Goal: Task Accomplishment & Management: Complete application form

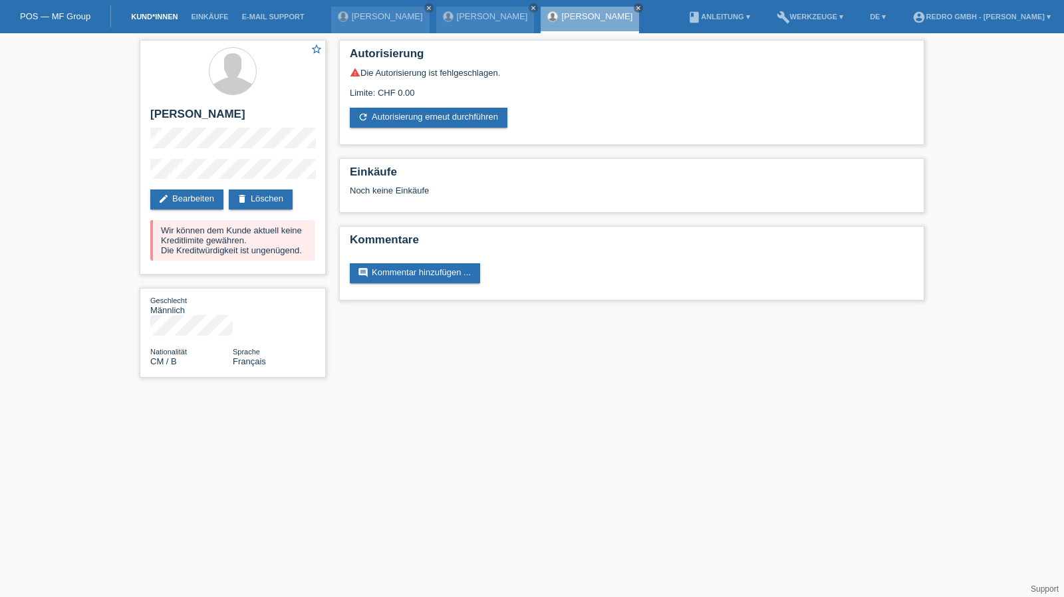
click at [154, 15] on link "Kund*innen" at bounding box center [154, 17] width 60 height 8
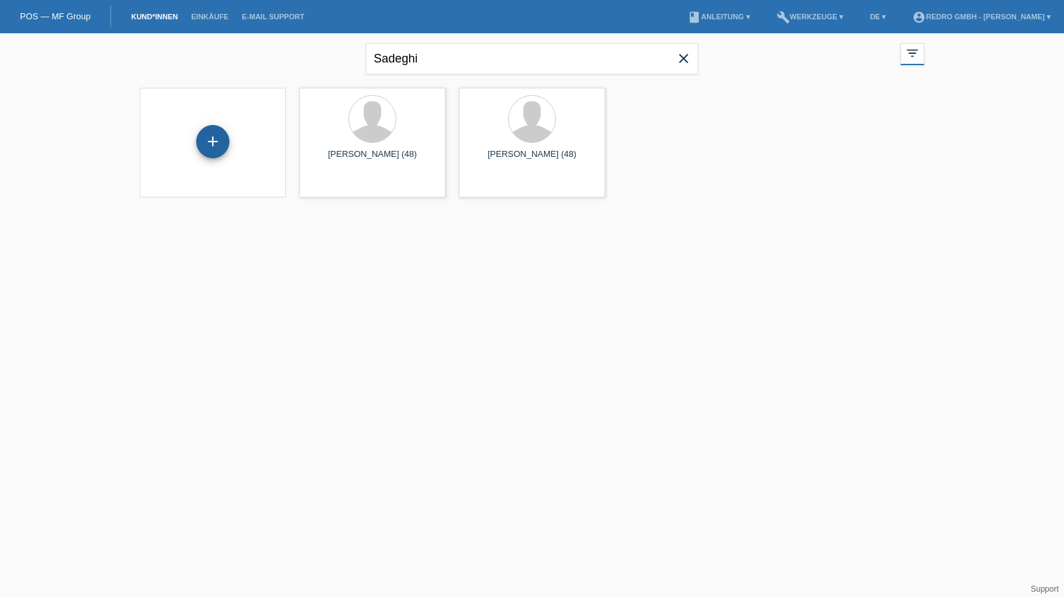
click at [220, 138] on div "+" at bounding box center [212, 141] width 33 height 33
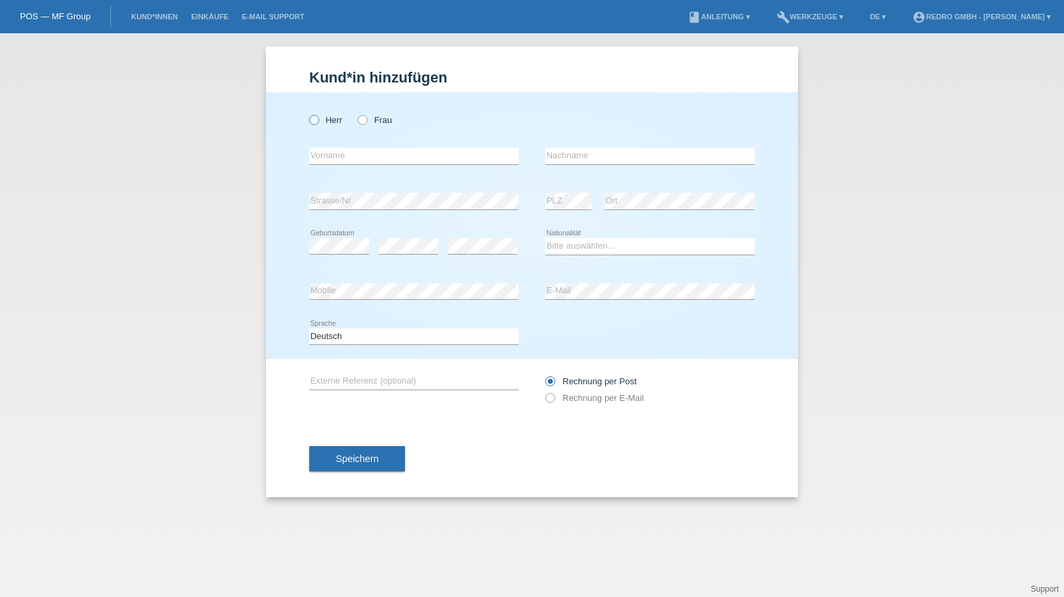
click at [340, 119] on label "Herr" at bounding box center [325, 120] width 33 height 10
click at [318, 119] on input "Herr" at bounding box center [313, 119] width 9 height 9
radio input "true"
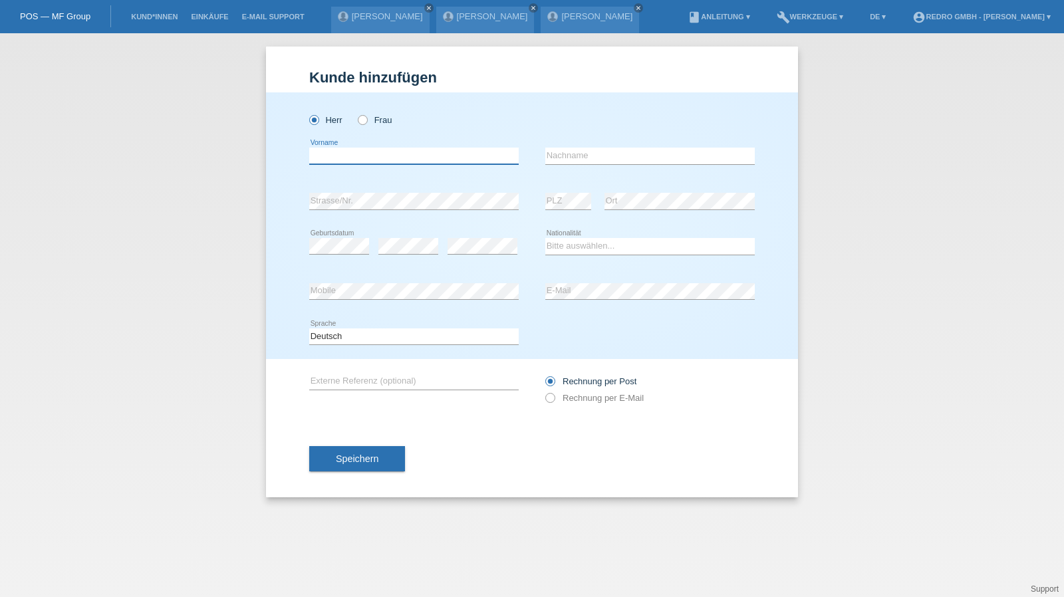
click at [343, 150] on input "text" at bounding box center [414, 156] width 210 height 17
type input "Thomas"
type input "Zumstein"
select select "CH"
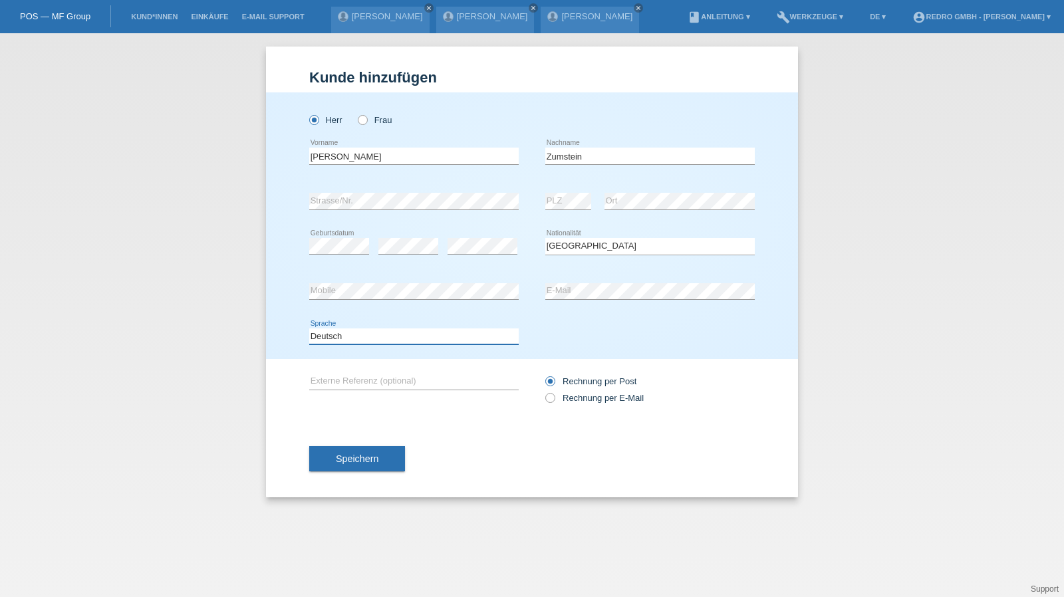
drag, startPoint x: 404, startPoint y: 337, endPoint x: 397, endPoint y: 342, distance: 8.1
click at [404, 337] on select "Deutsch Français Italiano English" at bounding box center [414, 337] width 210 height 16
select select "fr"
click at [309, 329] on select "Deutsch Français Italiano English" at bounding box center [414, 337] width 210 height 16
click at [338, 450] on button "Speichern" at bounding box center [357, 458] width 96 height 25
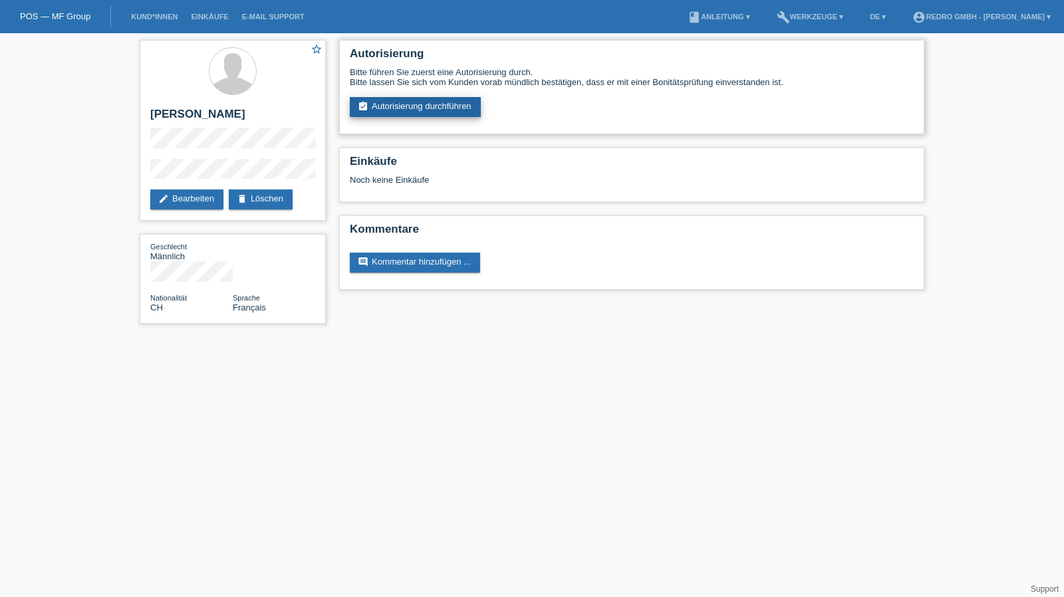
click at [447, 116] on link "assignment_turned_in Autorisierung durchführen" at bounding box center [415, 107] width 131 height 20
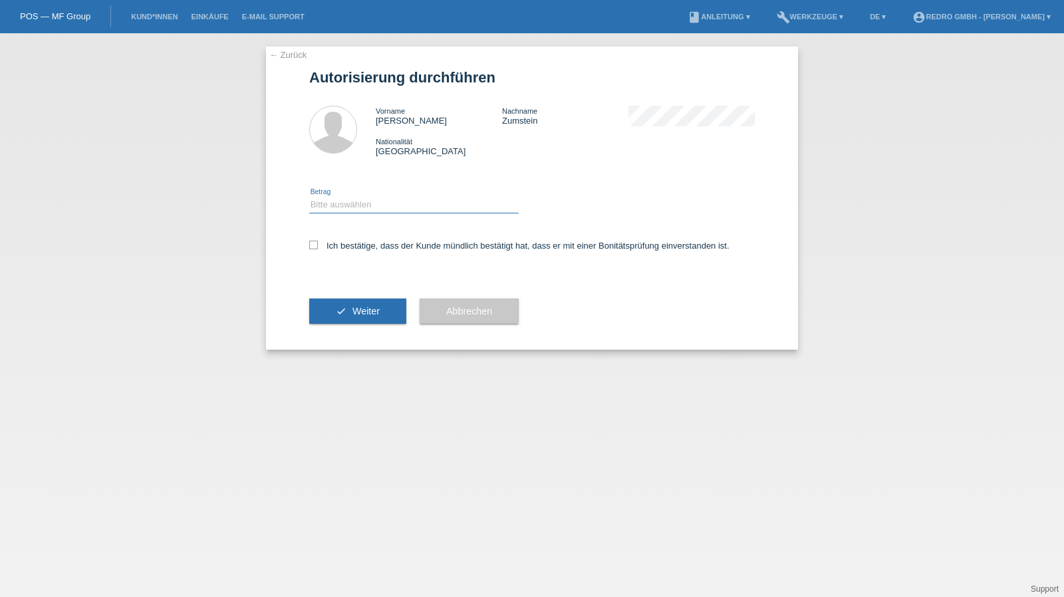
click at [367, 212] on select "Bitte auswählen CHF 1.00 - CHF 499.00 CHF 500.00 - CHF 1'999.00 CHF 2'000.00 - …" at bounding box center [414, 205] width 210 height 16
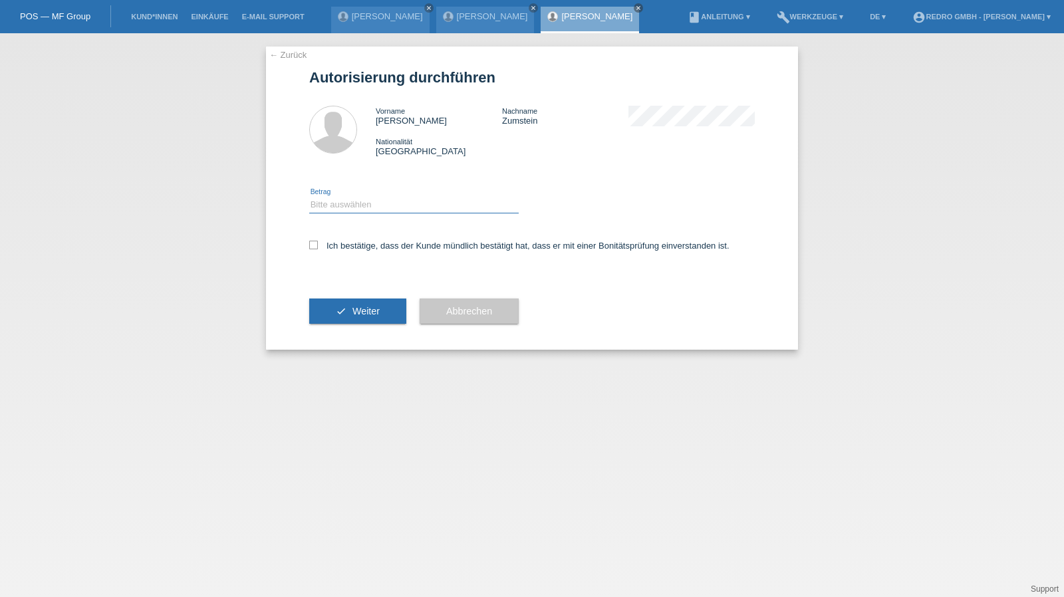
select select "1"
click at [309, 197] on select "Bitte auswählen CHF 1.00 - CHF 499.00 CHF 500.00 - CHF 1'999.00 CHF 2'000.00 - …" at bounding box center [414, 205] width 210 height 16
click at [349, 239] on div "Ich bestätige, dass der Kunde mündlich bestätigt hat, dass er mit einer Bonität…" at bounding box center [532, 250] width 446 height 45
click at [351, 248] on label "Ich bestätige, dass der Kunde mündlich bestätigt hat, dass er mit einer Bonität…" at bounding box center [519, 246] width 420 height 10
click at [318, 248] on input "Ich bestätige, dass der Kunde mündlich bestätigt hat, dass er mit einer Bonität…" at bounding box center [313, 245] width 9 height 9
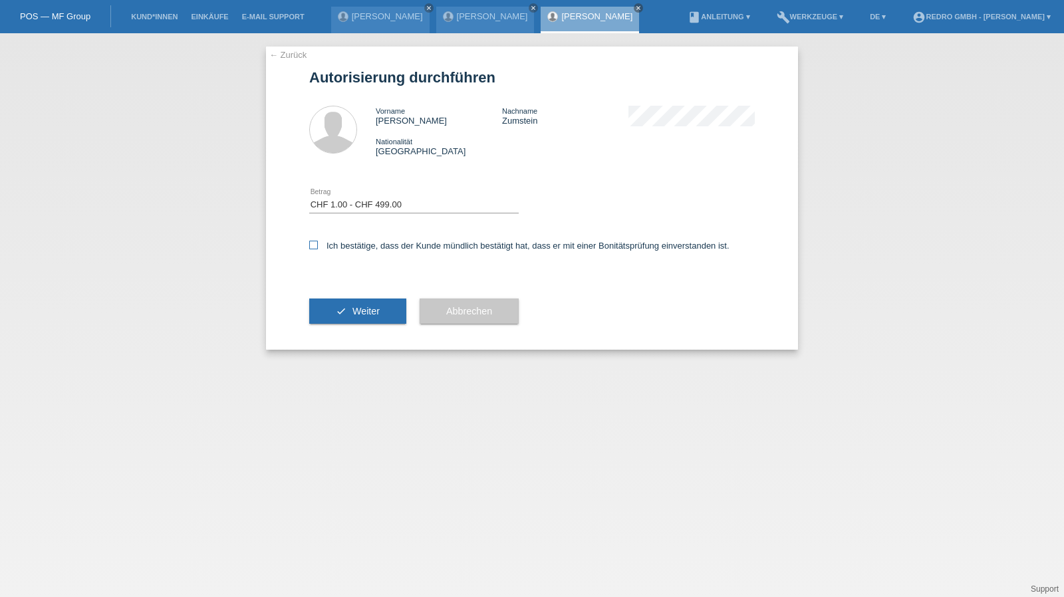
checkbox input "true"
click at [337, 323] on button "check Weiter" at bounding box center [357, 311] width 97 height 25
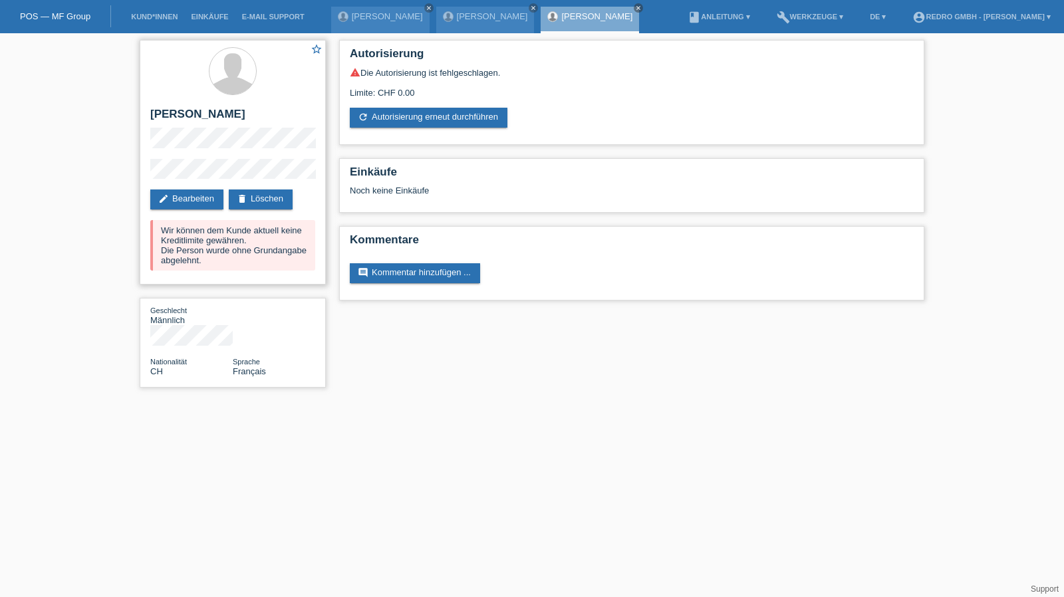
click at [206, 116] on h2 "[PERSON_NAME]" at bounding box center [232, 118] width 165 height 20
click at [217, 117] on h2 "[PERSON_NAME]" at bounding box center [232, 118] width 165 height 20
copy h2 "Zumstein"
click at [186, 113] on h2 "[PERSON_NAME]" at bounding box center [232, 118] width 165 height 20
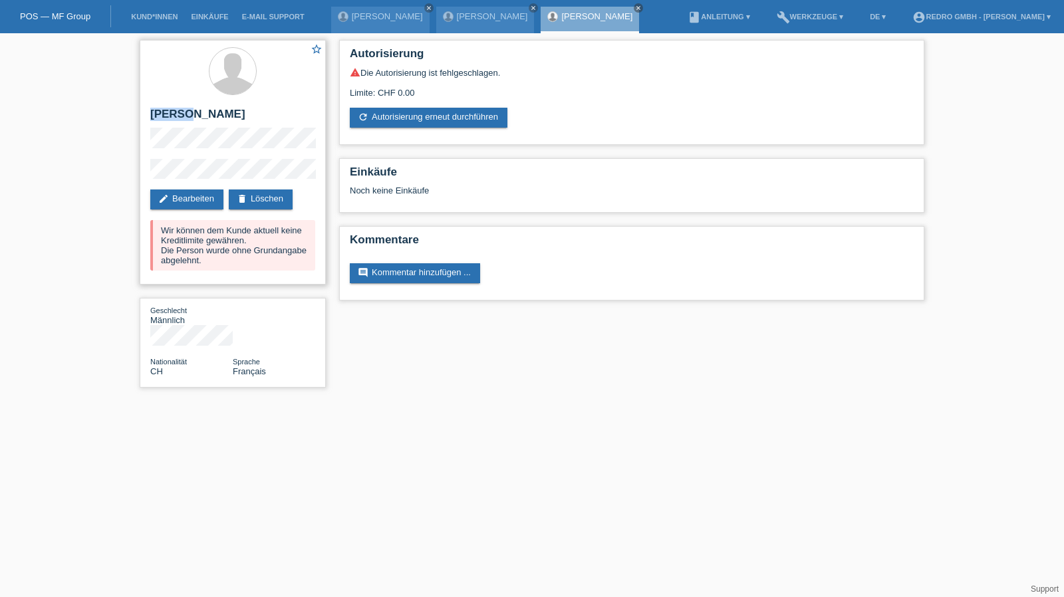
click at [186, 113] on h2 "[PERSON_NAME]" at bounding box center [232, 118] width 165 height 20
copy div "[PERSON_NAME]"
click at [144, 179] on div "star_border Thomas Zumstein edit Bearbeiten delete Löschen Wir können dem Kunde…" at bounding box center [233, 162] width 186 height 245
click at [161, 14] on link "Kund*innen" at bounding box center [154, 17] width 60 height 8
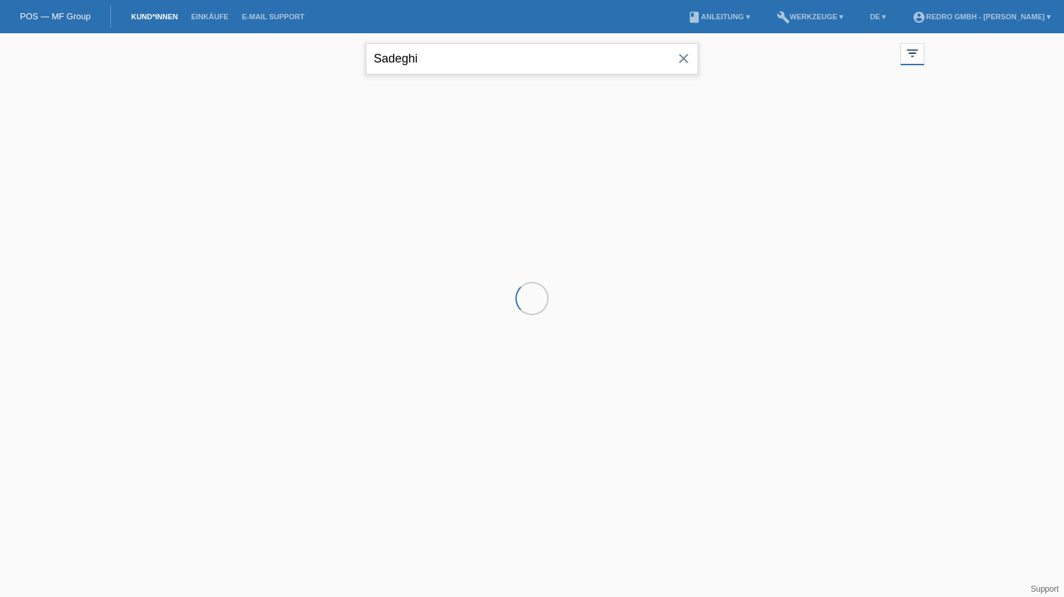
click at [424, 69] on input "Sadeghi" at bounding box center [532, 58] width 333 height 31
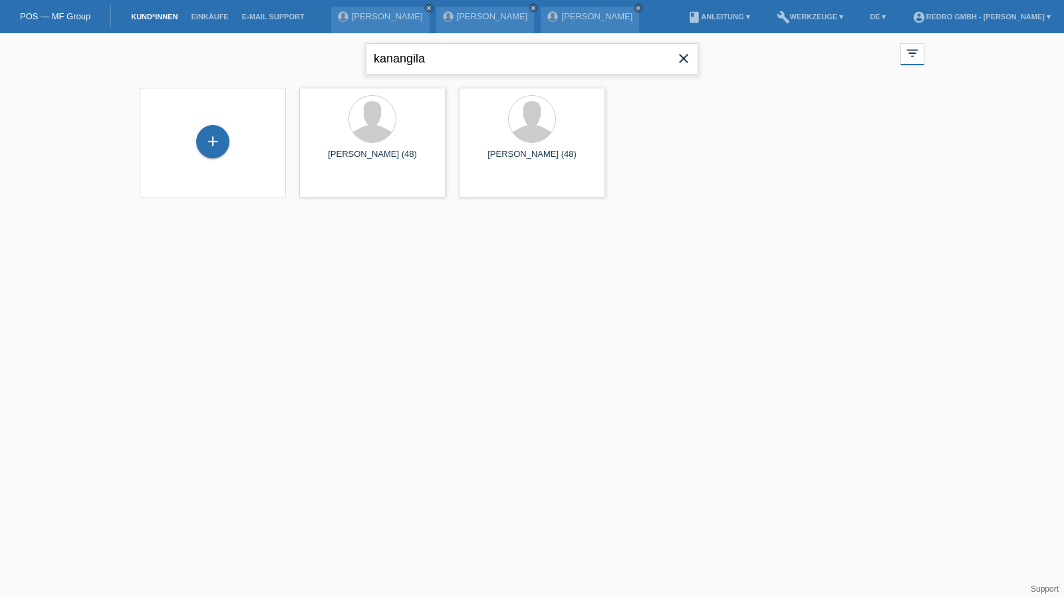
type input "kanangila"
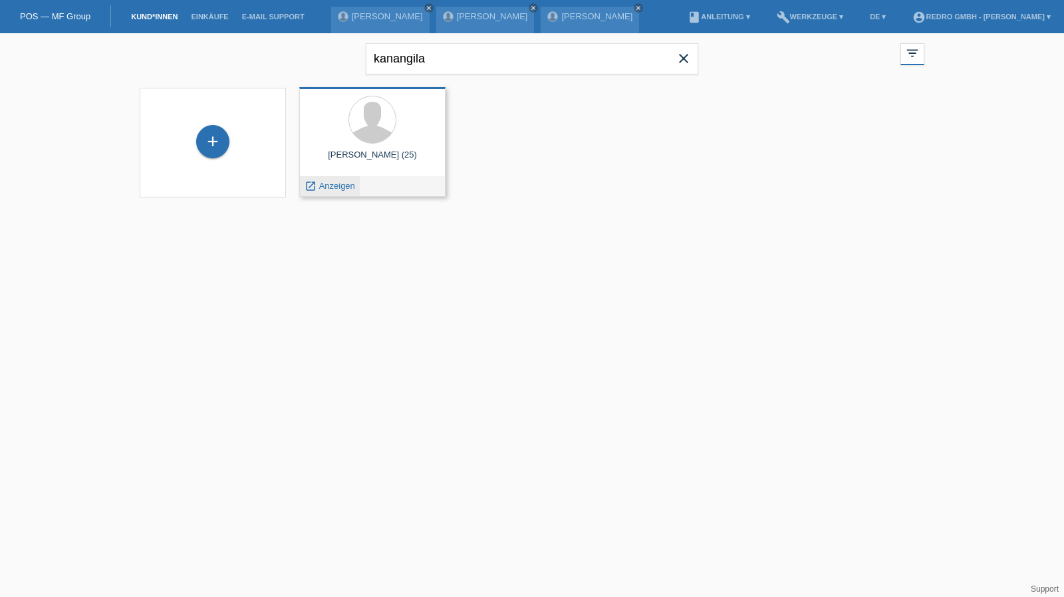
click at [342, 186] on span "Anzeigen" at bounding box center [337, 186] width 36 height 10
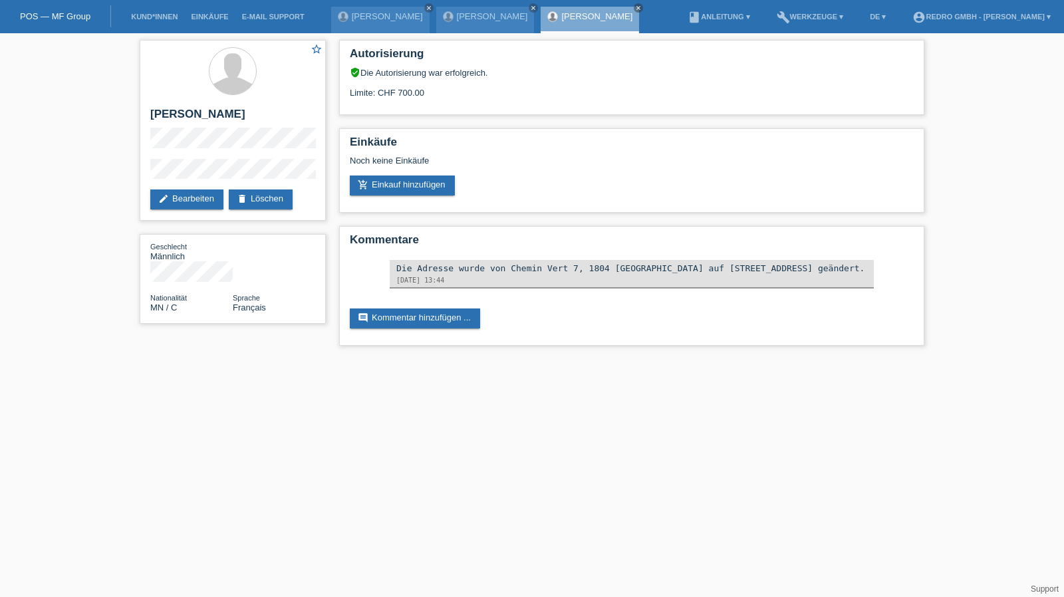
click at [132, 190] on div "star_border [PERSON_NAME] edit Bearbeiten delete Löschen Geschlecht Männlich Na…" at bounding box center [532, 196] width 1064 height 326
click at [412, 183] on link "add_shopping_cart Einkauf hinzufügen" at bounding box center [402, 186] width 105 height 20
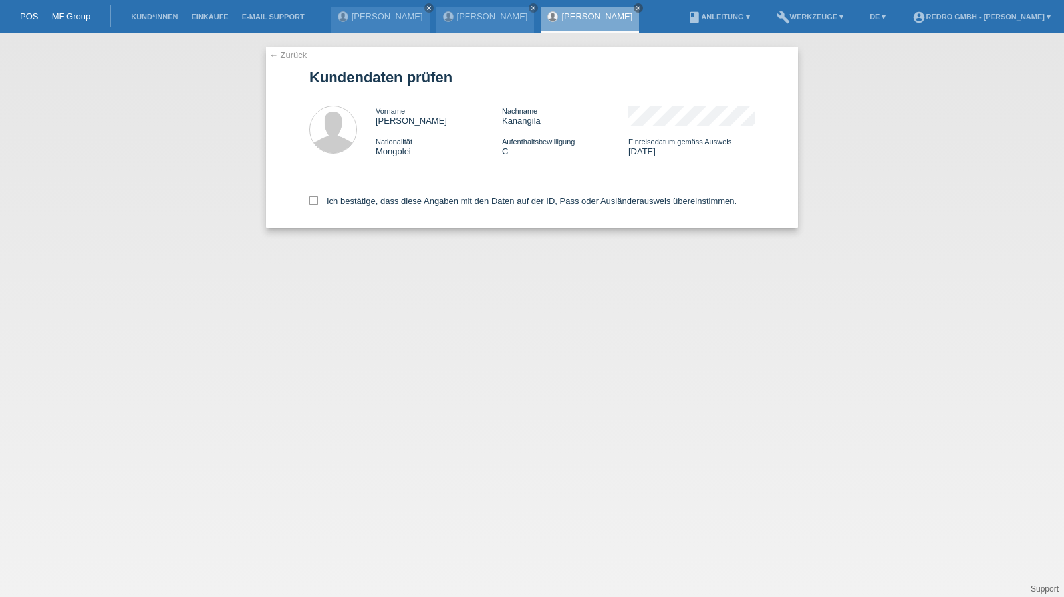
click at [287, 51] on link "← Zurück" at bounding box center [287, 55] width 37 height 10
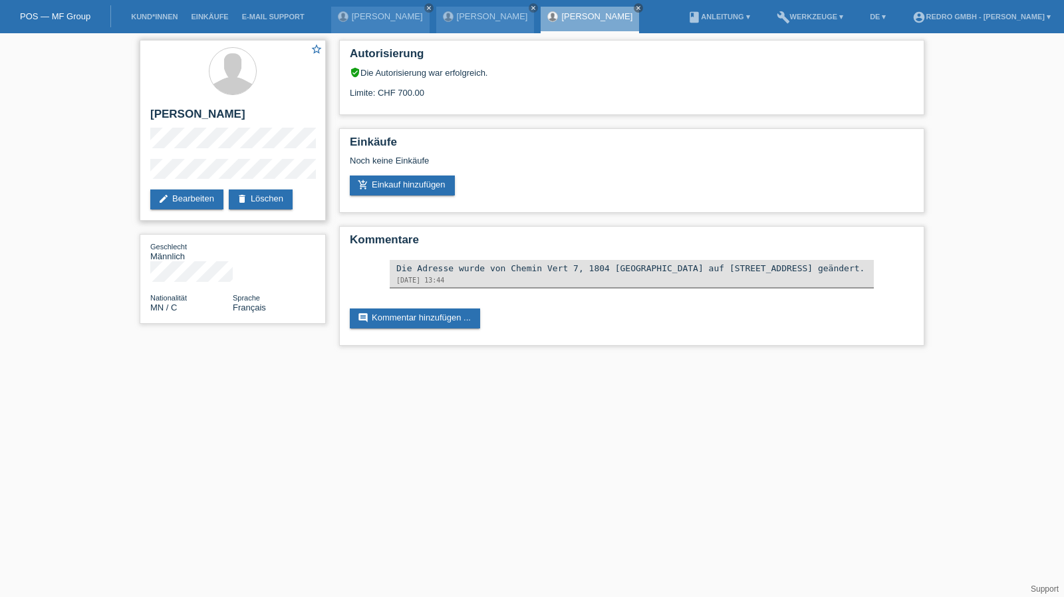
click at [182, 119] on h2 "[PERSON_NAME]" at bounding box center [232, 118] width 165 height 20
copy div "[PERSON_NAME]"
click at [138, 187] on div "star_border Christophere Mutombo Kanangila edit Bearbeiten delete Löschen Gesch…" at bounding box center [233, 185] width 200 height 304
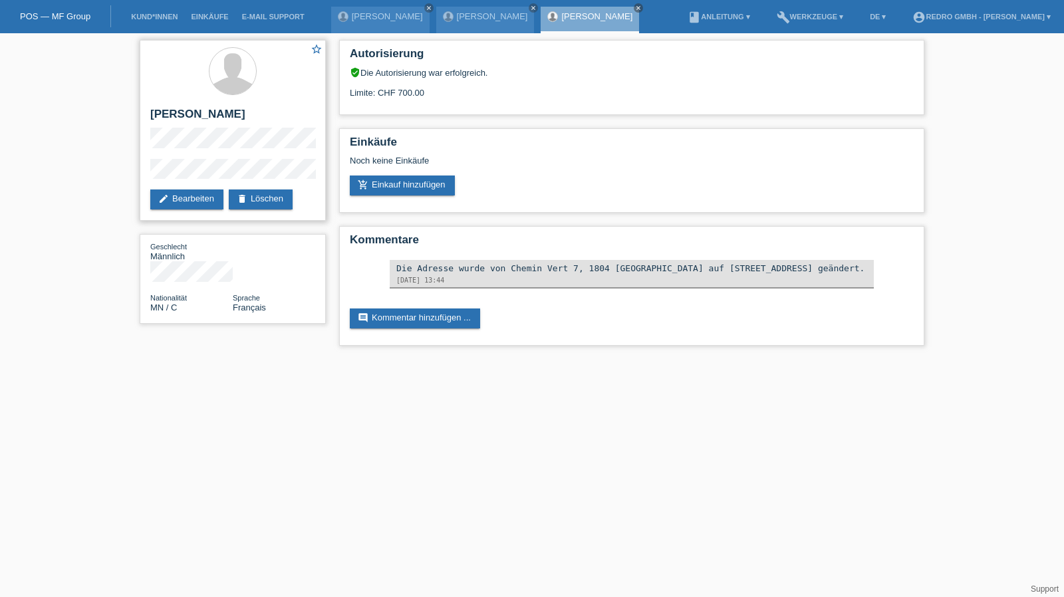
click at [271, 221] on div "star_border Christophere Mutombo Kanangila edit Bearbeiten delete Löschen" at bounding box center [233, 130] width 186 height 181
click at [271, 210] on link "delete Löschen" at bounding box center [261, 200] width 64 height 20
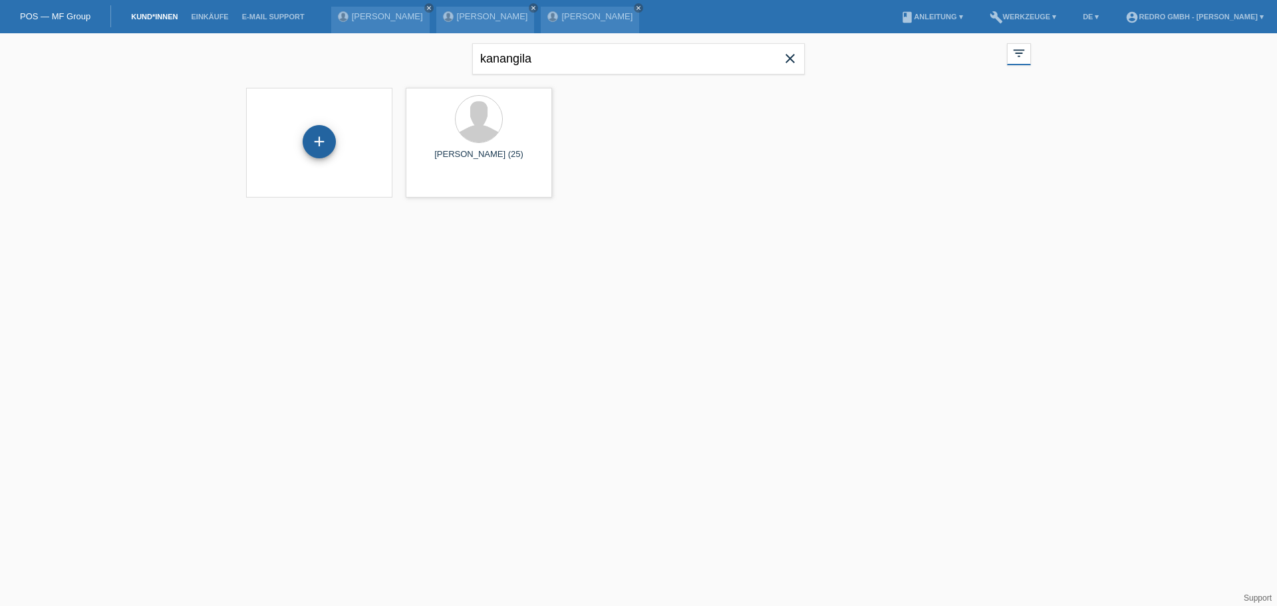
click at [316, 145] on div "+" at bounding box center [319, 141] width 33 height 33
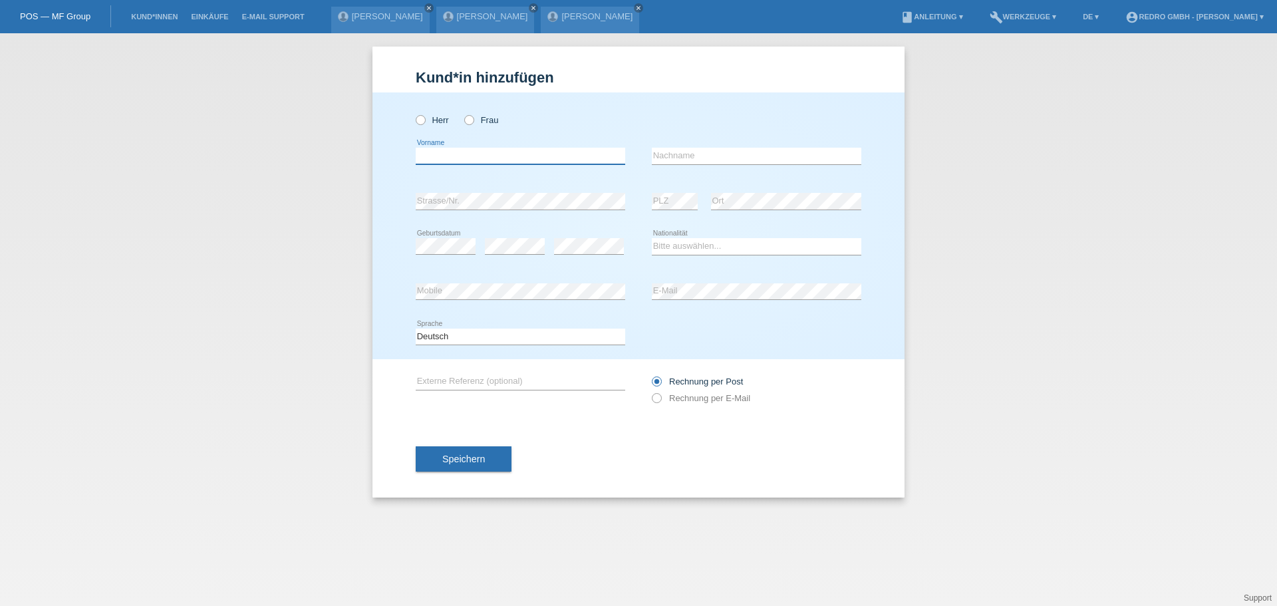
click at [472, 159] on input "text" at bounding box center [521, 156] width 210 height 17
paste input "[PERSON_NAME]"
click at [577, 158] on input "Christophere Mutombo Kanangila" at bounding box center [521, 156] width 210 height 17
type input "Christophere Mutombo"
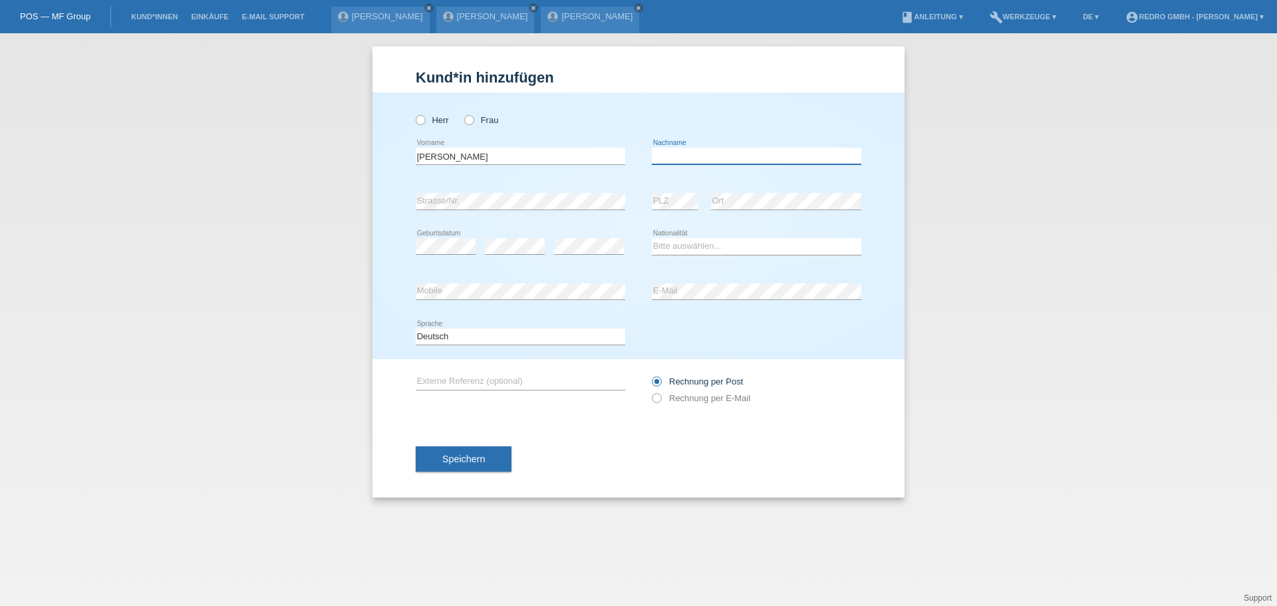
paste input "Kanangila"
type input "Kanangila"
click at [428, 121] on label "Herr" at bounding box center [432, 120] width 33 height 10
click at [424, 121] on input "Herr" at bounding box center [420, 119] width 9 height 9
radio input "true"
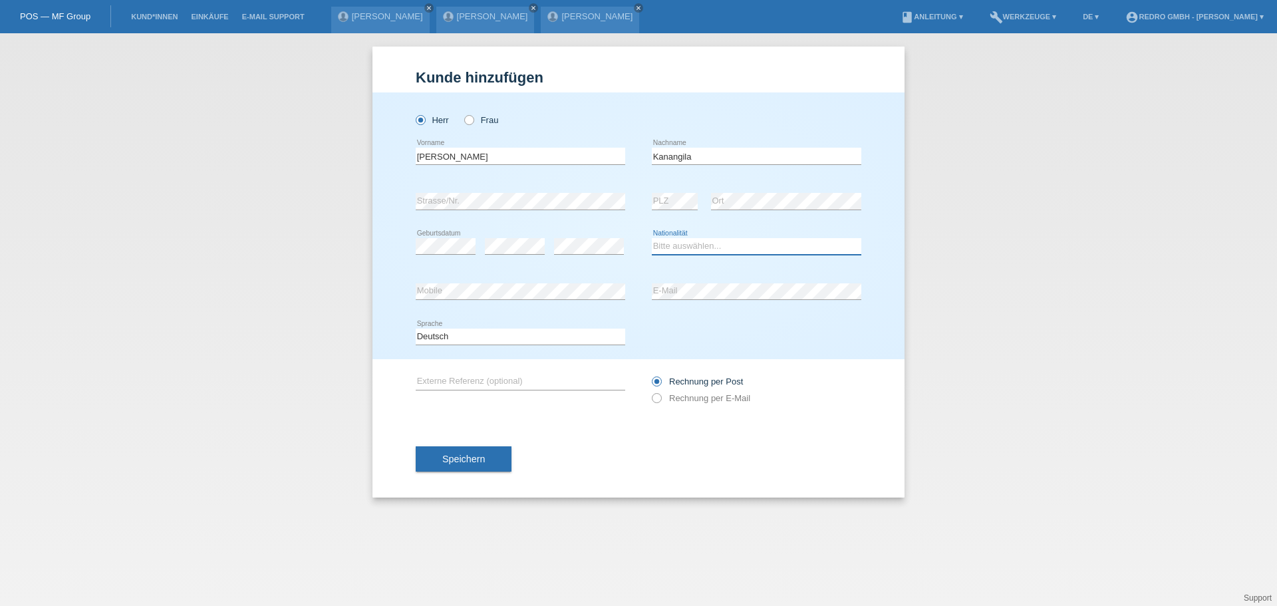
click at [693, 247] on select "Bitte auswählen... Schweiz Deutschland Liechtenstein Österreich ------------ Af…" at bounding box center [757, 246] width 210 height 16
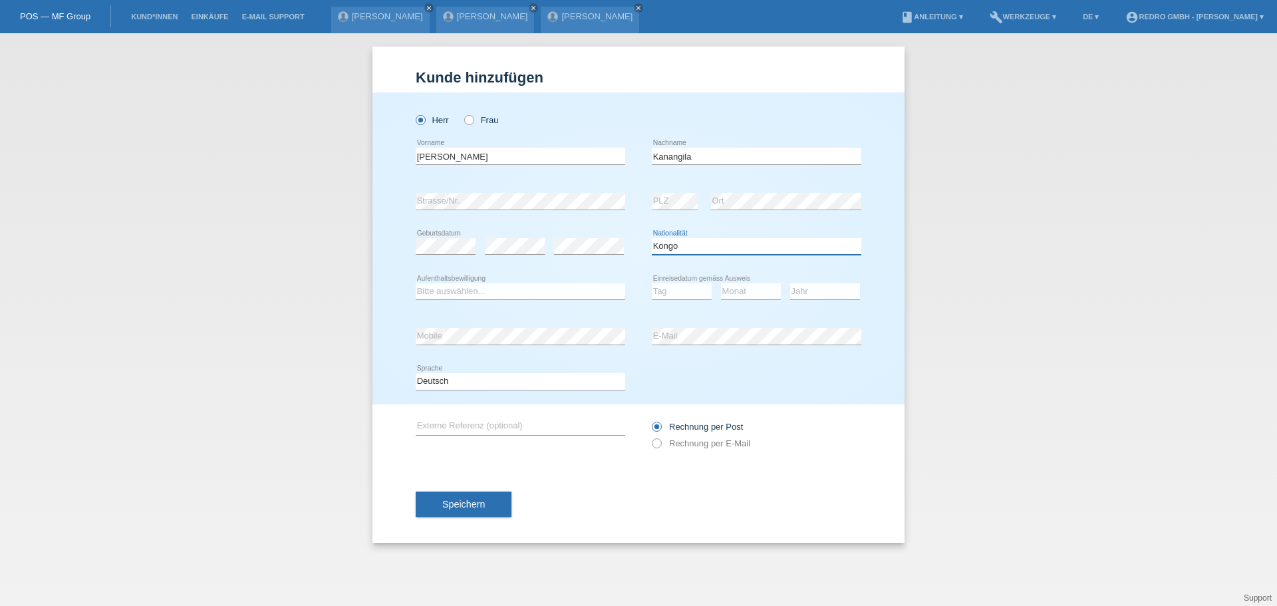
select select "CD"
select select "B"
select select "07"
select select "10"
select select "2018"
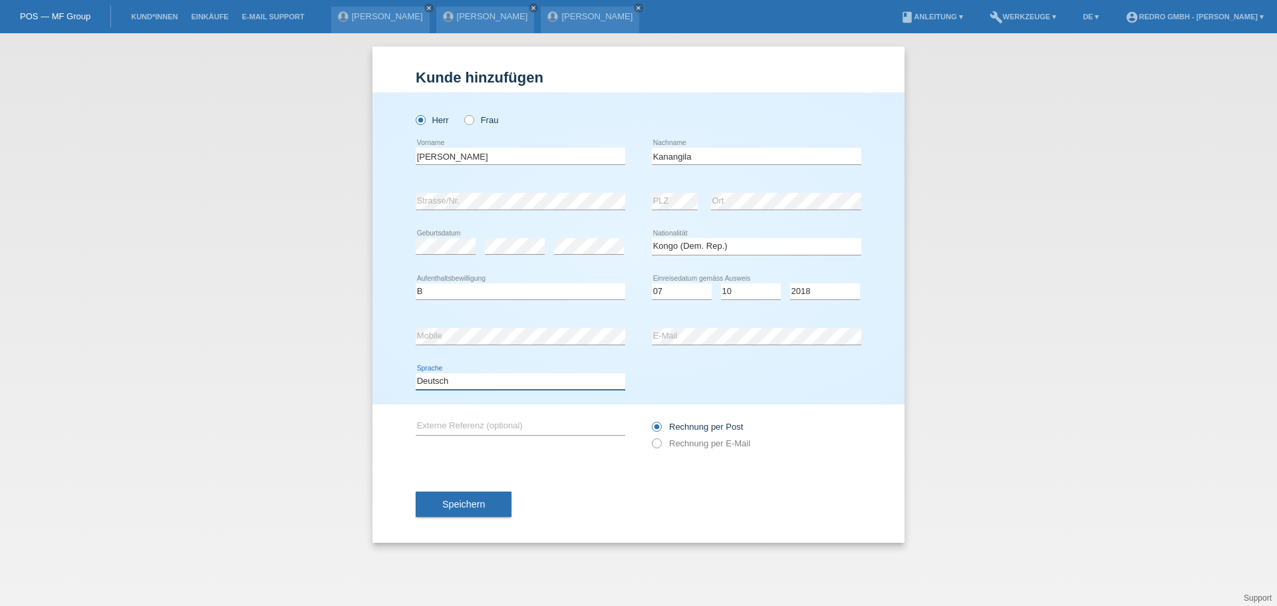
click at [457, 383] on select "Deutsch Français Italiano English" at bounding box center [521, 381] width 210 height 16
select select "fr"
click at [416, 373] on select "Deutsch Français Italiano English" at bounding box center [521, 381] width 210 height 16
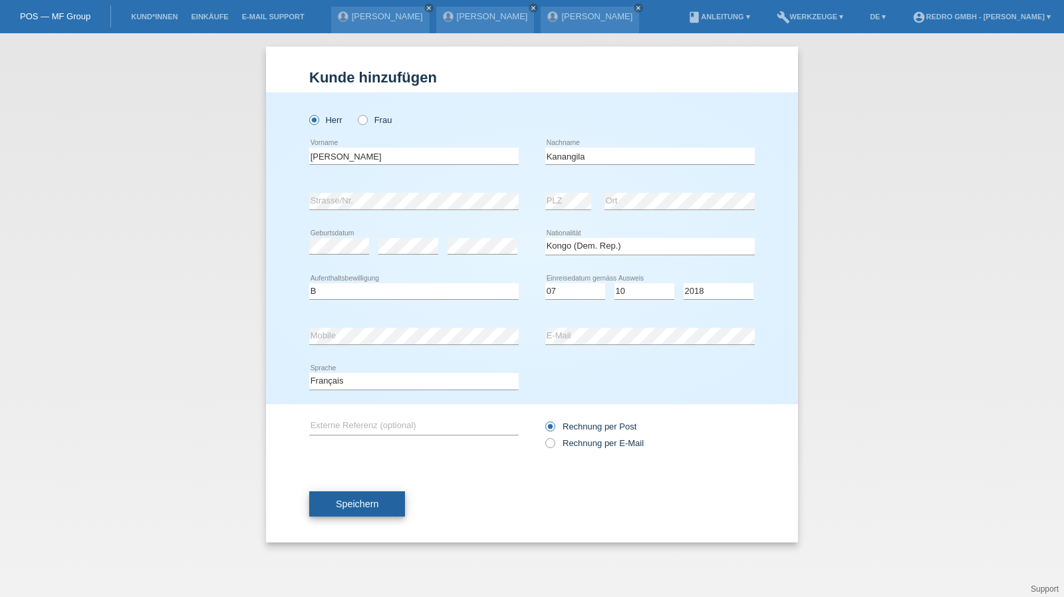
click at [388, 515] on button "Speichern" at bounding box center [357, 504] width 96 height 25
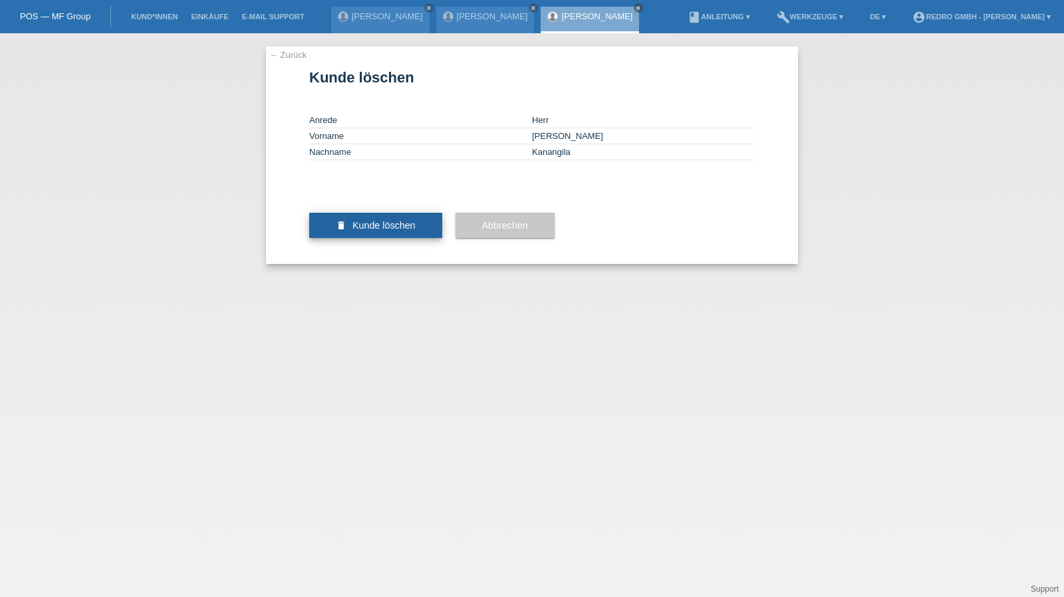
click at [412, 231] on span "Kunde löschen" at bounding box center [384, 225] width 63 height 11
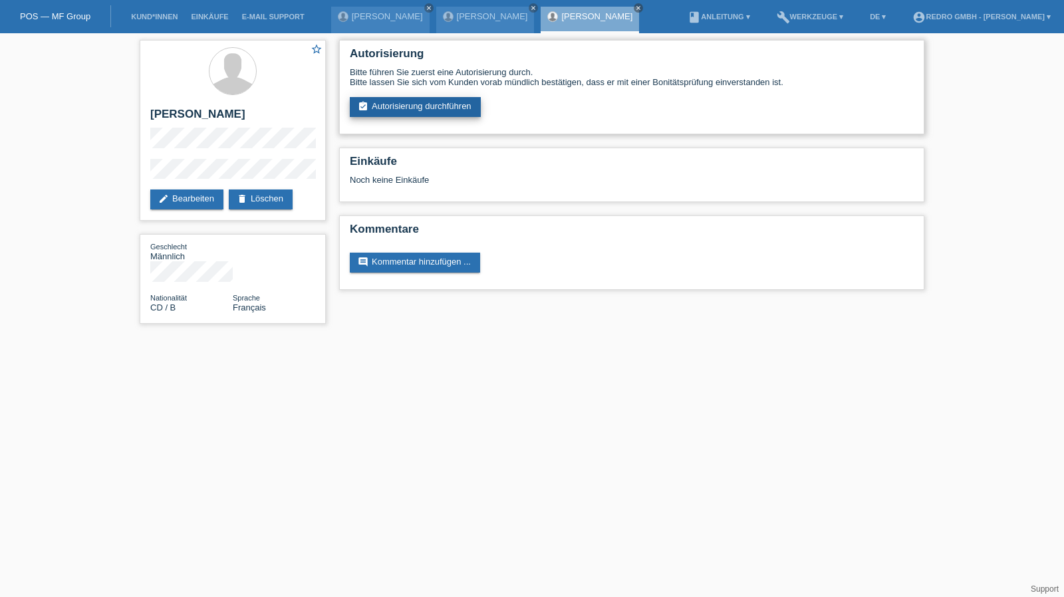
click at [400, 112] on link "assignment_turned_in Autorisierung durchführen" at bounding box center [415, 107] width 131 height 20
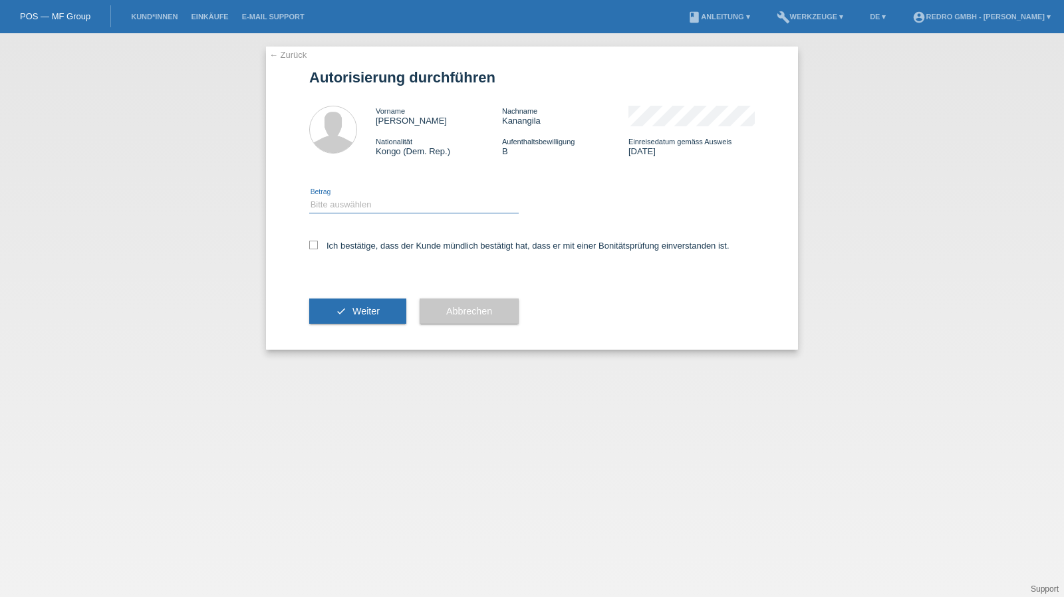
click at [367, 210] on select "Bitte auswählen CHF 1.00 - CHF 499.00 CHF 500.00 - CHF 1'999.00 CHF 2'000.00 - …" at bounding box center [414, 205] width 210 height 16
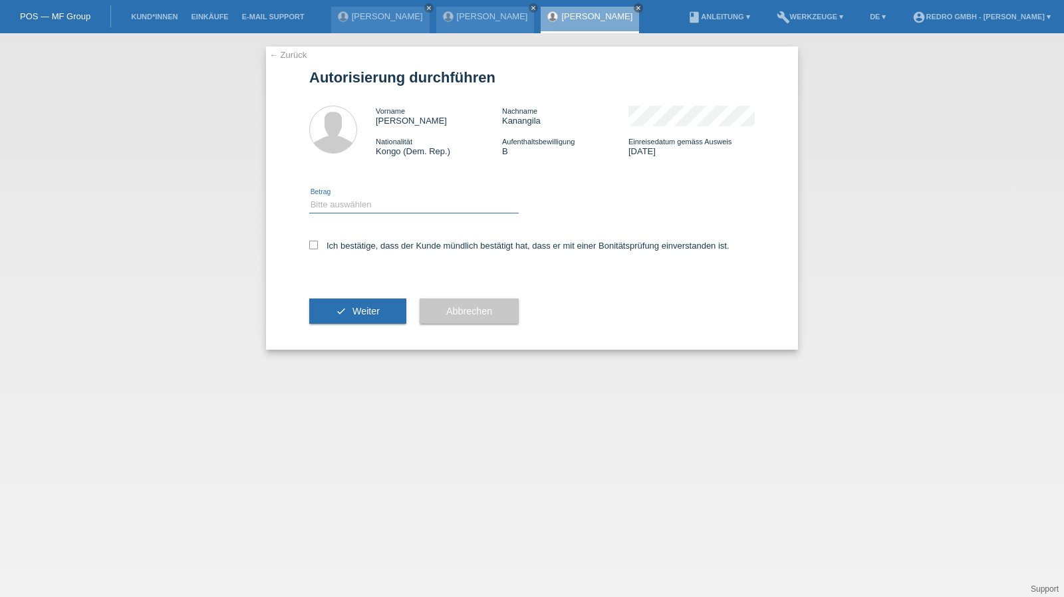
select select "1"
click at [309, 197] on select "Bitte auswählen CHF 1.00 - CHF 499.00 CHF 500.00 - CHF 1'999.00 CHF 2'000.00 - …" at bounding box center [414, 205] width 210 height 16
click at [357, 251] on label "Ich bestätige, dass der Kunde mündlich bestätigt hat, dass er mit einer Bonität…" at bounding box center [519, 246] width 420 height 10
click at [318, 249] on input "Ich bestätige, dass der Kunde mündlich bestätigt hat, dass er mit einer Bonität…" at bounding box center [313, 245] width 9 height 9
checkbox input "true"
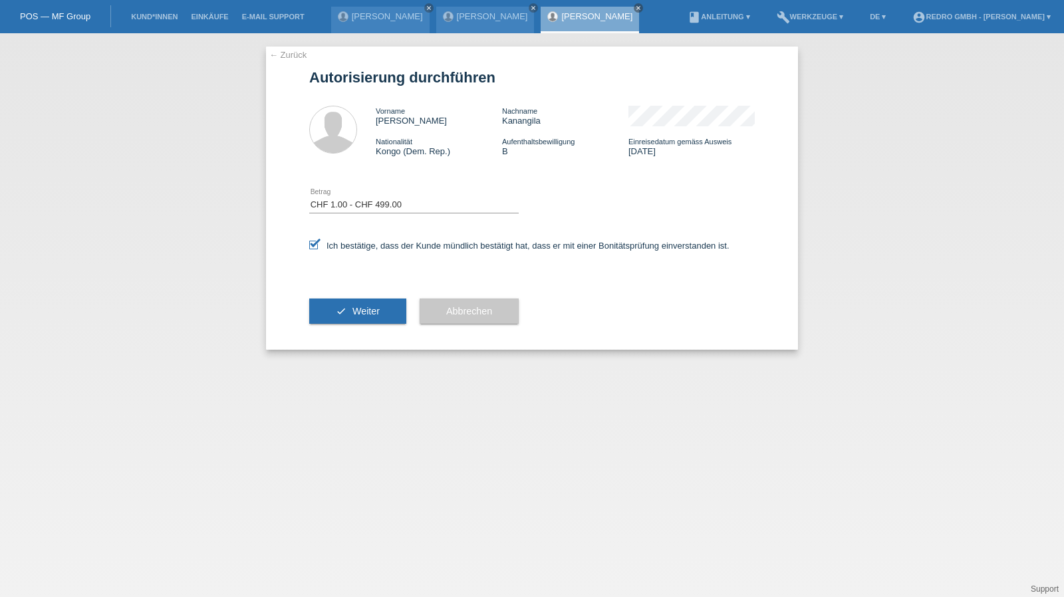
click at [346, 299] on div "check Weiter" at bounding box center [357, 311] width 97 height 77
click at [345, 309] on button "check Weiter" at bounding box center [357, 311] width 97 height 25
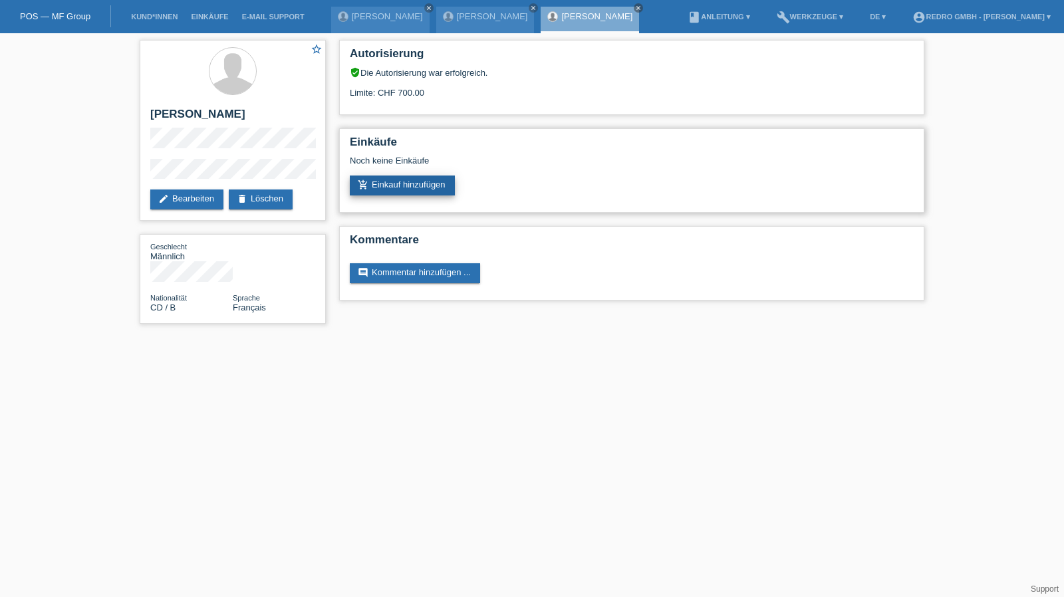
click at [377, 188] on link "add_shopping_cart Einkauf hinzufügen" at bounding box center [402, 186] width 105 height 20
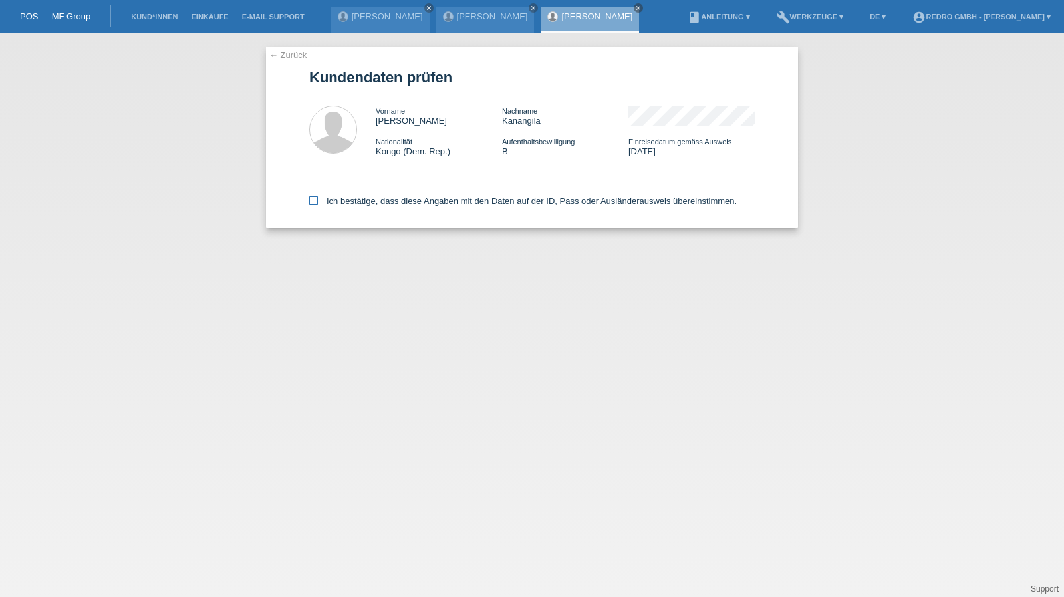
click at [341, 206] on label "Ich bestätige, dass diese Angaben mit den Daten auf der ID, Pass oder Ausländer…" at bounding box center [523, 201] width 428 height 10
click at [318, 205] on input "Ich bestätige, dass diese Angaben mit den Daten auf der ID, Pass oder Ausländer…" at bounding box center [313, 200] width 9 height 9
checkbox input "true"
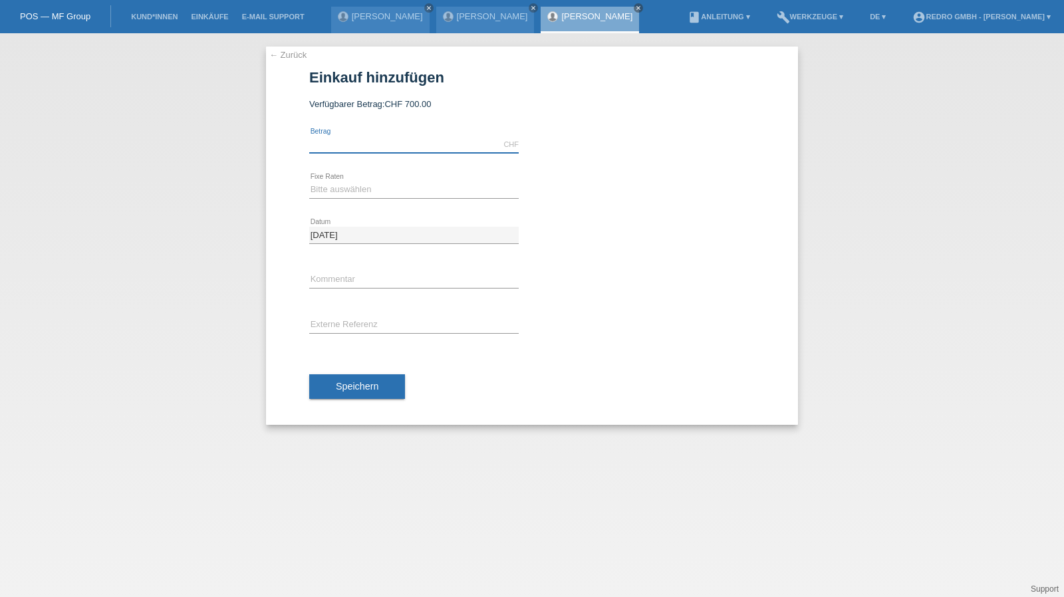
click at [363, 140] on input "text" at bounding box center [414, 144] width 210 height 17
click at [343, 146] on input "text" at bounding box center [414, 144] width 210 height 17
type input "696.00"
click at [357, 186] on select "Bitte auswählen 6 Raten 12 Raten 24 Raten 36 Raten" at bounding box center [414, 190] width 210 height 16
select select "583"
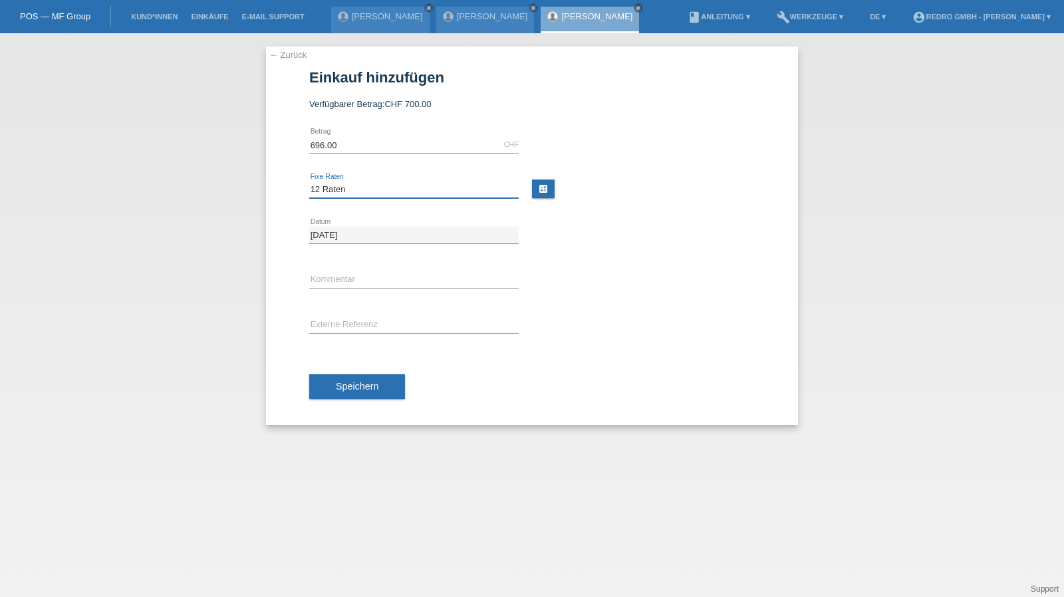
click at [309, 182] on select "Bitte auswählen 6 Raten 12 Raten 24 Raten 36 Raten" at bounding box center [414, 190] width 210 height 16
click at [343, 281] on input "text" at bounding box center [414, 280] width 210 height 17
click at [342, 277] on input "text" at bounding box center [414, 280] width 210 height 17
type input "115345"
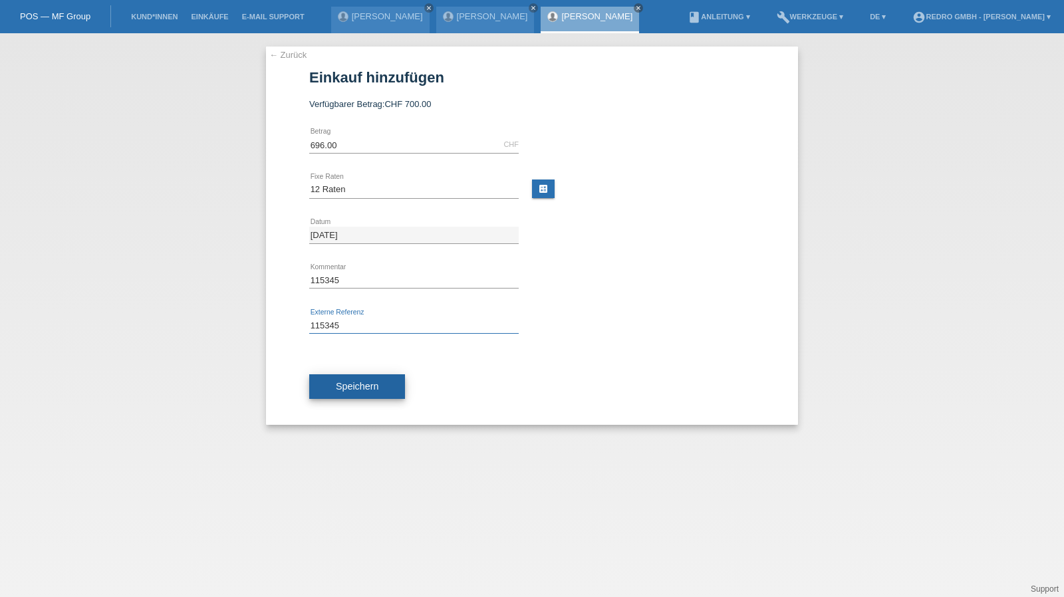
type input "115345"
click at [345, 393] on button "Speichern" at bounding box center [357, 387] width 96 height 25
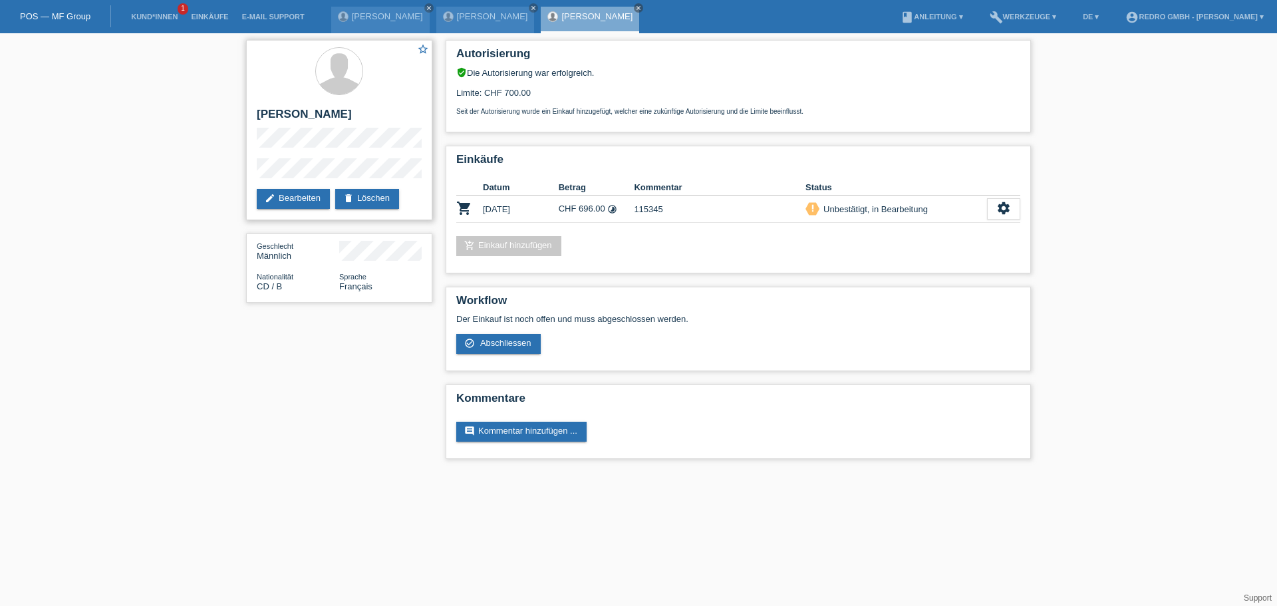
click at [248, 190] on div "star_border [PERSON_NAME] edit Bearbeiten delete Löschen" at bounding box center [339, 130] width 186 height 180
click at [333, 118] on h2 "[PERSON_NAME]" at bounding box center [339, 118] width 165 height 20
copy div "[PERSON_NAME]"
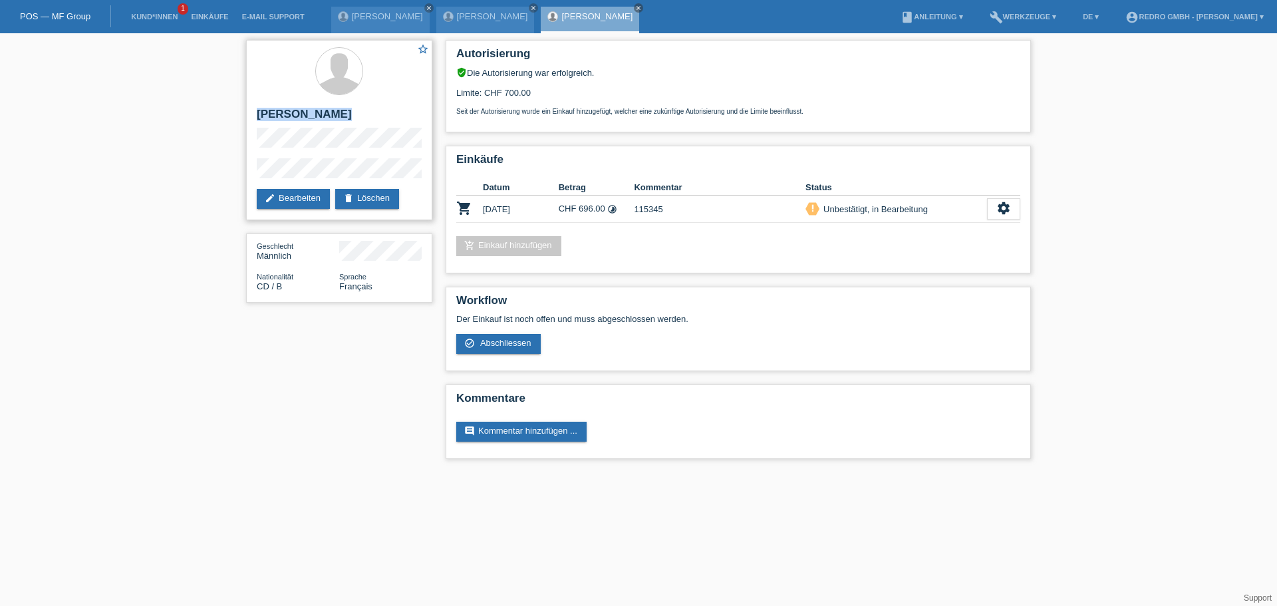
click at [304, 108] on h2 "[PERSON_NAME]" at bounding box center [339, 118] width 165 height 20
click at [285, 171] on div "star_border Christophere Mutombo Kanangila edit Bearbeiten delete Löschen" at bounding box center [339, 130] width 186 height 180
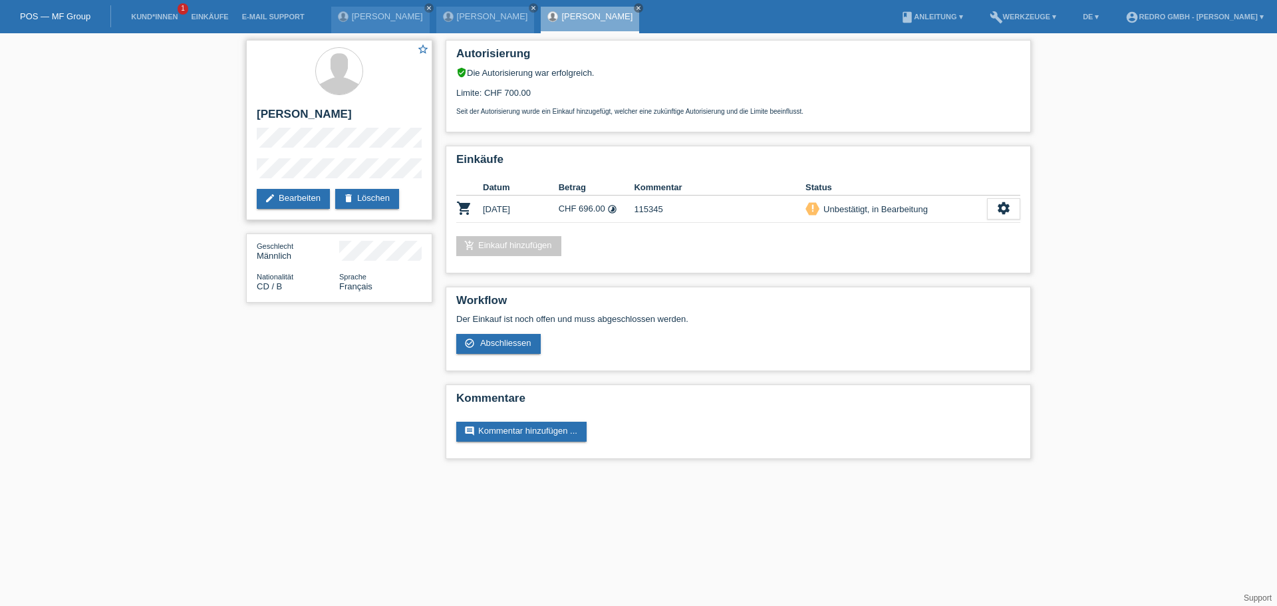
click at [285, 171] on div "star_border Christophere Mutombo Kanangila edit Bearbeiten delete Löschen" at bounding box center [339, 130] width 186 height 180
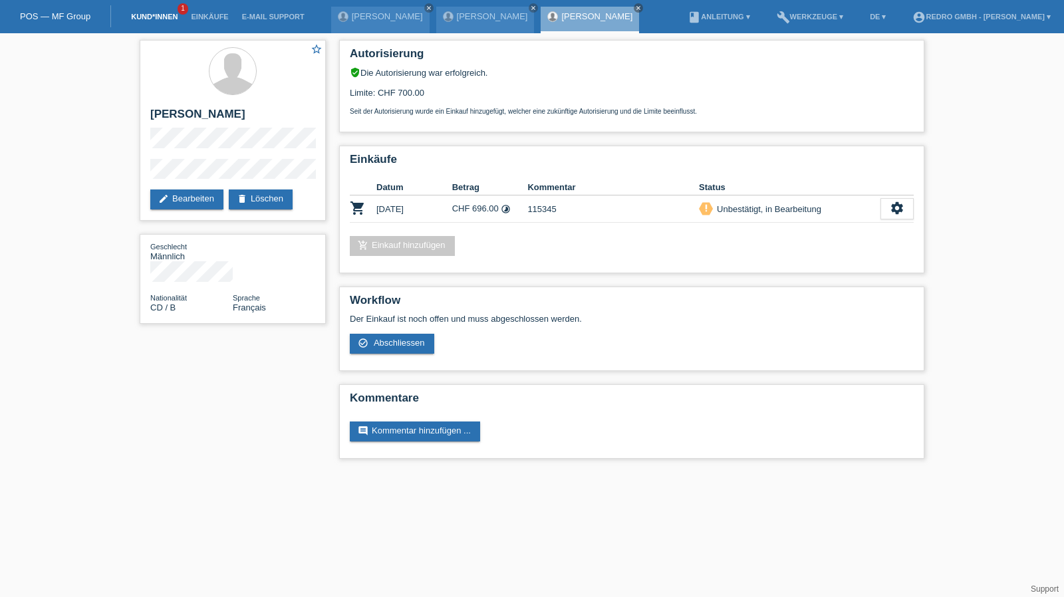
click at [138, 21] on link "Kund*innen" at bounding box center [154, 17] width 60 height 8
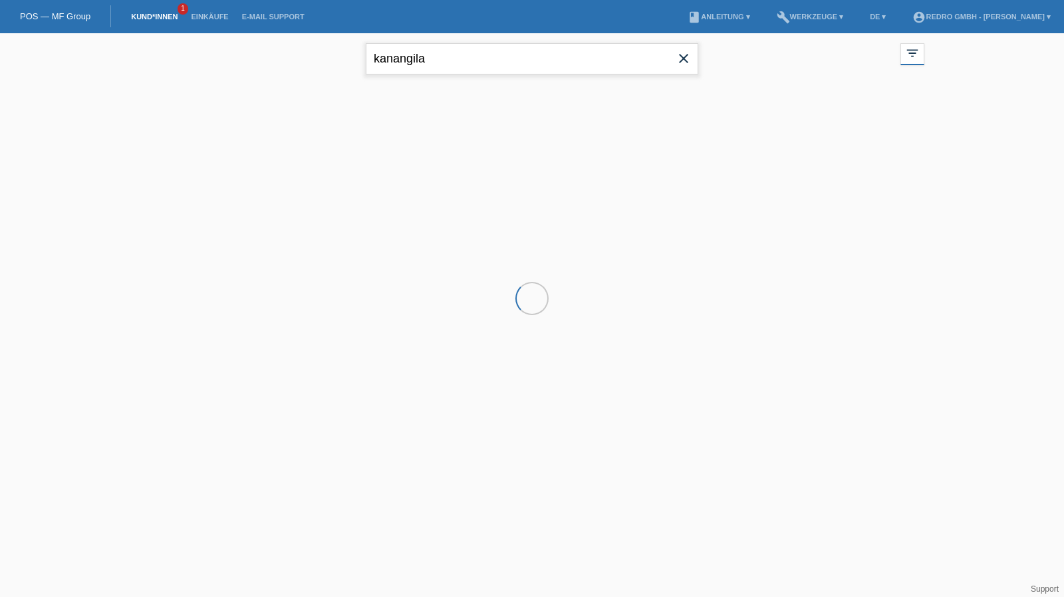
click at [452, 61] on input "kanangila" at bounding box center [532, 58] width 333 height 31
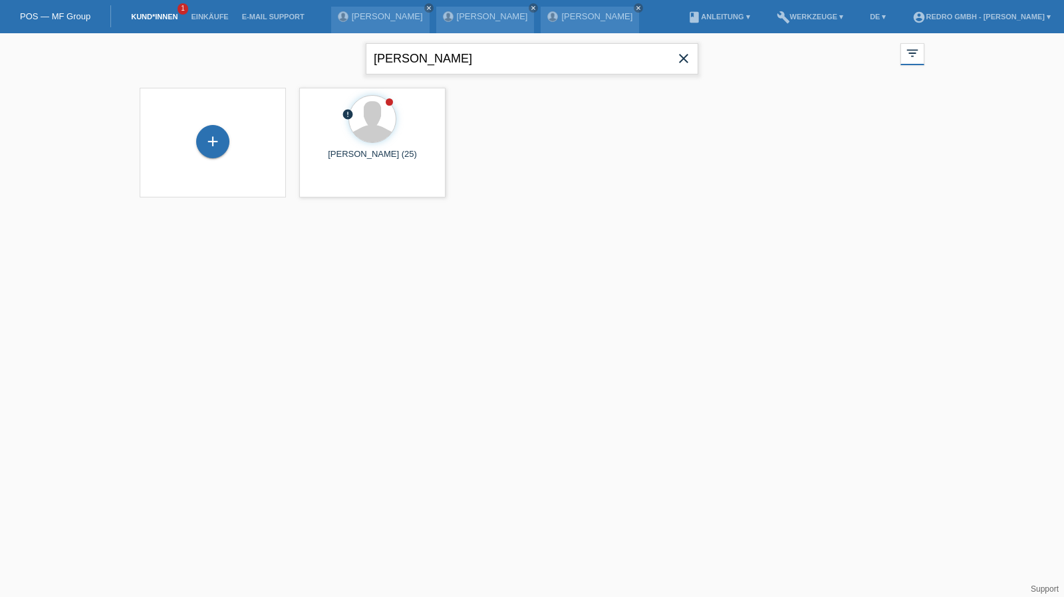
type input "[PERSON_NAME]"
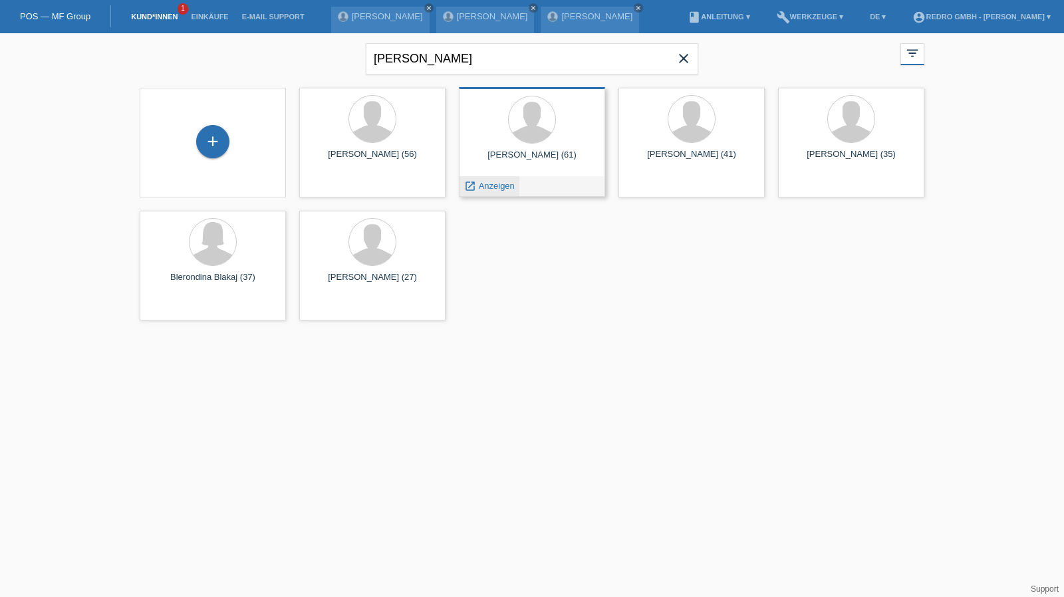
click at [510, 186] on span "Anzeigen" at bounding box center [497, 186] width 36 height 10
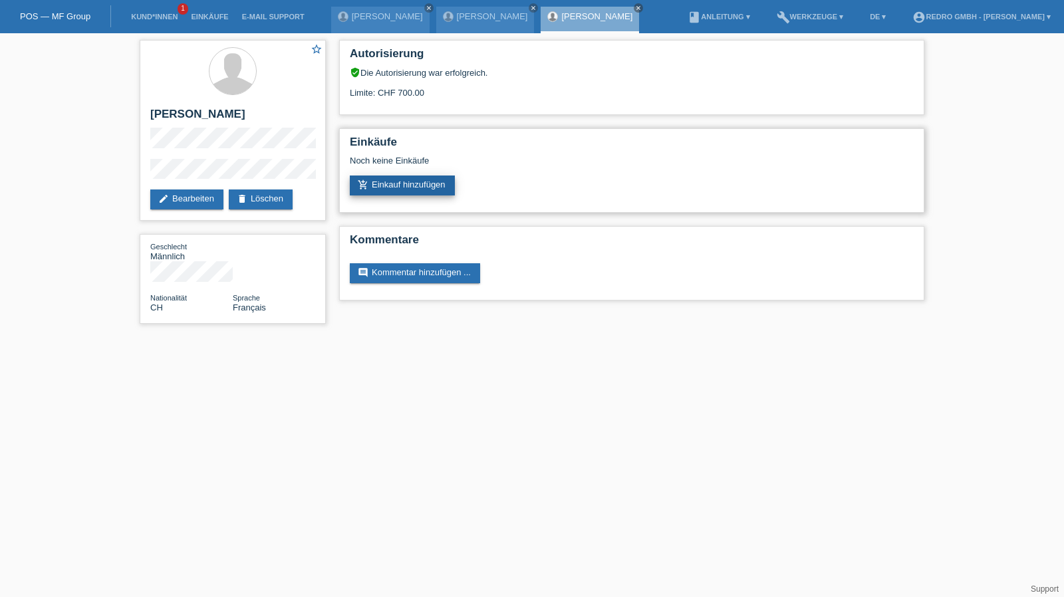
click at [411, 188] on link "add_shopping_cart Einkauf hinzufügen" at bounding box center [402, 186] width 105 height 20
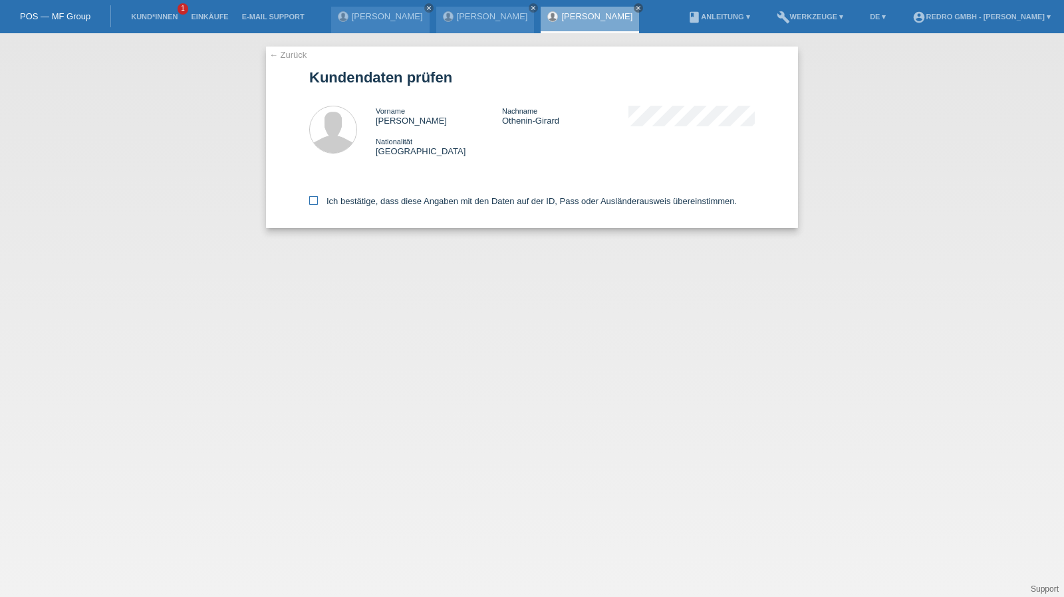
click at [323, 198] on label "Ich bestätige, dass diese Angaben mit den Daten auf der ID, Pass oder Ausländer…" at bounding box center [523, 201] width 428 height 10
click at [318, 198] on input "Ich bestätige, dass diese Angaben mit den Daten auf der ID, Pass oder Ausländer…" at bounding box center [313, 200] width 9 height 9
checkbox input "true"
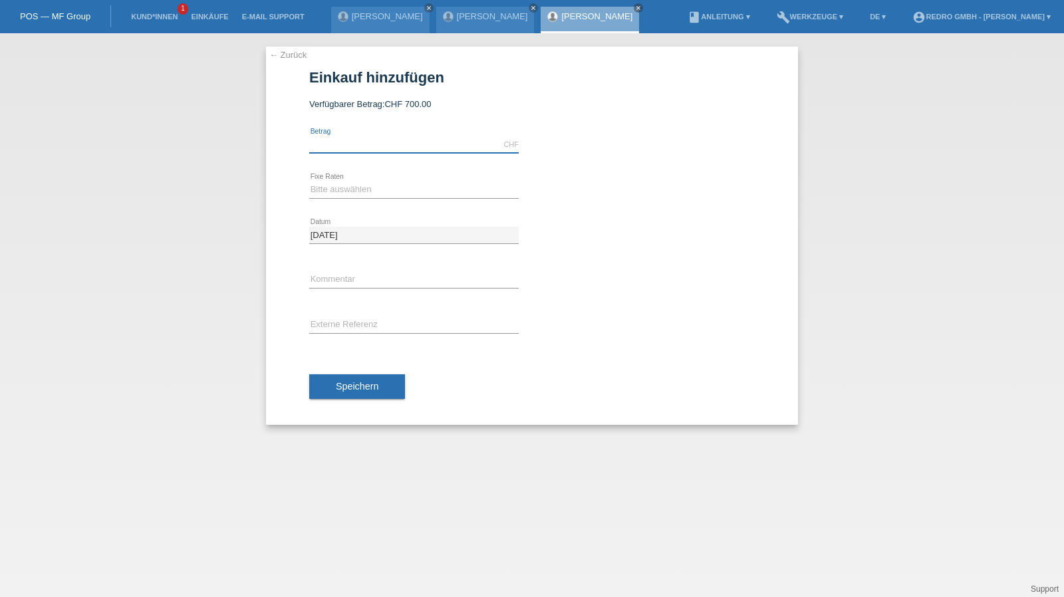
click at [392, 146] on input "text" at bounding box center [414, 144] width 210 height 17
type input "648.00"
click at [381, 186] on select "Bitte auswählen 6 Raten 12 Raten 24 Raten 36 Raten" at bounding box center [414, 190] width 210 height 16
select select "585"
click at [309, 182] on select "Bitte auswählen 6 Raten 12 Raten 24 Raten 36 Raten" at bounding box center [414, 190] width 210 height 16
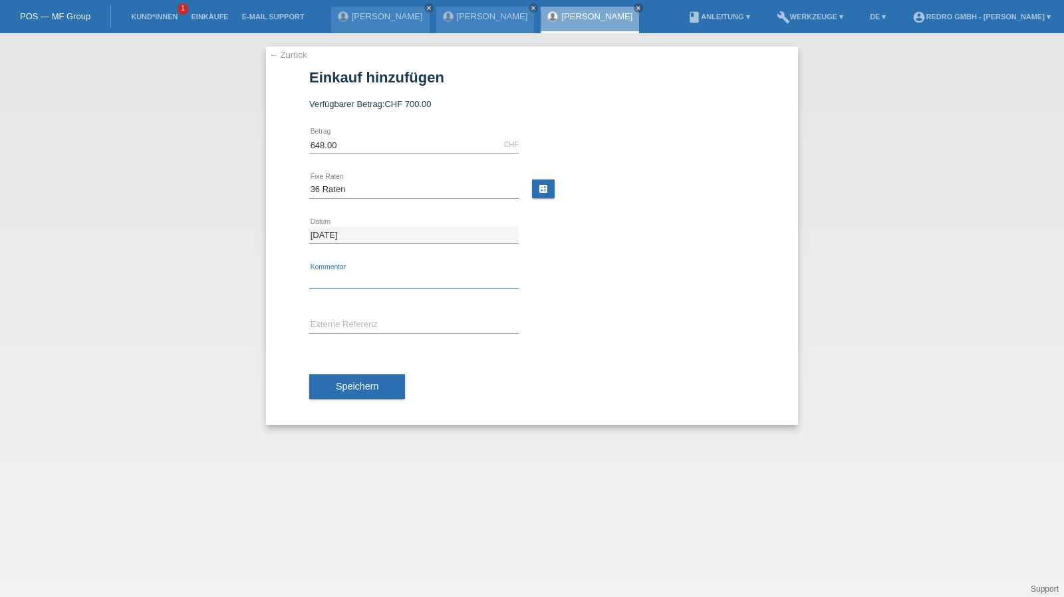
click at [350, 277] on input "text" at bounding box center [414, 280] width 210 height 17
type input "115346"
click at [377, 379] on button "Speichern" at bounding box center [357, 387] width 96 height 25
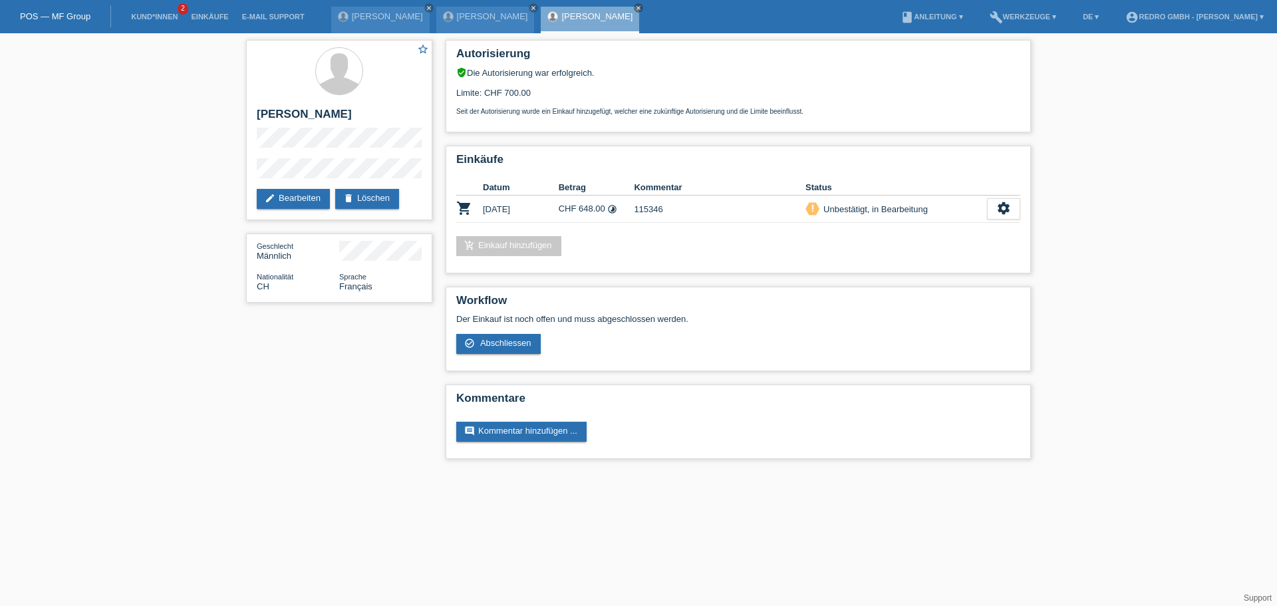
click at [243, 173] on div "star_border Didier Othenin-Girard edit Bearbeiten delete Löschen Geschlecht Män…" at bounding box center [339, 174] width 200 height 283
click at [335, 116] on h2 "[PERSON_NAME]" at bounding box center [339, 118] width 165 height 20
copy div "[PERSON_NAME]"
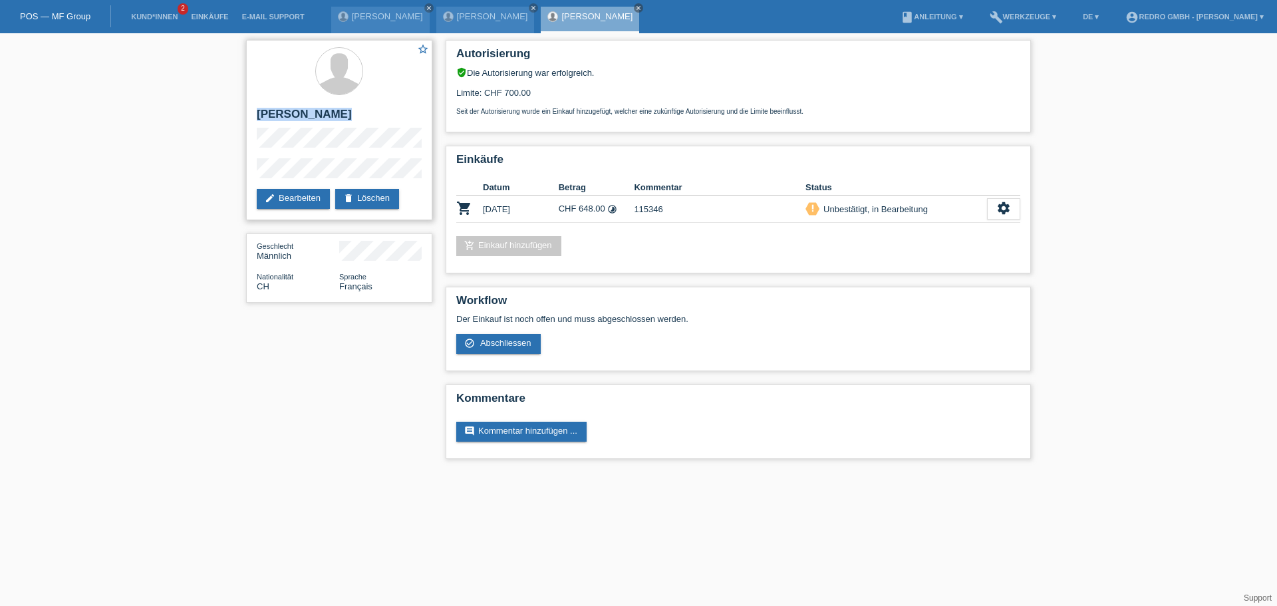
click at [331, 120] on h2 "[PERSON_NAME]" at bounding box center [339, 118] width 165 height 20
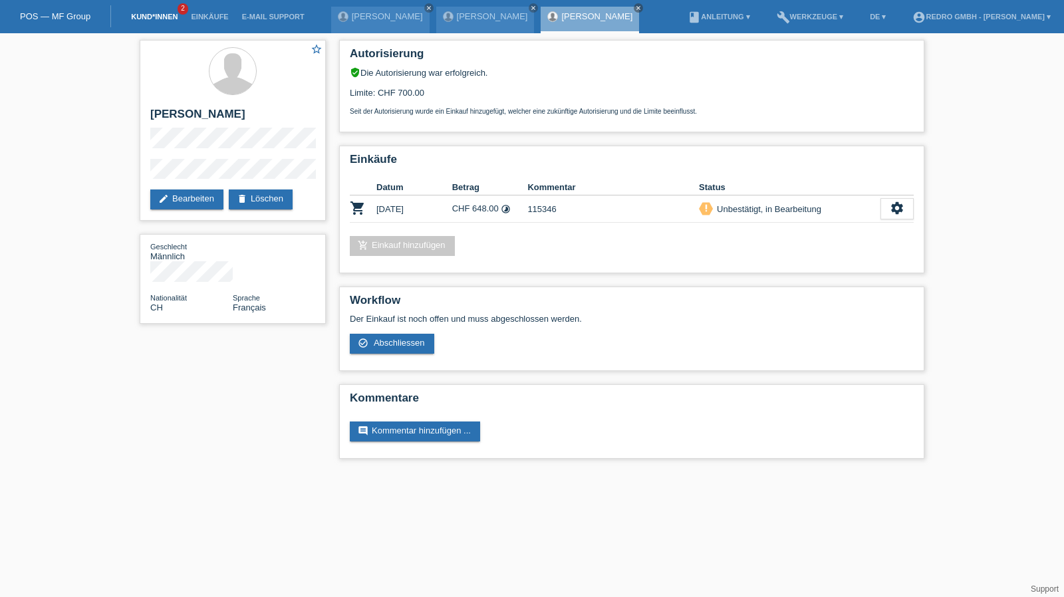
click at [154, 17] on link "Kund*innen" at bounding box center [154, 17] width 60 height 8
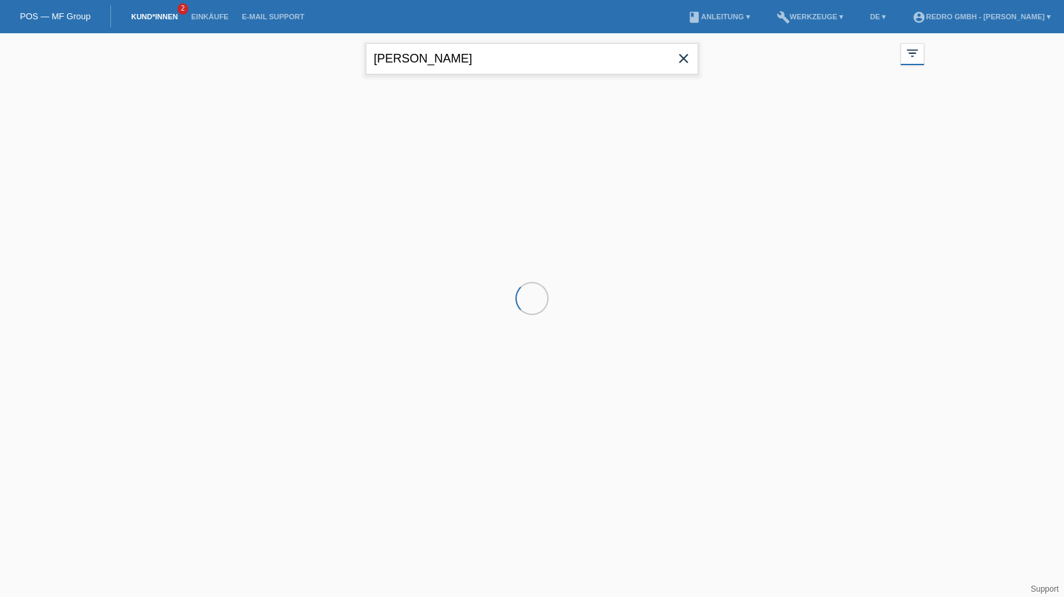
click at [443, 54] on input "[PERSON_NAME]" at bounding box center [532, 58] width 333 height 31
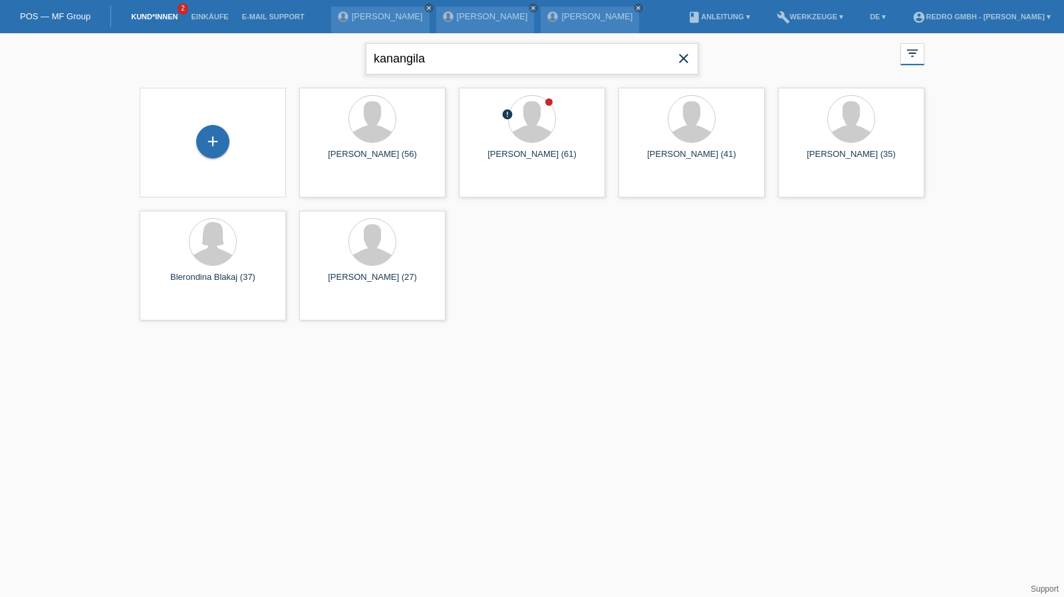
type input "kanangila"
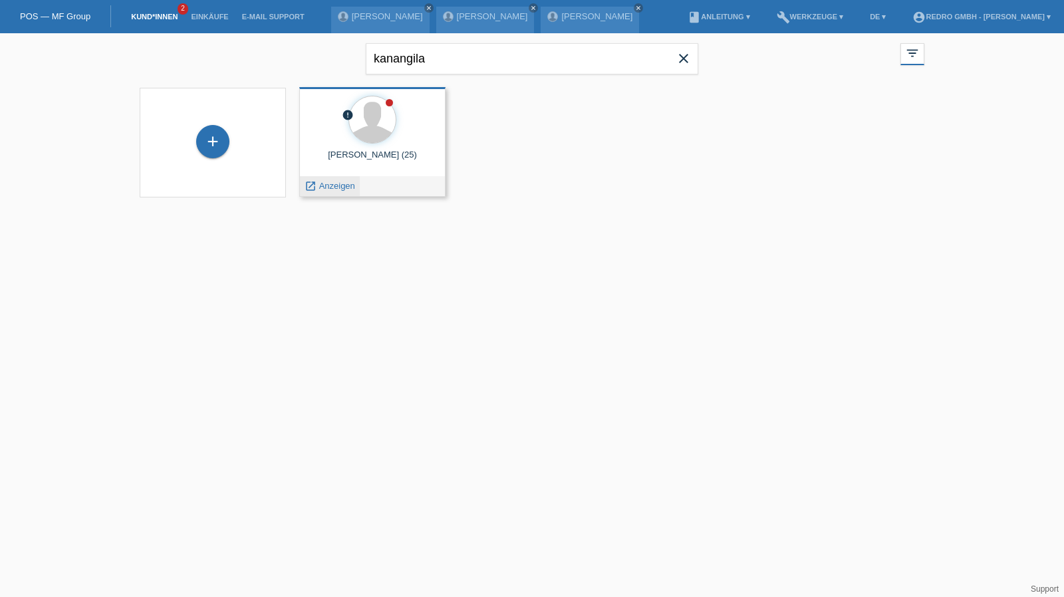
click at [345, 183] on span "Anzeigen" at bounding box center [337, 186] width 36 height 10
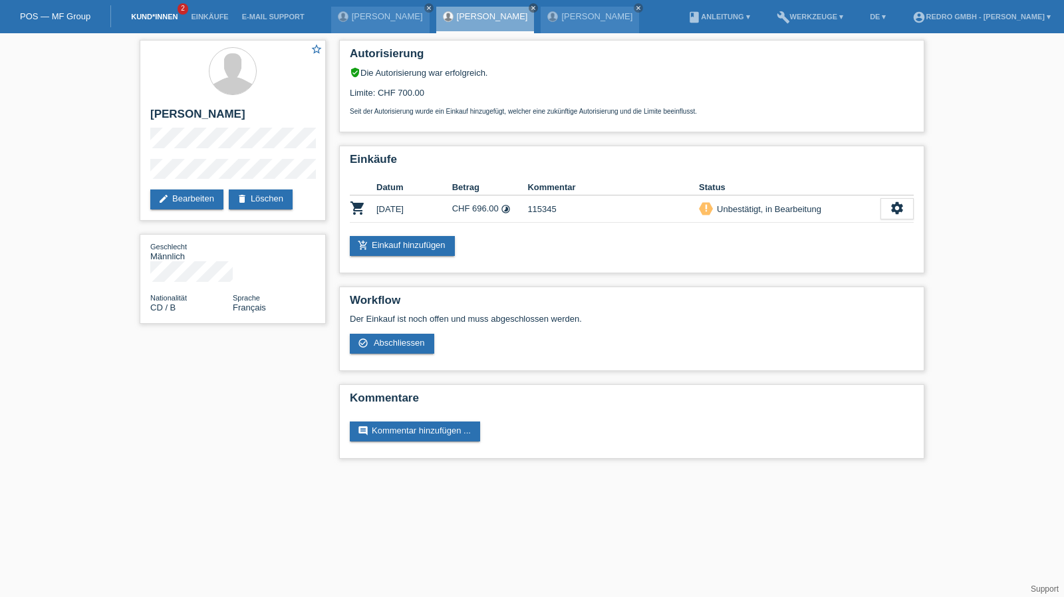
click at [170, 13] on link "Kund*innen" at bounding box center [154, 17] width 60 height 8
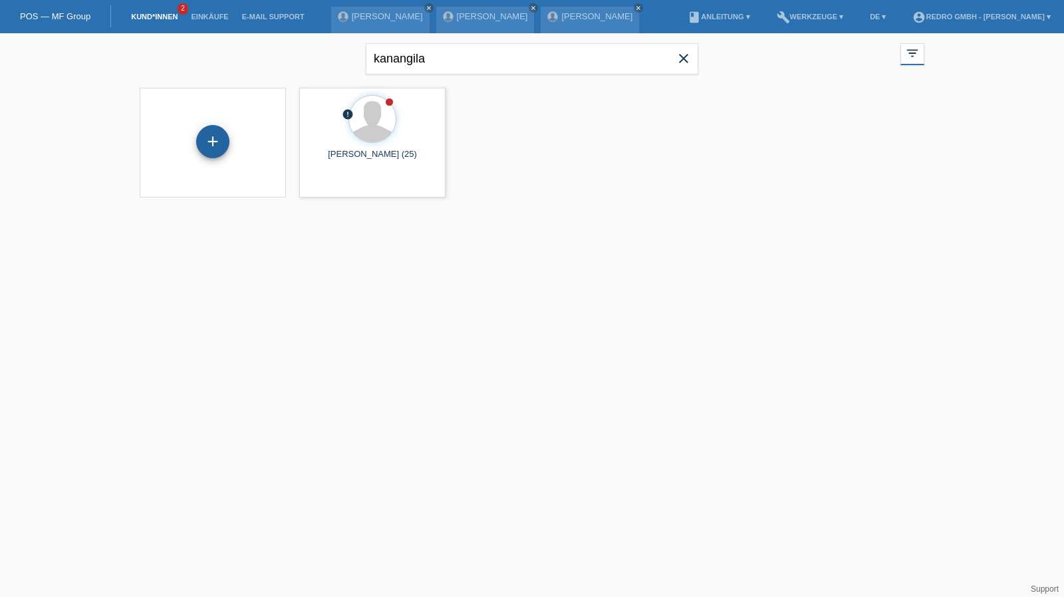
click at [206, 148] on div "+" at bounding box center [212, 141] width 33 height 33
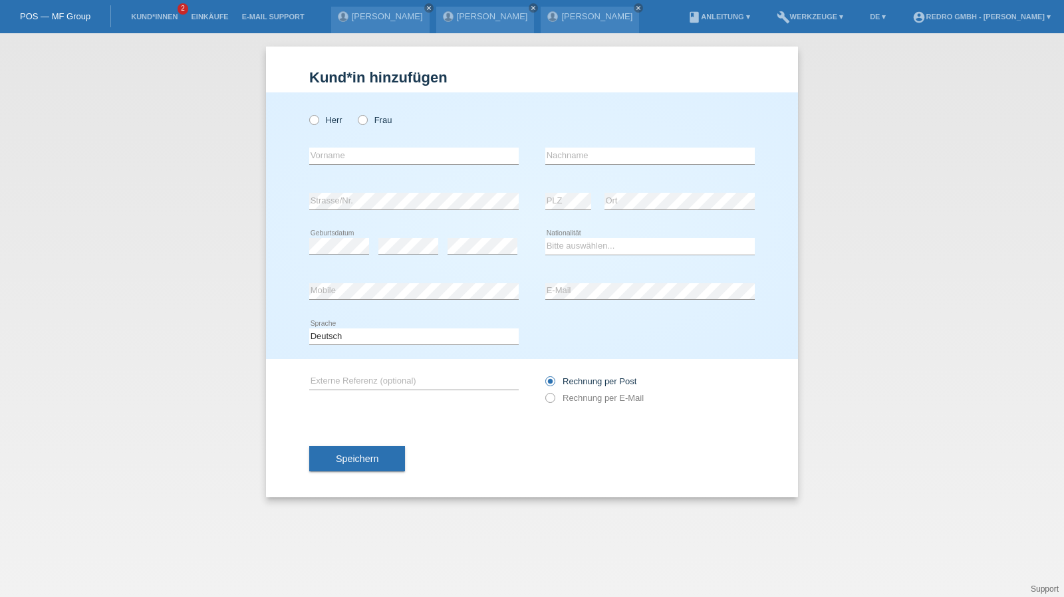
click at [343, 146] on div "error Vorname" at bounding box center [414, 156] width 210 height 45
click at [378, 121] on label "Frau" at bounding box center [375, 120] width 34 height 10
click at [367, 121] on input "Frau" at bounding box center [362, 119] width 9 height 9
radio input "true"
click at [366, 167] on div "error Vorname" at bounding box center [414, 156] width 210 height 45
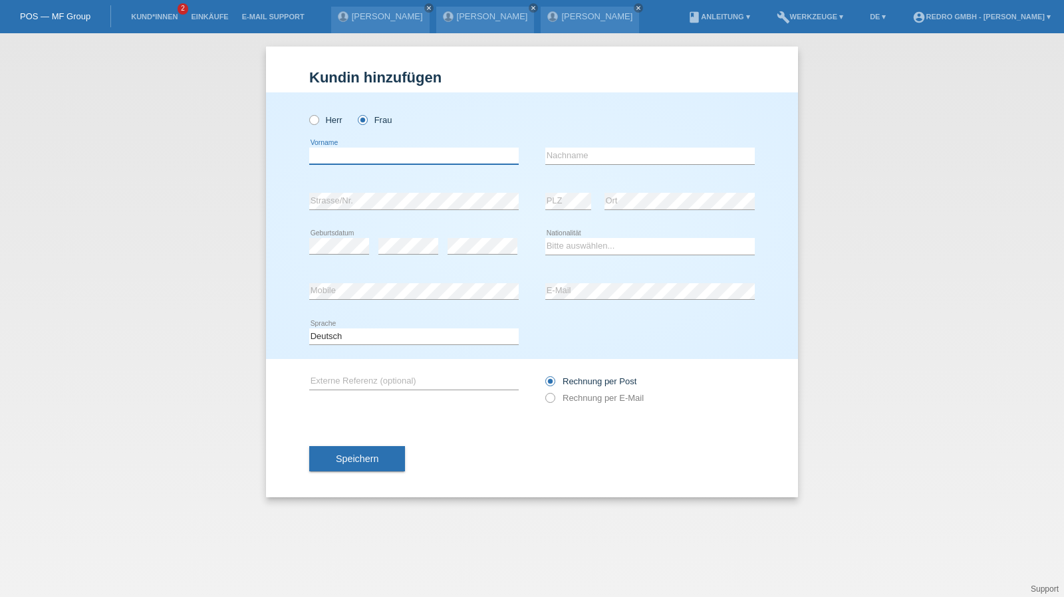
click at [368, 160] on input "text" at bounding box center [414, 156] width 210 height 17
click at [357, 159] on input "Maria" at bounding box center [414, 156] width 210 height 17
type input "Marija"
type input "Kakovan"
select select "CH"
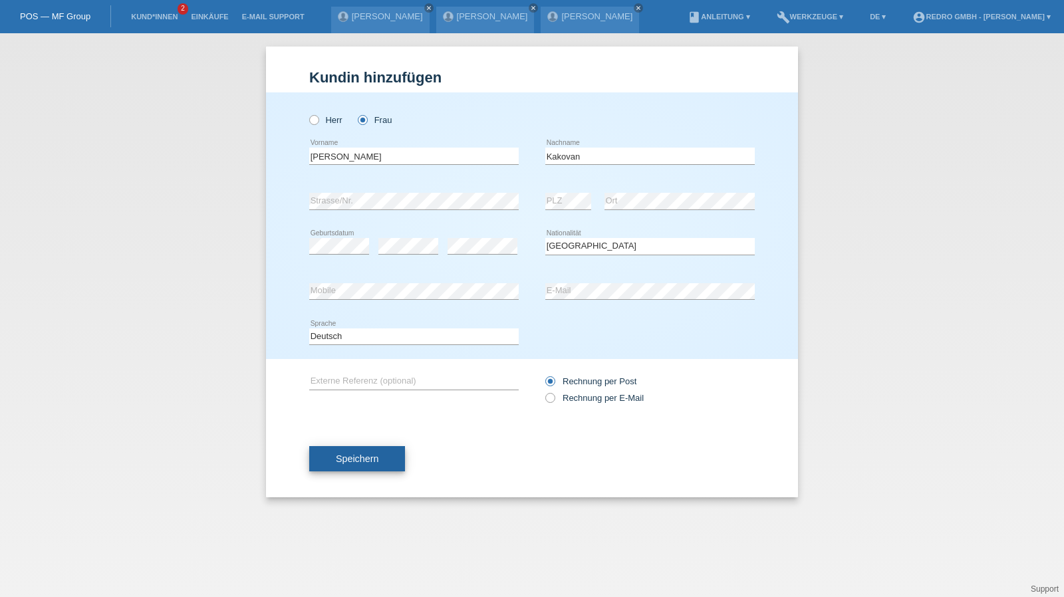
click at [362, 448] on button "Speichern" at bounding box center [357, 458] width 96 height 25
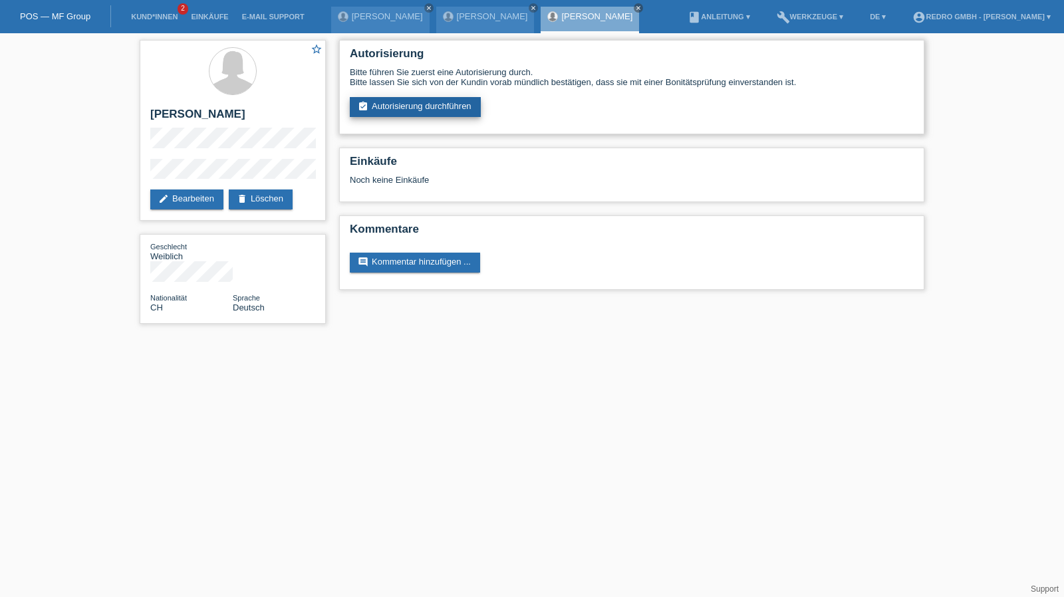
click at [453, 110] on link "assignment_turned_in Autorisierung durchführen" at bounding box center [415, 107] width 131 height 20
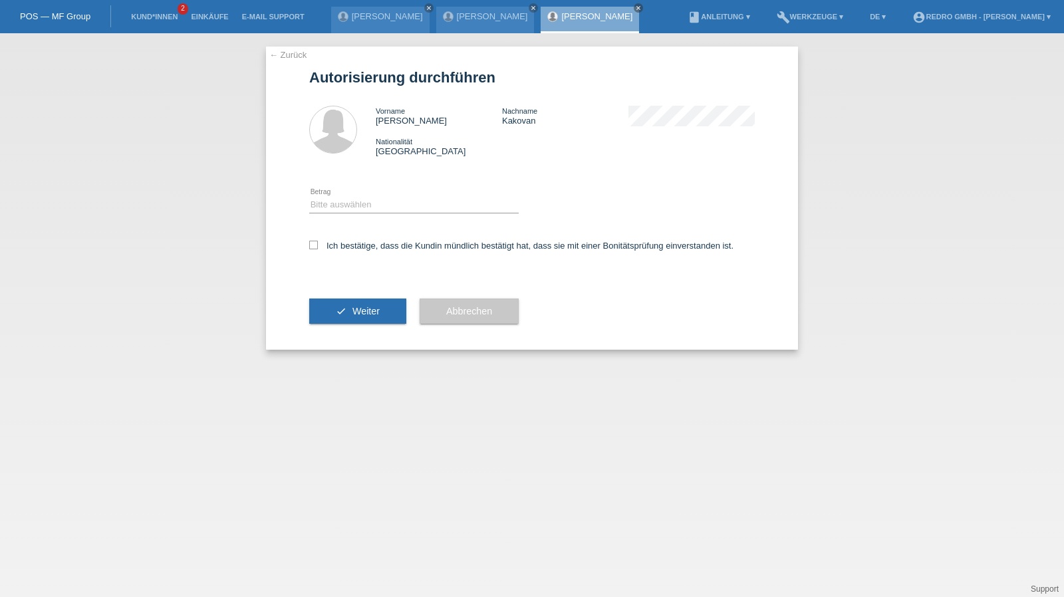
click at [377, 214] on icon at bounding box center [414, 213] width 210 height 1
click at [363, 207] on select "Bitte auswählen CHF 1.00 - CHF 499.00 CHF 500.00 - CHF 1'999.00 CHF 2'000.00 - …" at bounding box center [414, 205] width 210 height 16
select select "1"
click at [309, 197] on select "Bitte auswählen CHF 1.00 - CHF 499.00 CHF 500.00 - CHF 1'999.00 CHF 2'000.00 - …" at bounding box center [414, 205] width 210 height 16
click at [351, 249] on label "Ich bestätige, dass die Kundin mündlich bestätigt hat, dass sie mit einer Bonit…" at bounding box center [521, 246] width 424 height 10
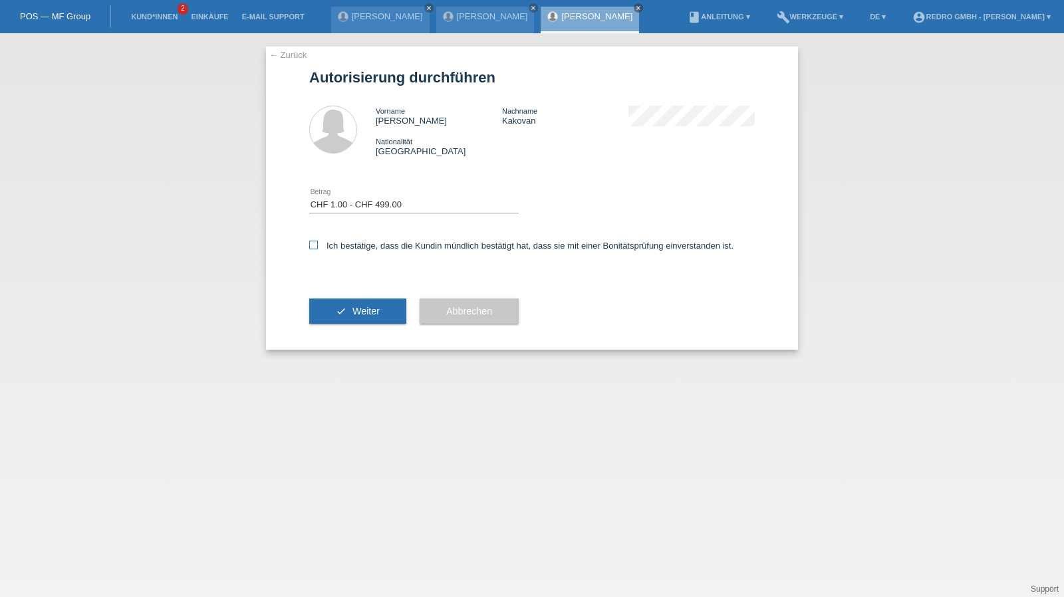
click at [318, 249] on input "Ich bestätige, dass die Kundin mündlich bestätigt hat, dass sie mit einer Bonit…" at bounding box center [313, 245] width 9 height 9
checkbox input "true"
click at [347, 299] on div "check Weiter" at bounding box center [357, 311] width 97 height 77
click at [369, 323] on button "check Weiter" at bounding box center [357, 311] width 97 height 25
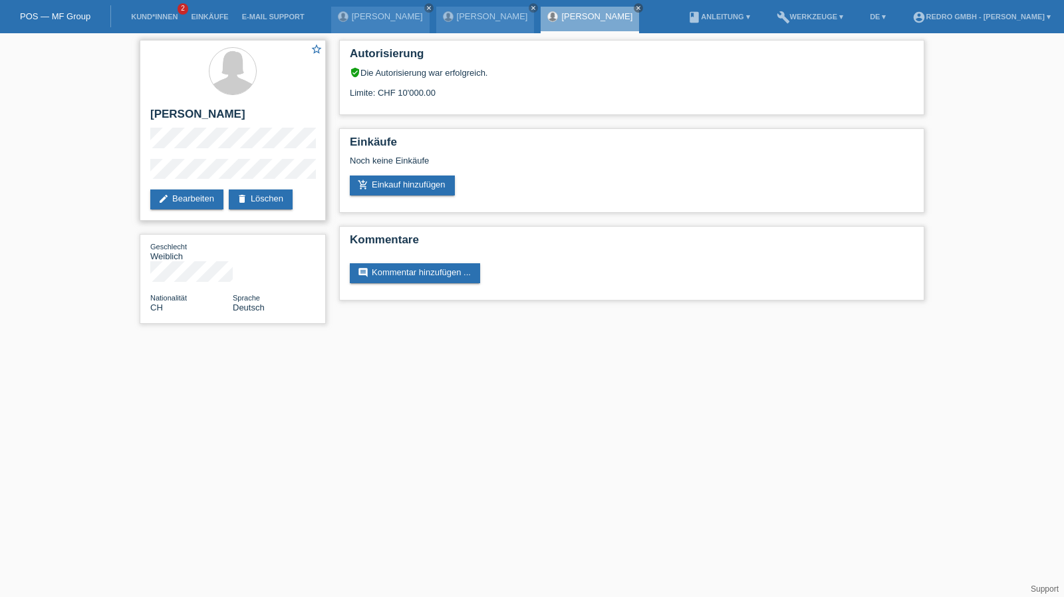
click at [172, 120] on h2 "[PERSON_NAME]" at bounding box center [232, 118] width 165 height 20
copy div "[PERSON_NAME]"
click at [102, 171] on div "star_border [PERSON_NAME] edit Bearbeiten delete Löschen Geschlecht Weiblich Na…" at bounding box center [532, 185] width 1064 height 304
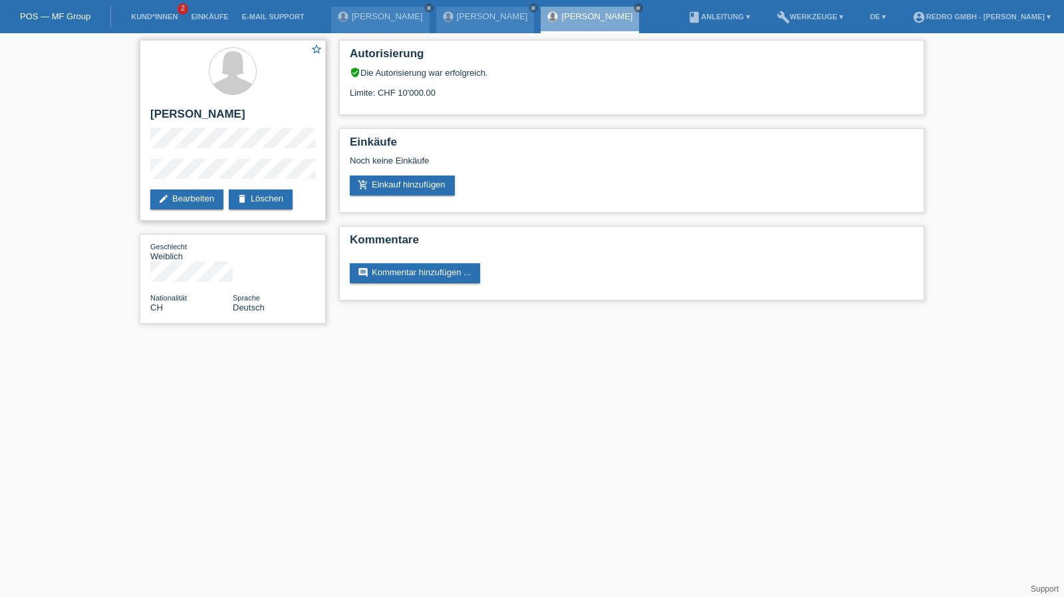
click at [200, 155] on div "star_border Marija Kakovan edit Bearbeiten delete Löschen" at bounding box center [233, 130] width 186 height 181
click at [133, 21] on li "Kund*innen 2" at bounding box center [154, 17] width 60 height 34
click at [142, 15] on link "Kund*innen" at bounding box center [154, 17] width 60 height 8
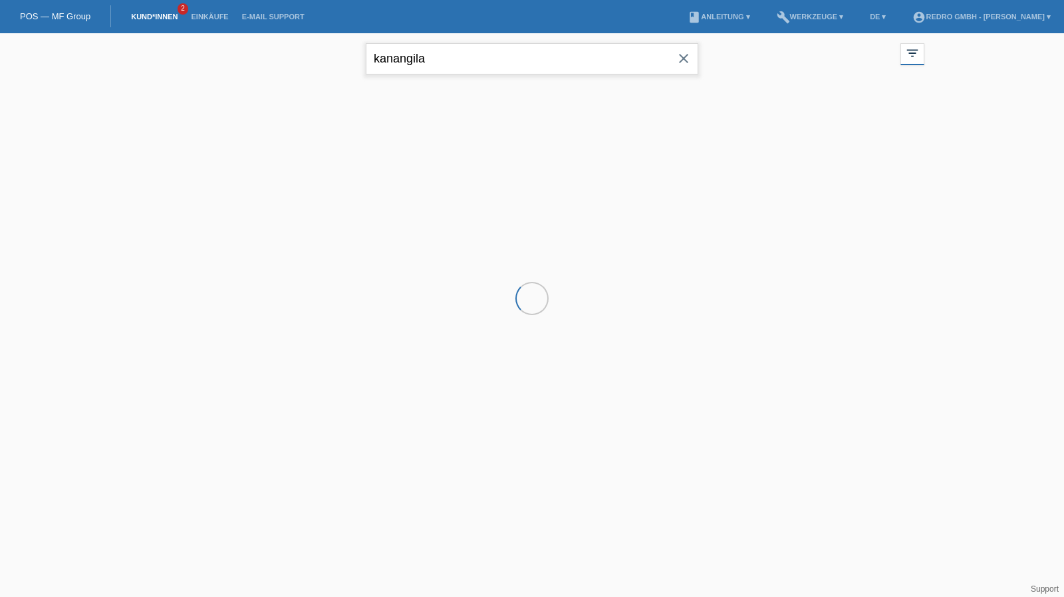
click at [534, 55] on input "kanangila" at bounding box center [532, 58] width 333 height 31
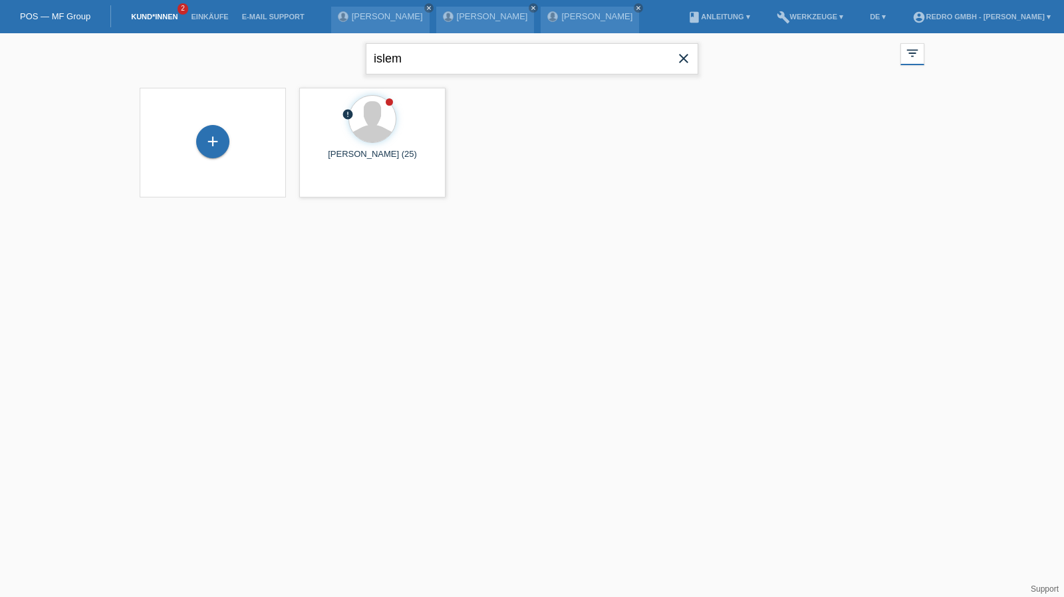
type input "islem"
click at [332, 188] on span "Anzeigen" at bounding box center [337, 186] width 36 height 10
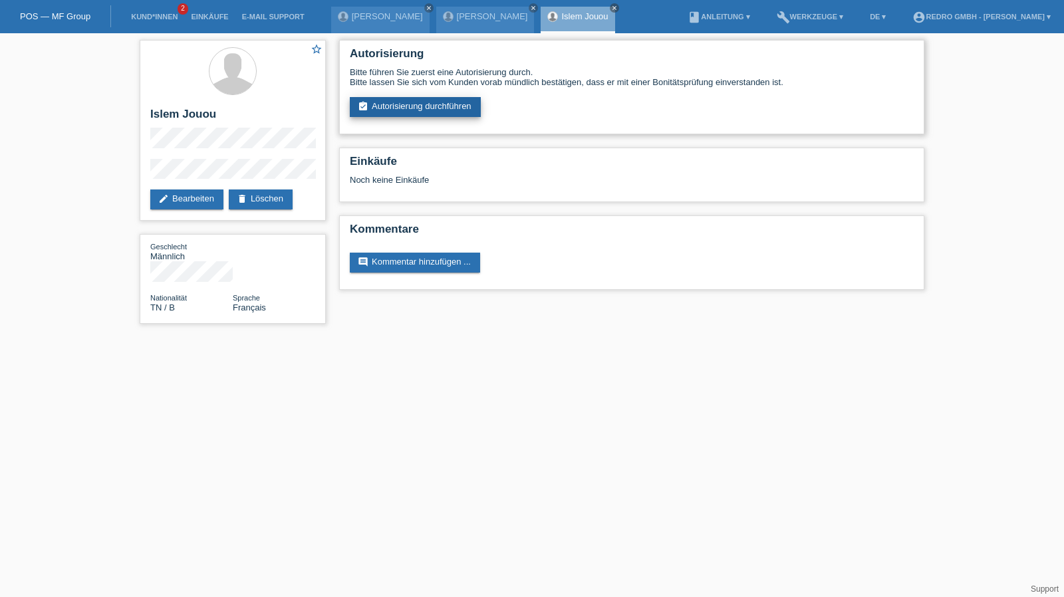
click at [422, 103] on link "assignment_turned_in Autorisierung durchführen" at bounding box center [415, 107] width 131 height 20
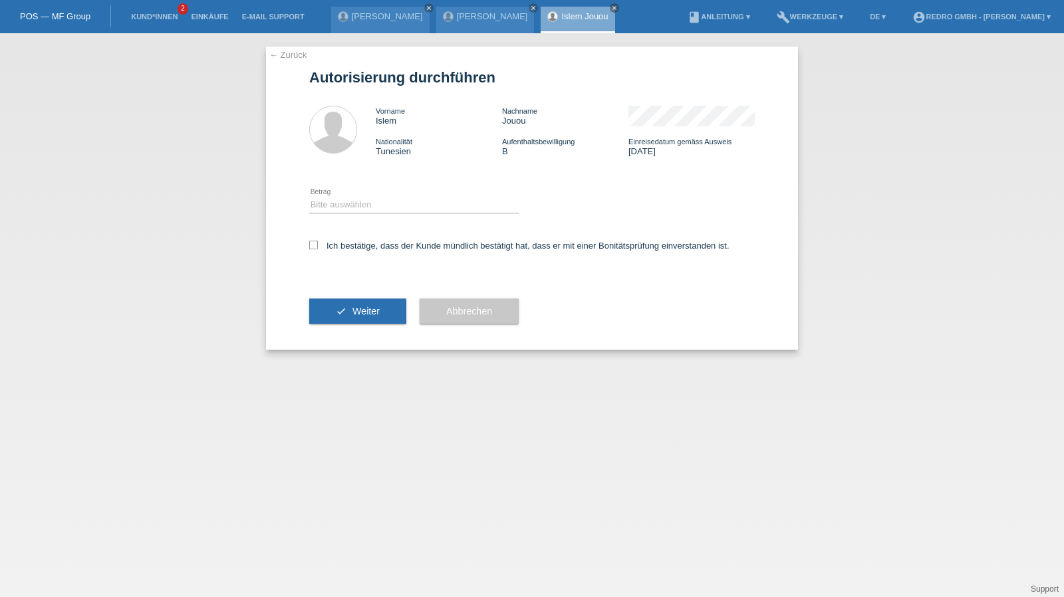
click at [350, 195] on div "Bitte auswählen CHF 1.00 - CHF 499.00 CHF 500.00 - CHF 1'999.00 CHF 2'000.00 - …" at bounding box center [414, 205] width 210 height 45
click at [351, 210] on select "Bitte auswählen CHF 1.00 - CHF 499.00 CHF 500.00 - CHF 1'999.00 CHF 2'000.00 - …" at bounding box center [414, 205] width 210 height 16
select select "1"
click at [309, 197] on select "Bitte auswählen CHF 1.00 - CHF 499.00 CHF 500.00 - CHF 1'999.00 CHF 2'000.00 - …" at bounding box center [414, 205] width 210 height 16
click at [357, 248] on label "Ich bestätige, dass der Kunde mündlich bestätigt hat, dass er mit einer Bonität…" at bounding box center [519, 246] width 420 height 10
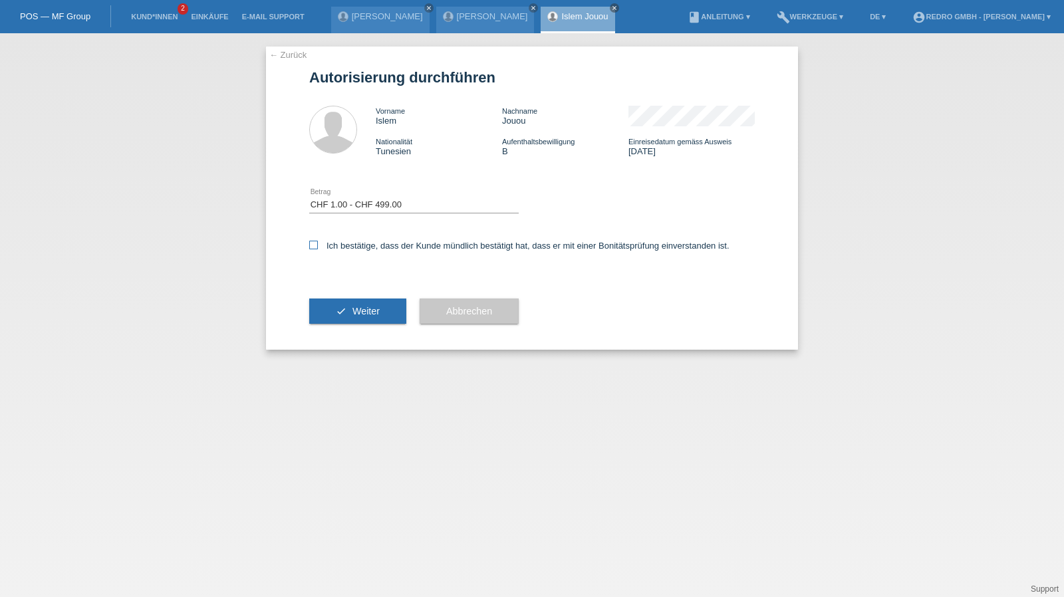
click at [318, 248] on input "Ich bestätige, dass der Kunde mündlich bestätigt hat, dass er mit einer Bonität…" at bounding box center [313, 245] width 9 height 9
checkbox input "true"
click at [347, 295] on div "check Weiter" at bounding box center [357, 311] width 97 height 77
click at [337, 309] on icon "check" at bounding box center [341, 311] width 11 height 11
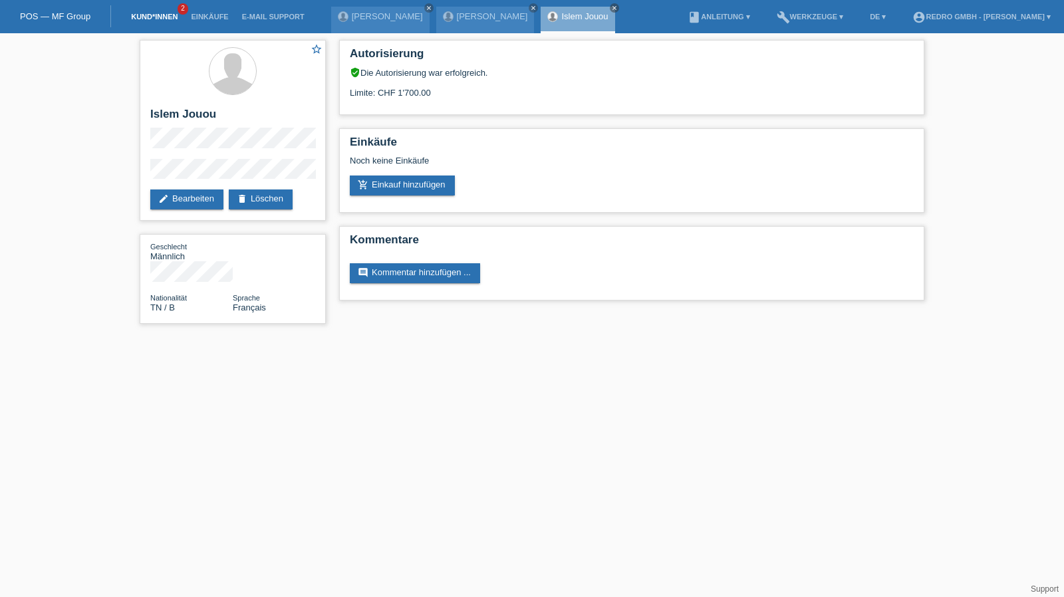
click at [158, 14] on link "Kund*innen" at bounding box center [154, 17] width 60 height 8
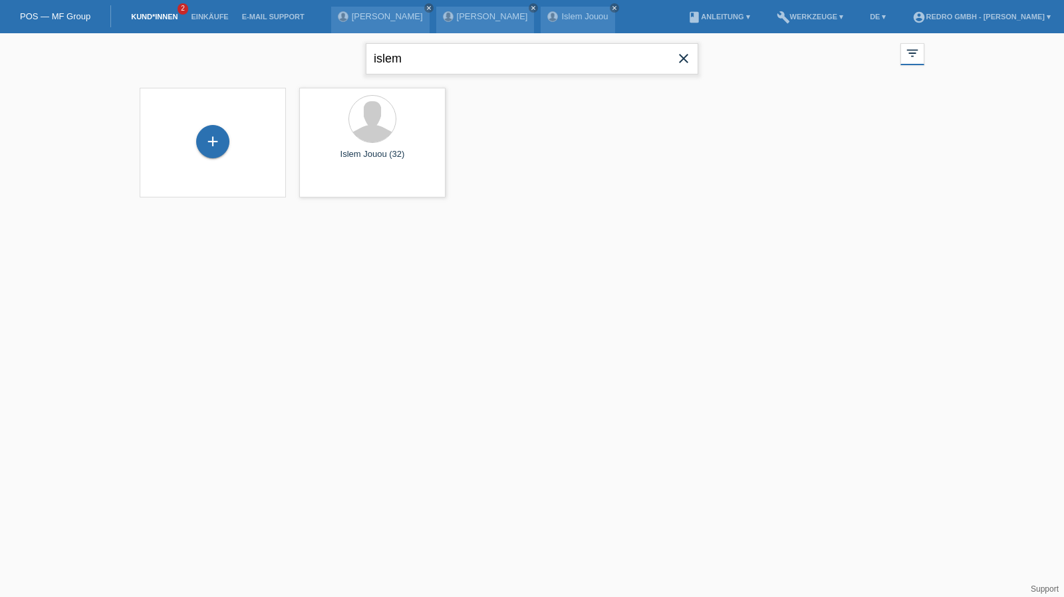
click at [403, 60] on input "islem" at bounding box center [532, 58] width 333 height 31
paste input "Iriarte"
type input "Iriarte"
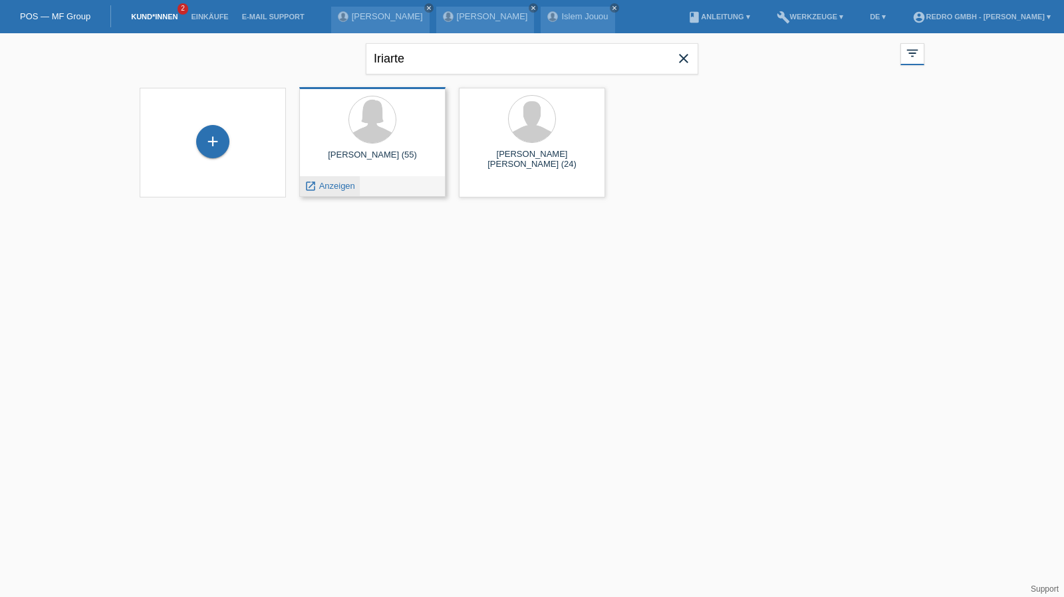
click at [339, 188] on span "Anzeigen" at bounding box center [337, 186] width 36 height 10
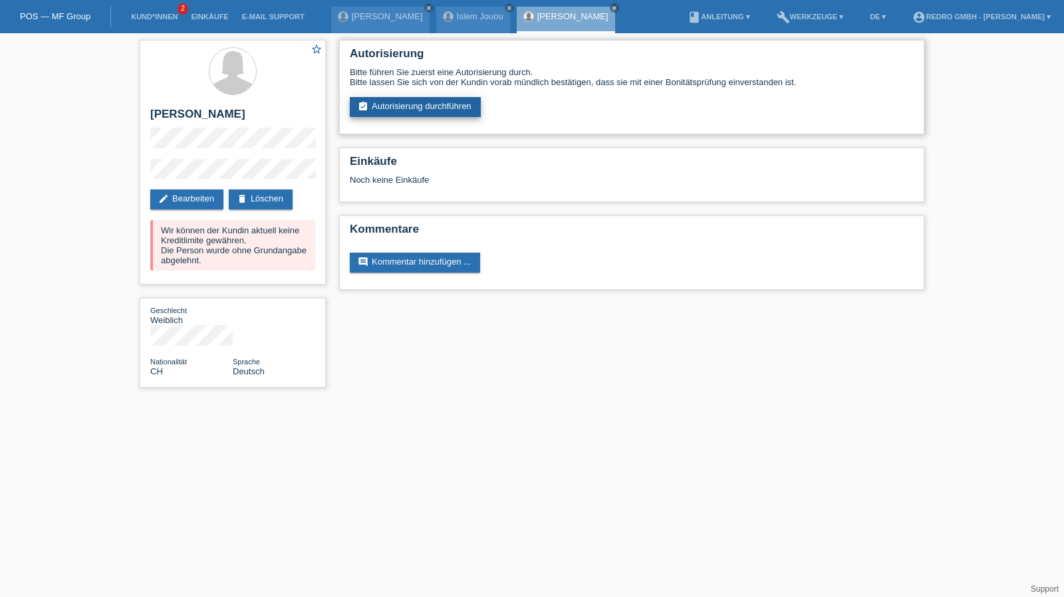
click at [426, 116] on link "assignment_turned_in Autorisierung durchführen" at bounding box center [415, 107] width 131 height 20
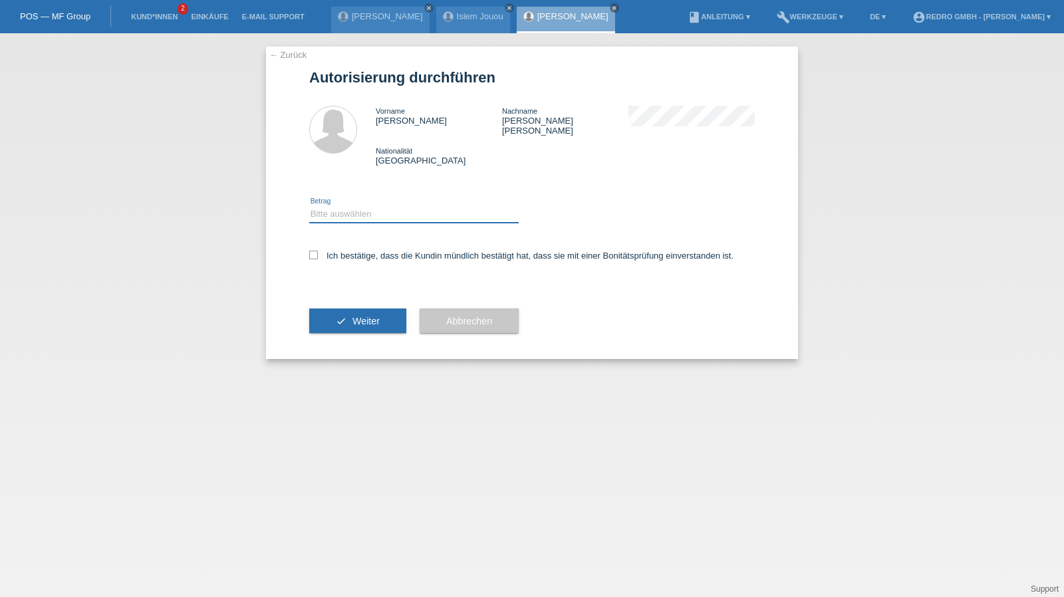
drag, startPoint x: 366, startPoint y: 203, endPoint x: 366, endPoint y: 211, distance: 8.0
click at [366, 206] on select "Bitte auswählen CHF 1.00 - CHF 499.00 CHF 500.00 - CHF 1'999.00 CHF 2'000.00 - …" at bounding box center [414, 214] width 210 height 16
select select "1"
click at [309, 206] on select "Bitte auswählen CHF 1.00 - CHF 499.00 CHF 500.00 - CHF 1'999.00 CHF 2'000.00 - …" at bounding box center [414, 214] width 210 height 16
click at [355, 251] on label "Ich bestätige, dass die Kundin mündlich bestätigt hat, dass sie mit einer Bonit…" at bounding box center [521, 256] width 424 height 10
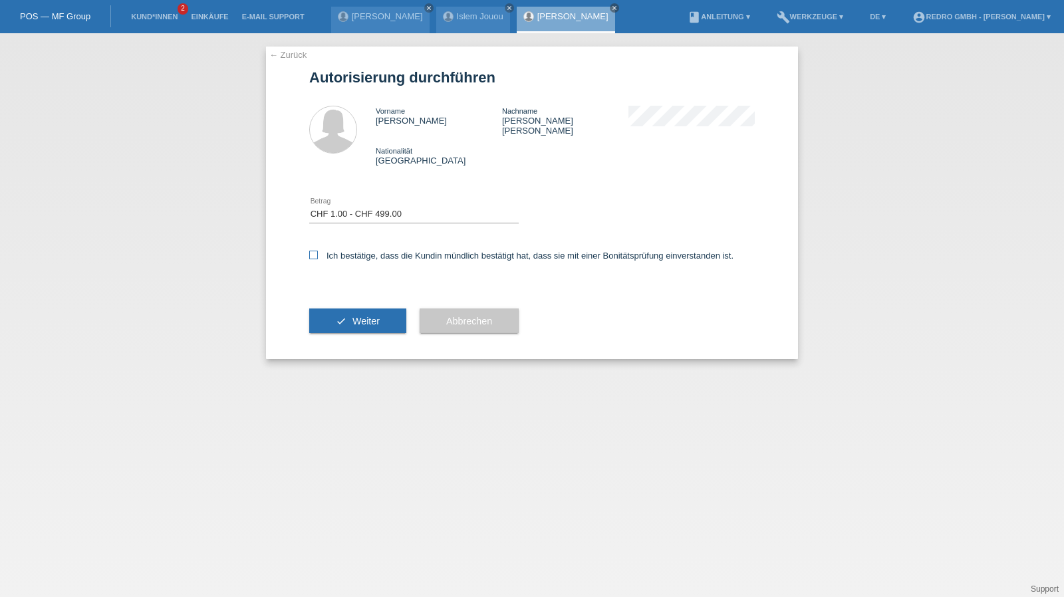
click at [318, 251] on input "Ich bestätige, dass die Kundin mündlich bestätigt hat, dass sie mit einer Bonit…" at bounding box center [313, 255] width 9 height 9
click at [377, 251] on label "Ich bestätige, dass die Kundin mündlich bestätigt hat, dass sie mit einer Bonit…" at bounding box center [521, 256] width 424 height 10
click at [318, 251] on input "Ich bestätige, dass die Kundin mündlich bestätigt hat, dass sie mit einer Bonit…" at bounding box center [313, 255] width 9 height 9
click at [383, 251] on label "Ich bestätige, dass die Kundin mündlich bestätigt hat, dass sie mit einer Bonit…" at bounding box center [521, 256] width 424 height 10
click at [318, 251] on input "Ich bestätige, dass die Kundin mündlich bestätigt hat, dass sie mit einer Bonit…" at bounding box center [313, 255] width 9 height 9
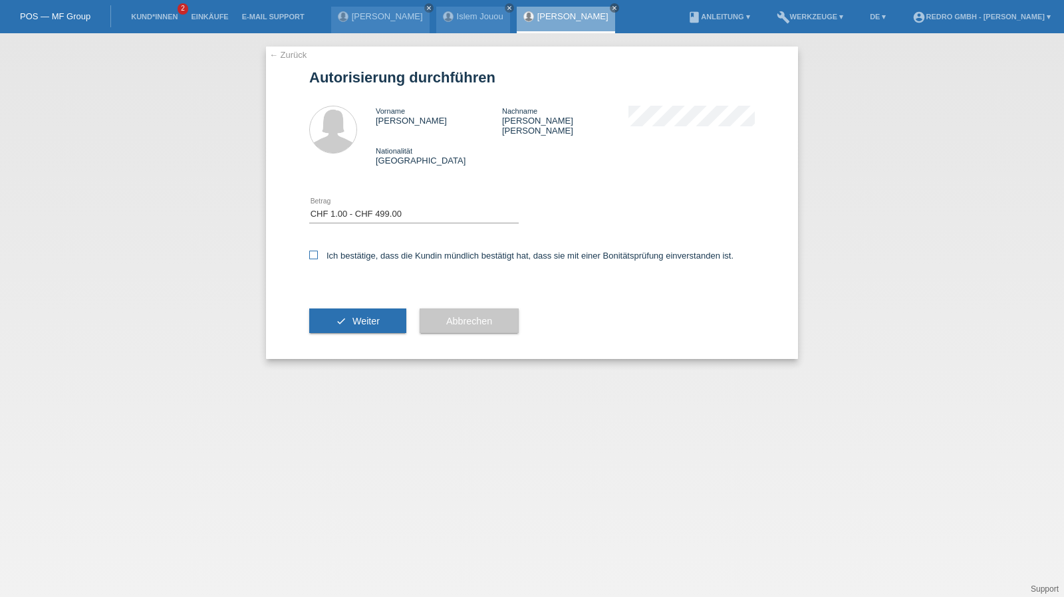
checkbox input "true"
click at [363, 309] on button "check Weiter" at bounding box center [357, 321] width 97 height 25
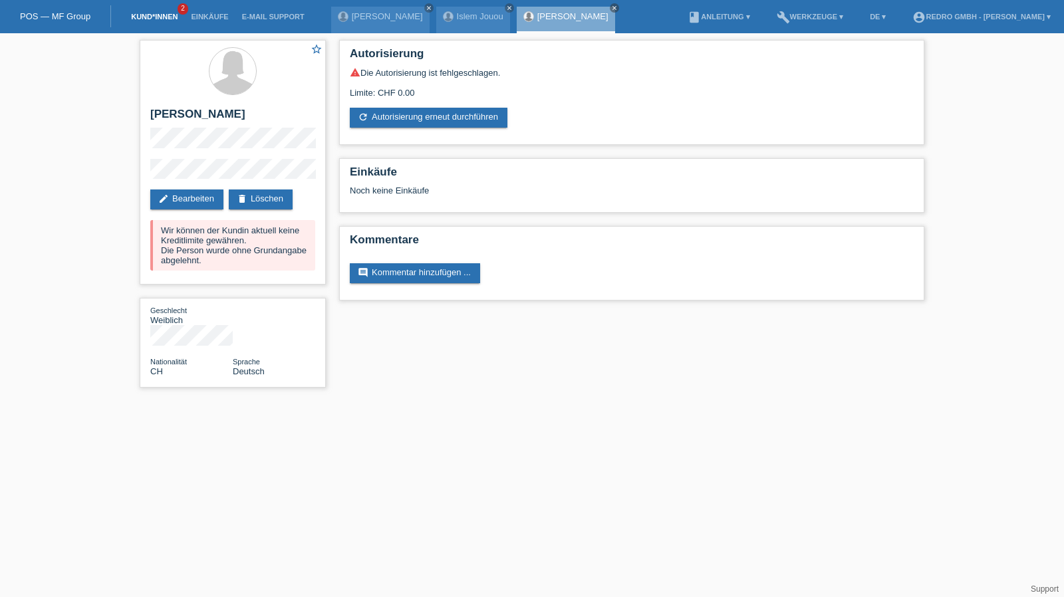
click at [146, 21] on link "Kund*innen" at bounding box center [154, 17] width 60 height 8
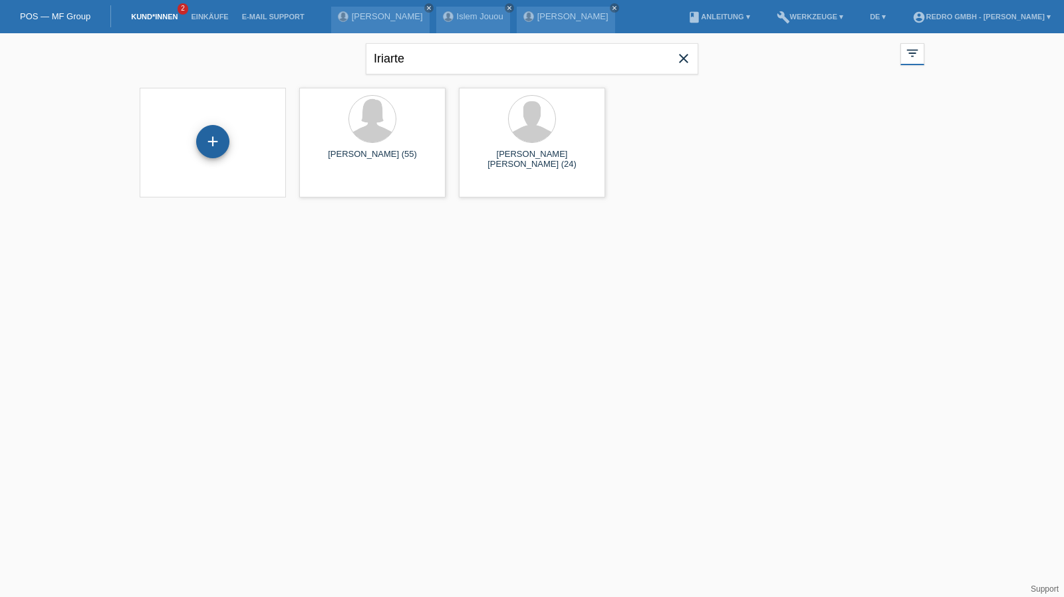
click at [217, 148] on div "+" at bounding box center [213, 141] width 32 height 23
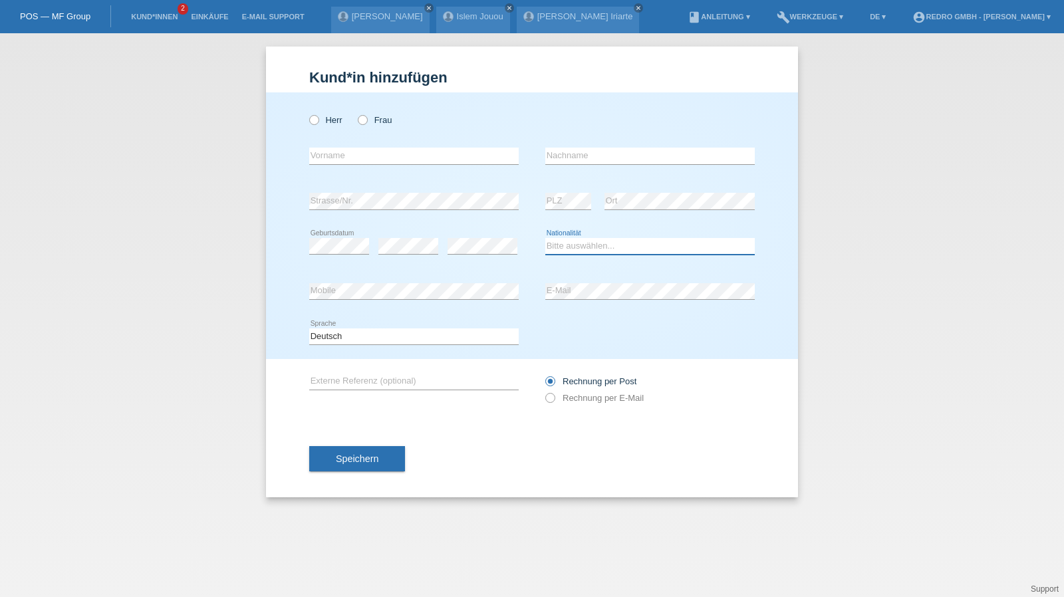
click at [611, 251] on select "Bitte auswählen... Schweiz Deutschland Liechtenstein Österreich ------------ Af…" at bounding box center [650, 246] width 210 height 16
select select "FR"
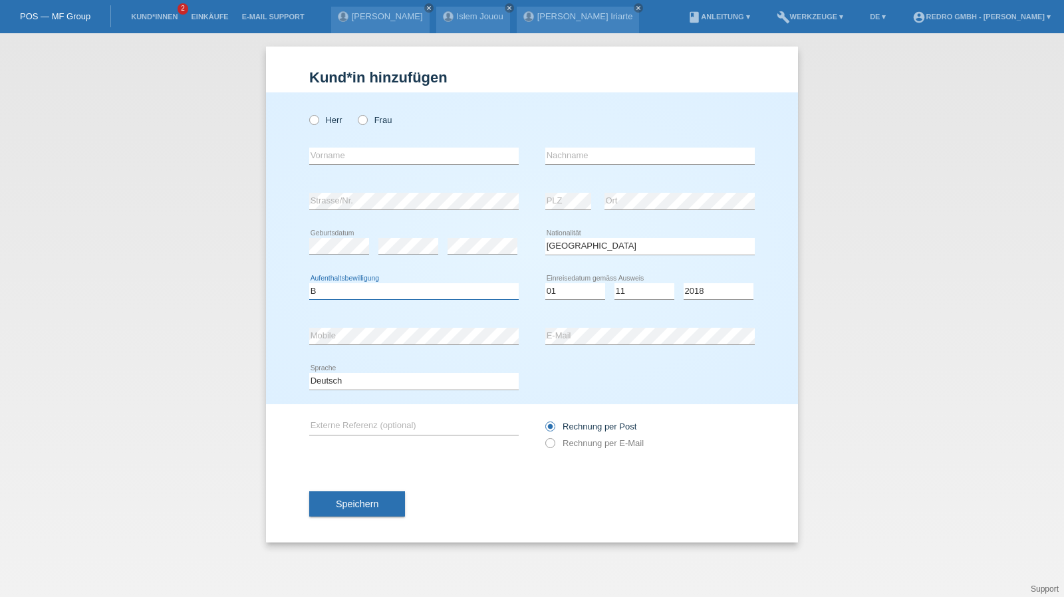
select select "B"
select select "01"
click at [349, 396] on div "Deutsch Français Italiano English error Sprache" at bounding box center [414, 381] width 210 height 45
click at [353, 377] on select "Deutsch Français Italiano English" at bounding box center [414, 381] width 210 height 16
click at [309, 373] on select "Deutsch Français Italiano English" at bounding box center [414, 381] width 210 height 16
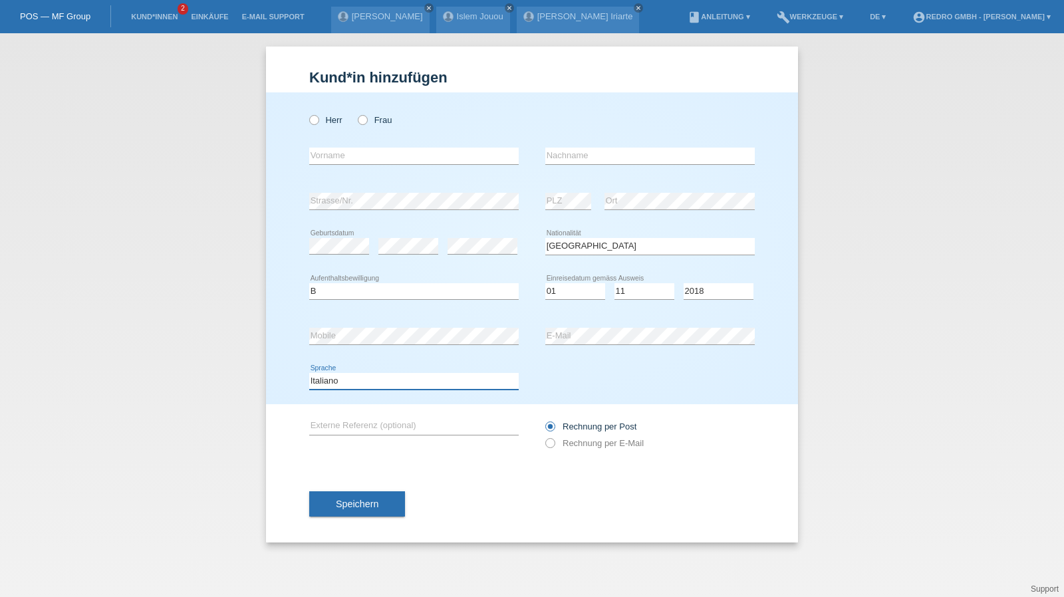
drag, startPoint x: 346, startPoint y: 378, endPoint x: 343, endPoint y: 388, distance: 10.3
click at [346, 378] on select "Deutsch Français Italiano English" at bounding box center [414, 381] width 210 height 16
select select "fr"
click at [309, 373] on select "Deutsch Français Italiano English" at bounding box center [414, 381] width 210 height 16
click at [341, 506] on span "Speichern" at bounding box center [357, 504] width 43 height 11
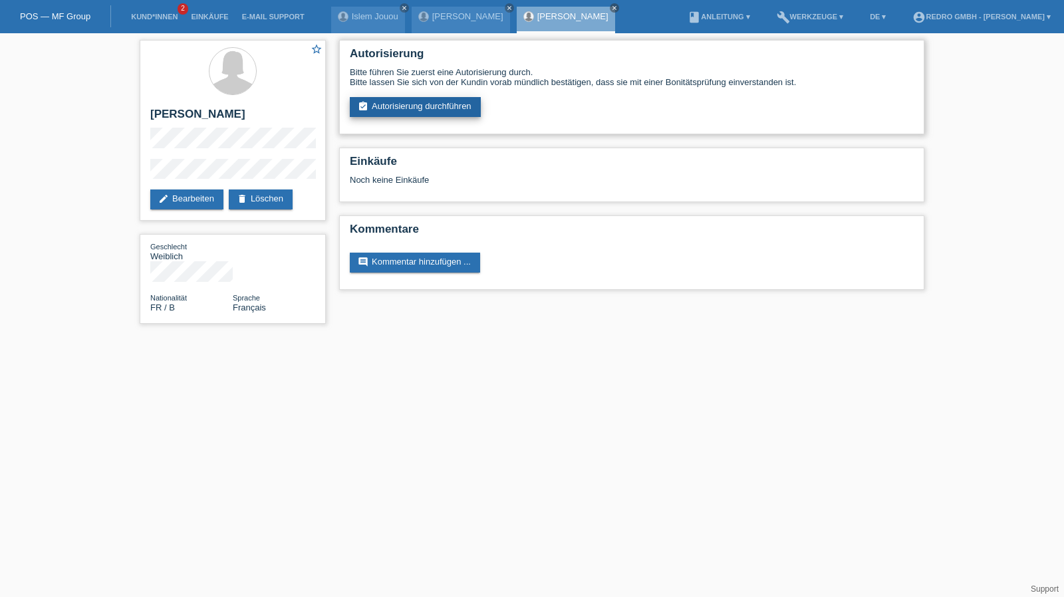
click at [379, 102] on link "assignment_turned_in Autorisierung durchführen" at bounding box center [415, 107] width 131 height 20
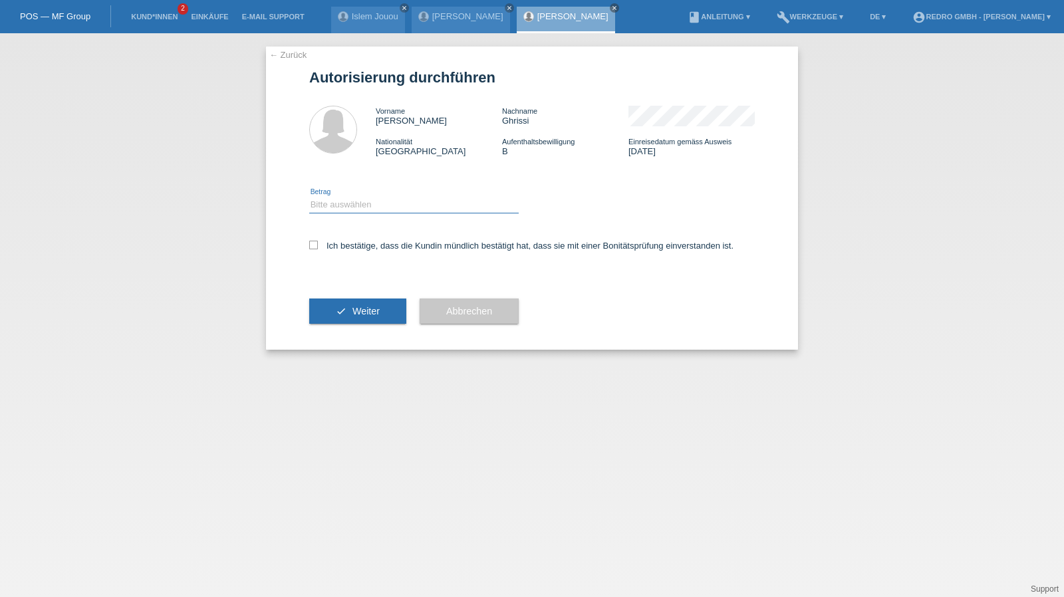
click at [382, 206] on select "Bitte auswählen CHF 1.00 - CHF 499.00 CHF 500.00 - CHF 1'999.00 CHF 2'000.00 - …" at bounding box center [414, 205] width 210 height 16
select select "1"
click at [309, 197] on select "Bitte auswählen CHF 1.00 - CHF 499.00 CHF 500.00 - CHF 1'999.00 CHF 2'000.00 - …" at bounding box center [414, 205] width 210 height 16
click at [351, 248] on label "Ich bestätige, dass die Kundin mündlich bestätigt hat, dass sie mit einer Bonit…" at bounding box center [521, 246] width 424 height 10
click at [318, 248] on input "Ich bestätige, dass die Kundin mündlich bestätigt hat, dass sie mit einer Bonit…" at bounding box center [313, 245] width 9 height 9
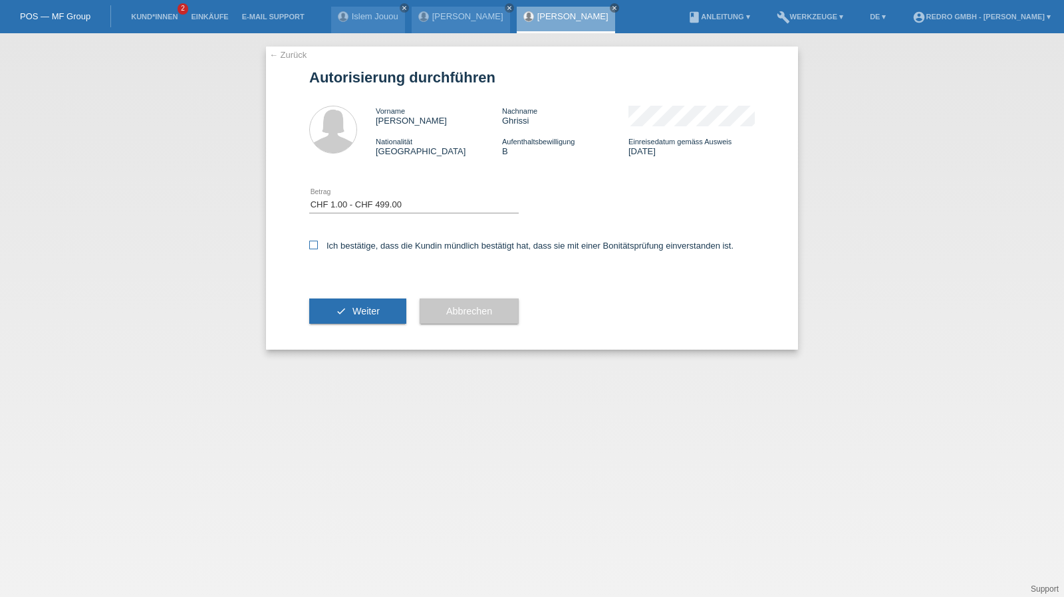
checkbox input "true"
click at [339, 316] on icon "check" at bounding box center [341, 311] width 11 height 11
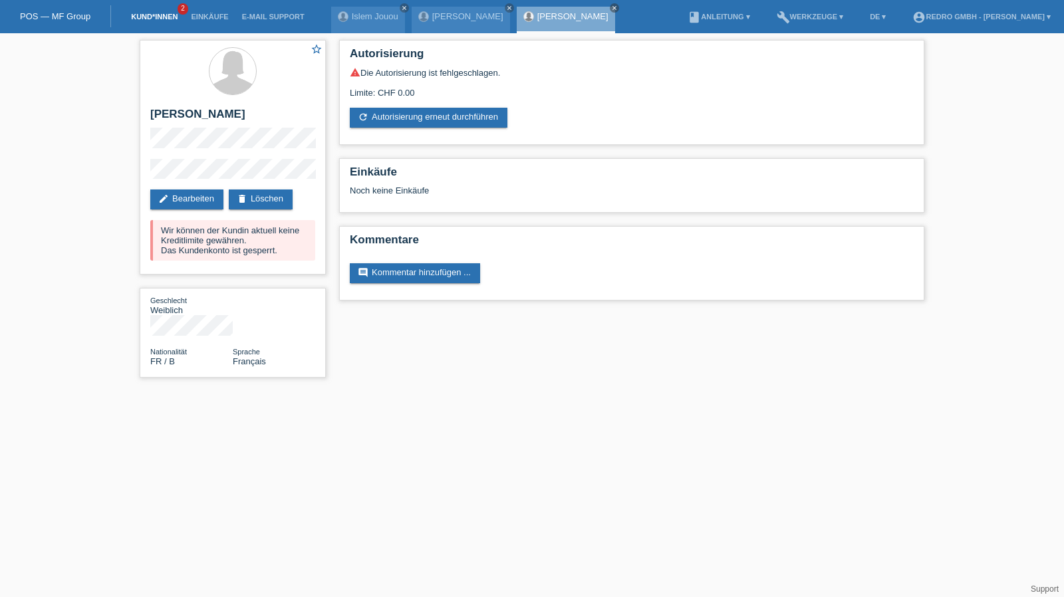
click at [160, 19] on link "Kund*innen" at bounding box center [154, 17] width 60 height 8
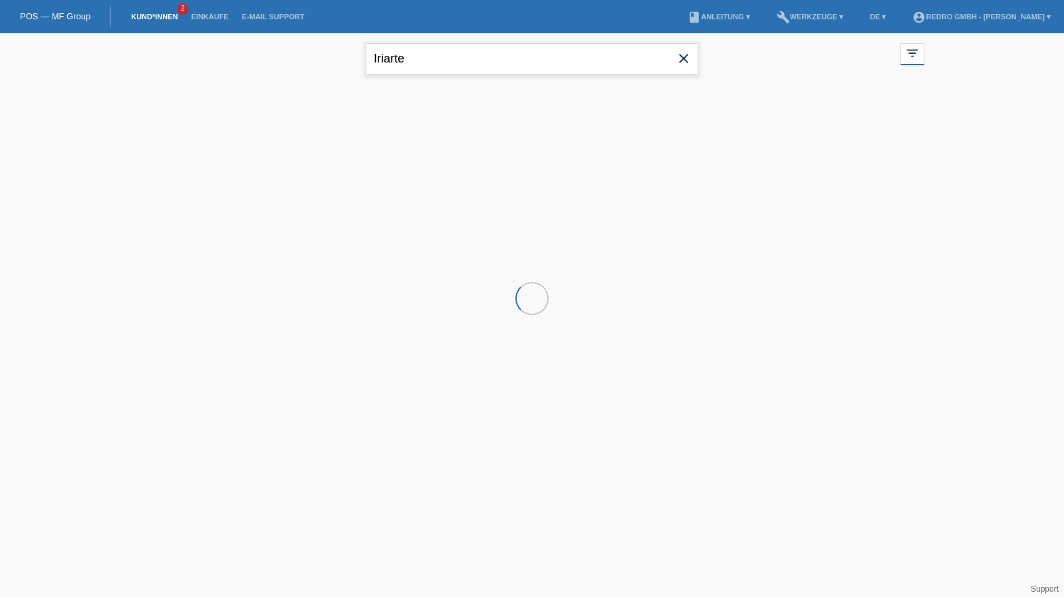
click at [471, 65] on input "Iriarte" at bounding box center [532, 58] width 333 height 31
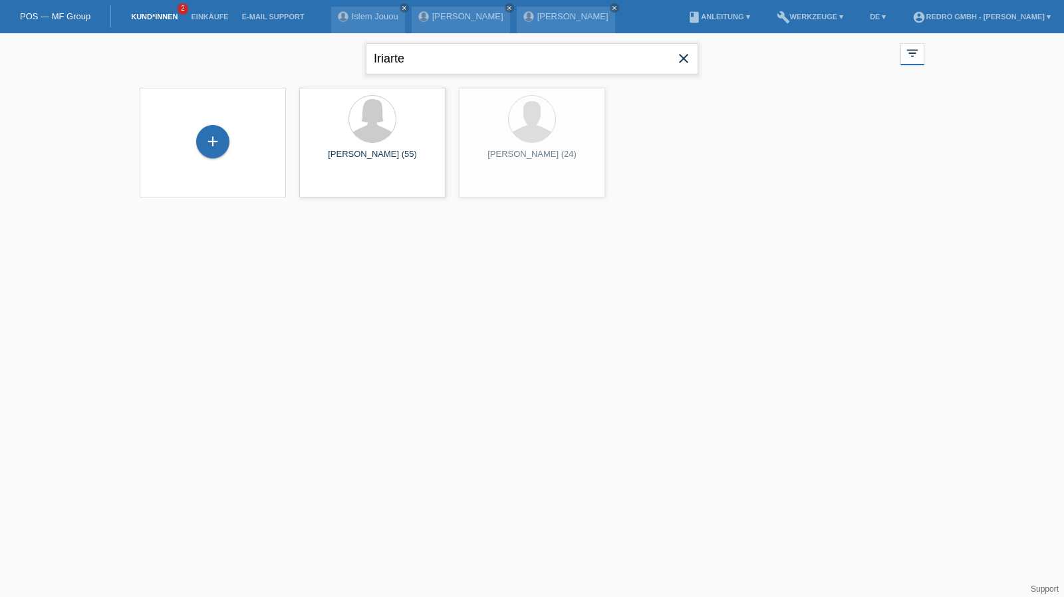
click at [471, 65] on input "Iriarte" at bounding box center [532, 58] width 333 height 31
type input "vencel"
click at [335, 188] on span "Anzeigen" at bounding box center [337, 186] width 36 height 10
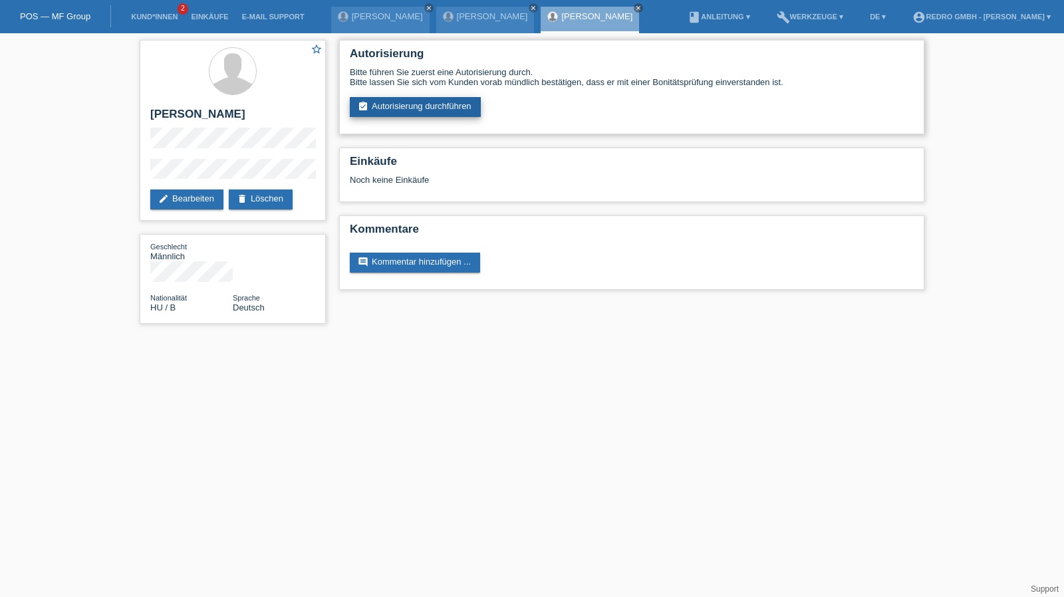
click at [387, 104] on link "assignment_turned_in Autorisierung durchführen" at bounding box center [415, 107] width 131 height 20
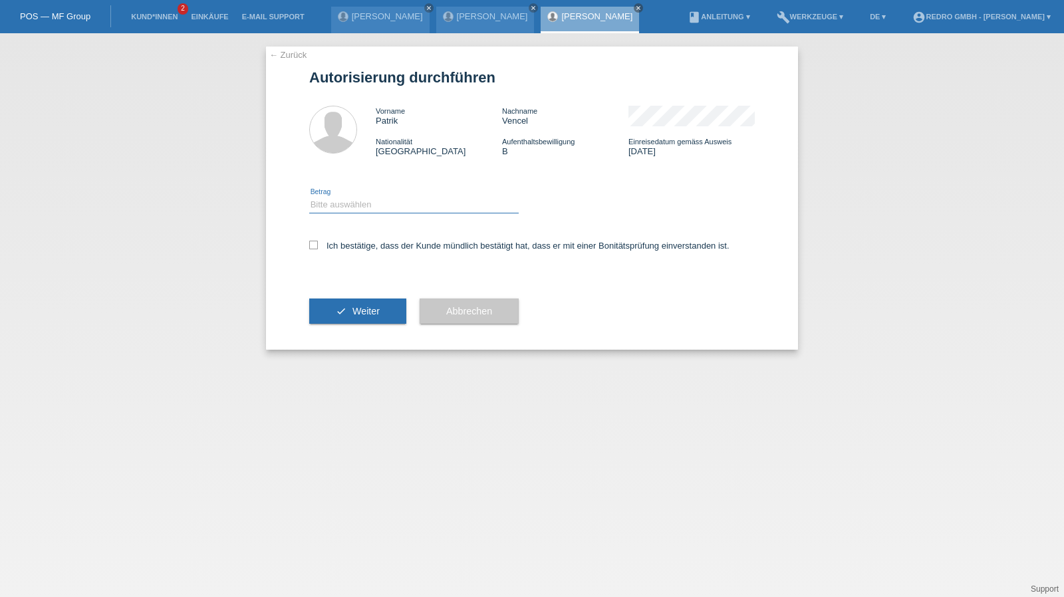
click at [357, 209] on select "Bitte auswählen CHF 1.00 - CHF 499.00 CHF 500.00 - CHF 1'999.00 CHF 2'000.00 - …" at bounding box center [414, 205] width 210 height 16
select select "1"
click at [309, 197] on select "Bitte auswählen CHF 1.00 - CHF 499.00 CHF 500.00 - CHF 1'999.00 CHF 2'000.00 - …" at bounding box center [414, 205] width 210 height 16
click at [345, 251] on label "Ich bestätige, dass der Kunde mündlich bestätigt hat, dass er mit einer Bonität…" at bounding box center [519, 246] width 420 height 10
click at [318, 249] on input "Ich bestätige, dass der Kunde mündlich bestätigt hat, dass er mit einer Bonität…" at bounding box center [313, 245] width 9 height 9
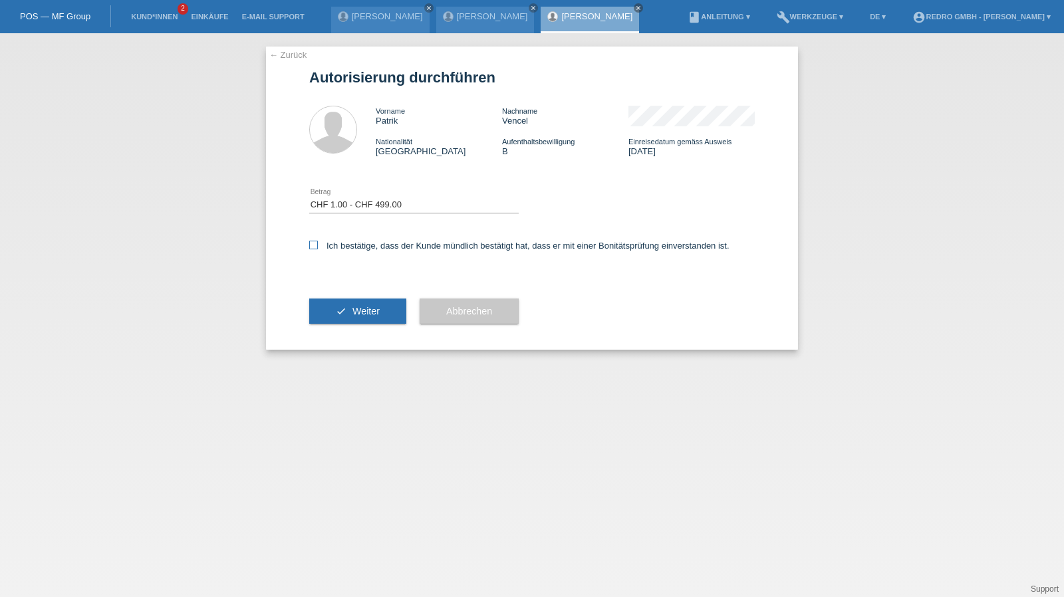
checkbox input "true"
click at [357, 316] on span "Weiter" at bounding box center [366, 311] width 27 height 11
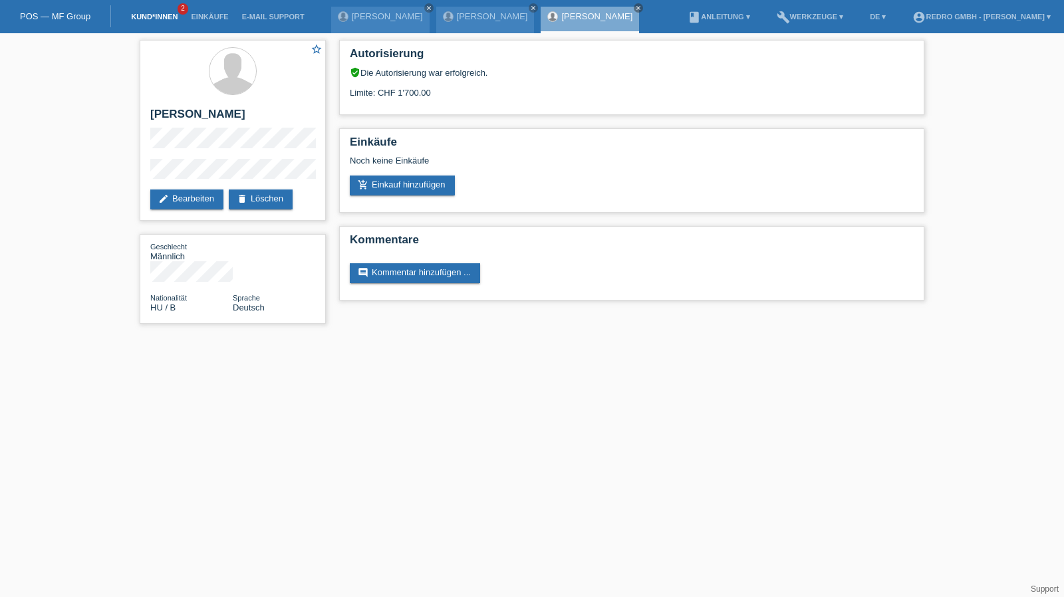
click at [137, 13] on link "Kund*innen" at bounding box center [154, 17] width 60 height 8
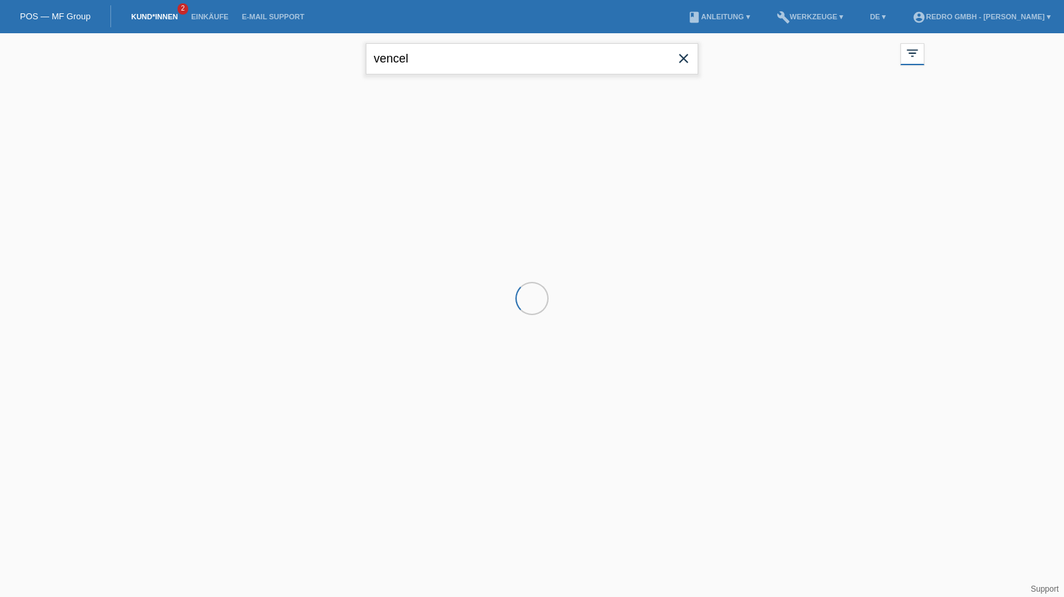
click at [462, 51] on input "vencel" at bounding box center [532, 58] width 333 height 31
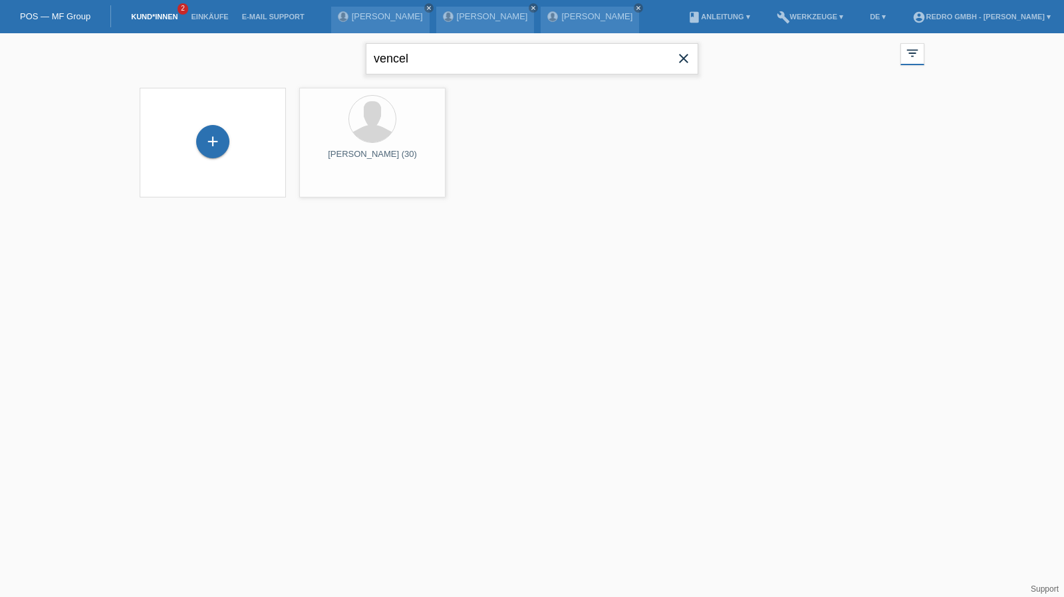
paste input "[PERSON_NAME]"
type input "[PERSON_NAME]"
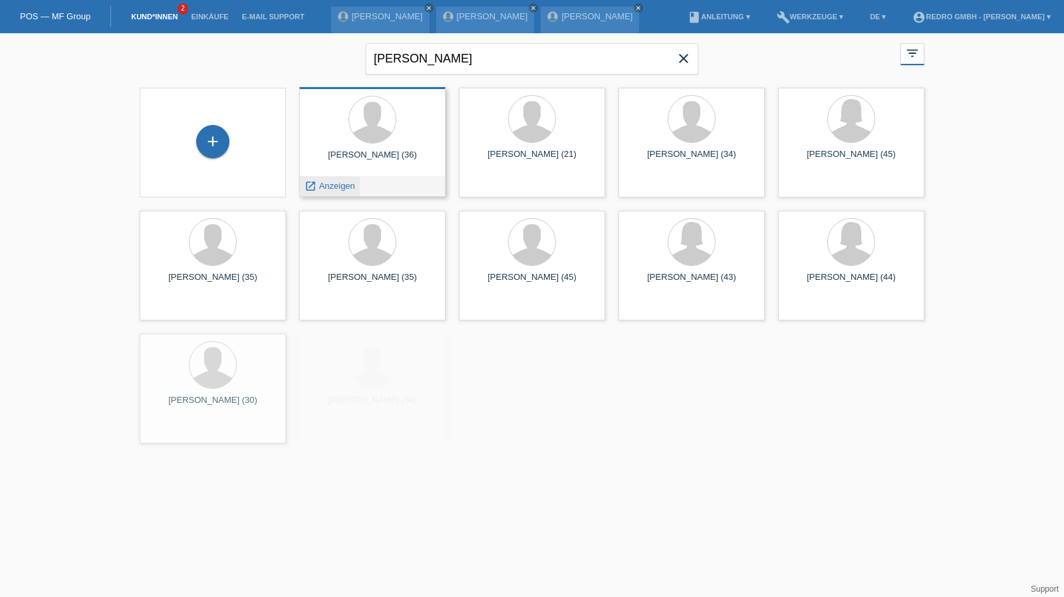
click at [342, 182] on span "Anzeigen" at bounding box center [337, 186] width 36 height 10
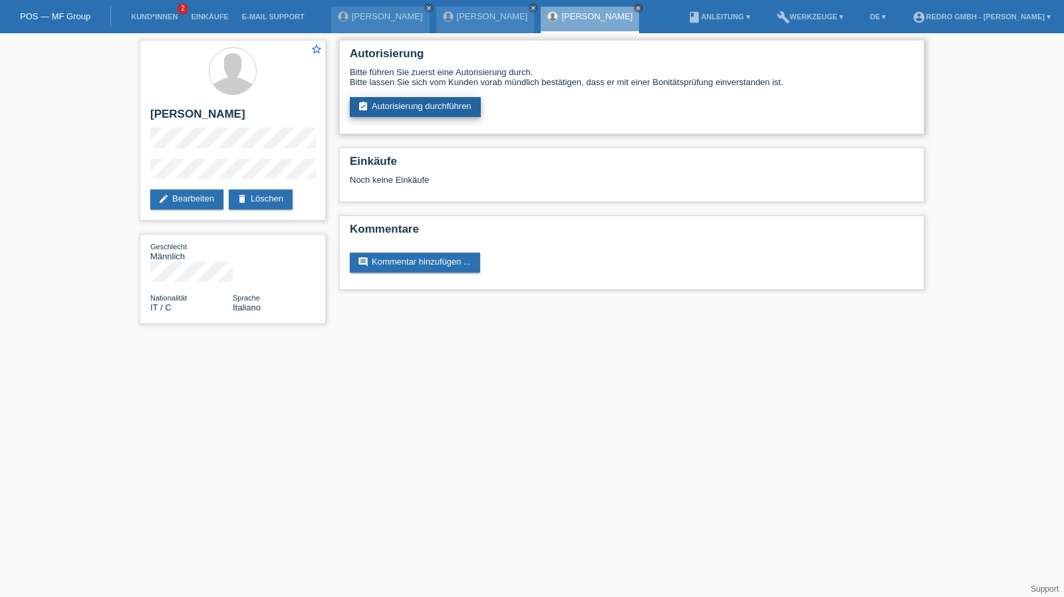
click at [455, 107] on link "assignment_turned_in Autorisierung durchführen" at bounding box center [415, 107] width 131 height 20
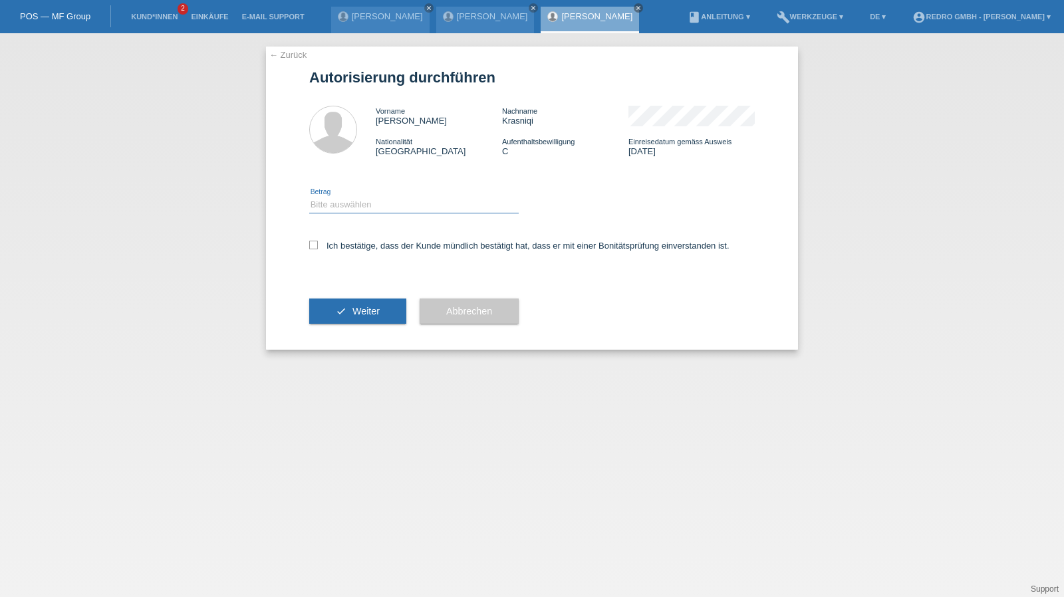
click at [335, 203] on select "Bitte auswählen CHF 1.00 - CHF 499.00 CHF 500.00 - CHF 1'999.00 CHF 2'000.00 - …" at bounding box center [414, 205] width 210 height 16
select select "1"
click at [309, 197] on select "Bitte auswählen CHF 1.00 - CHF 499.00 CHF 500.00 - CHF 1'999.00 CHF 2'000.00 - …" at bounding box center [414, 205] width 210 height 16
click at [346, 249] on label "Ich bestätige, dass der Kunde mündlich bestätigt hat, dass er mit einer Bonität…" at bounding box center [519, 246] width 420 height 10
click at [318, 249] on input "Ich bestätige, dass der Kunde mündlich bestätigt hat, dass er mit einer Bonität…" at bounding box center [313, 245] width 9 height 9
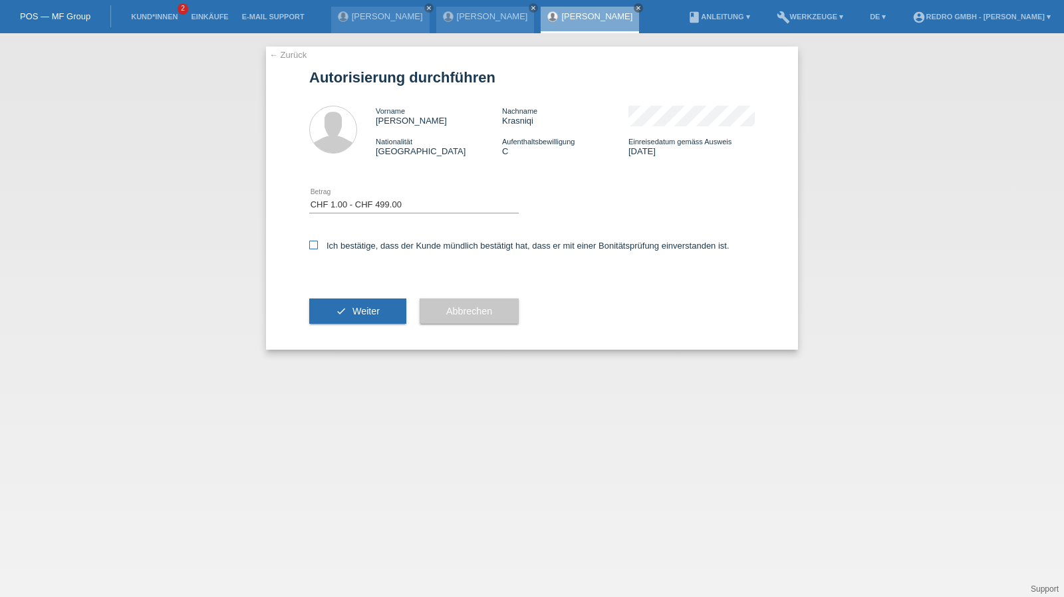
checkbox input "true"
click at [347, 329] on div "check Weiter" at bounding box center [357, 311] width 97 height 77
click at [358, 315] on span "Weiter" at bounding box center [366, 311] width 27 height 11
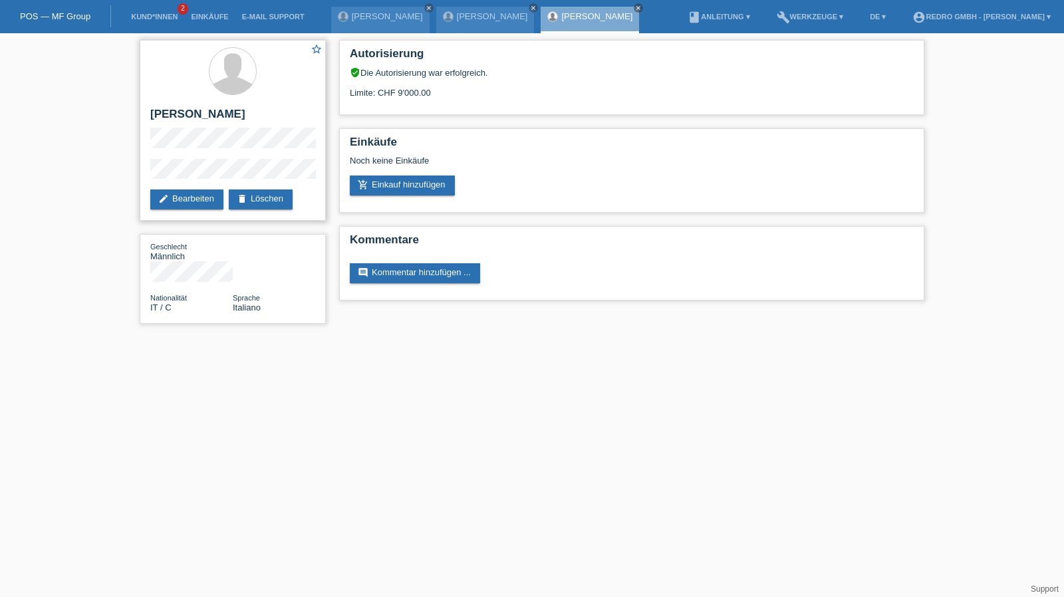
click at [180, 114] on h2 "[PERSON_NAME]" at bounding box center [232, 118] width 165 height 20
drag, startPoint x: 180, startPoint y: 114, endPoint x: 177, endPoint y: 91, distance: 22.8
click at [180, 114] on h2 "[PERSON_NAME]" at bounding box center [232, 118] width 165 height 20
copy div "[PERSON_NAME]"
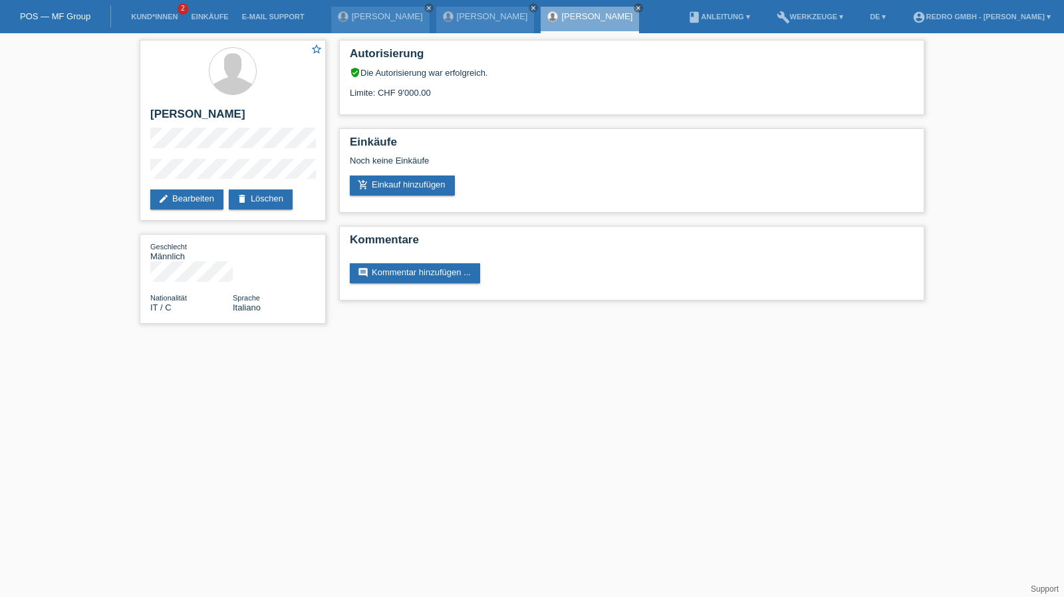
click at [78, 168] on div "star_border [PERSON_NAME] edit Bearbeiten delete Löschen Geschlecht Männlich Na…" at bounding box center [532, 185] width 1064 height 304
click at [284, 151] on div "star_border Amir Krasniqi edit Bearbeiten delete Löschen" at bounding box center [233, 130] width 186 height 181
click at [110, 174] on div "star_border Amir Krasniqi edit Bearbeiten delete Löschen Geschlecht Männlich Na…" at bounding box center [532, 185] width 1064 height 304
click at [187, 156] on div "star_border Amir Krasniqi edit Bearbeiten delete Löschen" at bounding box center [233, 130] width 186 height 181
click at [156, 17] on link "Kund*innen" at bounding box center [154, 17] width 60 height 8
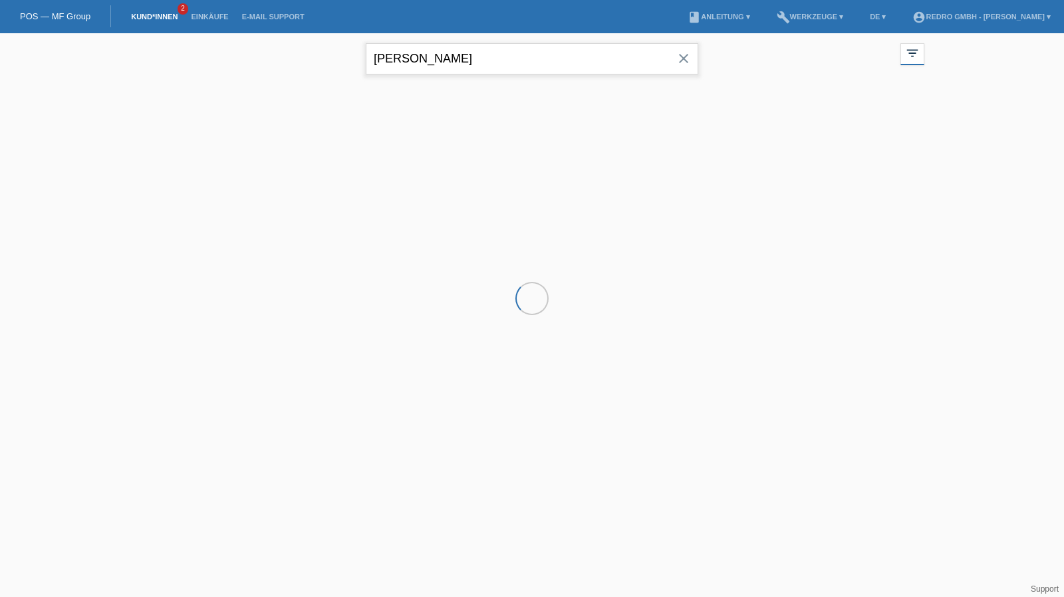
click at [498, 50] on input "[PERSON_NAME]" at bounding box center [532, 58] width 333 height 31
drag, startPoint x: 0, startPoint y: 0, endPoint x: 498, endPoint y: 50, distance: 500.1
click at [498, 50] on input "[PERSON_NAME]" at bounding box center [532, 58] width 333 height 31
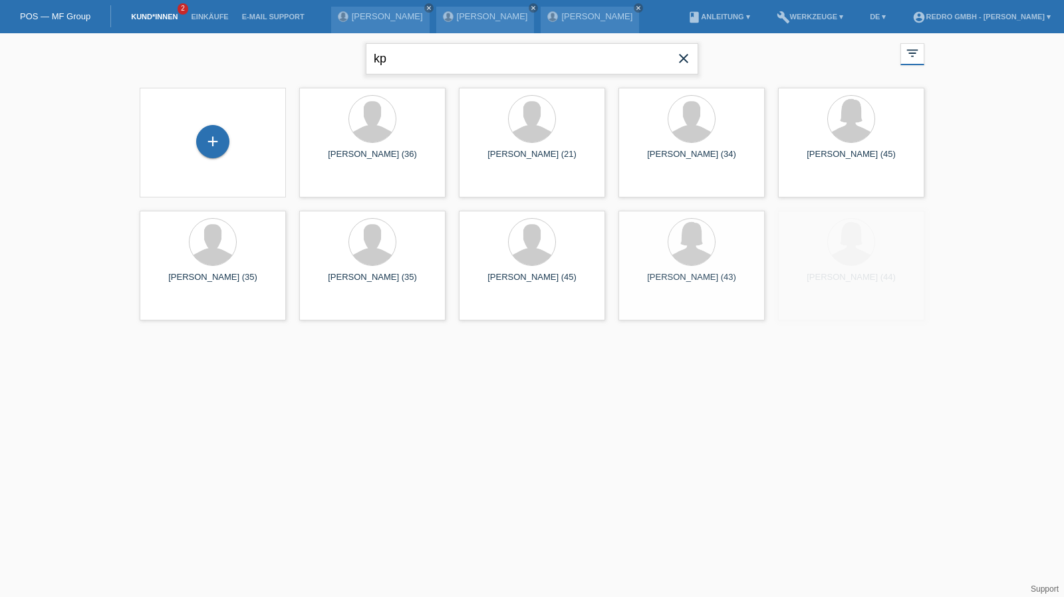
type input "k"
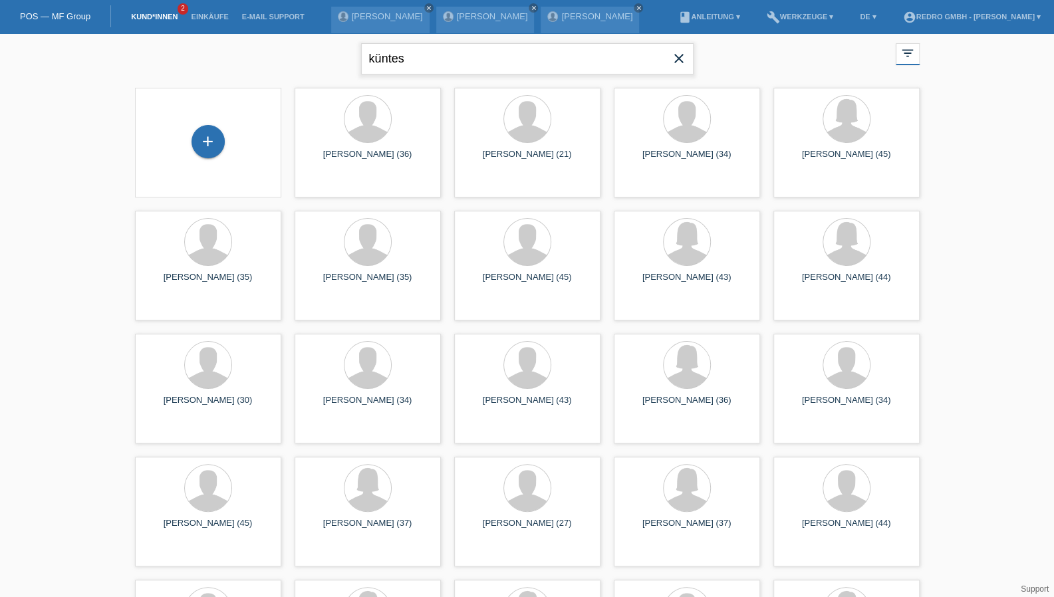
type input "küntes"
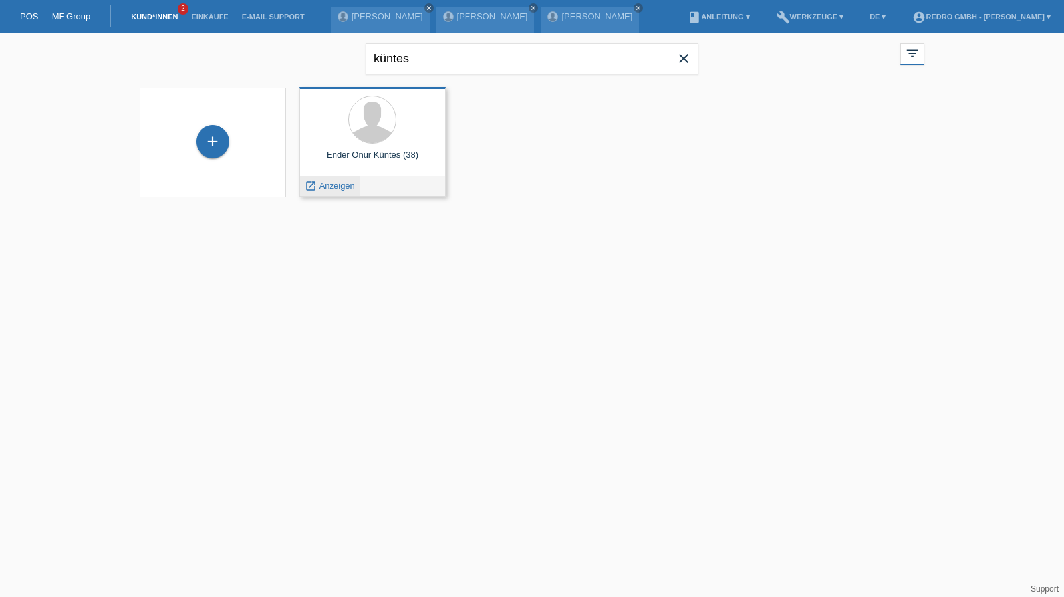
click at [335, 182] on span "Anzeigen" at bounding box center [337, 186] width 36 height 10
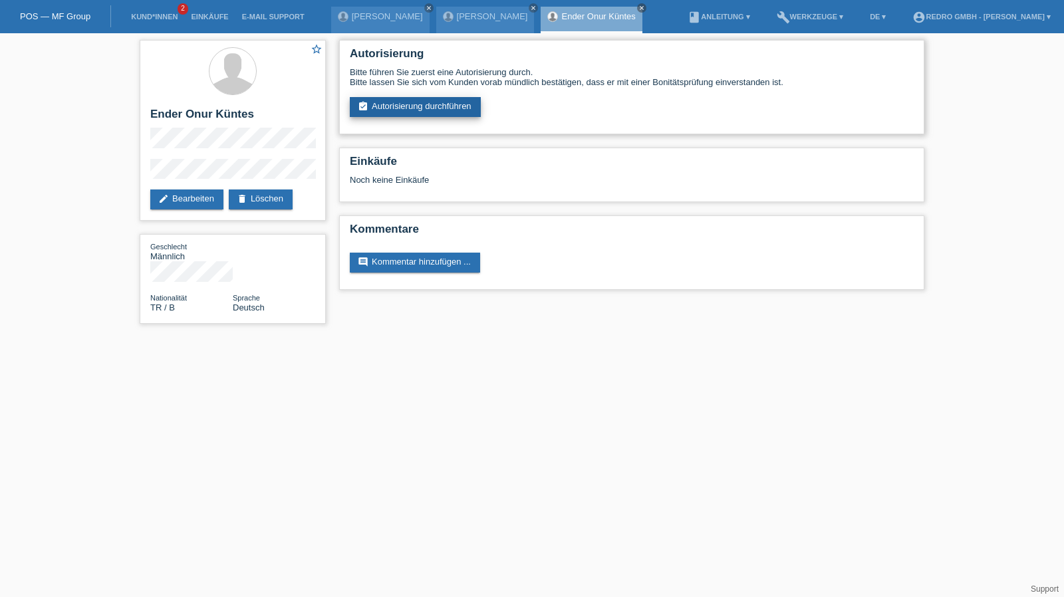
click at [396, 108] on link "assignment_turned_in Autorisierung durchführen" at bounding box center [415, 107] width 131 height 20
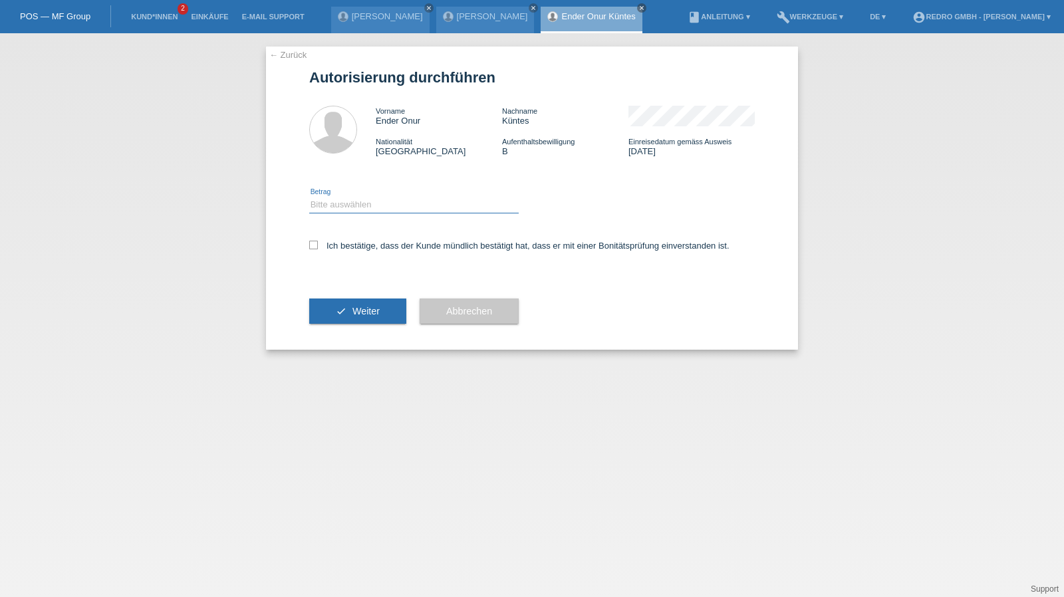
drag, startPoint x: 339, startPoint y: 201, endPoint x: 338, endPoint y: 212, distance: 11.4
click at [339, 201] on select "Bitte auswählen CHF 1.00 - CHF 499.00 CHF 500.00 - CHF 1'999.00 CHF 2'000.00 - …" at bounding box center [414, 205] width 210 height 16
select select "1"
click at [309, 197] on select "Bitte auswählen CHF 1.00 - CHF 499.00 CHF 500.00 - CHF 1'999.00 CHF 2'000.00 - …" at bounding box center [414, 205] width 210 height 16
click at [335, 245] on label "Ich bestätige, dass der Kunde mündlich bestätigt hat, dass er mit einer Bonität…" at bounding box center [519, 246] width 420 height 10
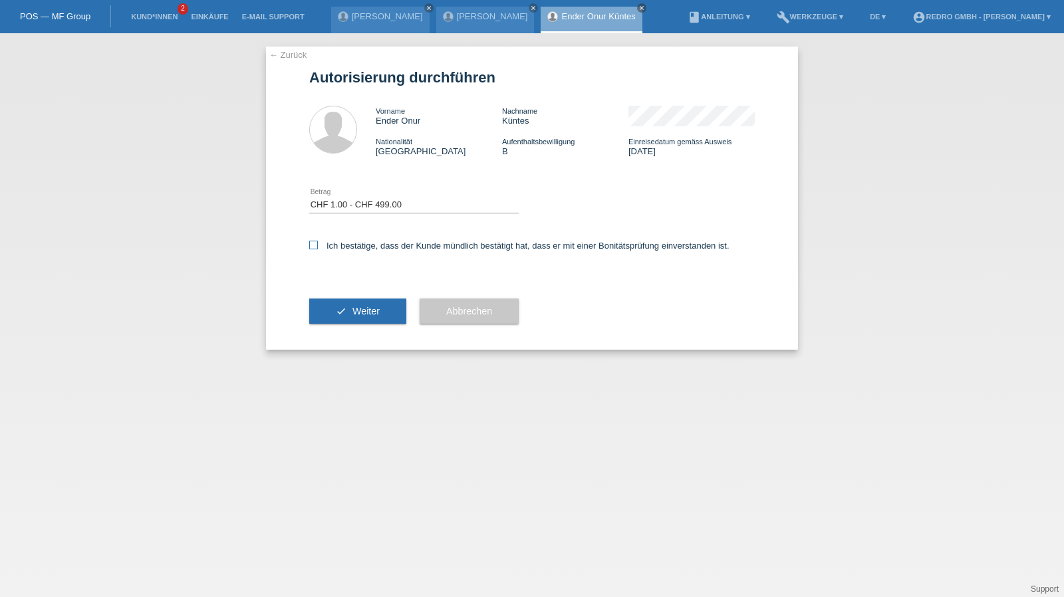
click at [318, 245] on input "Ich bestätige, dass der Kunde mündlich bestätigt hat, dass er mit einer Bonität…" at bounding box center [313, 245] width 9 height 9
checkbox input "true"
click at [338, 309] on icon "check" at bounding box center [341, 311] width 11 height 11
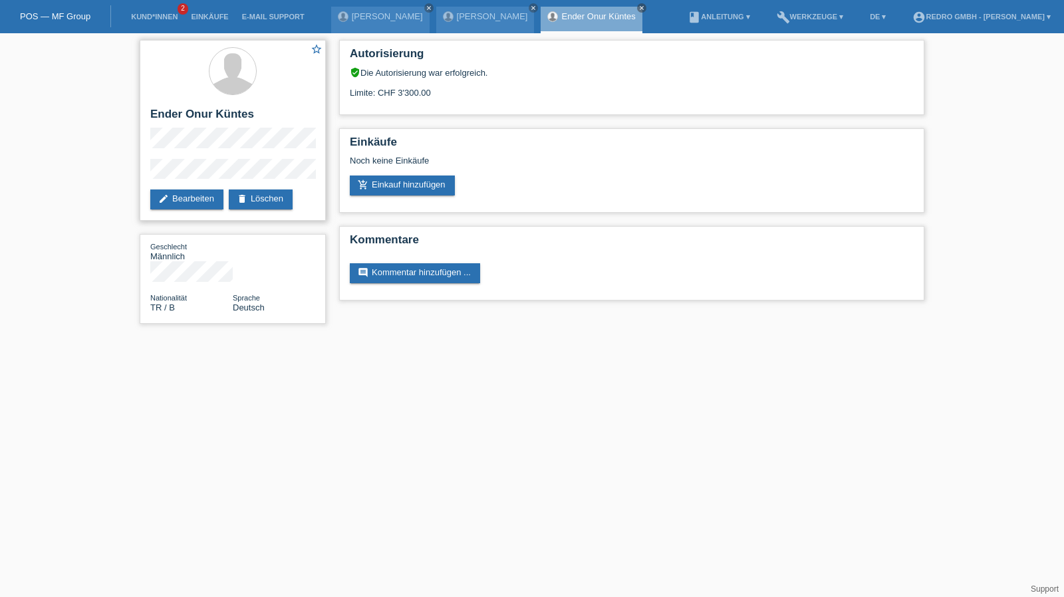
click at [174, 104] on div "star_border Ender Onur Küntes edit Bearbeiten delete Löschen" at bounding box center [233, 130] width 186 height 181
copy div "Ender Onur Küntes"
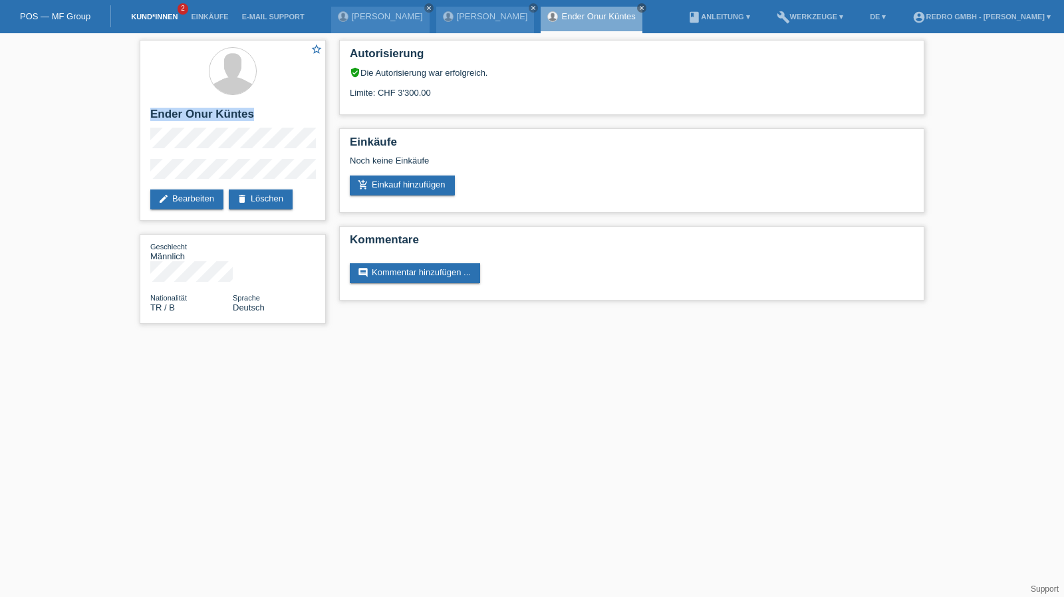
click at [144, 13] on link "Kund*innen" at bounding box center [154, 17] width 60 height 8
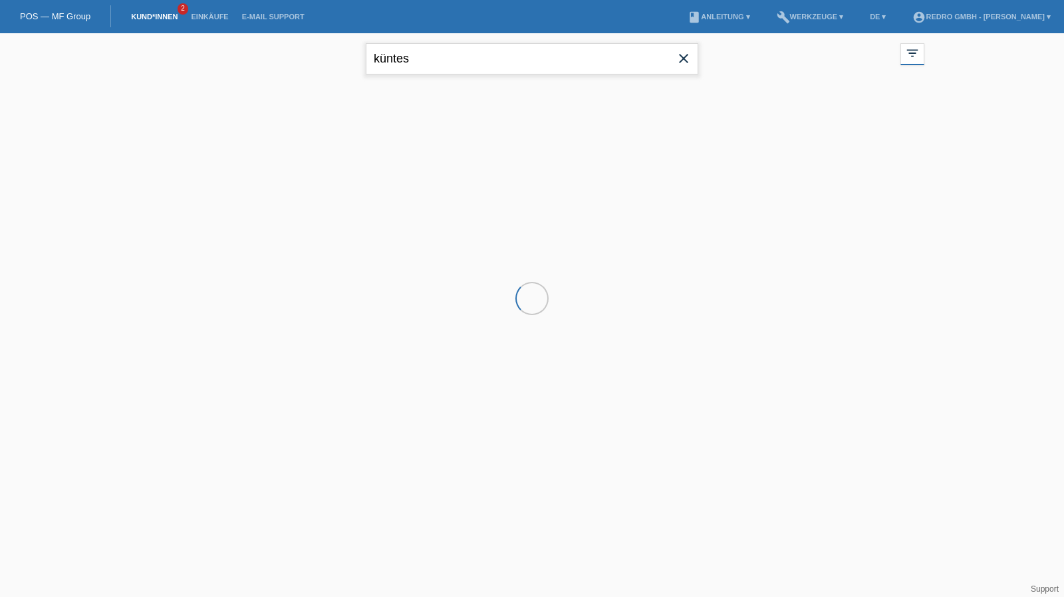
click at [426, 57] on input "küntes" at bounding box center [532, 58] width 333 height 31
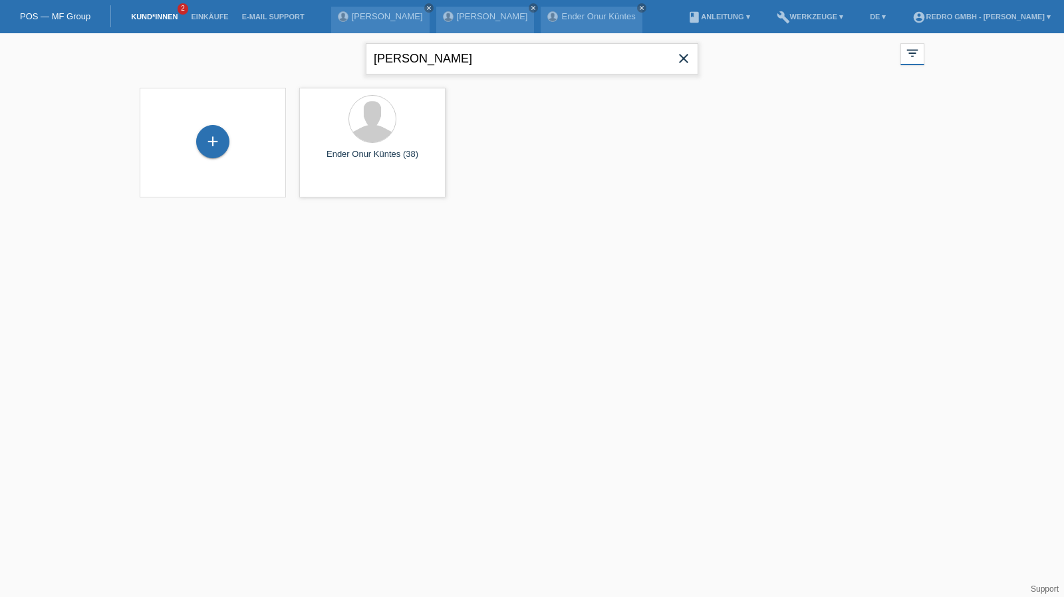
type input "[PERSON_NAME]"
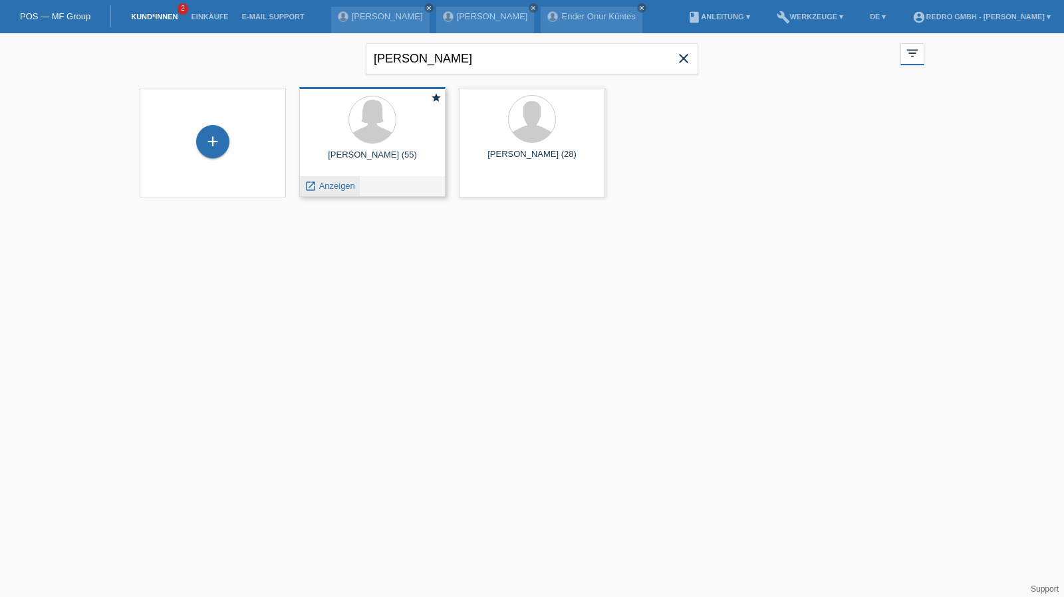
click at [337, 183] on span "Anzeigen" at bounding box center [337, 186] width 36 height 10
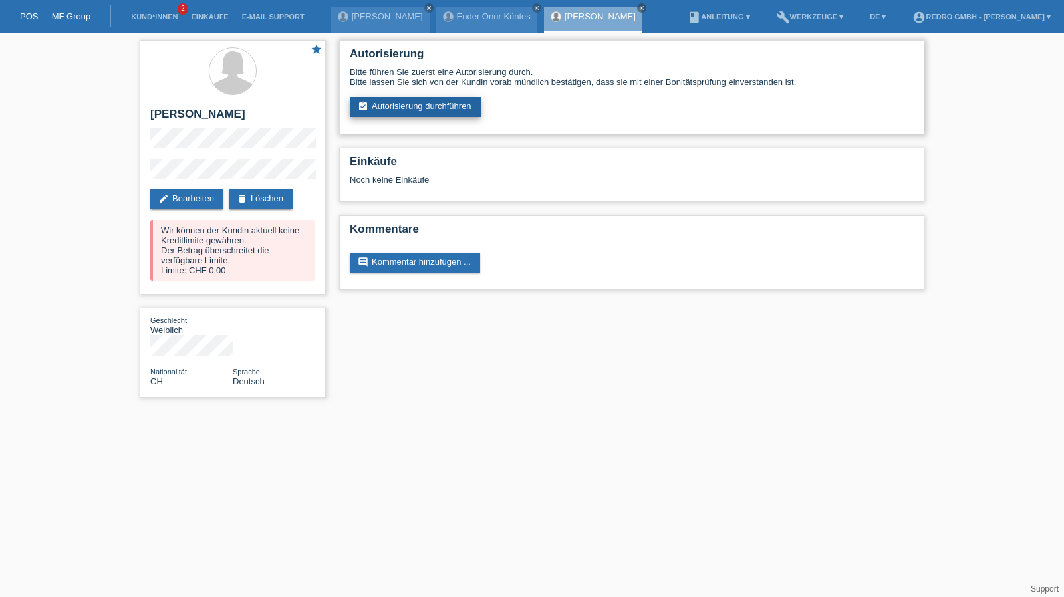
click at [407, 109] on link "assignment_turned_in Autorisierung durchführen" at bounding box center [415, 107] width 131 height 20
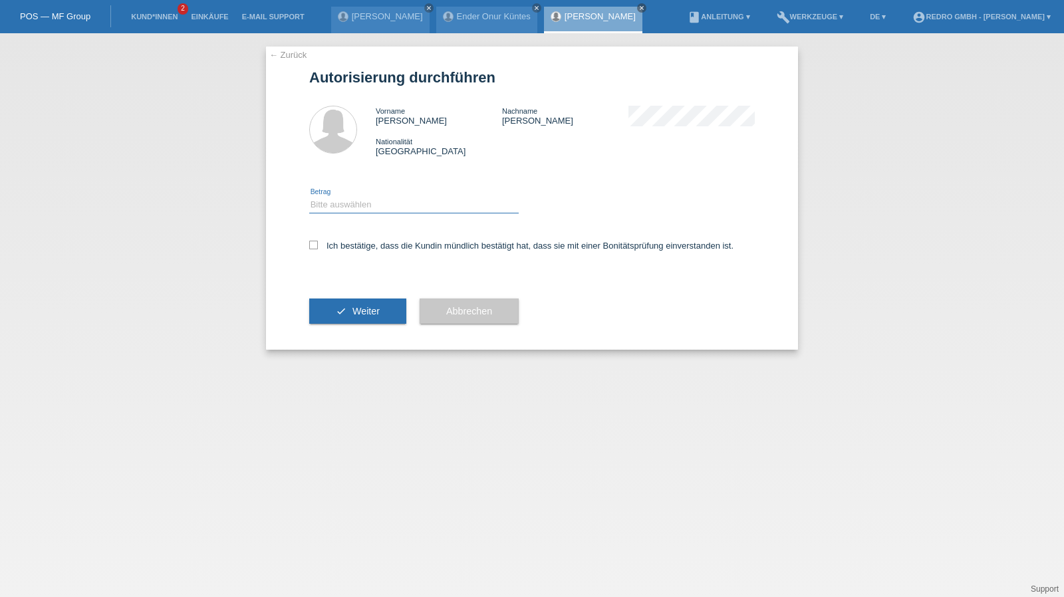
drag, startPoint x: 366, startPoint y: 200, endPoint x: 366, endPoint y: 213, distance: 12.6
click at [366, 200] on select "Bitte auswählen CHF 1.00 - CHF 499.00 CHF 500.00 - CHF 1'999.00 CHF 2'000.00 - …" at bounding box center [414, 205] width 210 height 16
select select "1"
click at [309, 197] on select "Bitte auswählen CHF 1.00 - CHF 499.00 CHF 500.00 - CHF 1'999.00 CHF 2'000.00 - …" at bounding box center [414, 205] width 210 height 16
click at [363, 240] on div "Ich bestätige, dass die Kundin mündlich bestätigt hat, dass sie mit einer Bonit…" at bounding box center [532, 250] width 446 height 45
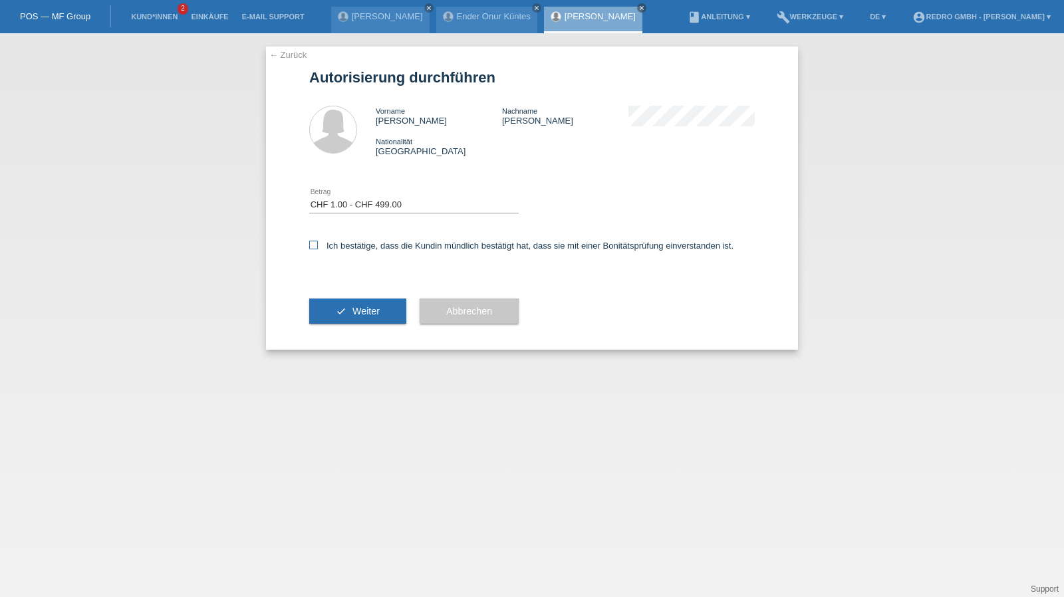
click at [363, 251] on label "Ich bestätige, dass die Kundin mündlich bestätigt hat, dass sie mit einer Bonit…" at bounding box center [521, 246] width 424 height 10
click at [318, 249] on input "Ich bestätige, dass die Kundin mündlich bestätigt hat, dass sie mit einer Bonit…" at bounding box center [313, 245] width 9 height 9
checkbox input "true"
click at [357, 317] on button "check Weiter" at bounding box center [357, 311] width 97 height 25
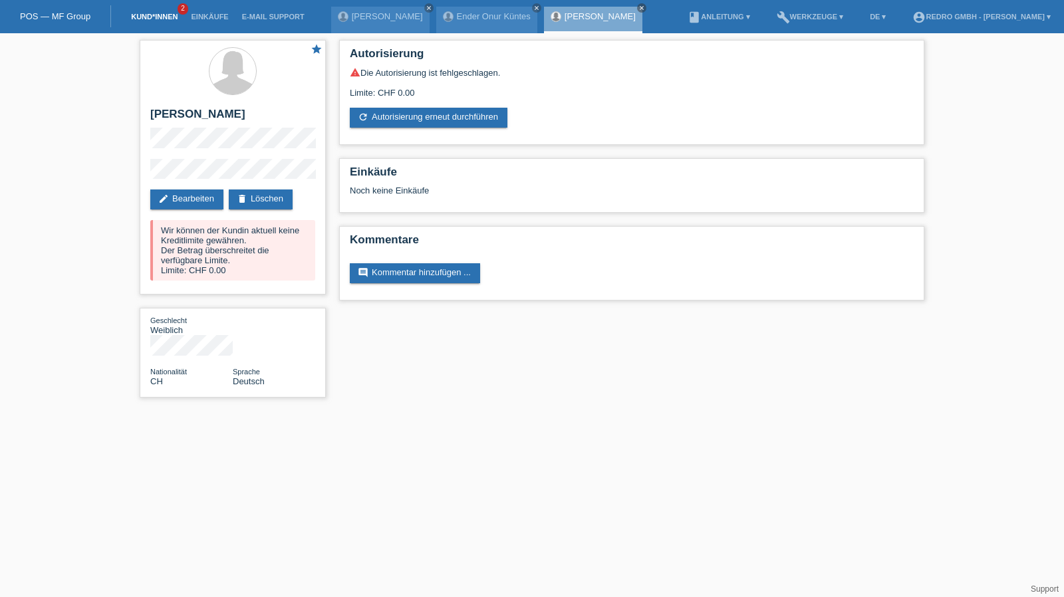
click at [139, 15] on link "Kund*innen" at bounding box center [154, 17] width 60 height 8
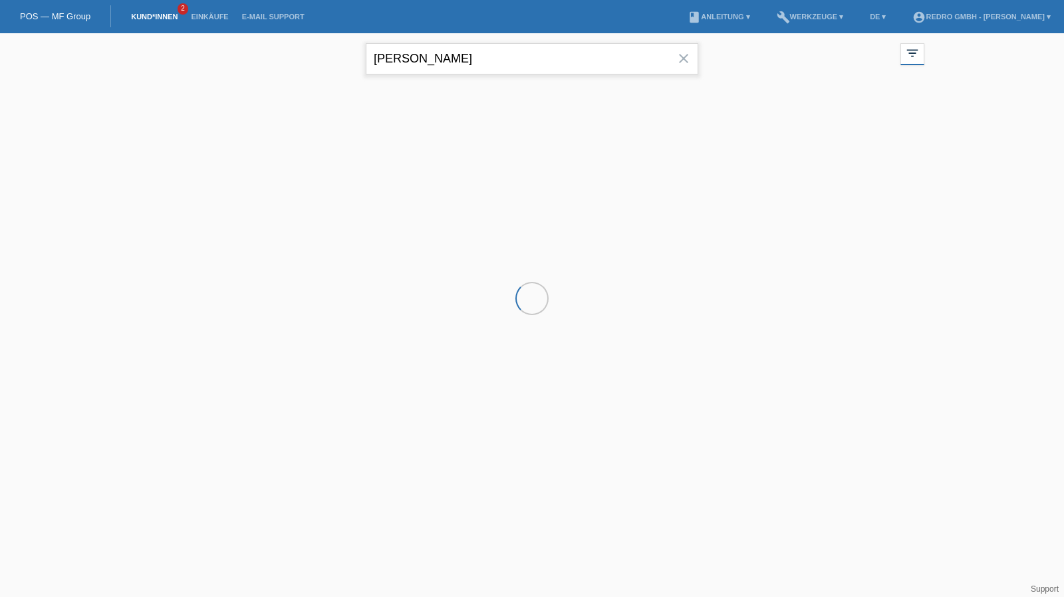
click at [511, 71] on input "[PERSON_NAME]" at bounding box center [532, 58] width 333 height 31
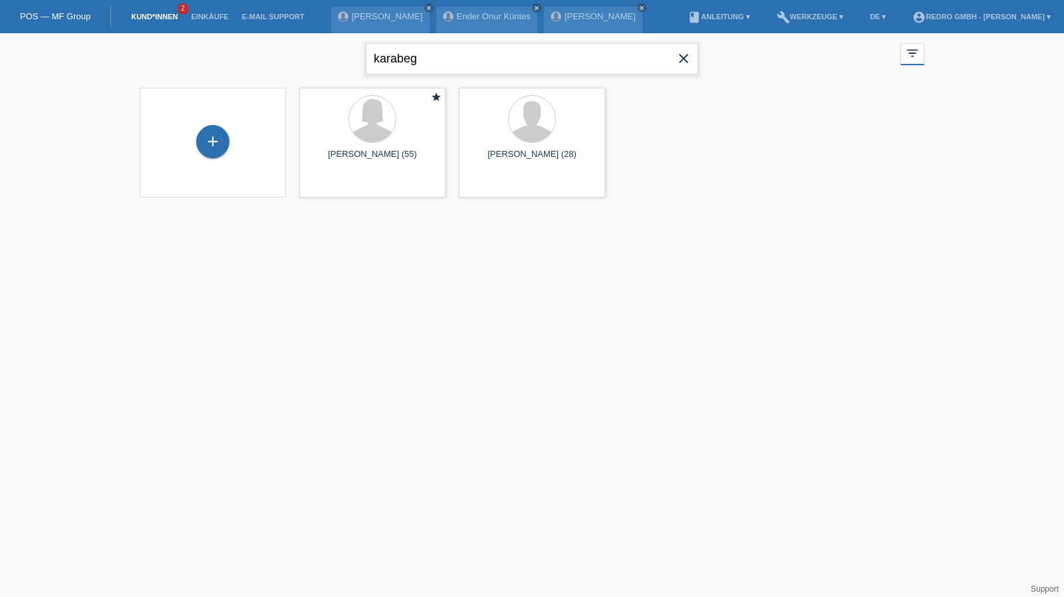
type input "karabeg"
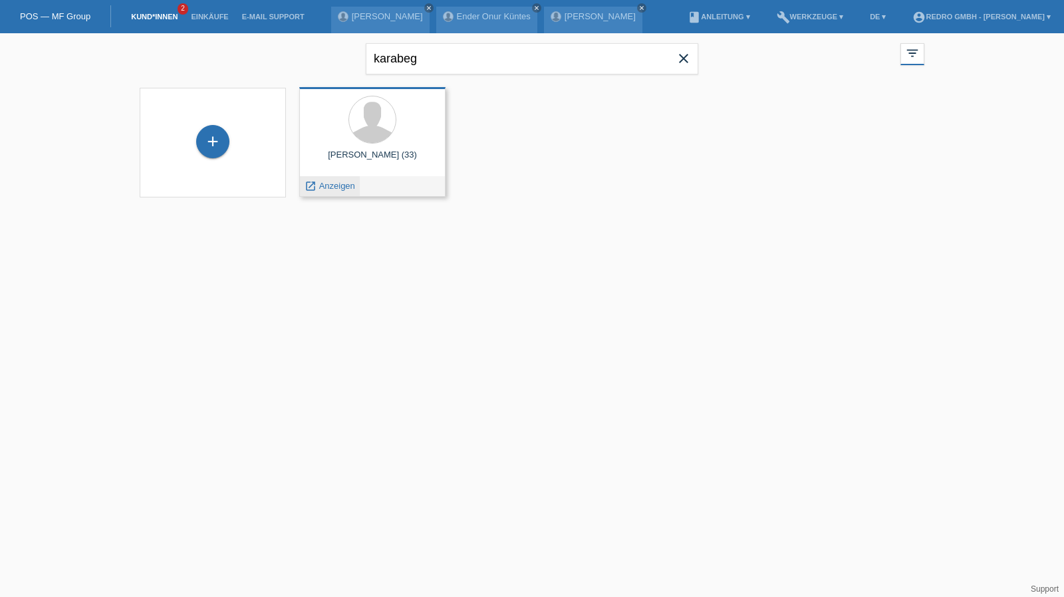
click at [327, 185] on span "Anzeigen" at bounding box center [337, 186] width 36 height 10
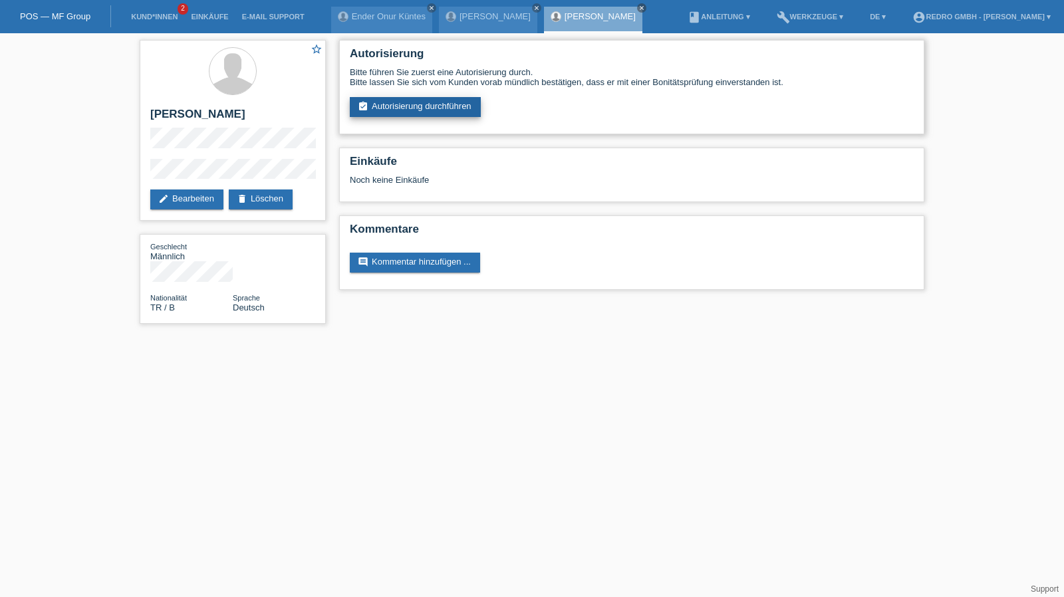
click at [426, 117] on link "assignment_turned_in Autorisierung durchführen" at bounding box center [415, 107] width 131 height 20
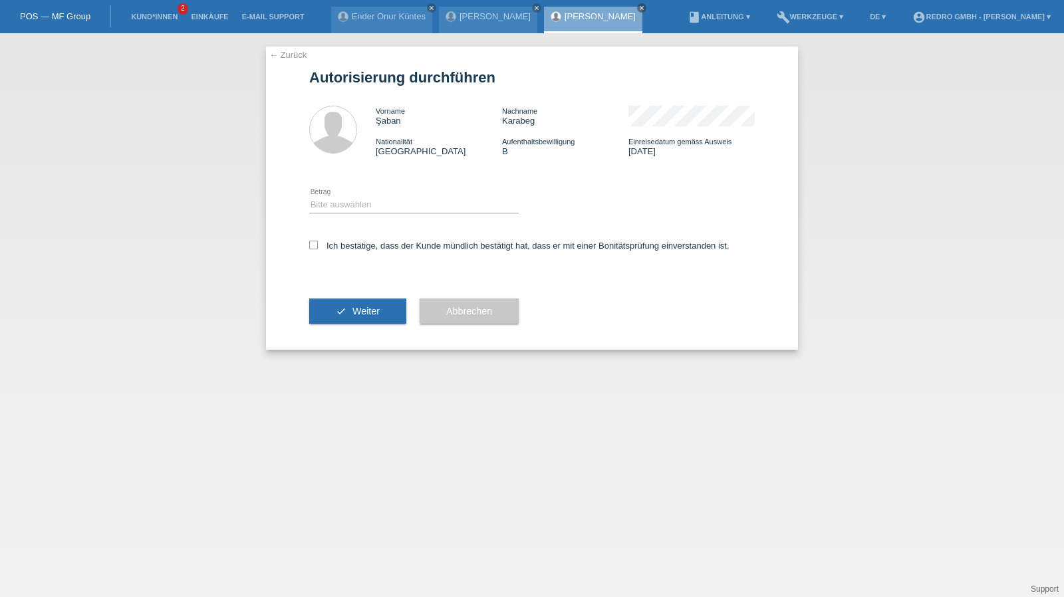
click at [335, 222] on div "Bitte auswählen CHF 1.00 - CHF 499.00 CHF 500.00 - CHF 1'999.00 CHF 2'000.00 - …" at bounding box center [414, 205] width 210 height 45
click at [341, 215] on div "Bitte auswählen CHF 1.00 - CHF 499.00 CHF 500.00 - CHF 1'999.00 CHF 2'000.00 - …" at bounding box center [414, 205] width 210 height 45
click at [345, 204] on select "Bitte auswählen CHF 1.00 - CHF 499.00 CHF 500.00 - CHF 1'999.00 CHF 2'000.00 - …" at bounding box center [414, 205] width 210 height 16
select select "1"
click at [309, 197] on select "Bitte auswählen CHF 1.00 - CHF 499.00 CHF 500.00 - CHF 1'999.00 CHF 2'000.00 - …" at bounding box center [414, 205] width 210 height 16
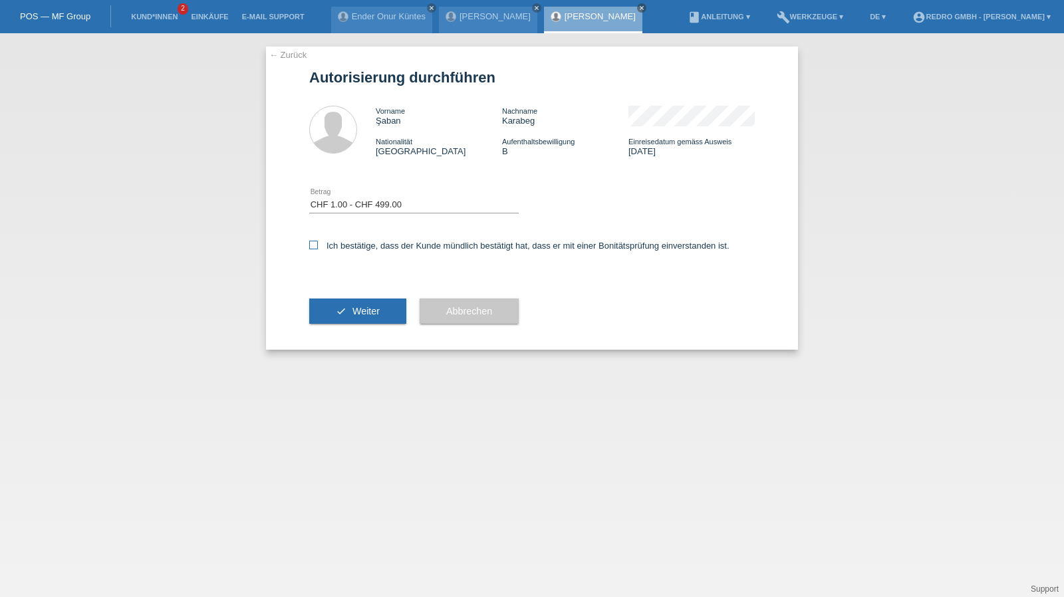
click at [334, 244] on label "Ich bestätige, dass der Kunde mündlich bestätigt hat, dass er mit einer Bonität…" at bounding box center [519, 246] width 420 height 10
click at [318, 244] on input "Ich bestätige, dass der Kunde mündlich bestätigt hat, dass er mit einer Bonität…" at bounding box center [313, 245] width 9 height 9
checkbox input "true"
click at [339, 305] on button "check Weiter" at bounding box center [357, 311] width 97 height 25
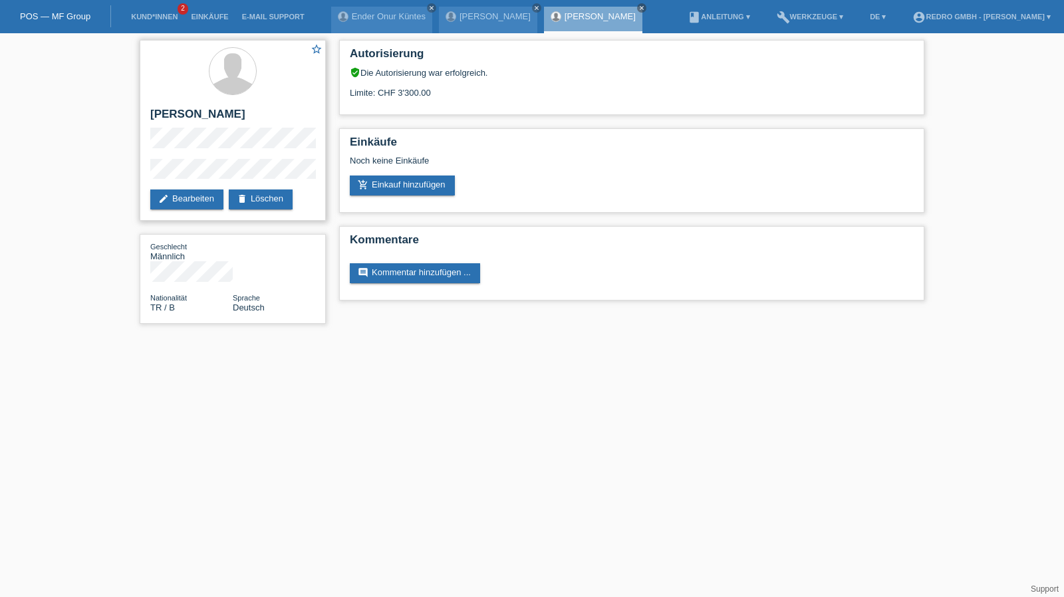
click at [202, 118] on h2 "[PERSON_NAME]" at bounding box center [232, 118] width 165 height 20
copy div "[PERSON_NAME]"
click at [144, 175] on div "star_border [PERSON_NAME] edit Bearbeiten delete Löschen" at bounding box center [233, 130] width 186 height 181
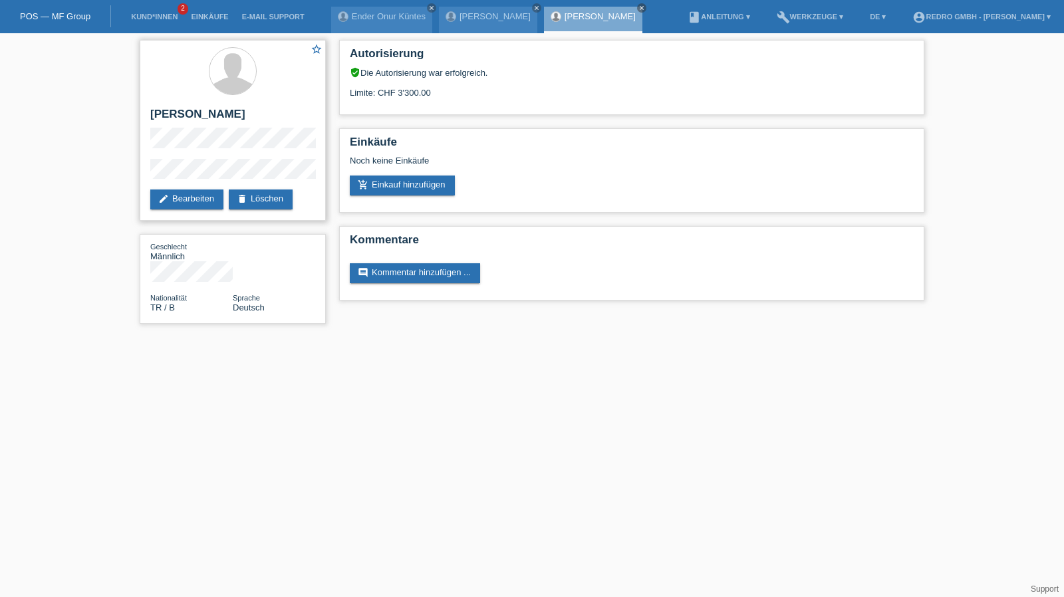
click at [188, 116] on h2 "[PERSON_NAME]" at bounding box center [232, 118] width 165 height 20
copy div "[PERSON_NAME]"
click at [125, 171] on div "star_border Şaban Karabeg edit Bearbeiten delete Löschen Geschlecht Männlich Na…" at bounding box center [532, 185] width 1064 height 304
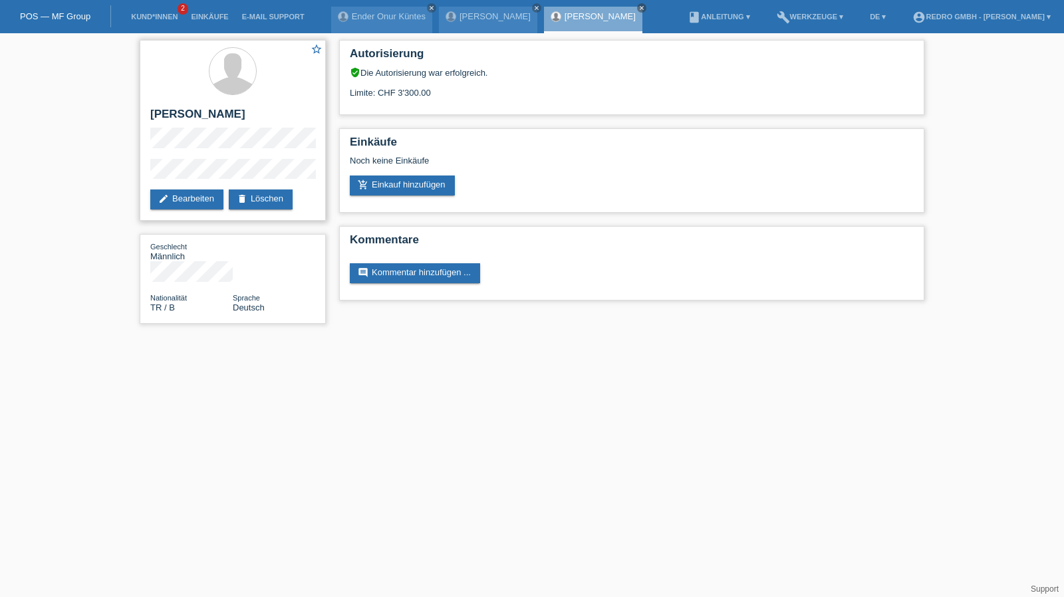
click at [160, 114] on h2 "[PERSON_NAME]" at bounding box center [232, 118] width 165 height 20
copy h2 "Şaban"
click at [138, 13] on link "Kund*innen" at bounding box center [154, 17] width 60 height 8
click at [138, 19] on link "Kund*innen" at bounding box center [154, 17] width 60 height 8
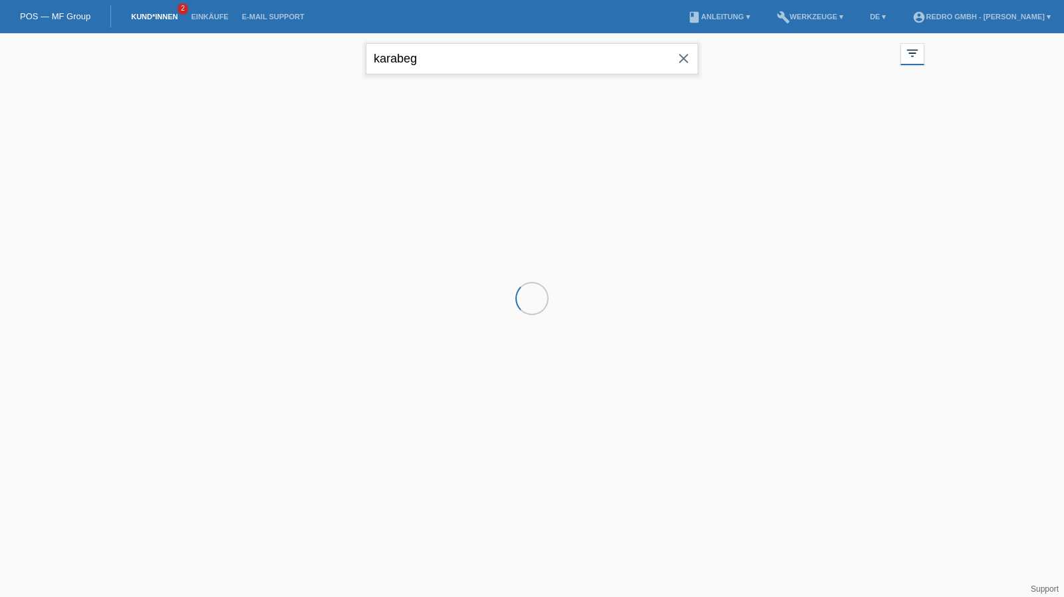
click at [462, 63] on input "karabeg" at bounding box center [532, 58] width 333 height 31
paste input "Sarvesan"
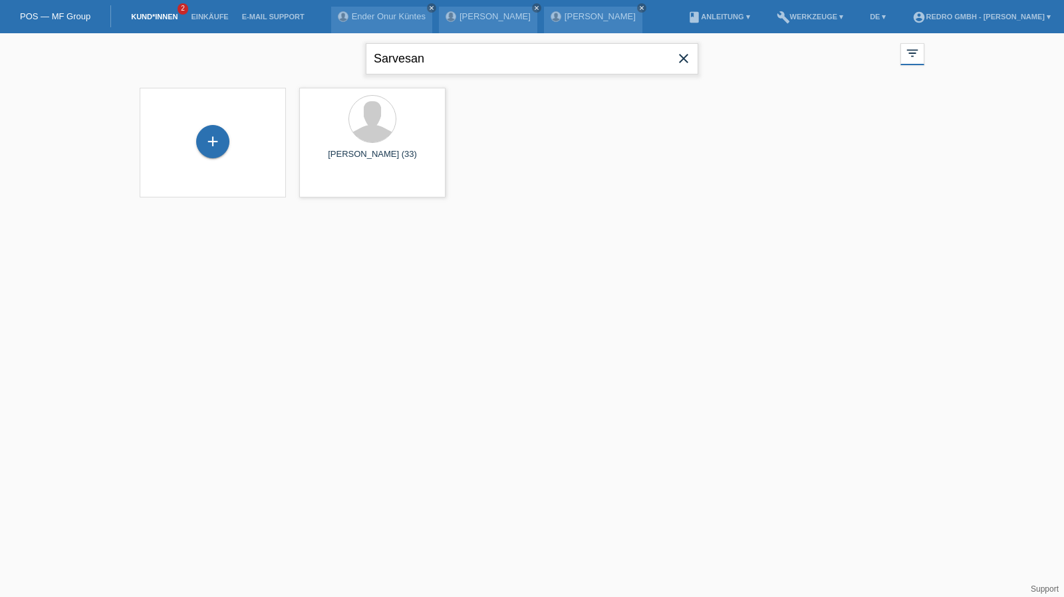
type input "Sarvesan"
click at [335, 187] on span "Anzeigen" at bounding box center [337, 186] width 36 height 10
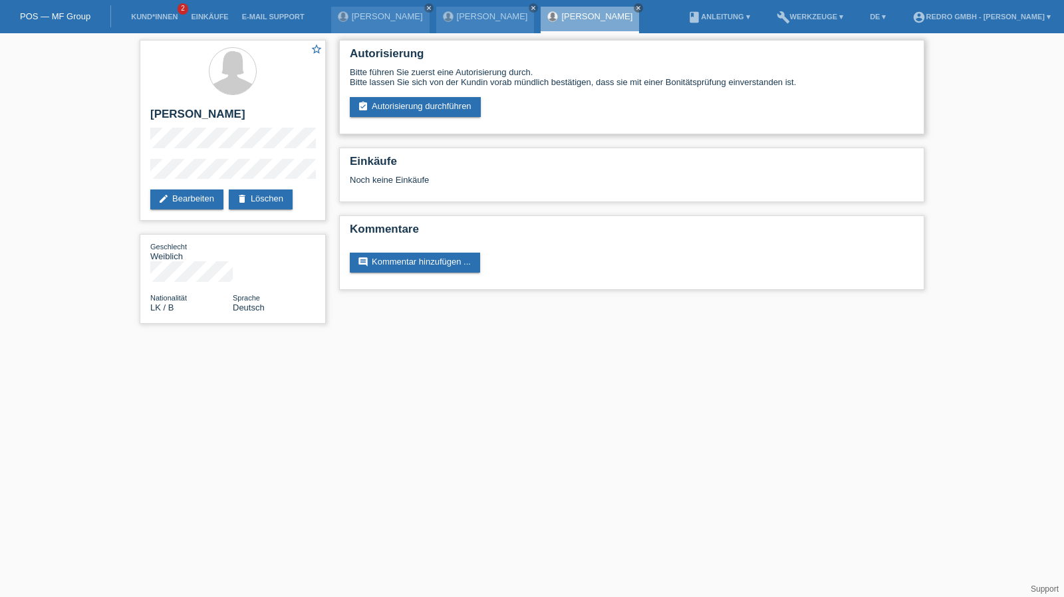
click at [389, 119] on div "Autorisierung Bitte führen Sie zuerst eine Autorisierung durch. Bitte lassen Si…" at bounding box center [631, 87] width 585 height 94
click at [395, 110] on link "assignment_turned_in Autorisierung durchführen" at bounding box center [415, 107] width 131 height 20
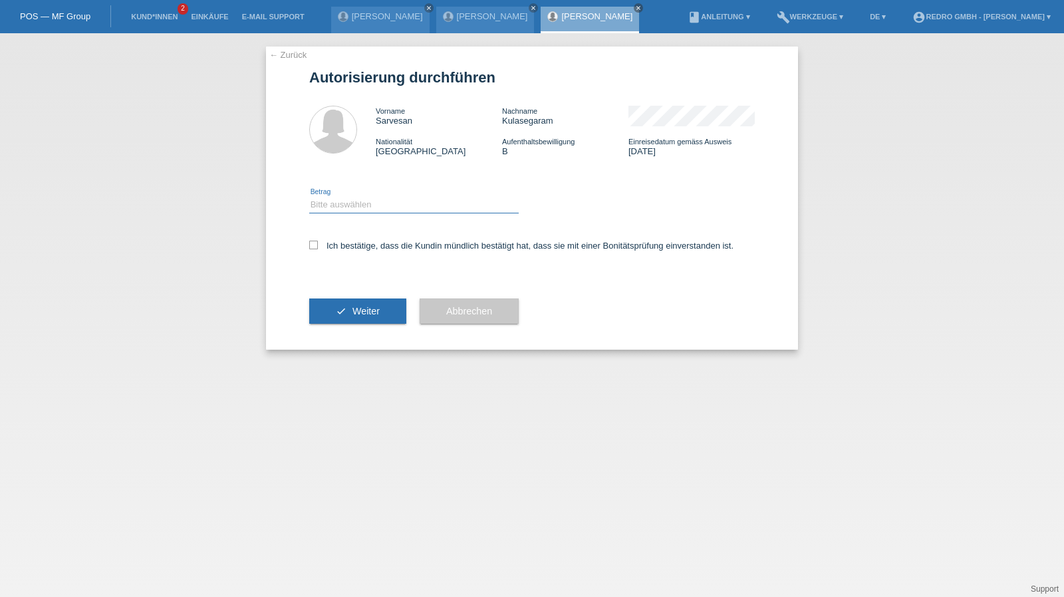
click at [349, 208] on select "Bitte auswählen CHF 1.00 - CHF 499.00 CHF 500.00 - CHF 1'999.00 CHF 2'000.00 - …" at bounding box center [414, 205] width 210 height 16
select select "1"
click at [309, 197] on select "Bitte auswählen CHF 1.00 - CHF 499.00 CHF 500.00 - CHF 1'999.00 CHF 2'000.00 - …" at bounding box center [414, 205] width 210 height 16
click at [353, 244] on label "Ich bestätige, dass die Kundin mündlich bestätigt hat, dass sie mit einer Bonit…" at bounding box center [521, 246] width 424 height 10
click at [318, 244] on input "Ich bestätige, dass die Kundin mündlich bestätigt hat, dass sie mit einer Bonit…" at bounding box center [313, 245] width 9 height 9
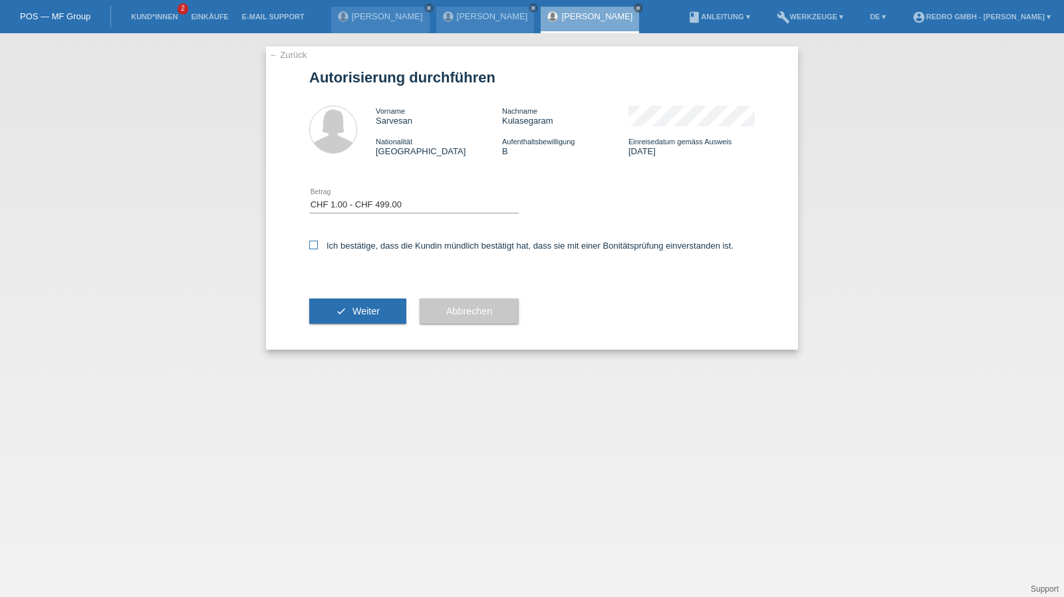
checkbox input "true"
click at [370, 317] on button "check Weiter" at bounding box center [357, 311] width 97 height 25
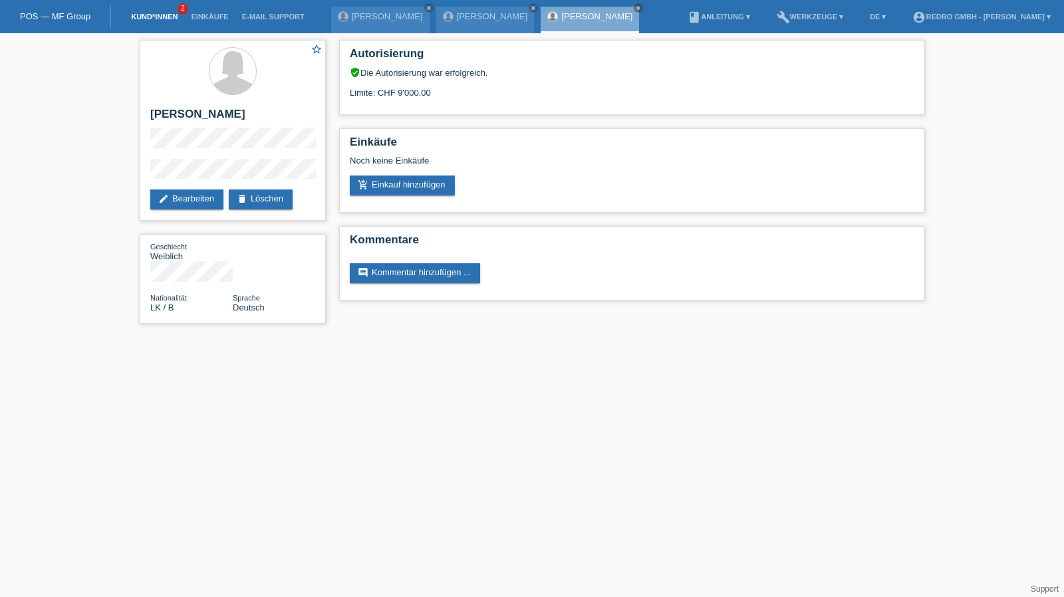
click at [162, 18] on link "Kund*innen" at bounding box center [154, 17] width 60 height 8
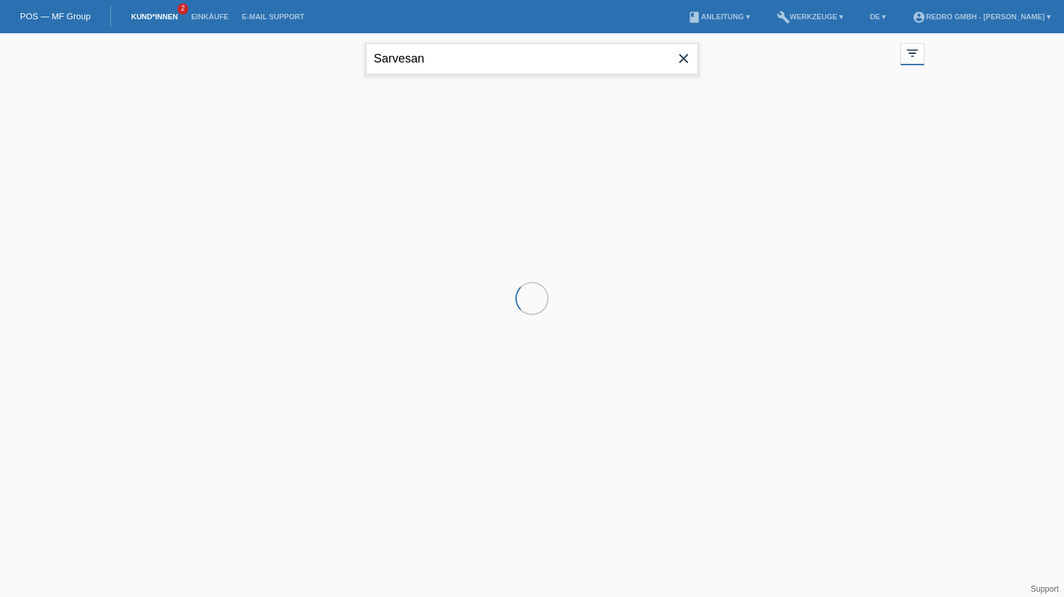
click at [484, 62] on input "Sarvesan" at bounding box center [532, 58] width 333 height 31
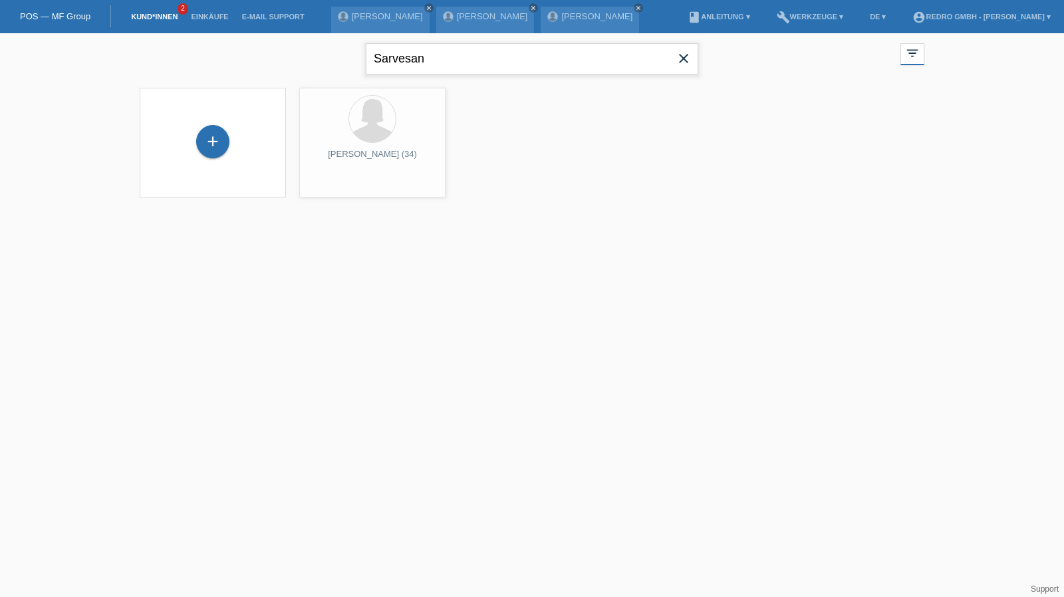
click at [484, 62] on input "Sarvesan" at bounding box center [532, 58] width 333 height 31
type input "l"
type input "[PERSON_NAME]"
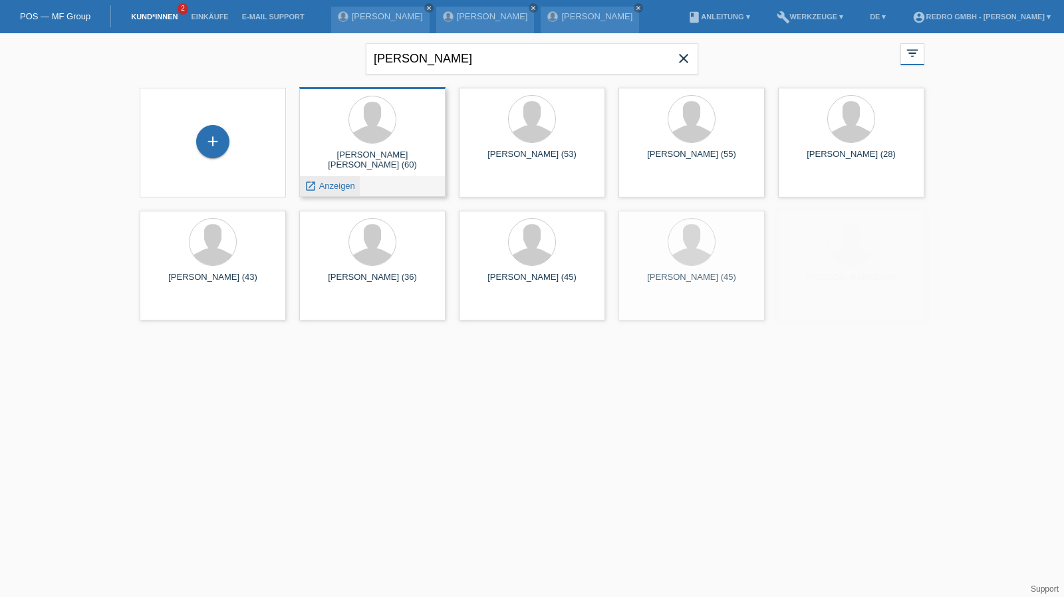
click at [334, 183] on span "Anzeigen" at bounding box center [337, 186] width 36 height 10
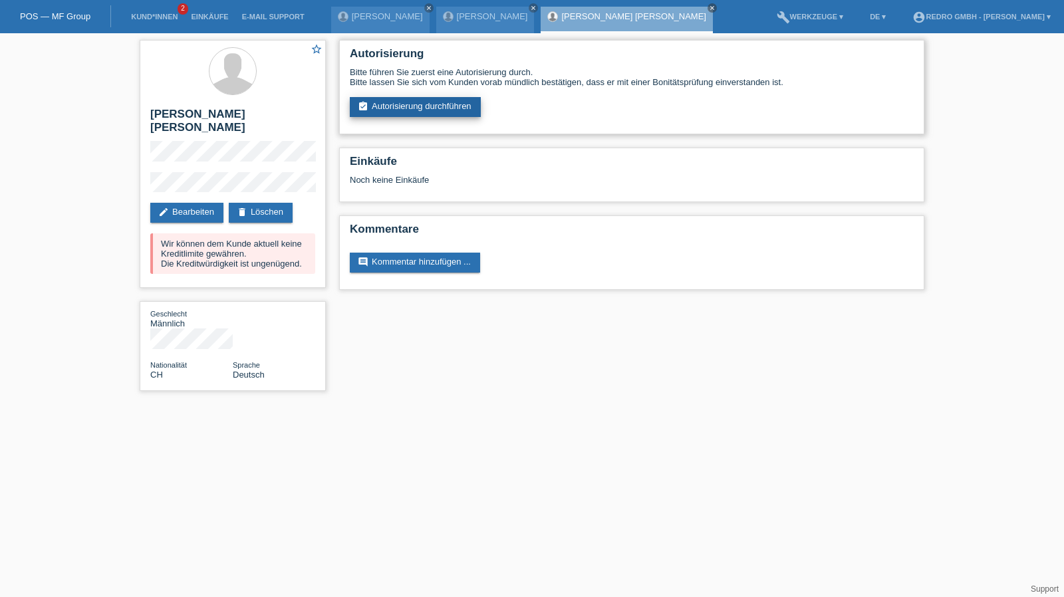
click at [390, 105] on link "assignment_turned_in Autorisierung durchführen" at bounding box center [415, 107] width 131 height 20
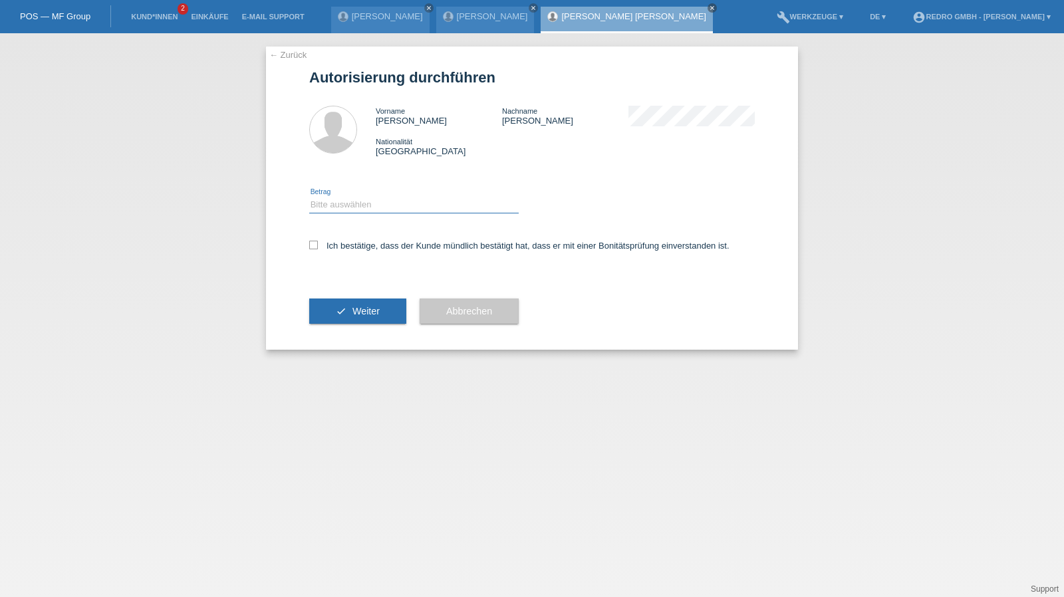
drag, startPoint x: 378, startPoint y: 200, endPoint x: 379, endPoint y: 211, distance: 10.7
click at [378, 200] on select "Bitte auswählen CHF 1.00 - CHF 499.00 CHF 500.00 - CHF 1'999.00 CHF 2'000.00 - …" at bounding box center [414, 205] width 210 height 16
select select "1"
click at [309, 197] on select "Bitte auswählen CHF 1.00 - CHF 499.00 CHF 500.00 - CHF 1'999.00 CHF 2'000.00 - …" at bounding box center [414, 205] width 210 height 16
click at [373, 248] on label "Ich bestätige, dass der Kunde mündlich bestätigt hat, dass er mit einer Bonität…" at bounding box center [519, 246] width 420 height 10
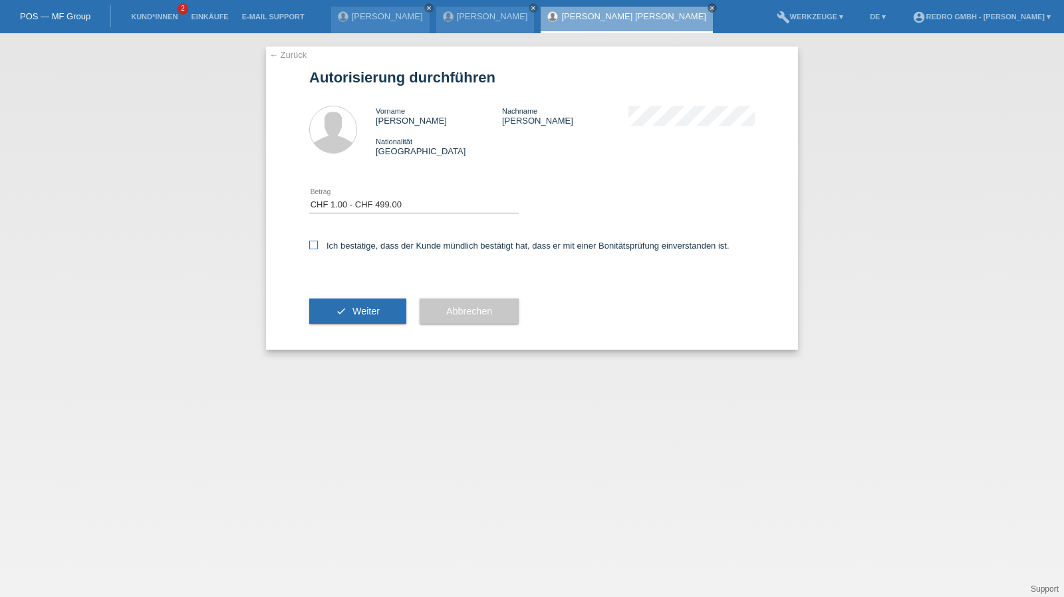
click at [318, 248] on input "Ich bestätige, dass der Kunde mündlich bestätigt hat, dass er mit einer Bonität…" at bounding box center [313, 245] width 9 height 9
checkbox input "true"
click at [352, 299] on div "check Weiter" at bounding box center [357, 311] width 97 height 77
click at [351, 303] on button "check Weiter" at bounding box center [357, 311] width 97 height 25
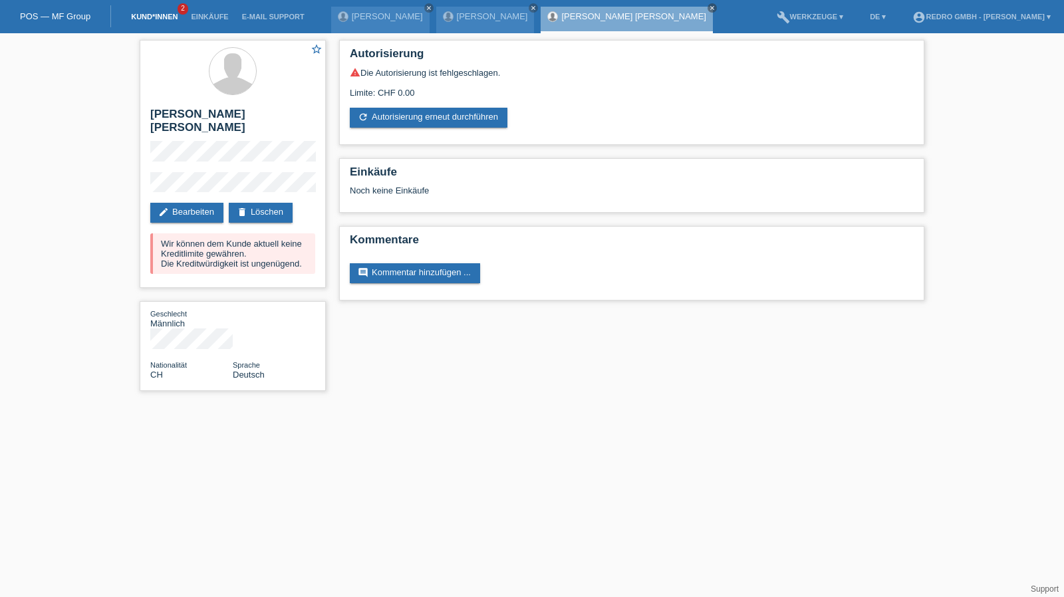
click at [158, 19] on link "Kund*innen" at bounding box center [154, 17] width 60 height 8
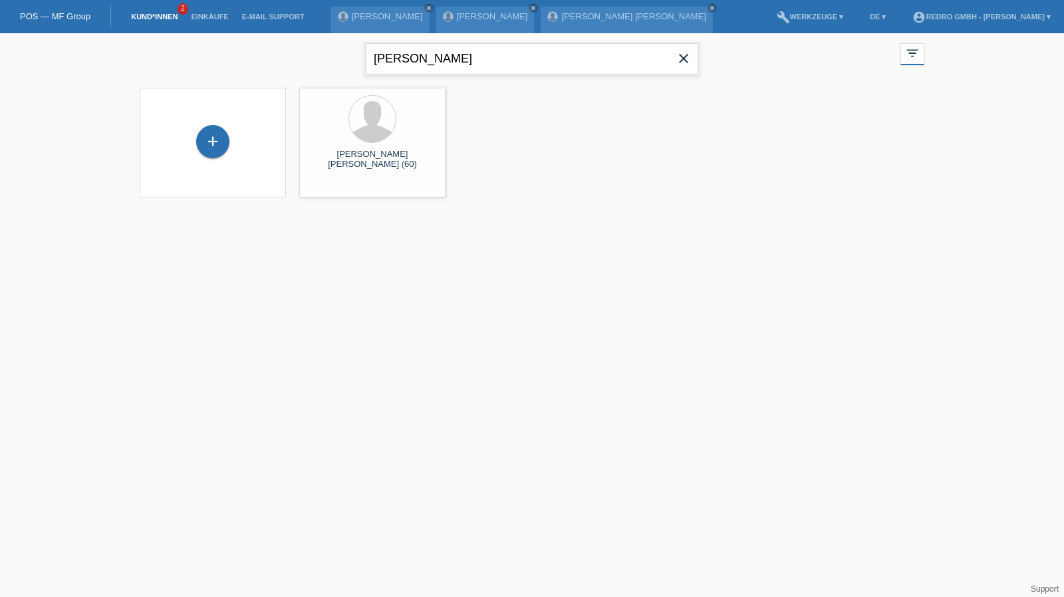
click at [453, 55] on input "klaus jürgen" at bounding box center [532, 58] width 333 height 31
click at [453, 54] on input "klaus jürgen" at bounding box center [532, 58] width 333 height 31
paste input "Mariusz Korczak"
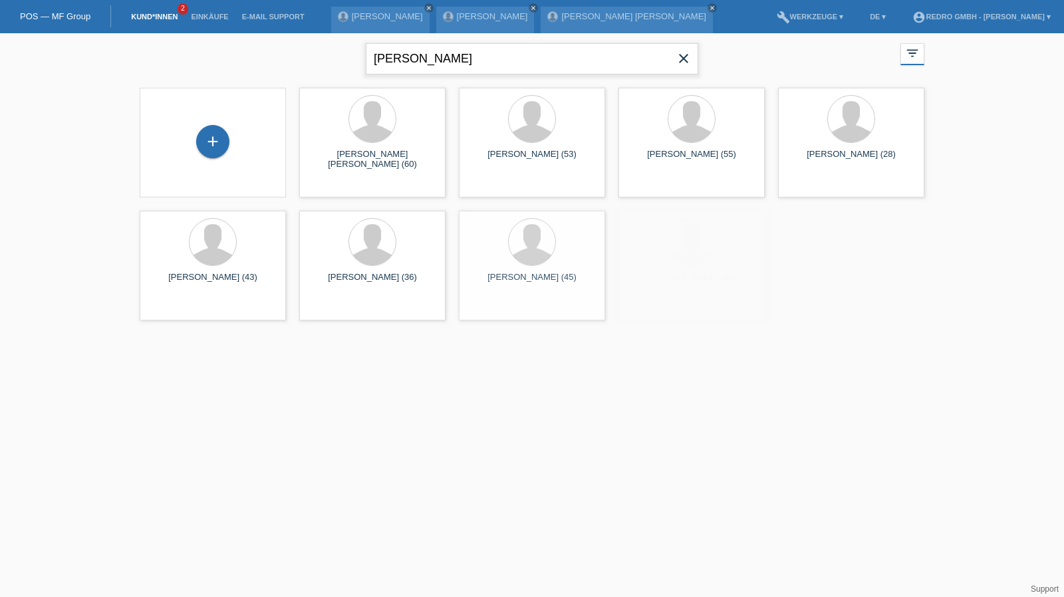
type input "[PERSON_NAME]"
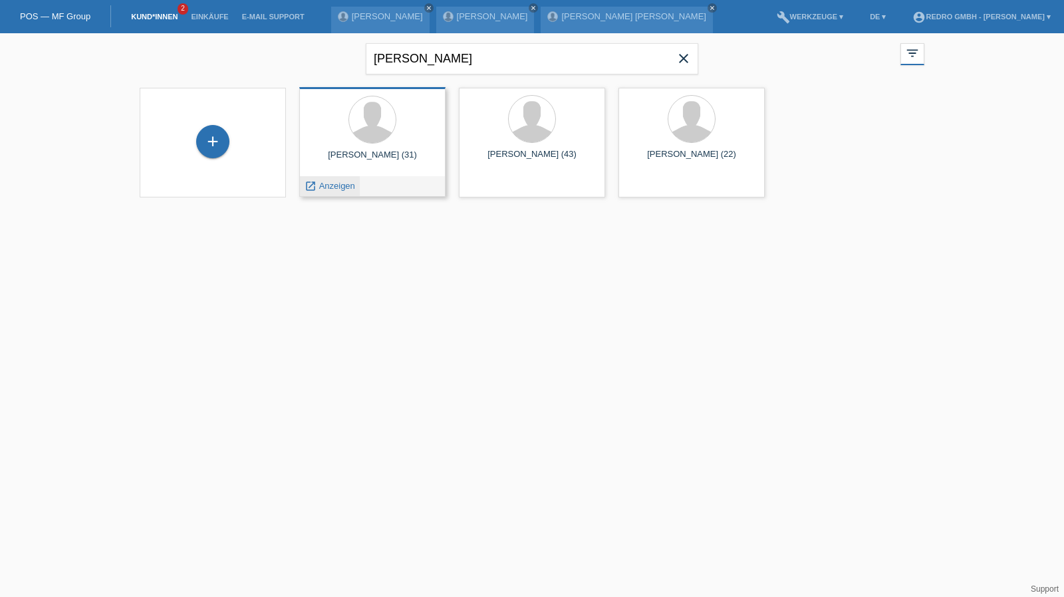
click at [341, 190] on span "Anzeigen" at bounding box center [337, 186] width 36 height 10
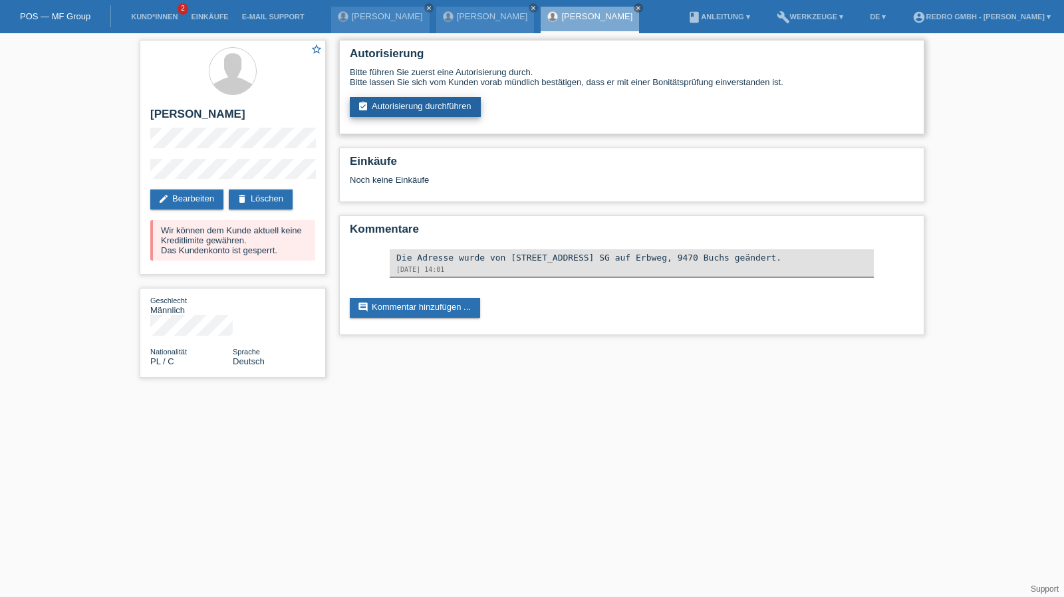
click at [419, 106] on link "assignment_turned_in Autorisierung durchführen" at bounding box center [415, 107] width 131 height 20
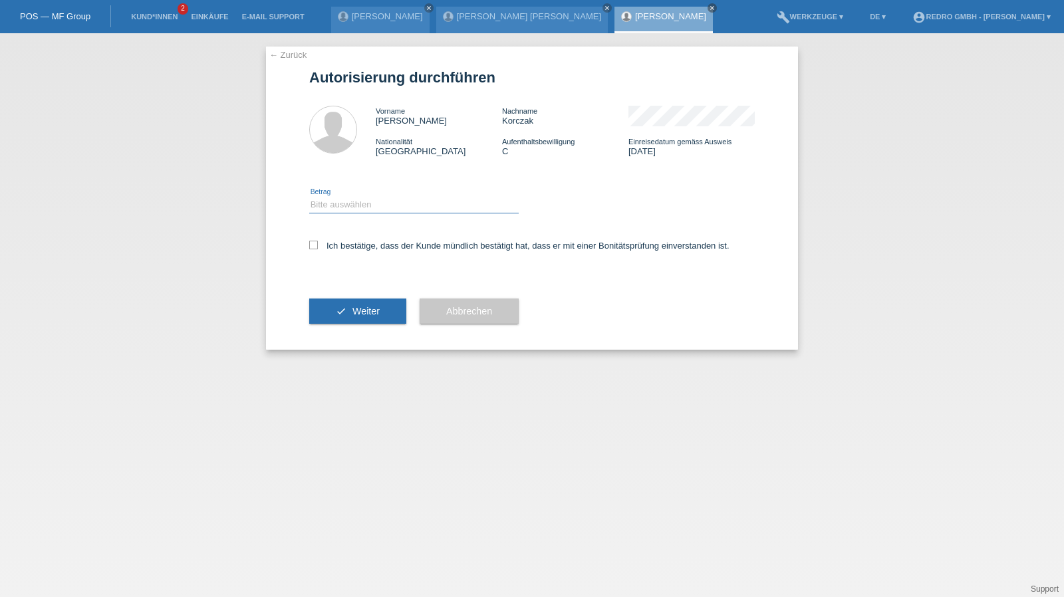
drag, startPoint x: 353, startPoint y: 198, endPoint x: 351, endPoint y: 212, distance: 14.0
click at [353, 198] on select "Bitte auswählen CHF 1.00 - CHF 499.00 CHF 500.00 - CHF 1'999.00 CHF 2'000.00 - …" at bounding box center [414, 205] width 210 height 16
select select "1"
click at [309, 197] on select "Bitte auswählen CHF 1.00 - CHF 499.00 CHF 500.00 - CHF 1'999.00 CHF 2'000.00 - …" at bounding box center [414, 205] width 210 height 16
click at [342, 247] on label "Ich bestätige, dass der Kunde mündlich bestätigt hat, dass er mit einer Bonität…" at bounding box center [519, 246] width 420 height 10
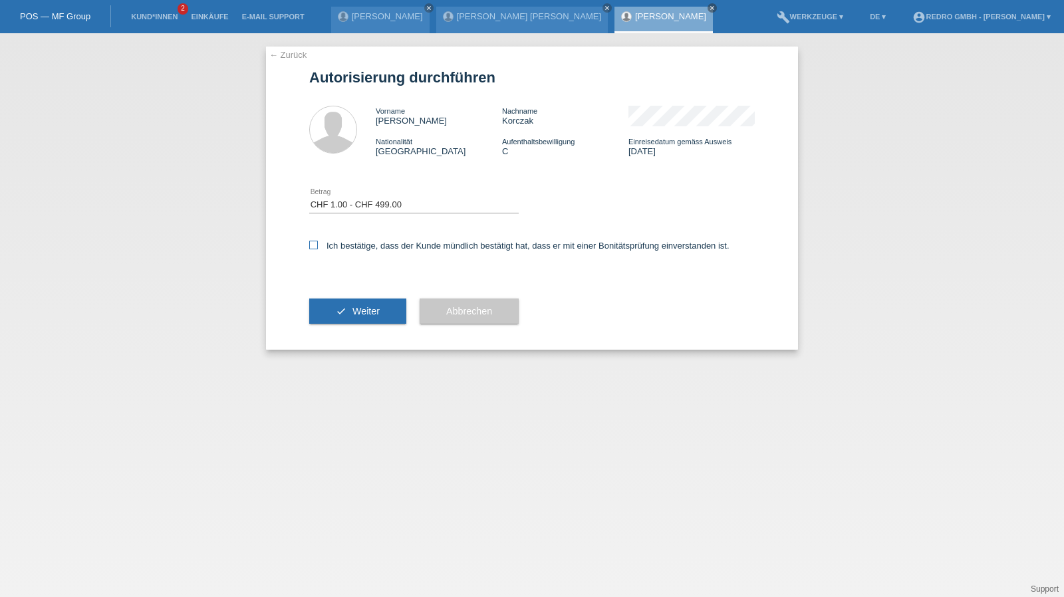
click at [318, 247] on input "Ich bestätige, dass der Kunde mündlich bestätigt hat, dass er mit einer Bonität…" at bounding box center [313, 245] width 9 height 9
checkbox input "true"
click at [331, 304] on button "check Weiter" at bounding box center [357, 311] width 97 height 25
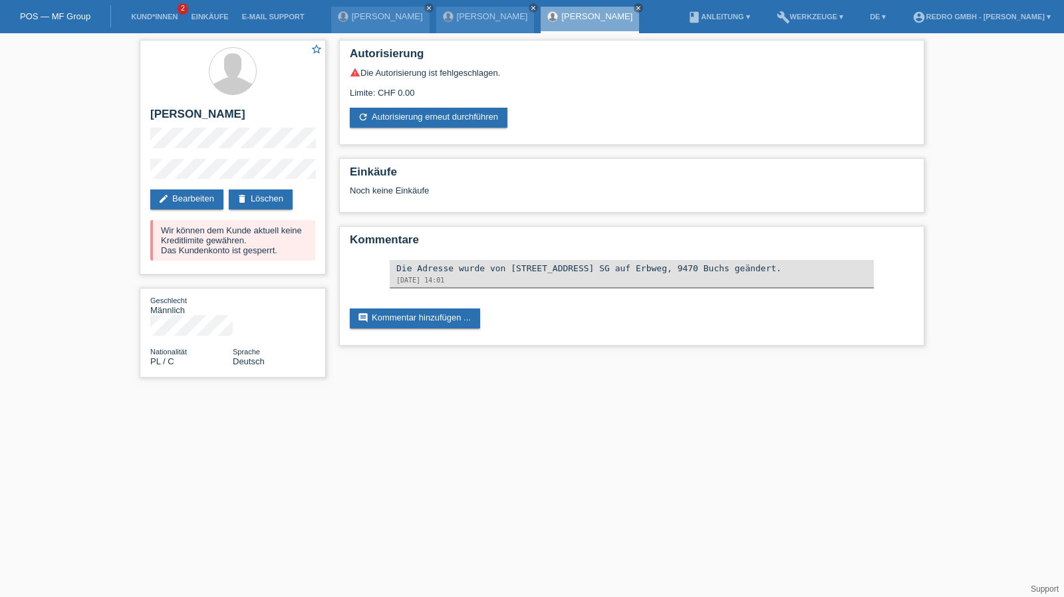
click at [168, 11] on li "Kund*innen 2" at bounding box center [154, 17] width 60 height 34
click at [164, 18] on link "Kund*innen" at bounding box center [154, 17] width 60 height 8
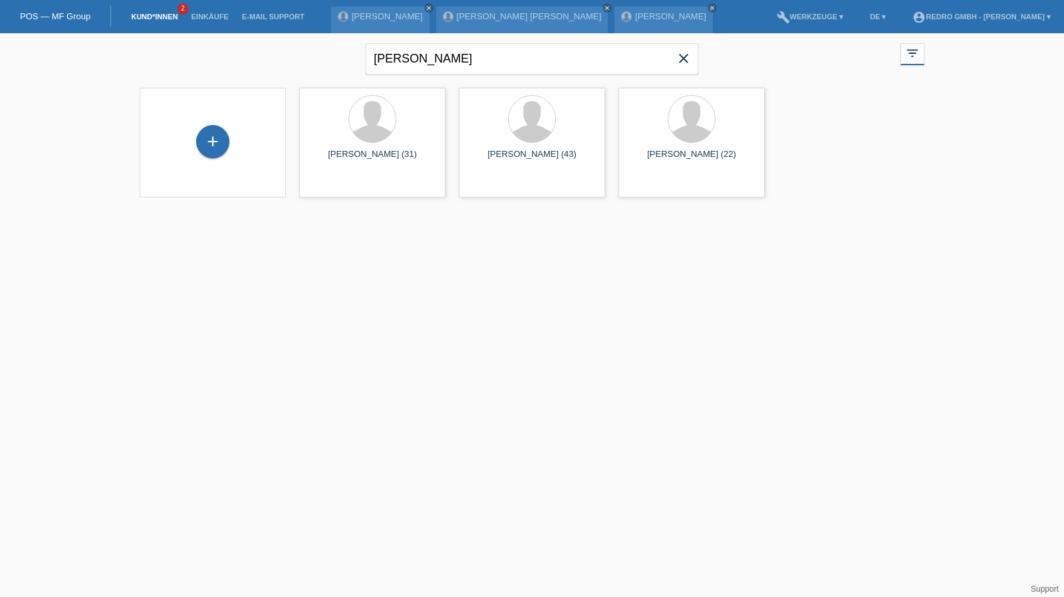
type input "[PERSON_NAME]"
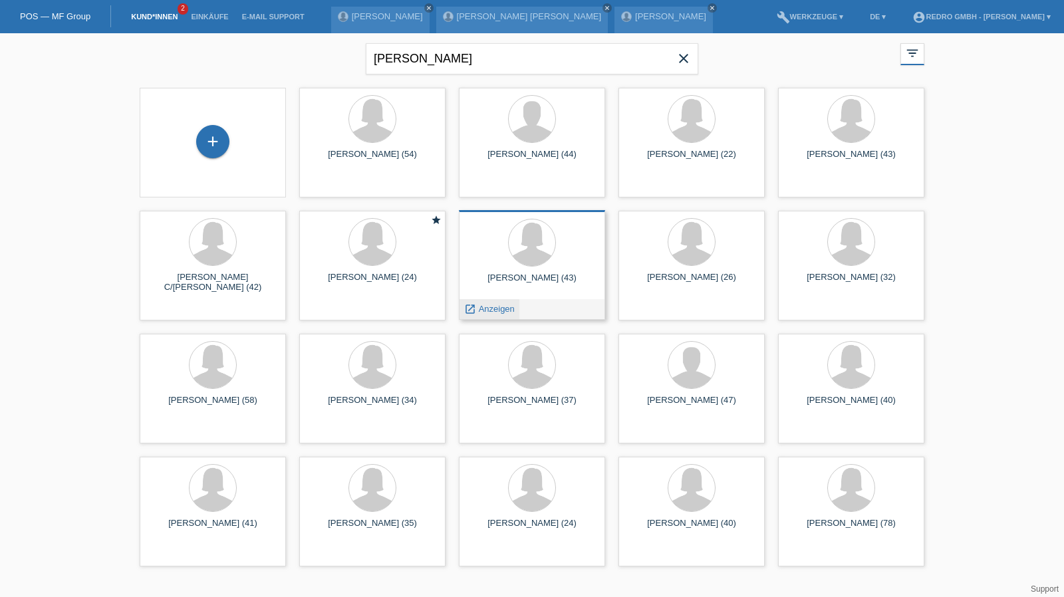
click at [506, 307] on span "Anzeigen" at bounding box center [497, 309] width 36 height 10
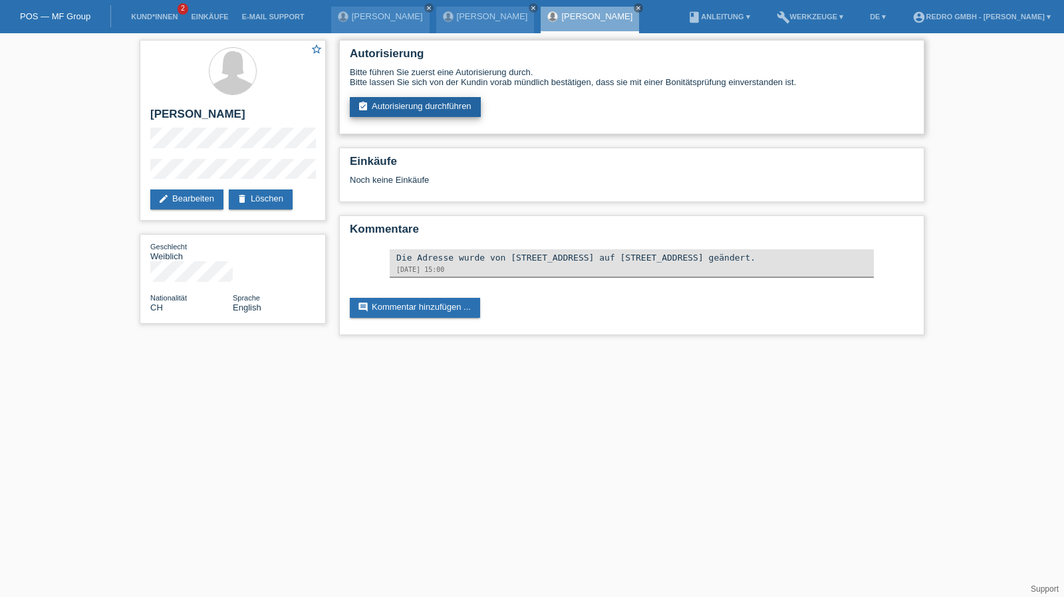
click at [414, 112] on link "assignment_turned_in Autorisierung durchführen" at bounding box center [415, 107] width 131 height 20
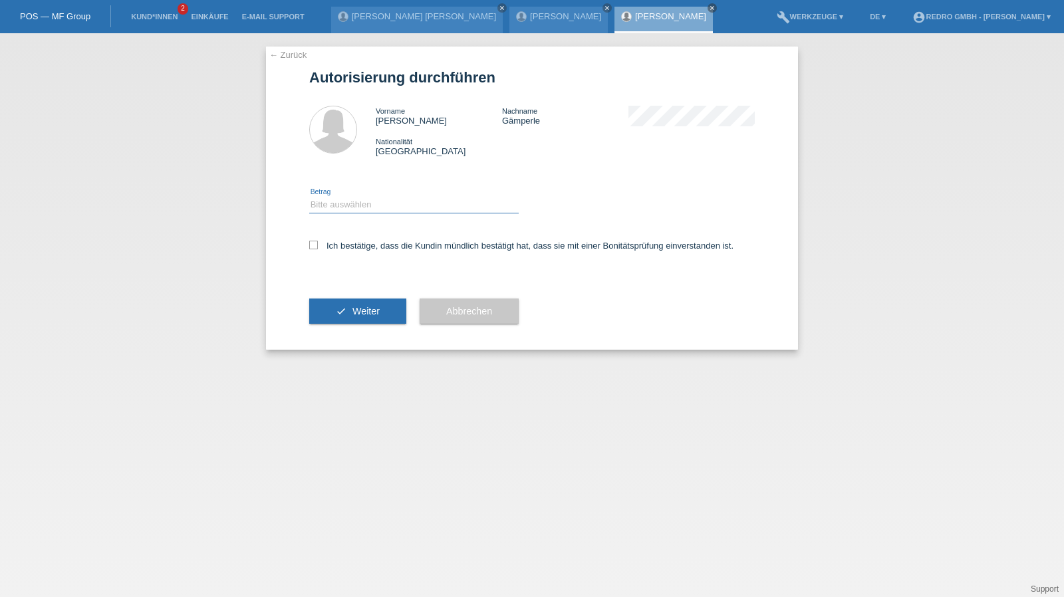
drag, startPoint x: 365, startPoint y: 202, endPoint x: 362, endPoint y: 212, distance: 10.5
click at [365, 202] on select "Bitte auswählen CHF 1.00 - CHF 499.00 CHF 500.00 - CHF 1'999.00 CHF 2'000.00 - …" at bounding box center [414, 205] width 210 height 16
select select "1"
click at [309, 197] on select "Bitte auswählen CHF 1.00 - CHF 499.00 CHF 500.00 - CHF 1'999.00 CHF 2'000.00 - …" at bounding box center [414, 205] width 210 height 16
click at [348, 246] on label "Ich bestätige, dass die Kundin mündlich bestätigt hat, dass sie mit einer Bonit…" at bounding box center [521, 246] width 424 height 10
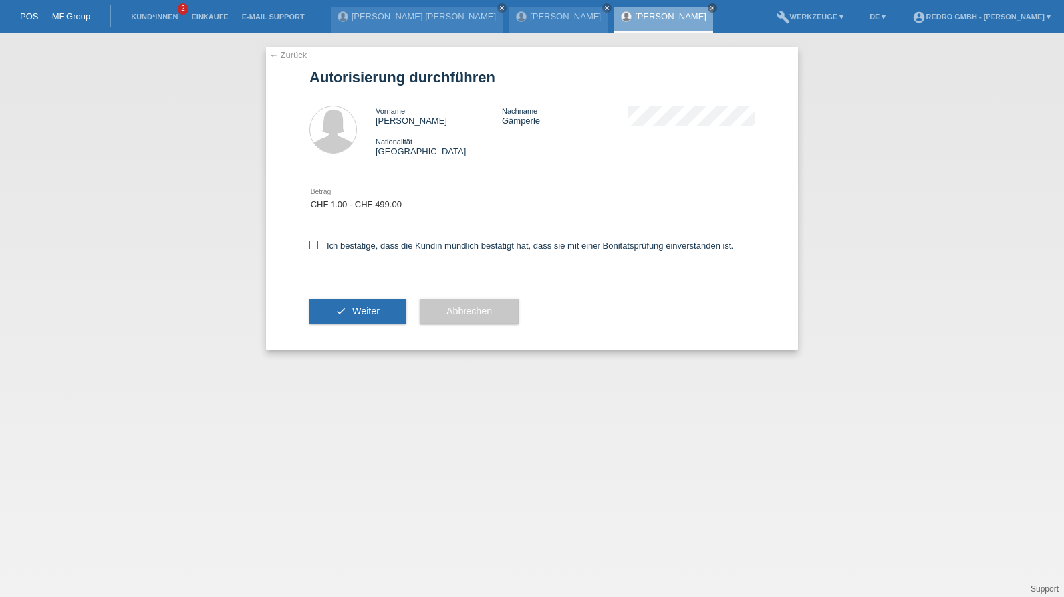
click at [318, 246] on input "Ich bestätige, dass die Kundin mündlich bestätigt hat, dass sie mit einer Bonit…" at bounding box center [313, 245] width 9 height 9
checkbox input "true"
click at [353, 307] on span "Weiter" at bounding box center [366, 311] width 27 height 11
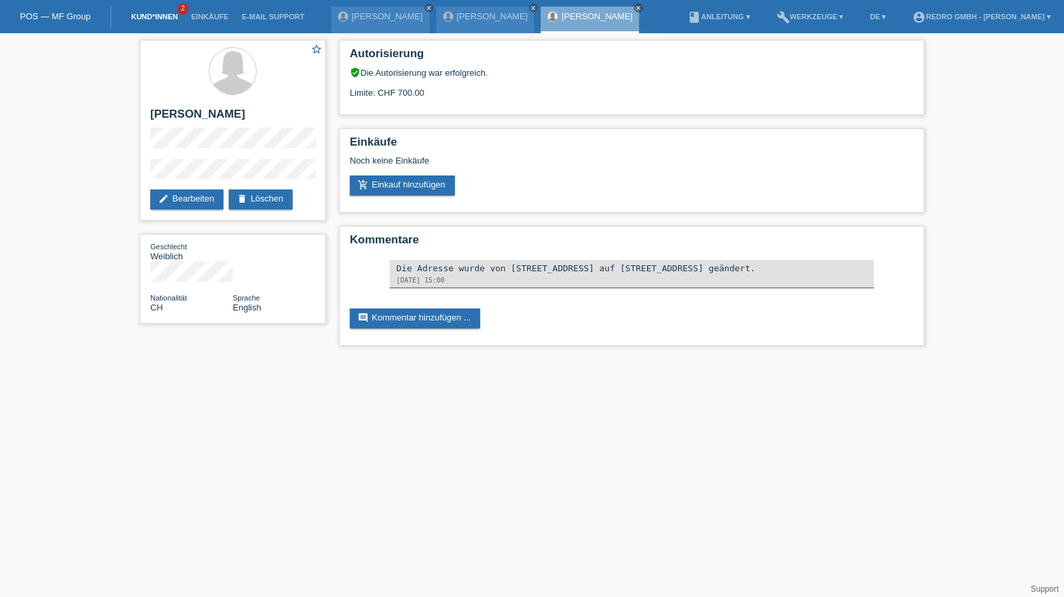
click at [155, 17] on link "Kund*innen" at bounding box center [154, 17] width 60 height 8
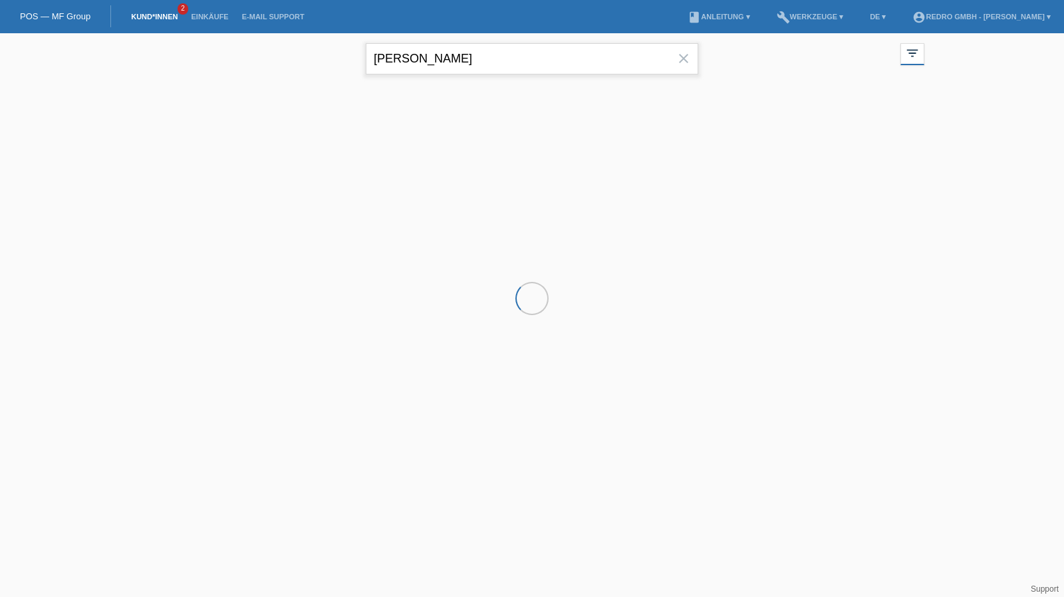
click at [486, 57] on input "nadine" at bounding box center [532, 58] width 333 height 31
drag, startPoint x: 0, startPoint y: 0, endPoint x: 486, endPoint y: 57, distance: 489.0
click at [486, 57] on input "nadine" at bounding box center [532, 58] width 333 height 31
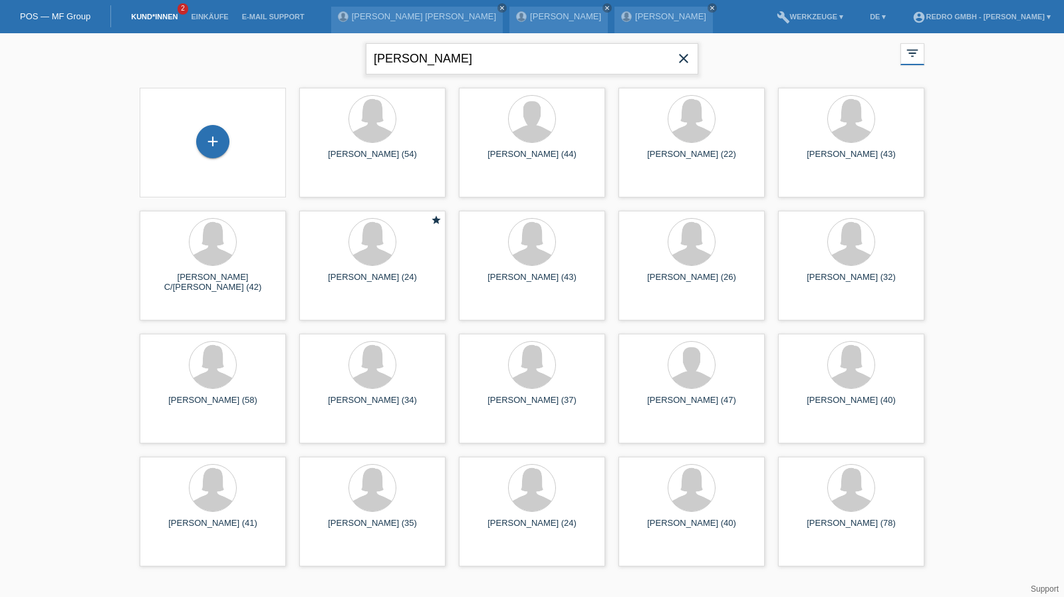
type input "tayfun kiraz"
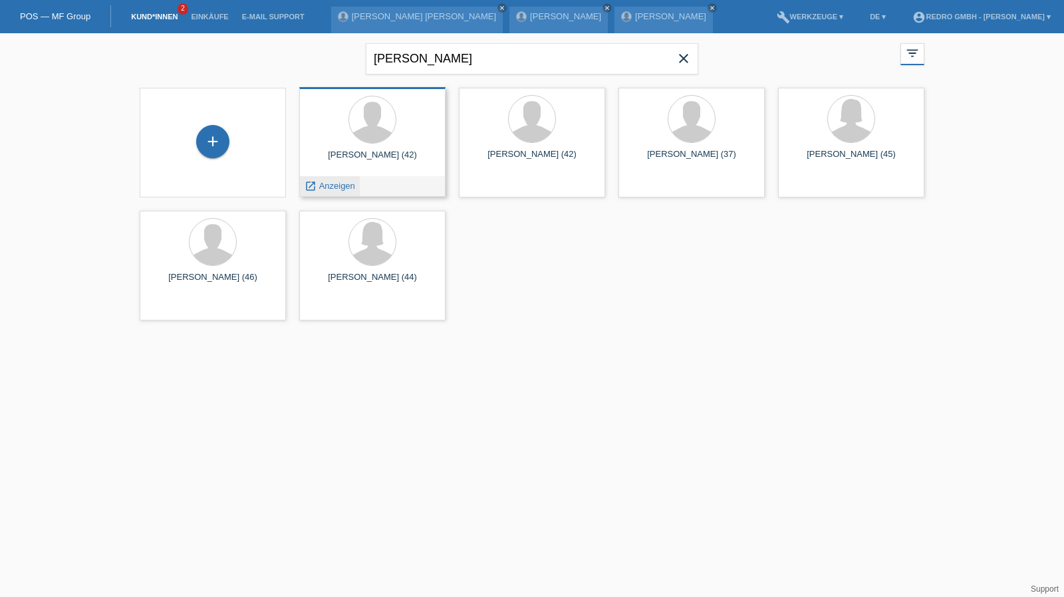
click at [333, 186] on span "Anzeigen" at bounding box center [337, 186] width 36 height 10
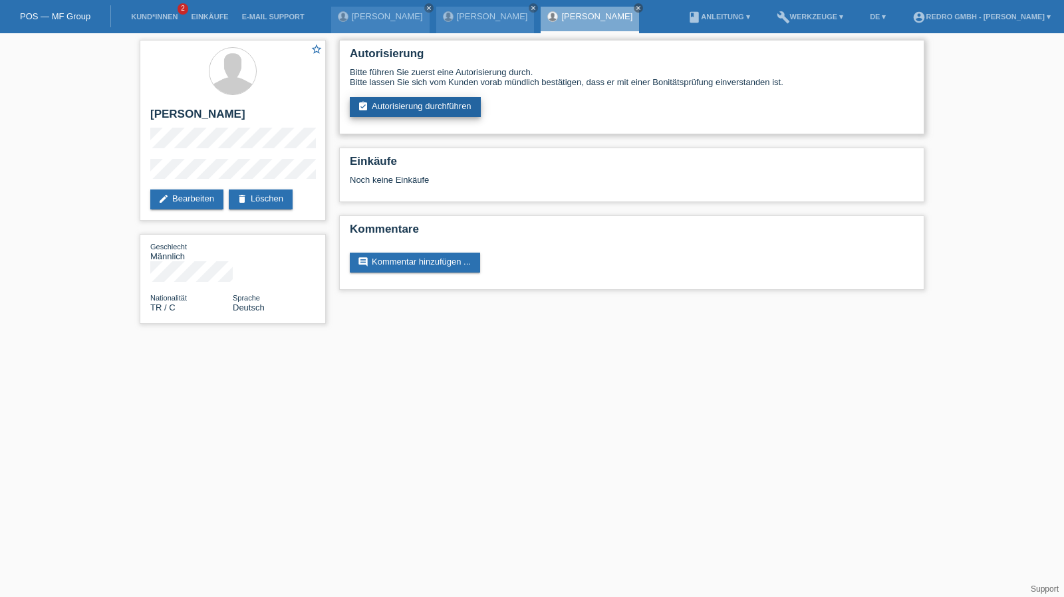
click at [411, 100] on link "assignment_turned_in Autorisierung durchführen" at bounding box center [415, 107] width 131 height 20
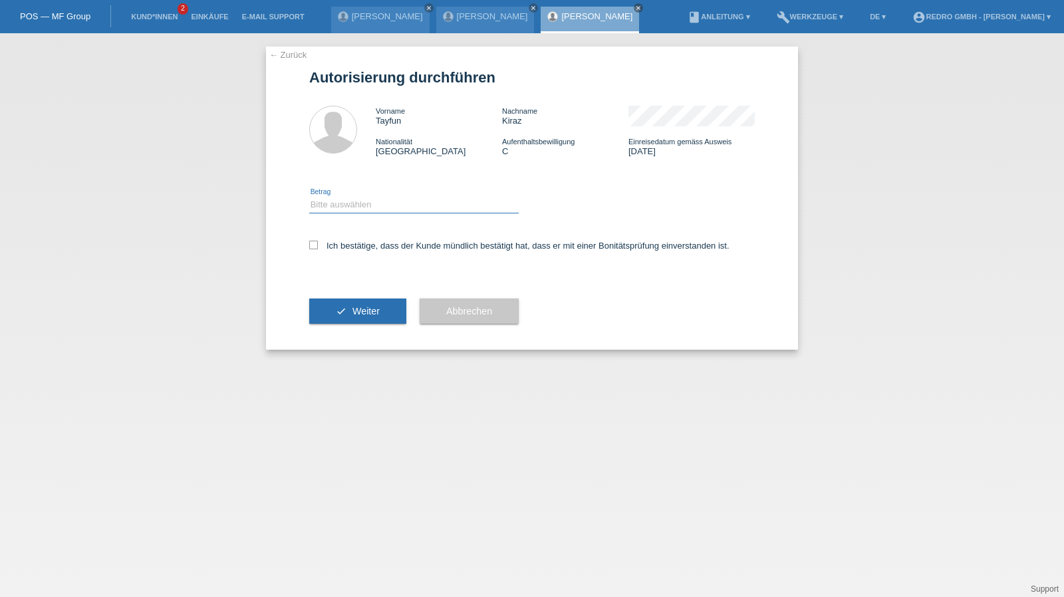
click at [350, 202] on select "Bitte auswählen CHF 1.00 - CHF 499.00 CHF 500.00 - CHF 1'999.00 CHF 2'000.00 - …" at bounding box center [414, 205] width 210 height 16
select select "1"
click at [309, 197] on select "Bitte auswählen CHF 1.00 - CHF 499.00 CHF 500.00 - CHF 1'999.00 CHF 2'000.00 - …" at bounding box center [414, 205] width 210 height 16
click at [342, 248] on label "Ich bestätige, dass der Kunde mündlich bestätigt hat, dass er mit einer Bonität…" at bounding box center [519, 246] width 420 height 10
click at [318, 248] on input "Ich bestätige, dass der Kunde mündlich bestätigt hat, dass er mit einer Bonität…" at bounding box center [313, 245] width 9 height 9
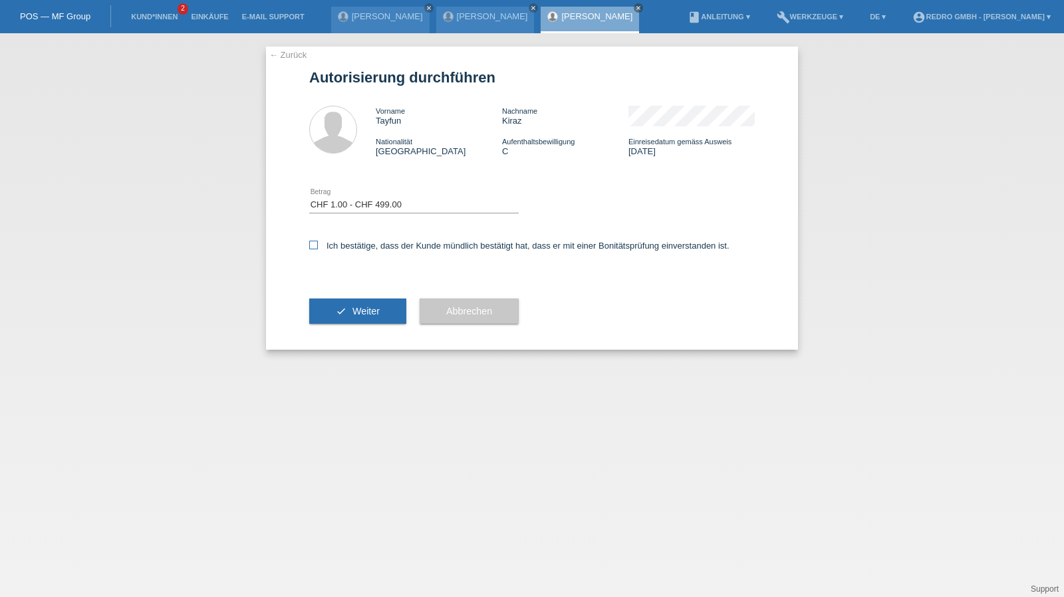
checkbox input "true"
click at [342, 313] on button "check Weiter" at bounding box center [357, 311] width 97 height 25
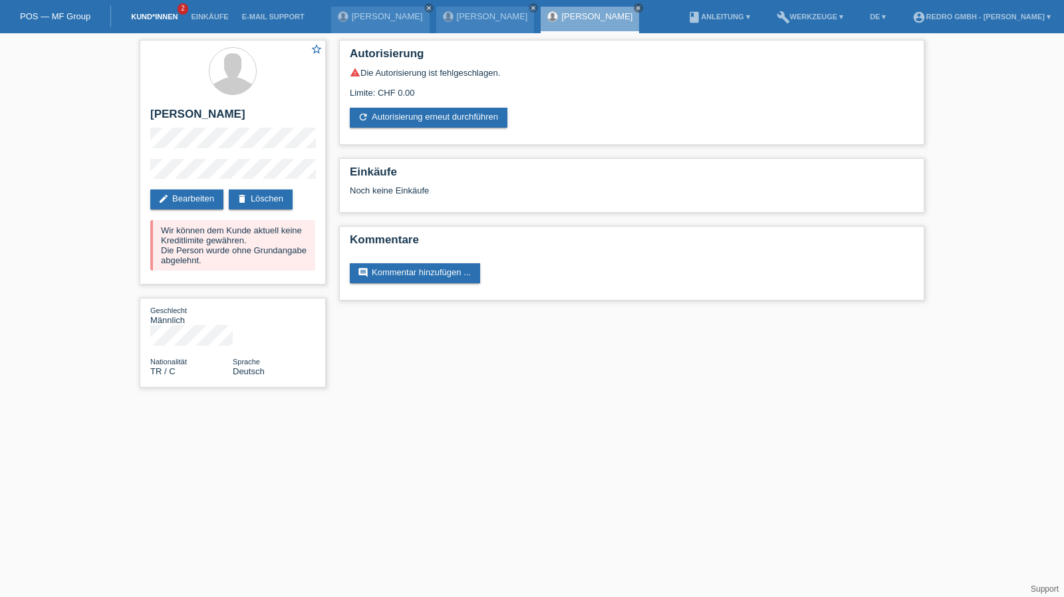
click at [158, 18] on link "Kund*innen" at bounding box center [154, 17] width 60 height 8
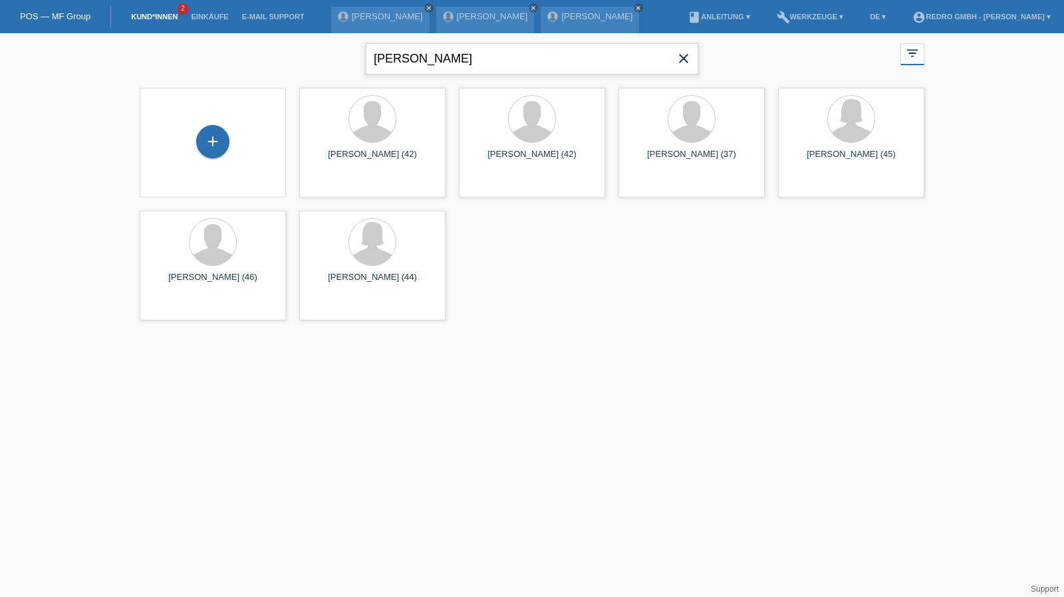
click at [453, 53] on input "tayfun kiraz" at bounding box center [532, 58] width 333 height 31
type input "trajkovic"
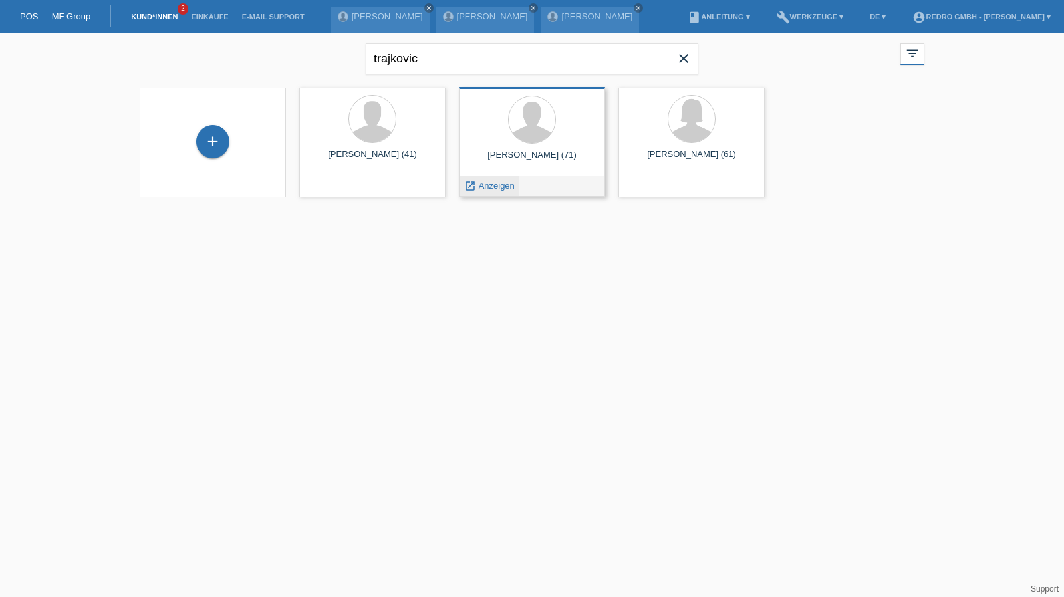
click at [494, 186] on span "Anzeigen" at bounding box center [497, 186] width 36 height 10
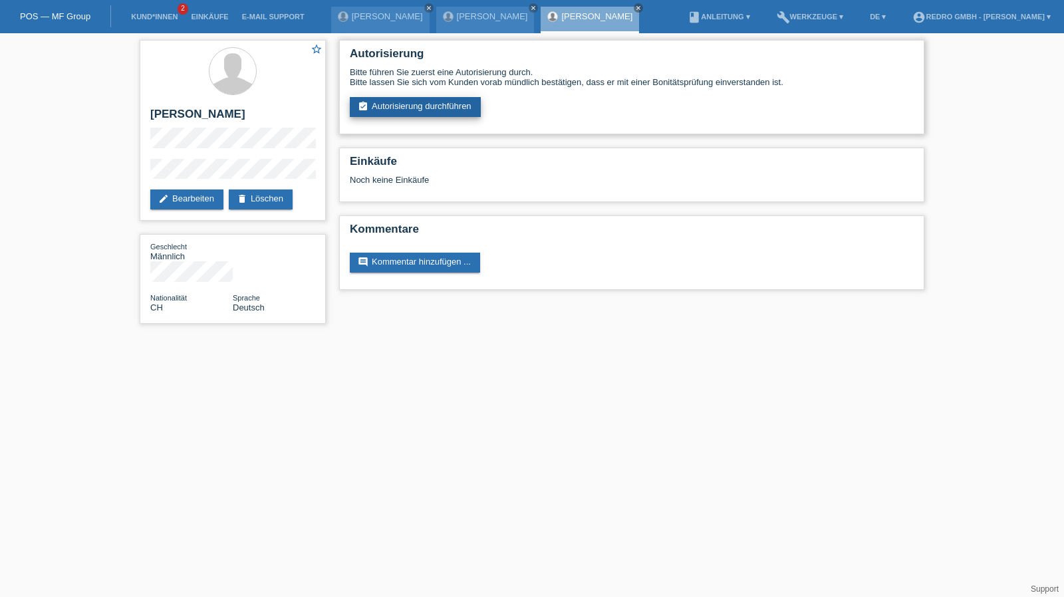
click at [400, 114] on link "assignment_turned_in Autorisierung durchführen" at bounding box center [415, 107] width 131 height 20
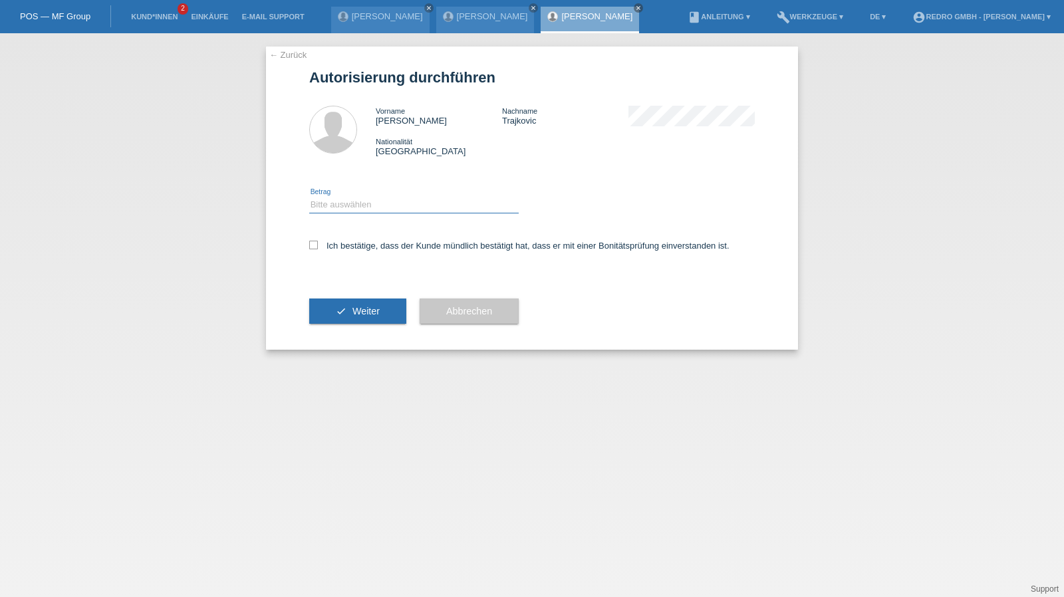
click at [345, 204] on select "Bitte auswählen CHF 1.00 - CHF 499.00 CHF 500.00 - CHF 1'999.00 CHF 2'000.00 - …" at bounding box center [414, 205] width 210 height 16
select select "1"
click at [309, 197] on select "Bitte auswählen CHF 1.00 - CHF 499.00 CHF 500.00 - CHF 1'999.00 CHF 2'000.00 - …" at bounding box center [414, 205] width 210 height 16
click at [336, 248] on label "Ich bestätige, dass der Kunde mündlich bestätigt hat, dass er mit einer Bonität…" at bounding box center [519, 246] width 420 height 10
click at [318, 248] on input "Ich bestätige, dass der Kunde mündlich bestätigt hat, dass er mit einer Bonität…" at bounding box center [313, 245] width 9 height 9
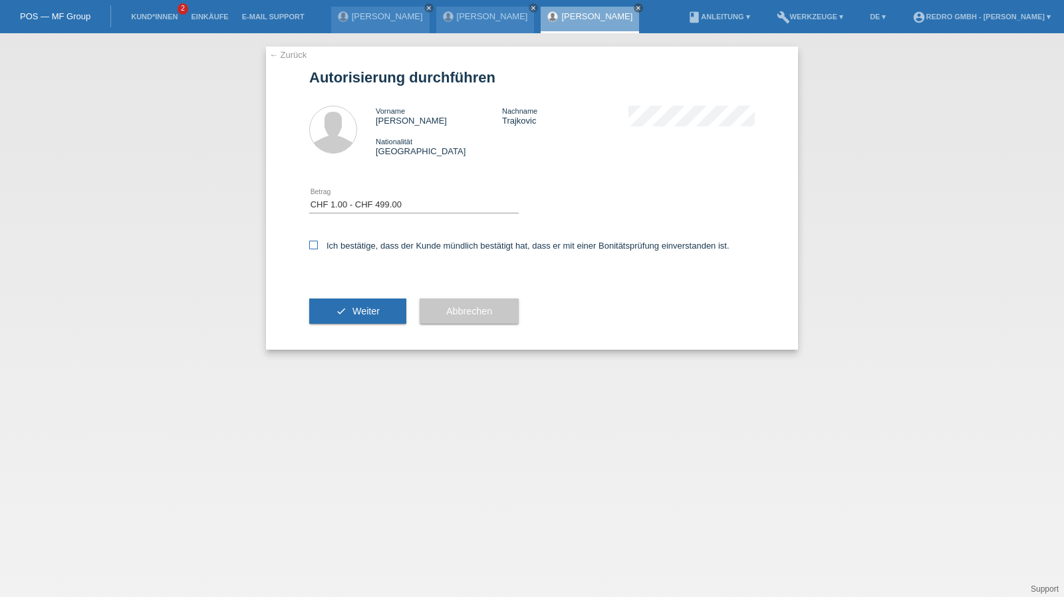
checkbox input "true"
click at [343, 315] on icon "check" at bounding box center [341, 311] width 11 height 11
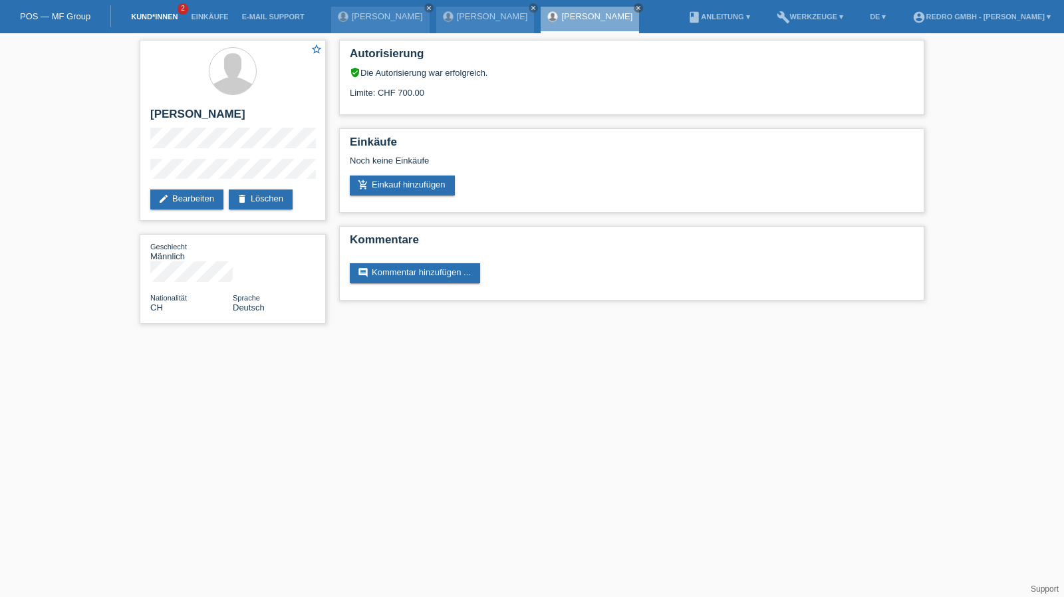
click at [166, 19] on link "Kund*innen" at bounding box center [154, 17] width 60 height 8
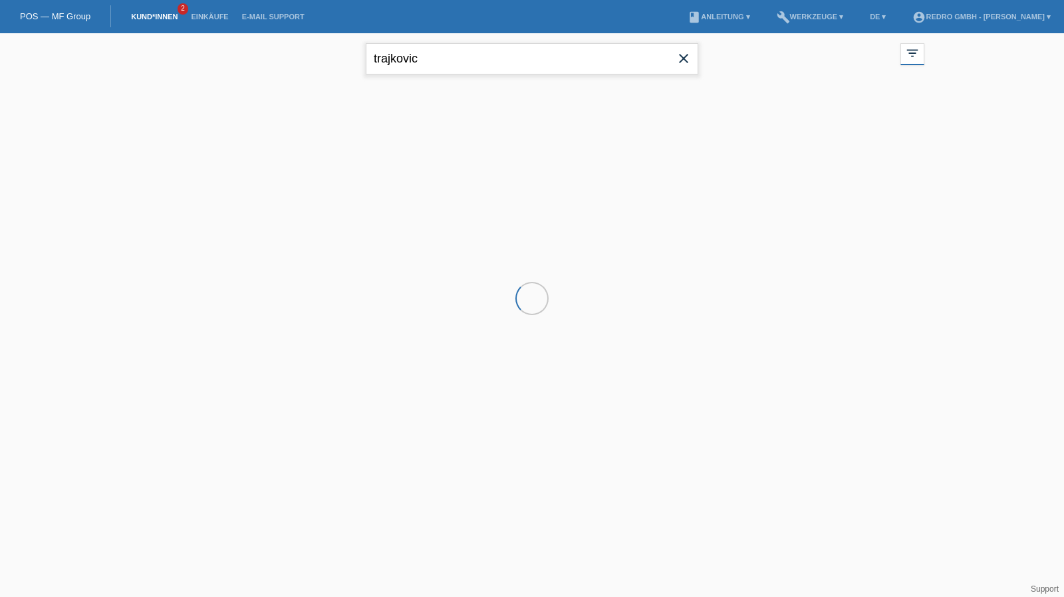
click at [503, 53] on input "trajkovic" at bounding box center [532, 58] width 333 height 31
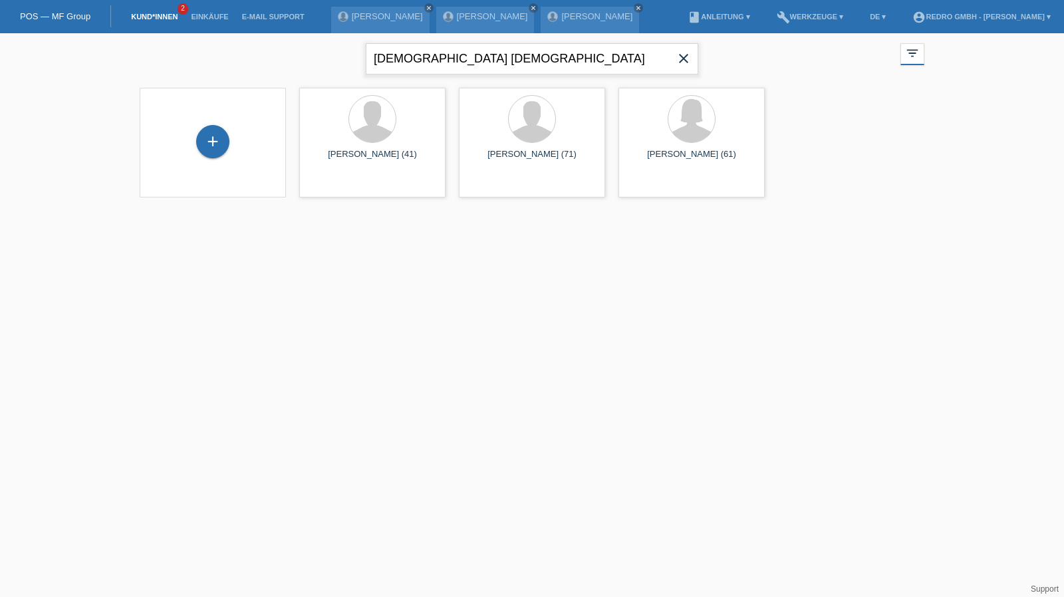
type input "islam islami"
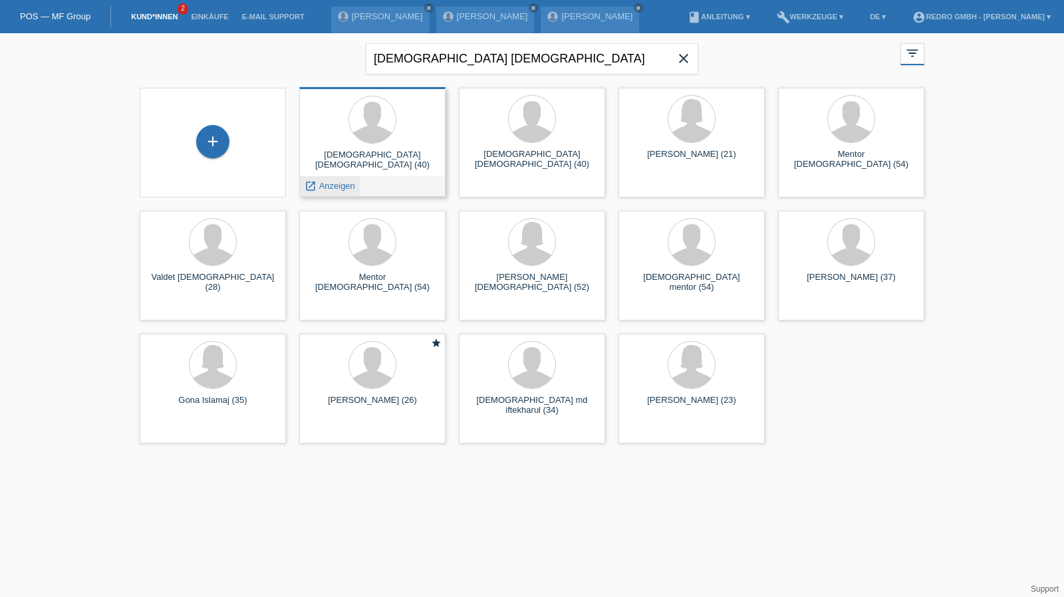
click at [350, 183] on span "Anzeigen" at bounding box center [337, 186] width 36 height 10
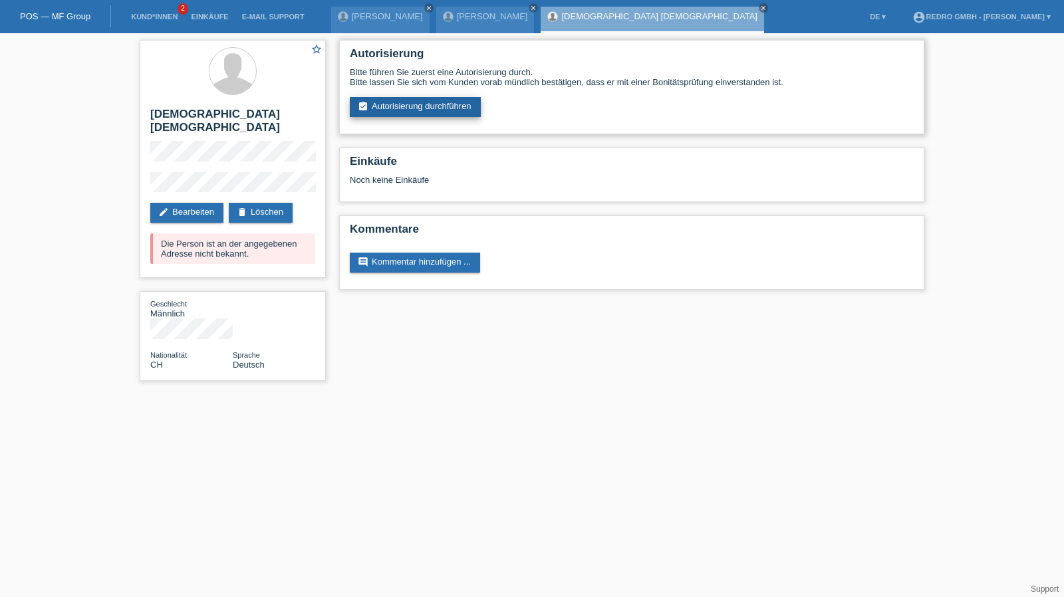
click at [407, 110] on link "assignment_turned_in Autorisierung durchführen" at bounding box center [415, 107] width 131 height 20
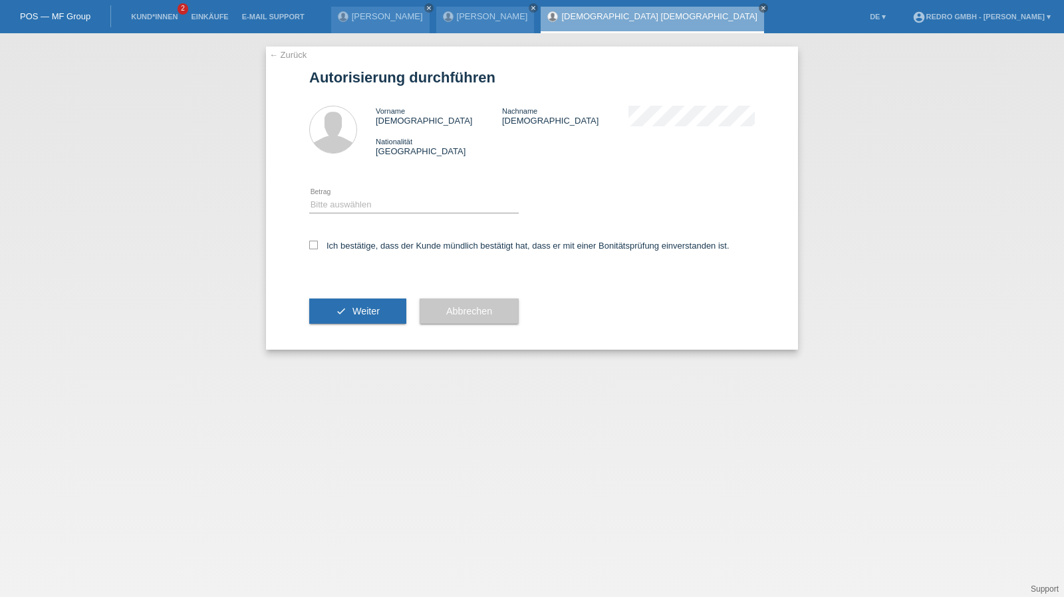
drag, startPoint x: 367, startPoint y: 194, endPoint x: 354, endPoint y: 202, distance: 14.6
click at [366, 194] on div "Bitte auswählen CHF 1.00 - CHF 499.00 CHF 500.00 - CHF 1'999.00 CHF 2'000.00 - …" at bounding box center [414, 205] width 210 height 45
click at [351, 203] on select "Bitte auswählen CHF 1.00 - CHF 499.00 CHF 500.00 - CHF 1'999.00 CHF 2'000.00 - …" at bounding box center [414, 205] width 210 height 16
select select "1"
click at [309, 197] on select "Bitte auswählen CHF 1.00 - CHF 499.00 CHF 500.00 - CHF 1'999.00 CHF 2'000.00 - …" at bounding box center [414, 205] width 210 height 16
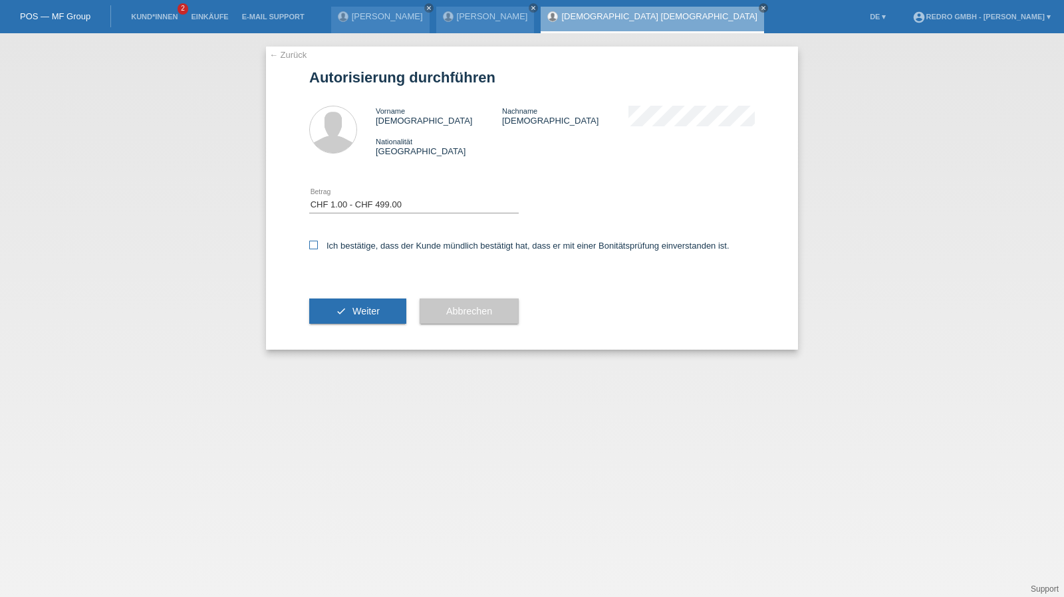
click at [345, 250] on label "Ich bestätige, dass der Kunde mündlich bestätigt hat, dass er mit einer Bonität…" at bounding box center [519, 246] width 420 height 10
click at [318, 249] on input "Ich bestätige, dass der Kunde mündlich bestätigt hat, dass er mit einer Bonität…" at bounding box center [313, 245] width 9 height 9
checkbox input "true"
click at [345, 321] on button "check Weiter" at bounding box center [357, 311] width 97 height 25
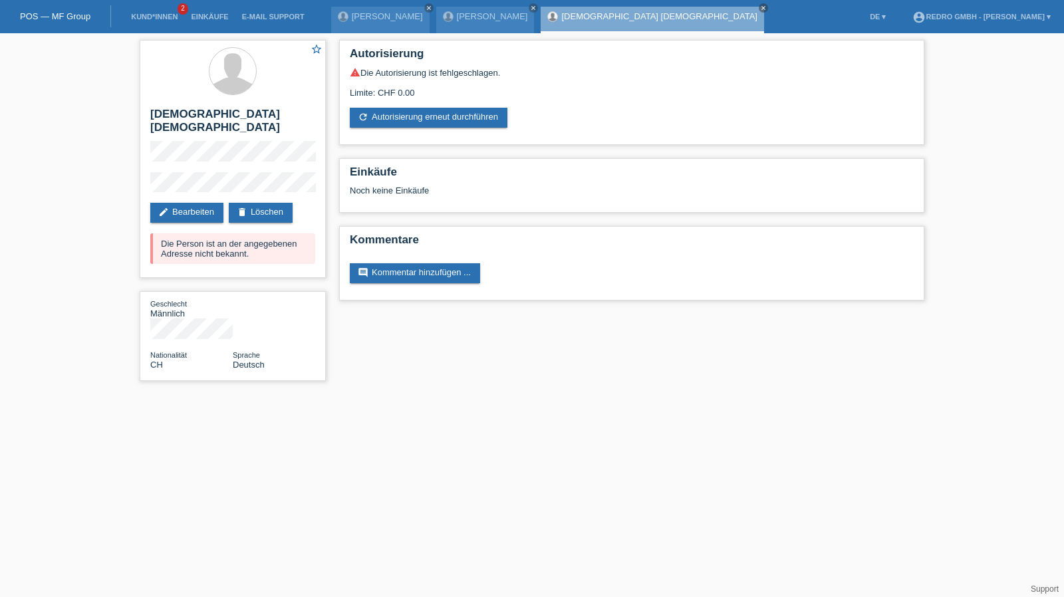
click at [148, 21] on li "Kund*innen 2" at bounding box center [154, 17] width 60 height 34
click at [153, 17] on link "Kund*innen" at bounding box center [154, 17] width 60 height 8
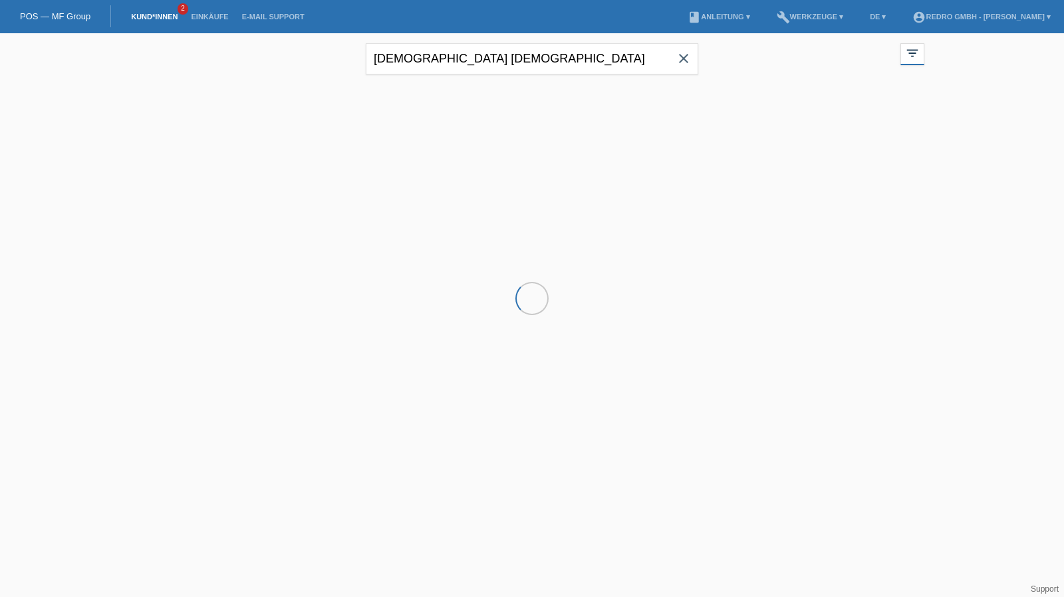
click at [481, 61] on input "islam islami" at bounding box center [532, 58] width 333 height 31
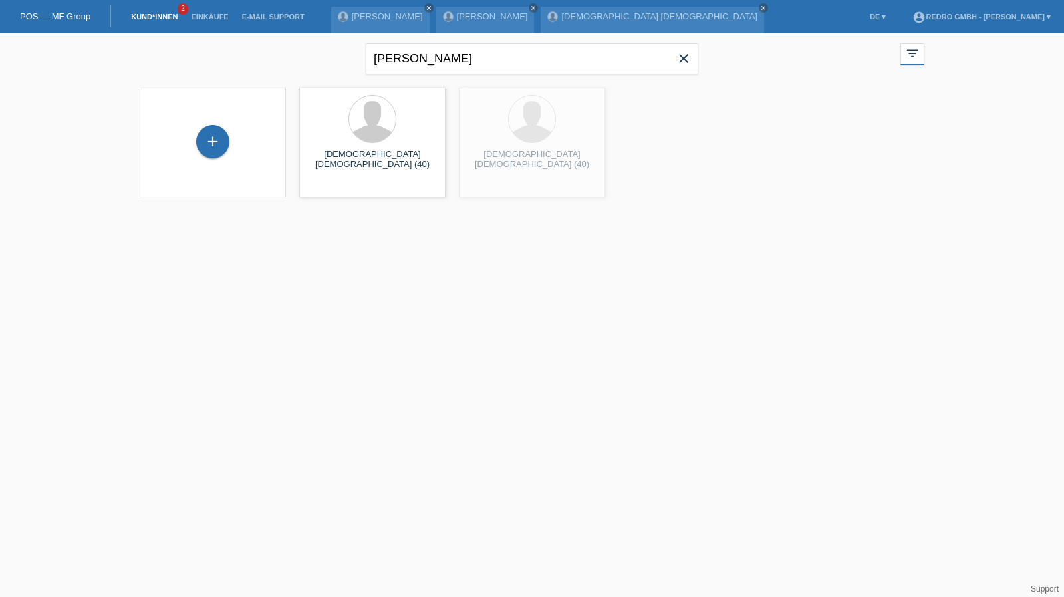
type input "[PERSON_NAME]"
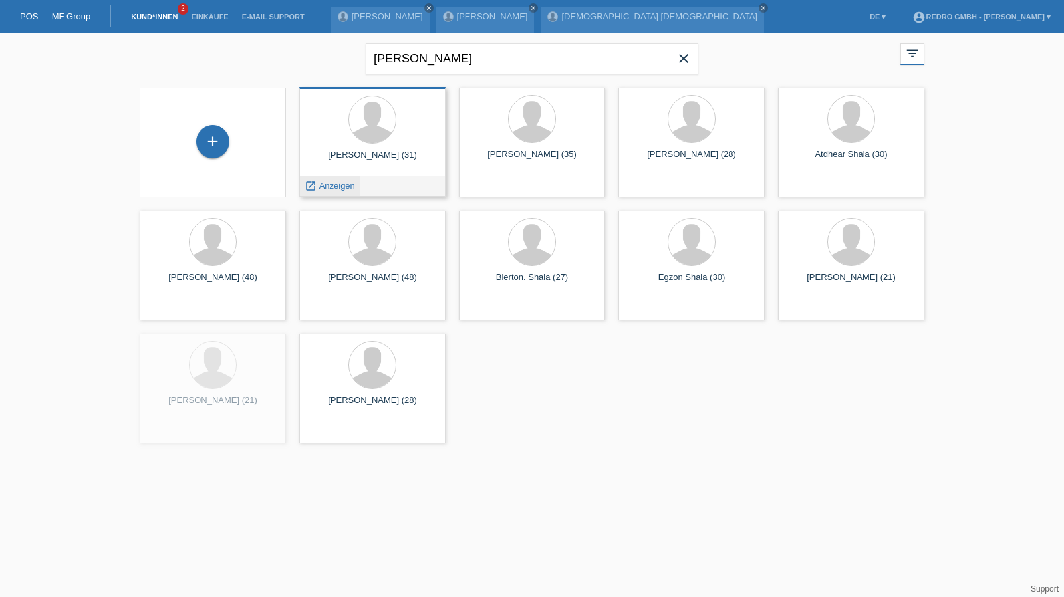
click at [338, 184] on span "Anzeigen" at bounding box center [337, 186] width 36 height 10
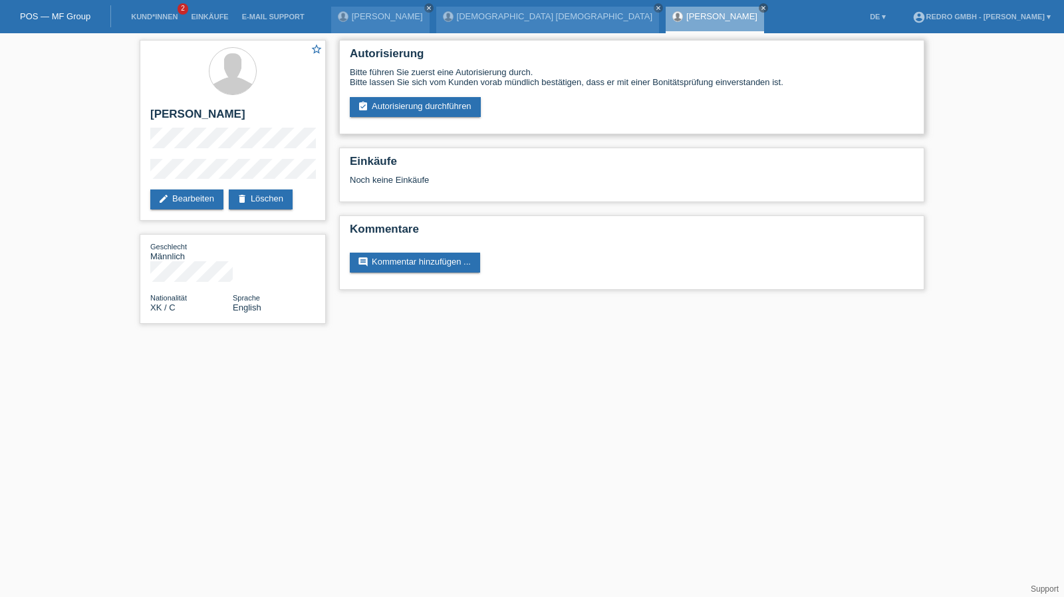
click at [453, 119] on div "Autorisierung Bitte führen Sie zuerst eine Autorisierung durch. Bitte lassen Si…" at bounding box center [631, 87] width 585 height 94
click at [452, 115] on link "assignment_turned_in Autorisierung durchführen" at bounding box center [415, 107] width 131 height 20
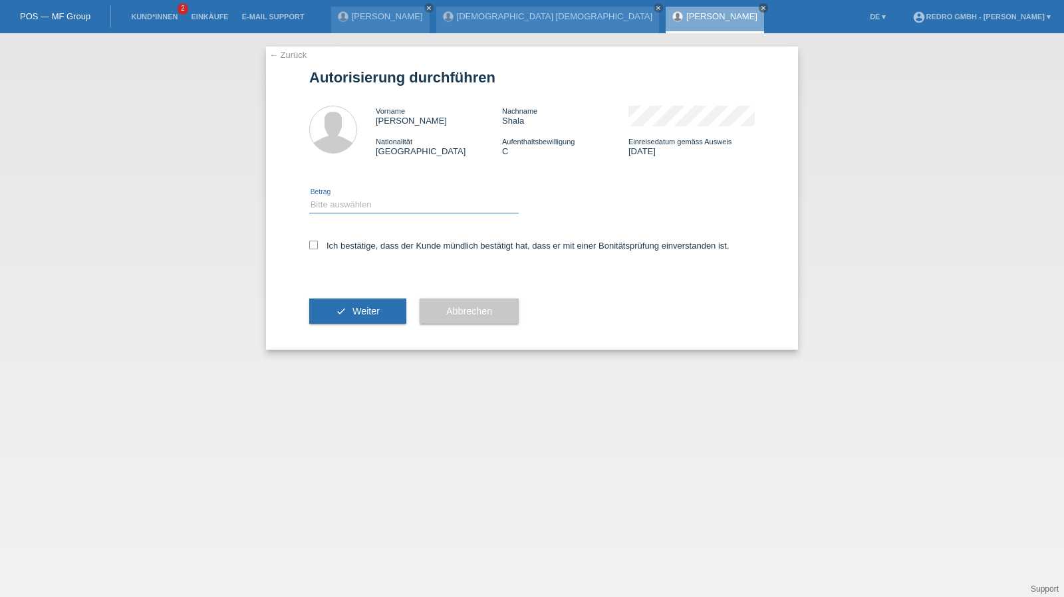
click at [408, 204] on select "Bitte auswählen CHF 1.00 - CHF 499.00 CHF 500.00 - CHF 1'999.00 CHF 2'000.00 - …" at bounding box center [414, 205] width 210 height 16
select select "1"
click at [309, 197] on select "Bitte auswählen CHF 1.00 - CHF 499.00 CHF 500.00 - CHF 1'999.00 CHF 2'000.00 - …" at bounding box center [414, 205] width 210 height 16
click at [388, 247] on label "Ich bestätige, dass der Kunde mündlich bestätigt hat, dass er mit einer Bonität…" at bounding box center [519, 246] width 420 height 10
click at [318, 247] on input "Ich bestätige, dass der Kunde mündlich bestätigt hat, dass er mit einer Bonität…" at bounding box center [313, 245] width 9 height 9
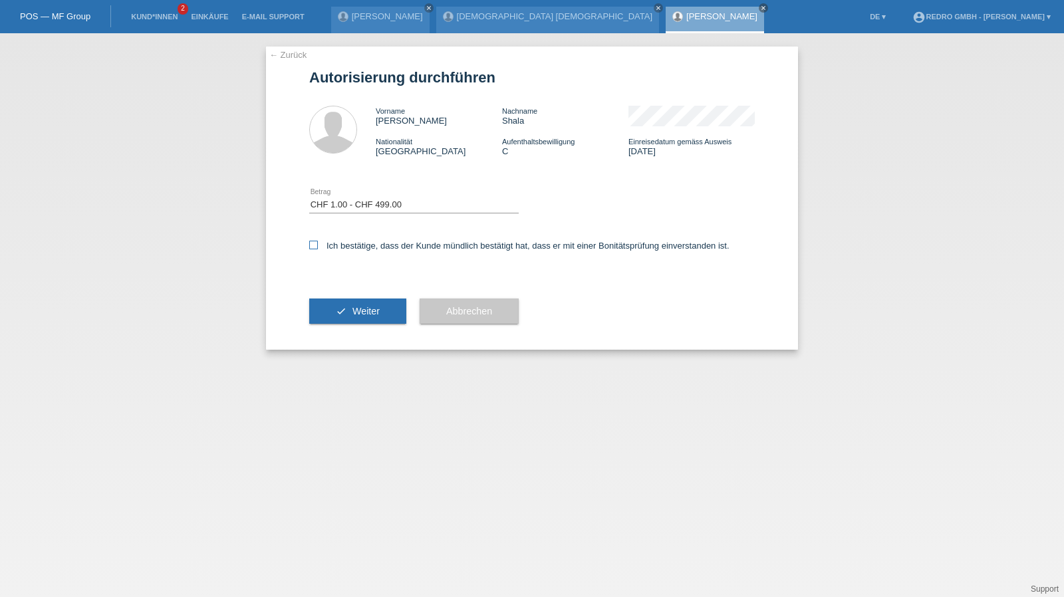
checkbox input "true"
click at [374, 298] on div "check Weiter" at bounding box center [357, 311] width 97 height 77
click at [368, 312] on span "Weiter" at bounding box center [366, 311] width 27 height 11
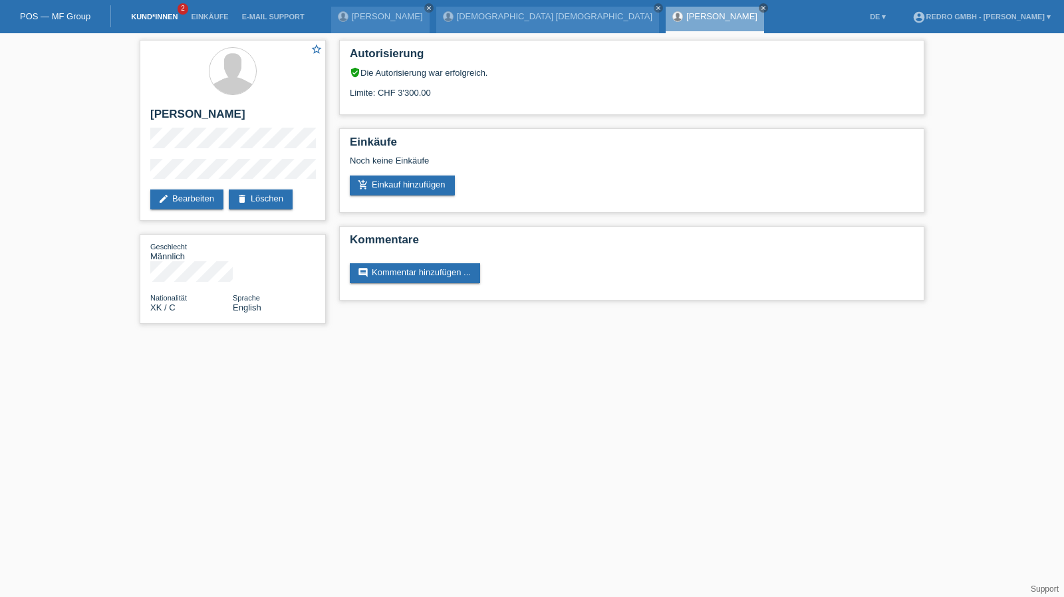
click at [154, 19] on link "Kund*innen" at bounding box center [154, 17] width 60 height 8
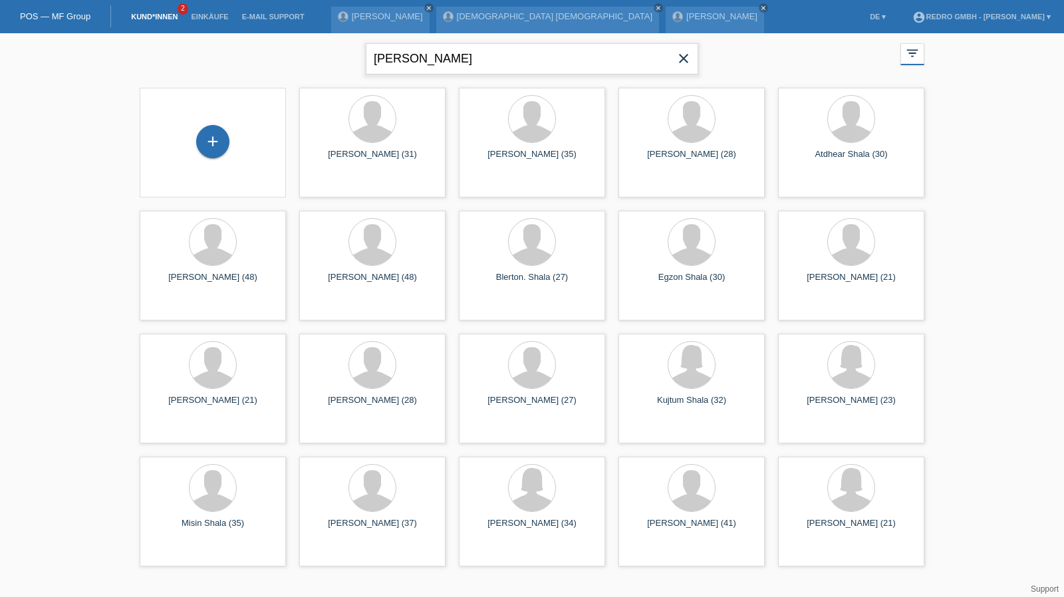
click at [438, 60] on input "[PERSON_NAME]" at bounding box center [532, 58] width 333 height 31
paste input "Barbaro"
type input "Barbaro"
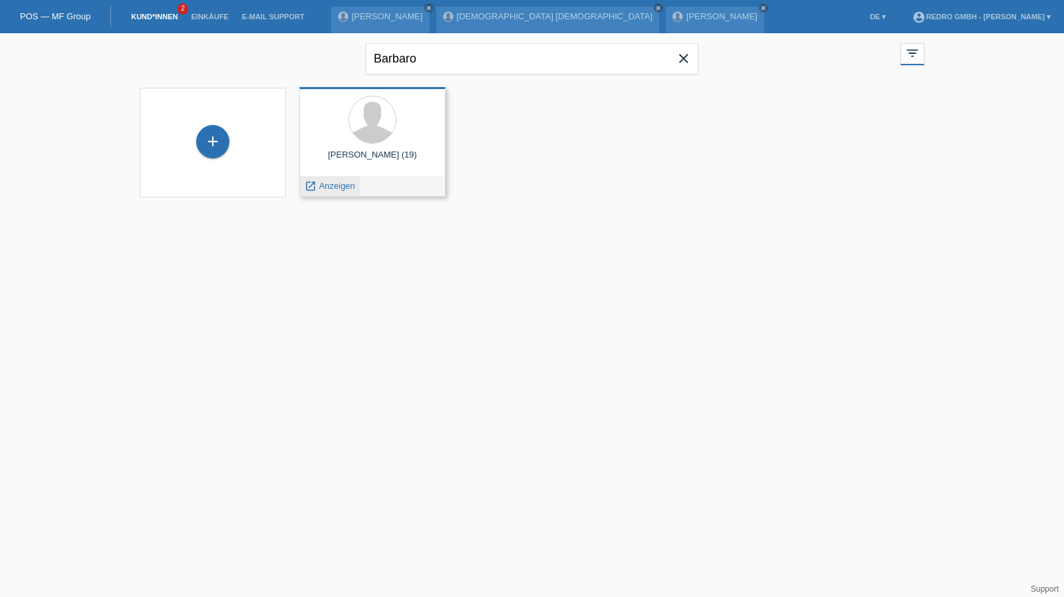
click at [338, 181] on span "Anzeigen" at bounding box center [337, 186] width 36 height 10
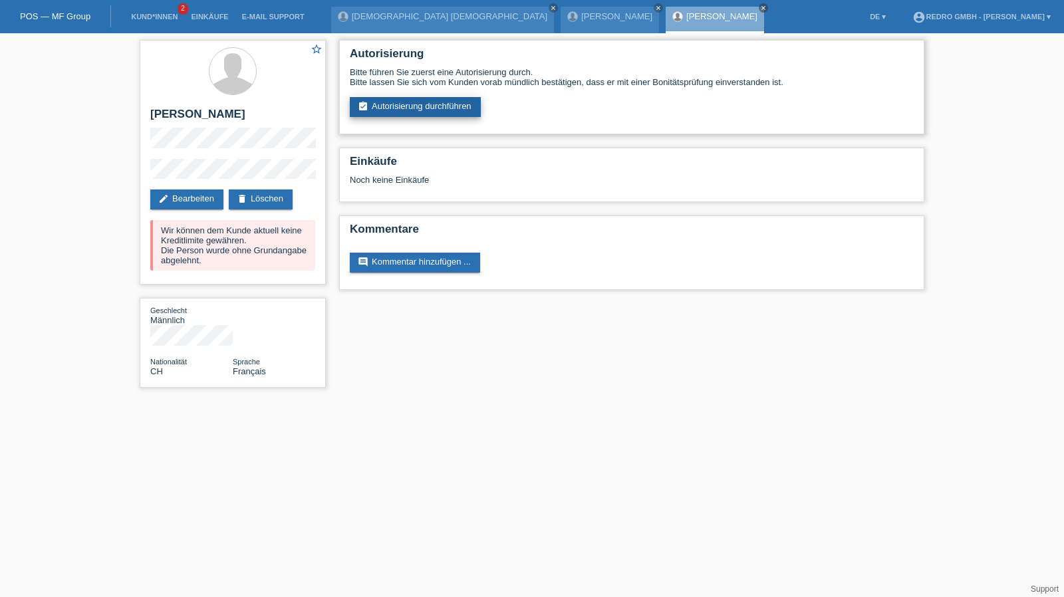
click at [400, 115] on link "assignment_turned_in Autorisierung durchführen" at bounding box center [415, 107] width 131 height 20
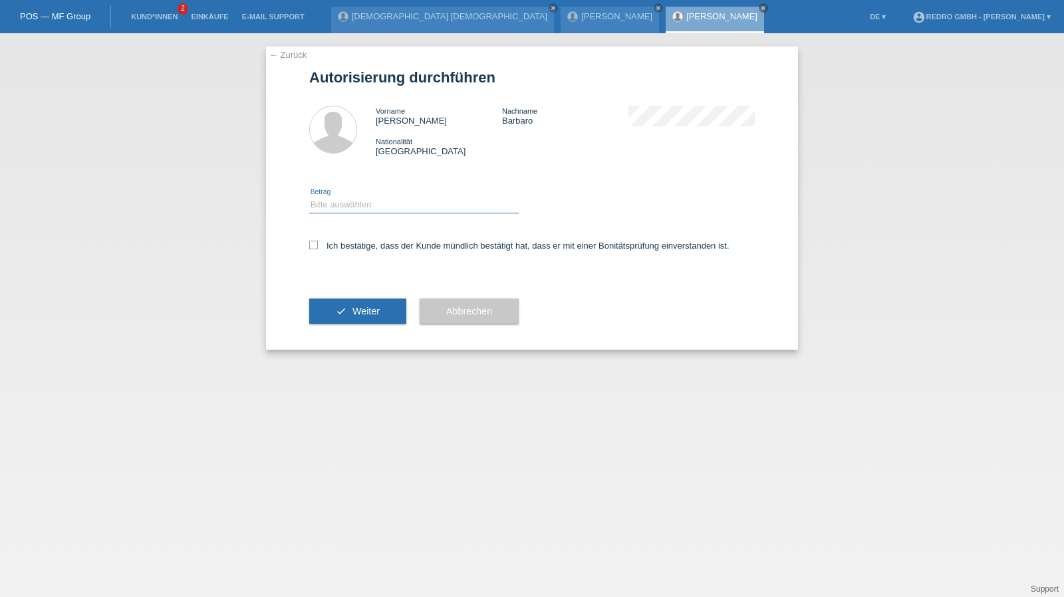
click at [357, 207] on select "Bitte auswählen CHF 1.00 - CHF 499.00 CHF 500.00 - CHF 1'999.00 CHF 2'000.00 - …" at bounding box center [414, 205] width 210 height 16
select select "1"
click at [309, 197] on select "Bitte auswählen CHF 1.00 - CHF 499.00 CHF 500.00 - CHF 1'999.00 CHF 2'000.00 - …" at bounding box center [414, 205] width 210 height 16
click at [345, 244] on label "Ich bestätige, dass der Kunde mündlich bestätigt hat, dass er mit einer Bonität…" at bounding box center [519, 246] width 420 height 10
click at [318, 244] on input "Ich bestätige, dass der Kunde mündlich bestätigt hat, dass er mit einer Bonität…" at bounding box center [313, 245] width 9 height 9
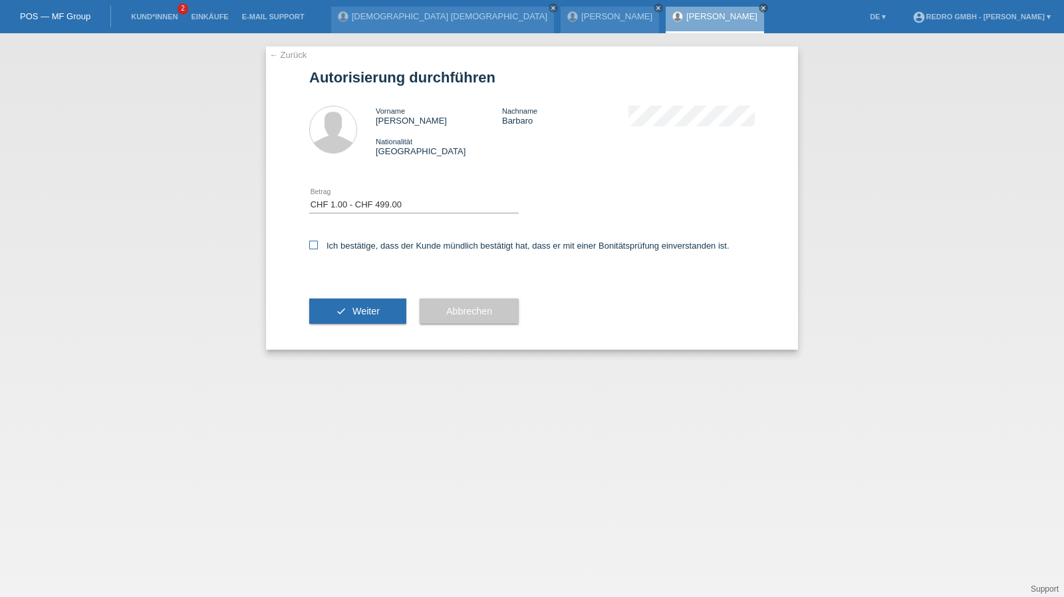
checkbox input "true"
click at [339, 307] on button "check Weiter" at bounding box center [357, 311] width 97 height 25
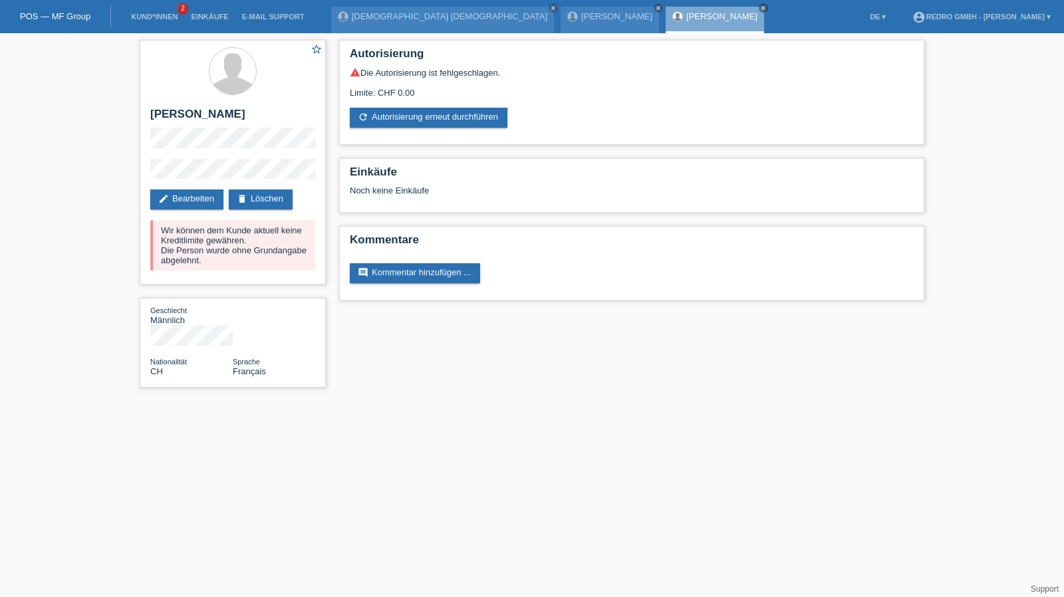
click at [158, 12] on li "Kund*innen 2" at bounding box center [154, 17] width 60 height 34
click at [158, 14] on link "Kund*innen" at bounding box center [154, 17] width 60 height 8
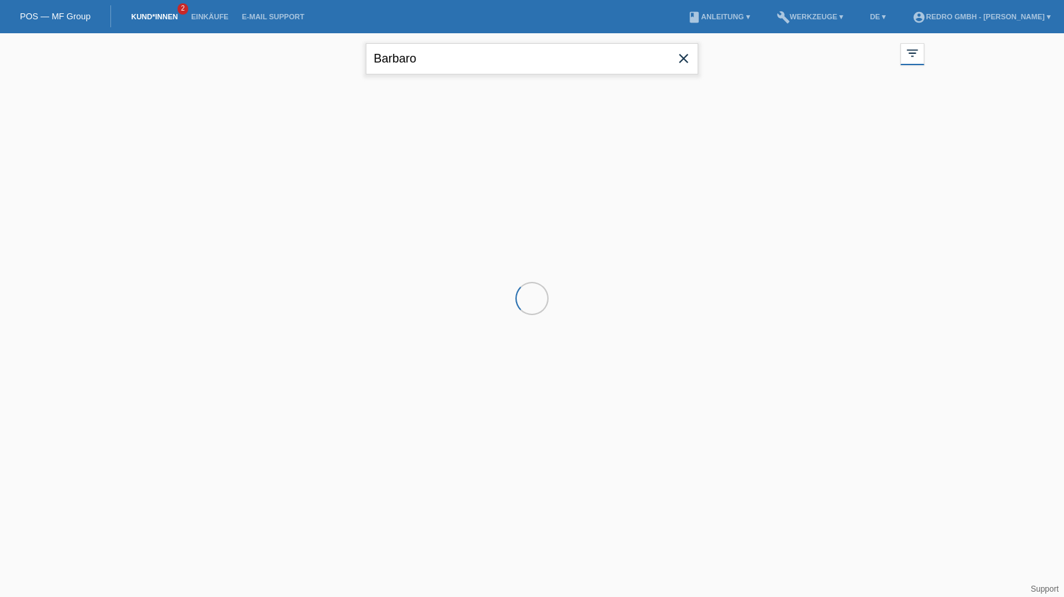
click at [492, 66] on input "Barbaro" at bounding box center [532, 58] width 333 height 31
paste input "Luiz Felipe De Andrade Rebel"
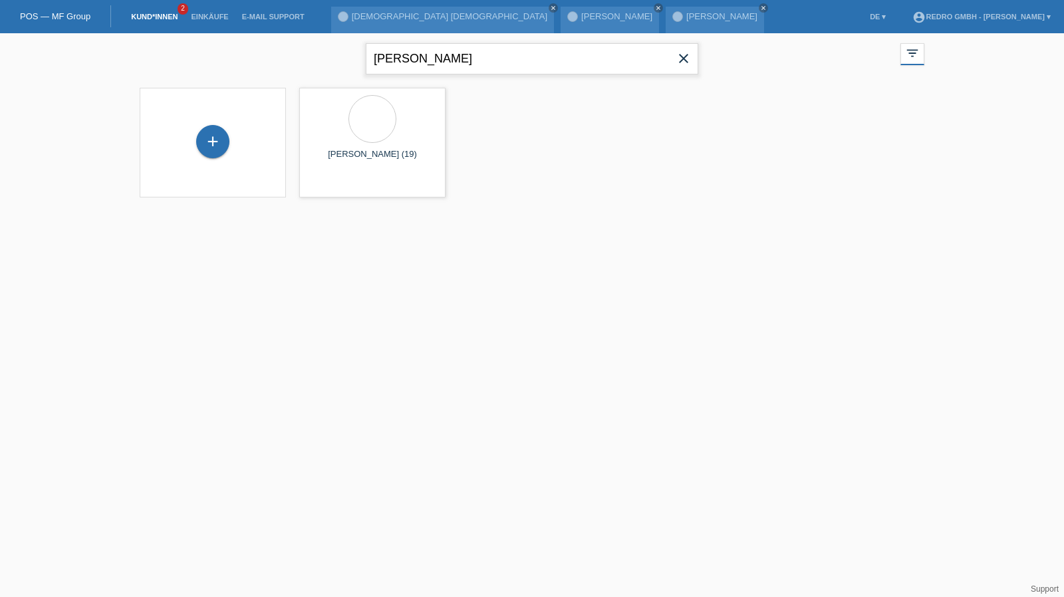
type input "[PERSON_NAME]"
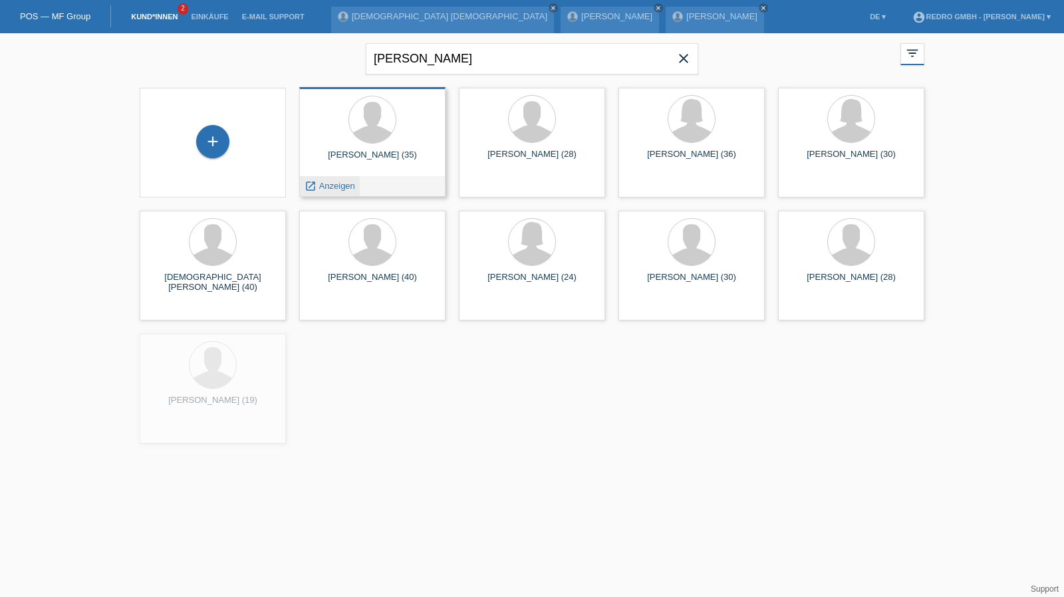
click at [346, 186] on span "Anzeigen" at bounding box center [337, 186] width 36 height 10
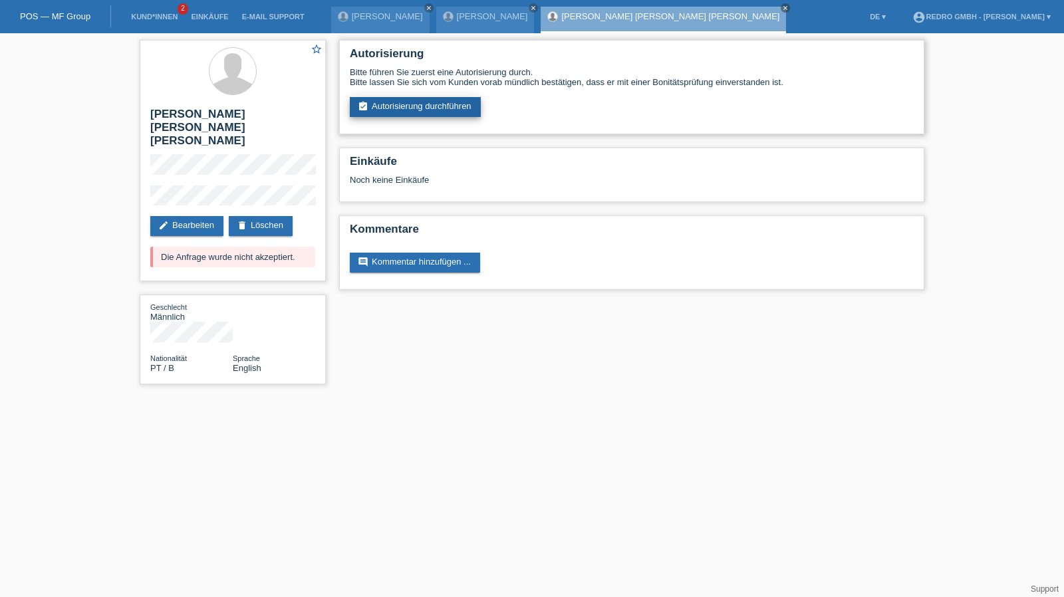
click at [432, 112] on link "assignment_turned_in Autorisierung durchführen" at bounding box center [415, 107] width 131 height 20
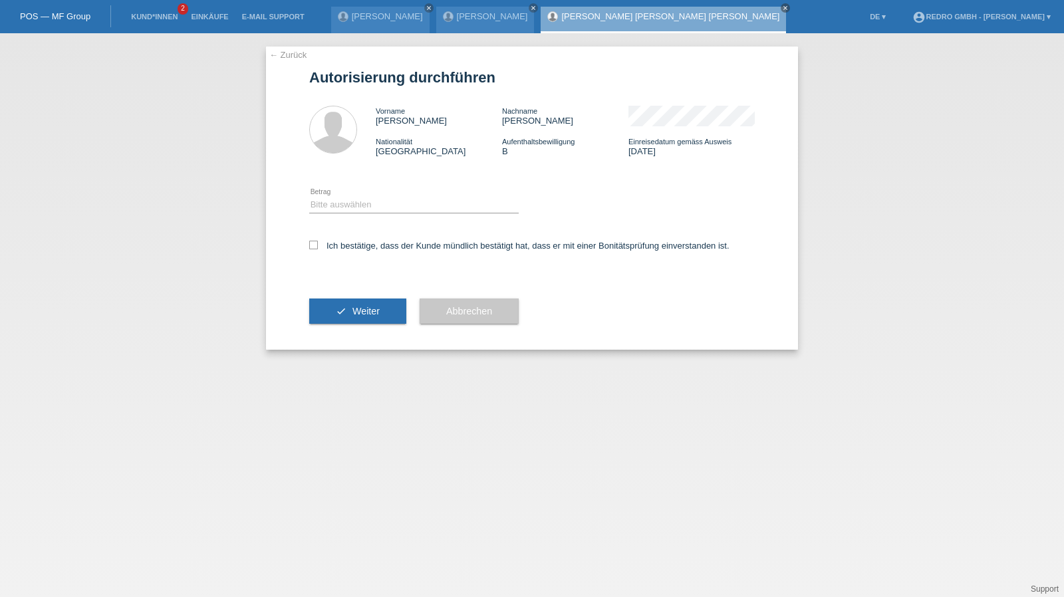
click at [380, 217] on div "Bitte auswählen CHF 1.00 - CHF 499.00 CHF 500.00 - CHF 1'999.00 CHF 2'000.00 - …" at bounding box center [414, 205] width 210 height 45
click at [372, 208] on select "Bitte auswählen CHF 1.00 - CHF 499.00 CHF 500.00 - CHF 1'999.00 CHF 2'000.00 - …" at bounding box center [414, 205] width 210 height 16
select select "1"
click at [309, 197] on select "Bitte auswählen CHF 1.00 - CHF 499.00 CHF 500.00 - CHF 1'999.00 CHF 2'000.00 - …" at bounding box center [414, 205] width 210 height 16
click at [359, 240] on div "Ich bestätige, dass der Kunde mündlich bestätigt hat, dass er mit einer Bonität…" at bounding box center [532, 250] width 446 height 45
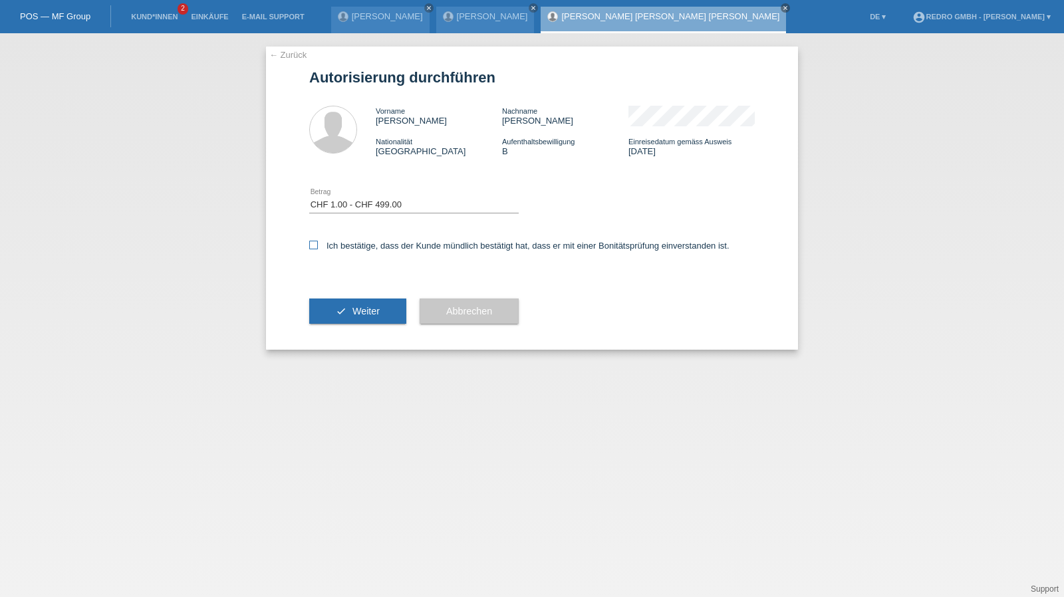
click at [357, 250] on label "Ich bestätige, dass der Kunde mündlich bestätigt hat, dass er mit einer Bonität…" at bounding box center [519, 246] width 420 height 10
click at [318, 249] on input "Ich bestätige, dass der Kunde mündlich bestätigt hat, dass er mit einer Bonität…" at bounding box center [313, 245] width 9 height 9
checkbox input "true"
click at [343, 297] on div "check Weiter" at bounding box center [357, 311] width 97 height 77
click at [338, 309] on icon "check" at bounding box center [341, 311] width 11 height 11
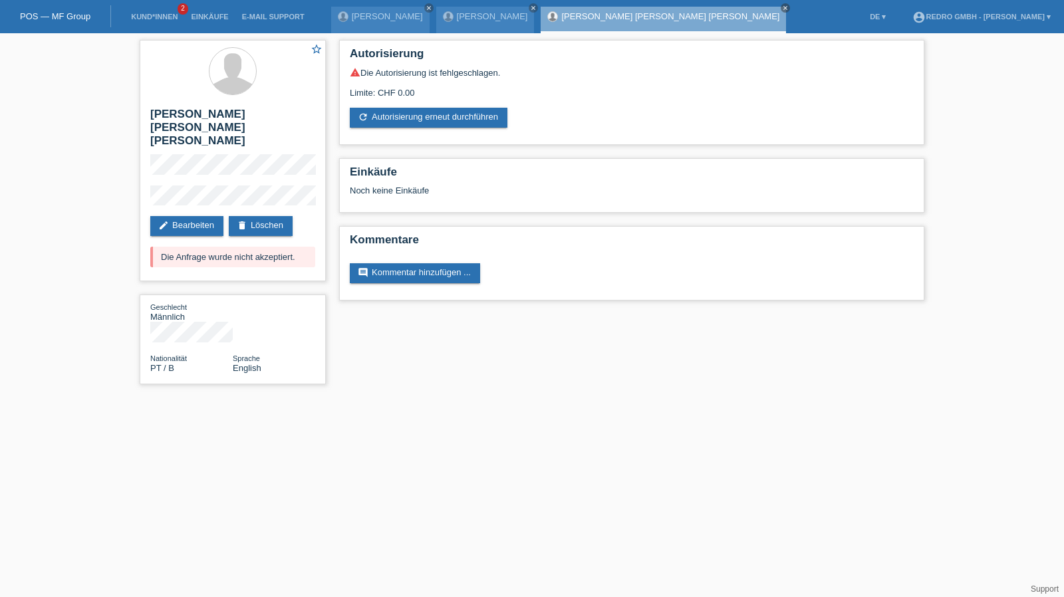
click at [168, 22] on li "Kund*innen 2" at bounding box center [154, 17] width 60 height 34
click at [161, 14] on link "Kund*innen" at bounding box center [154, 17] width 60 height 8
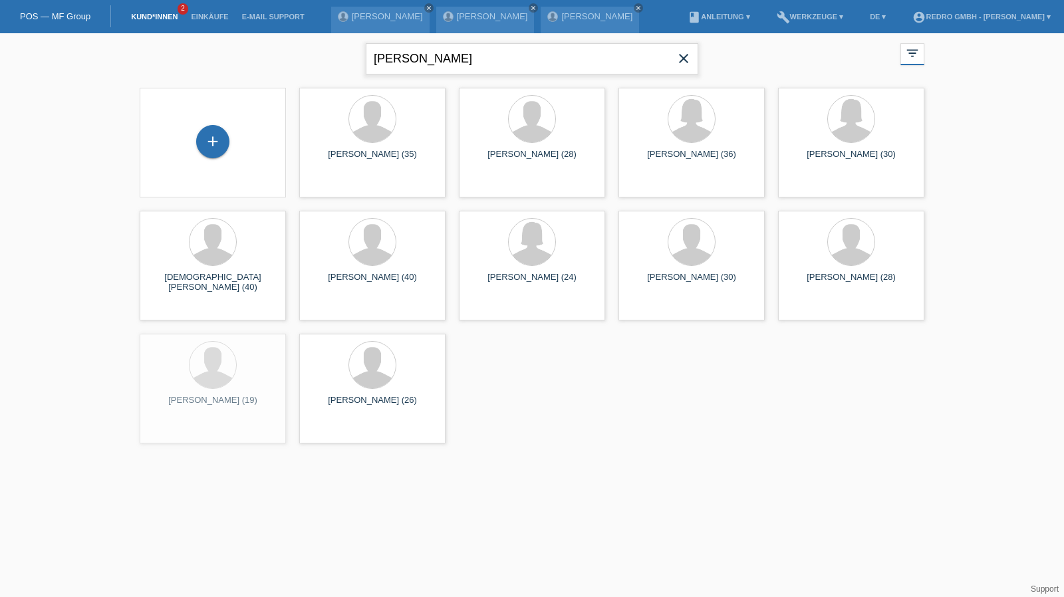
click at [458, 51] on input "[PERSON_NAME]" at bounding box center [532, 58] width 333 height 31
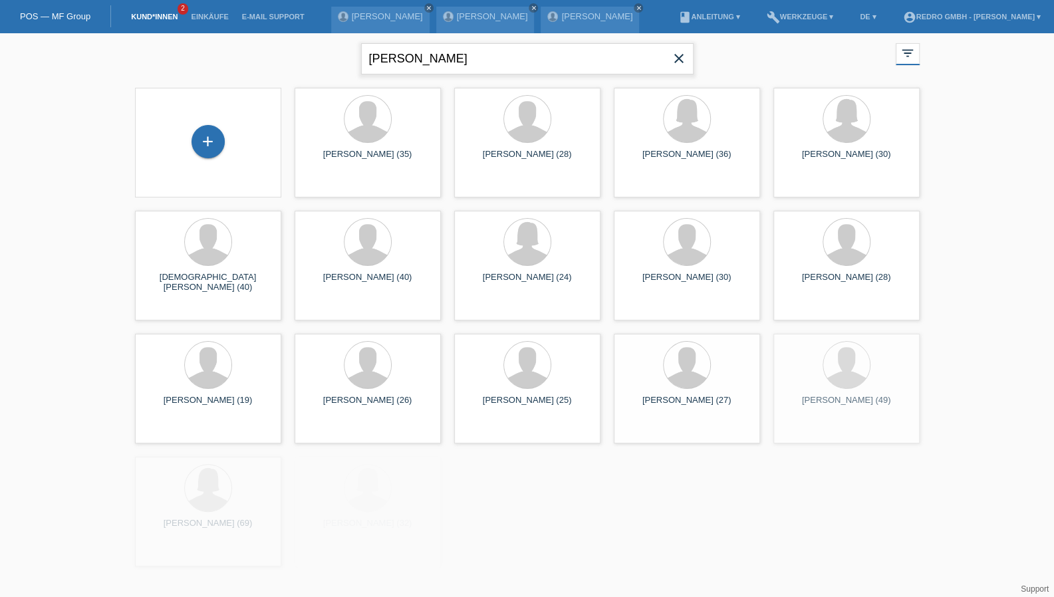
paste input "Oliveira Agostinh"
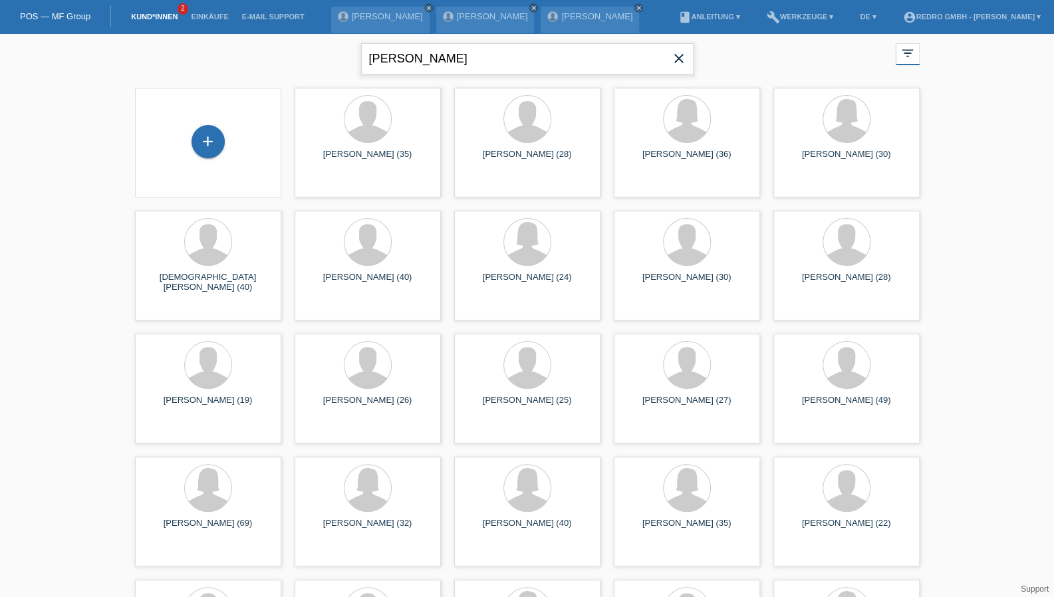
type input "[PERSON_NAME]"
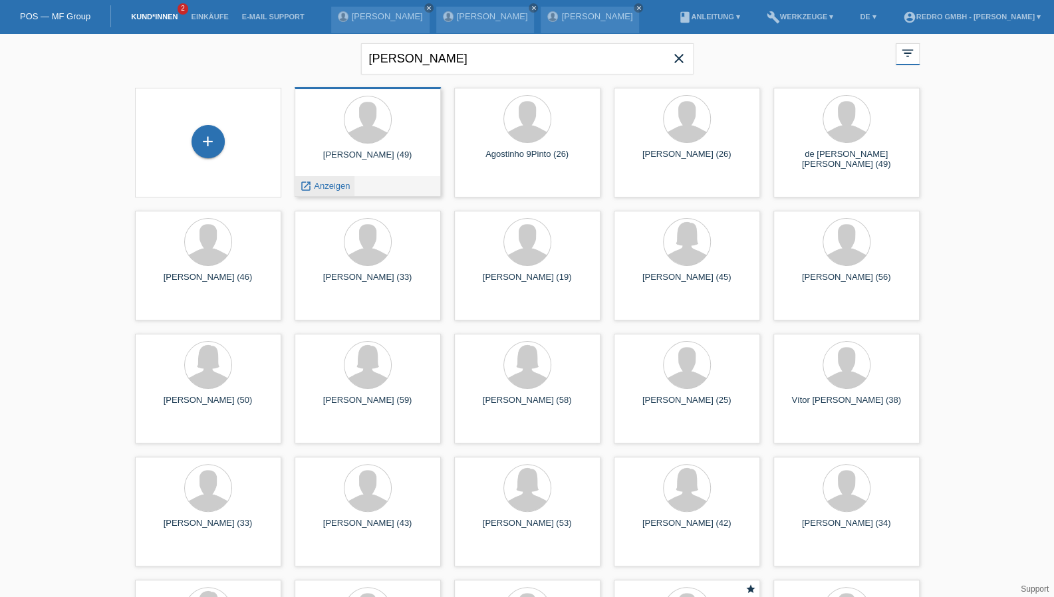
click at [332, 192] on div "launch Anzeigen" at bounding box center [325, 186] width 60 height 20
click at [331, 186] on span "Anzeigen" at bounding box center [332, 186] width 36 height 10
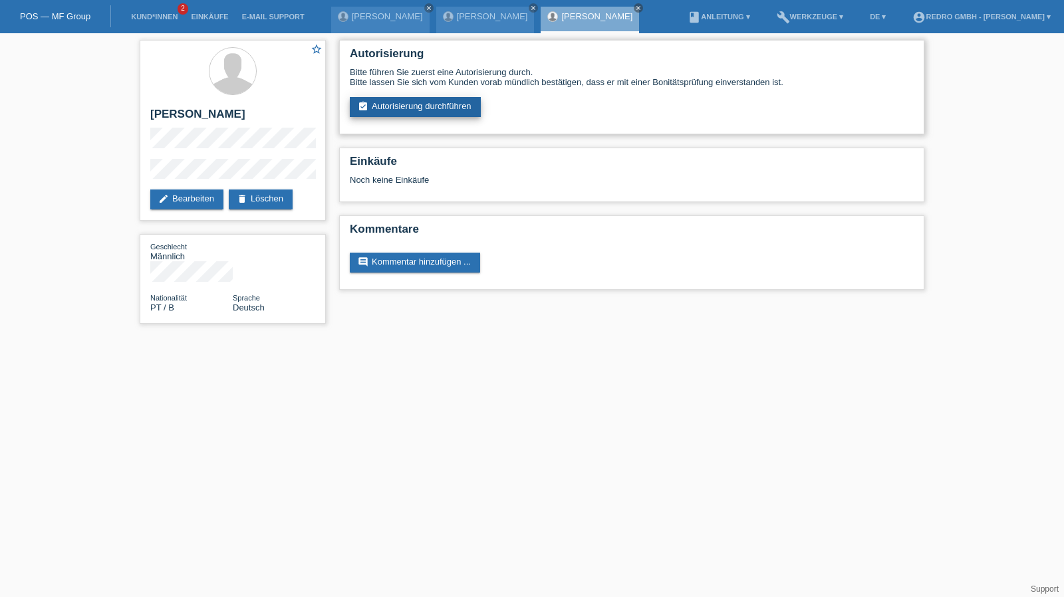
click at [389, 108] on link "assignment_turned_in Autorisierung durchführen" at bounding box center [415, 107] width 131 height 20
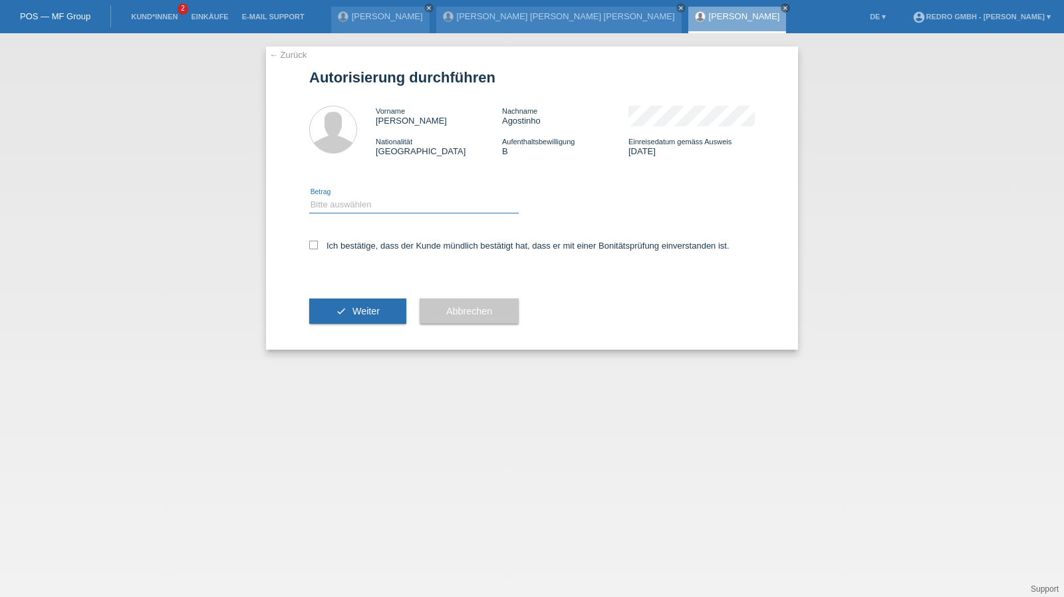
click at [370, 206] on select "Bitte auswählen CHF 1.00 - CHF 499.00 CHF 500.00 - CHF 1'999.00 CHF 2'000.00 - …" at bounding box center [414, 205] width 210 height 16
select select "1"
click at [309, 197] on select "Bitte auswählen CHF 1.00 - CHF 499.00 CHF 500.00 - CHF 1'999.00 CHF 2'000.00 - …" at bounding box center [414, 205] width 210 height 16
click at [358, 244] on label "Ich bestätige, dass der Kunde mündlich bestätigt hat, dass er mit einer Bonität…" at bounding box center [519, 246] width 420 height 10
click at [318, 244] on input "Ich bestätige, dass der Kunde mündlich bestätigt hat, dass er mit einer Bonität…" at bounding box center [313, 245] width 9 height 9
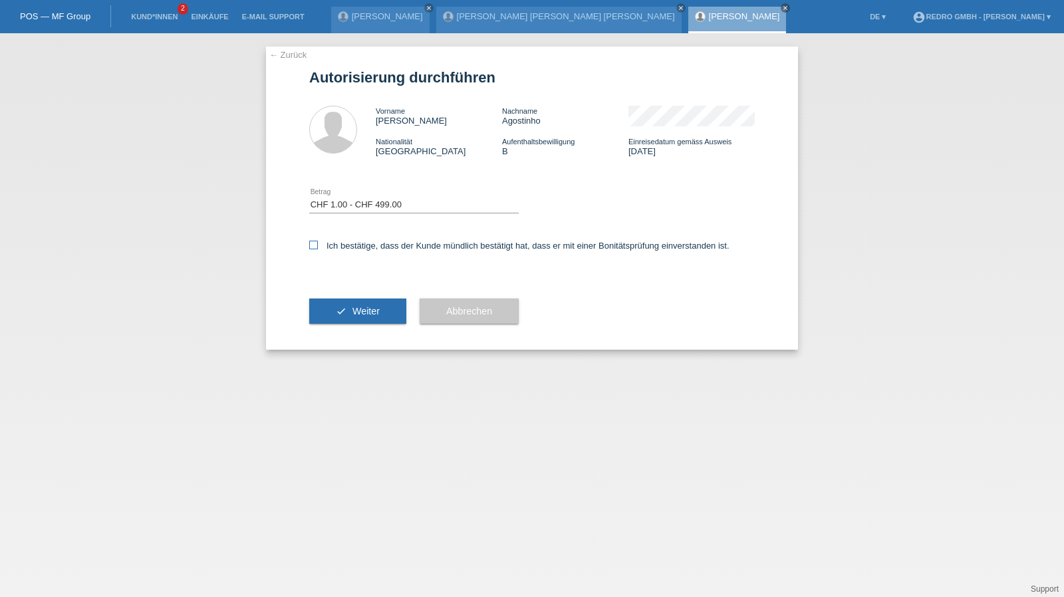
checkbox input "true"
click at [331, 313] on button "check Weiter" at bounding box center [357, 311] width 97 height 25
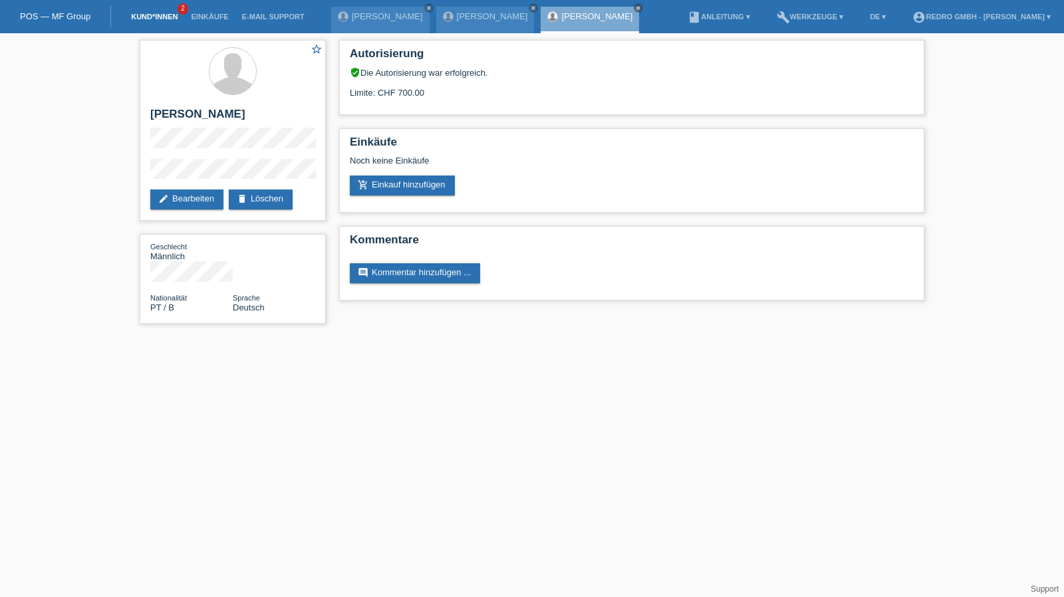
click at [167, 17] on link "Kund*innen" at bounding box center [154, 17] width 60 height 8
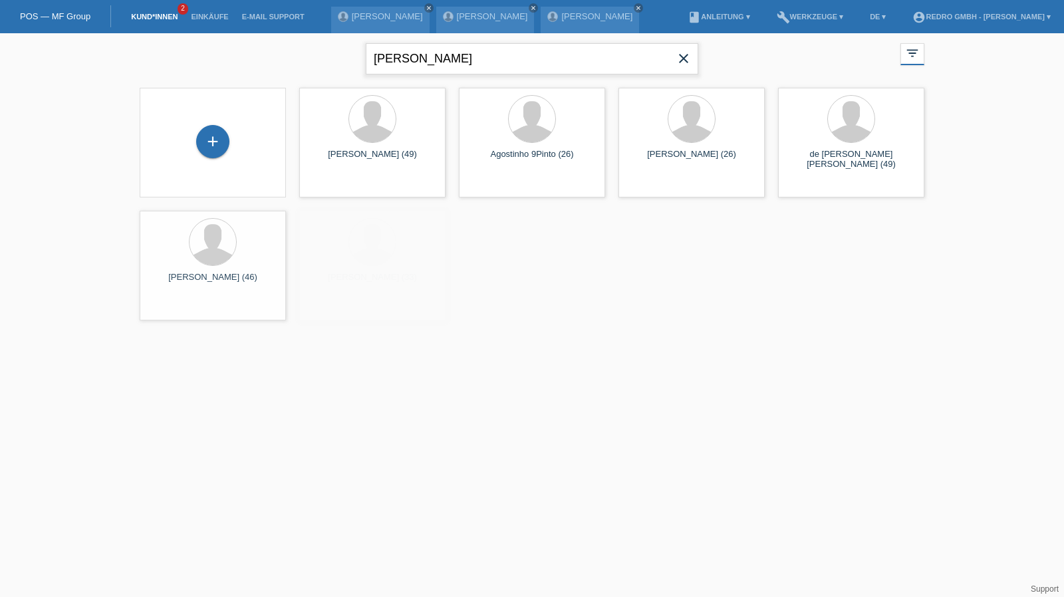
click at [454, 55] on input "[PERSON_NAME]" at bounding box center [532, 58] width 333 height 31
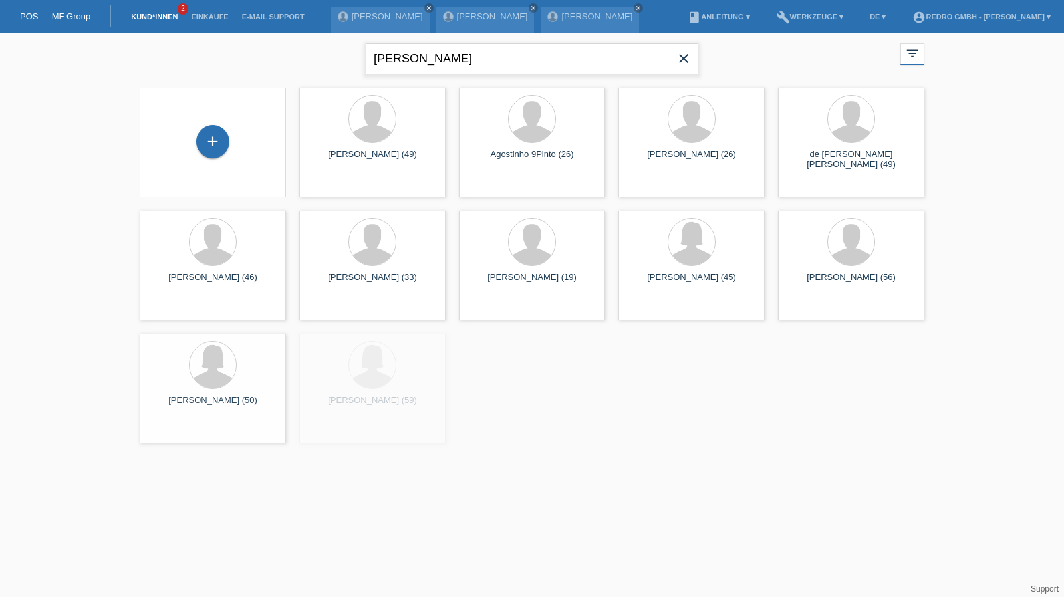
paste input "[PERSON_NAME]"
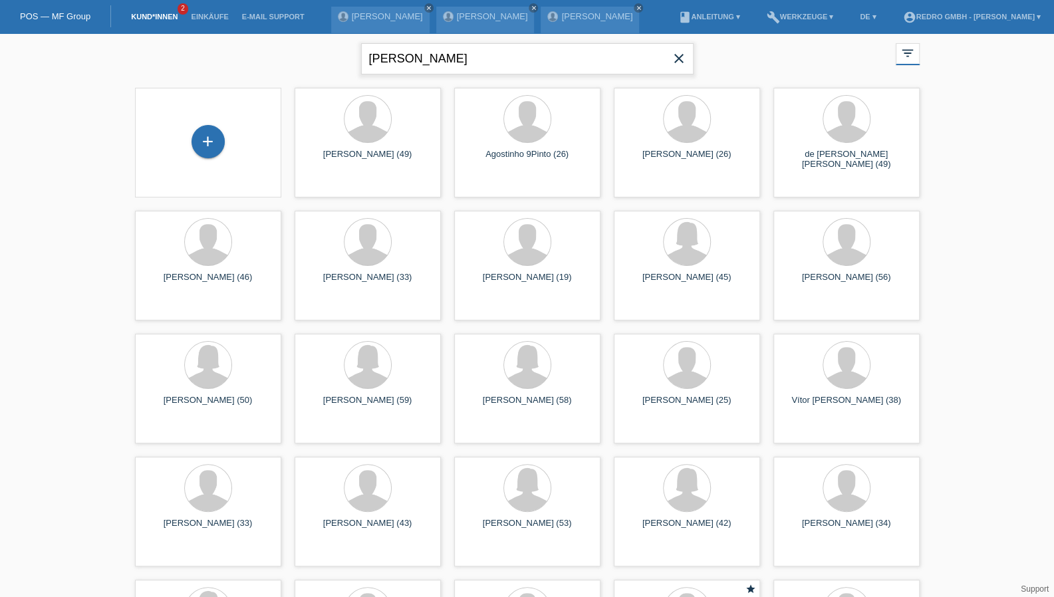
type input "[PERSON_NAME]"
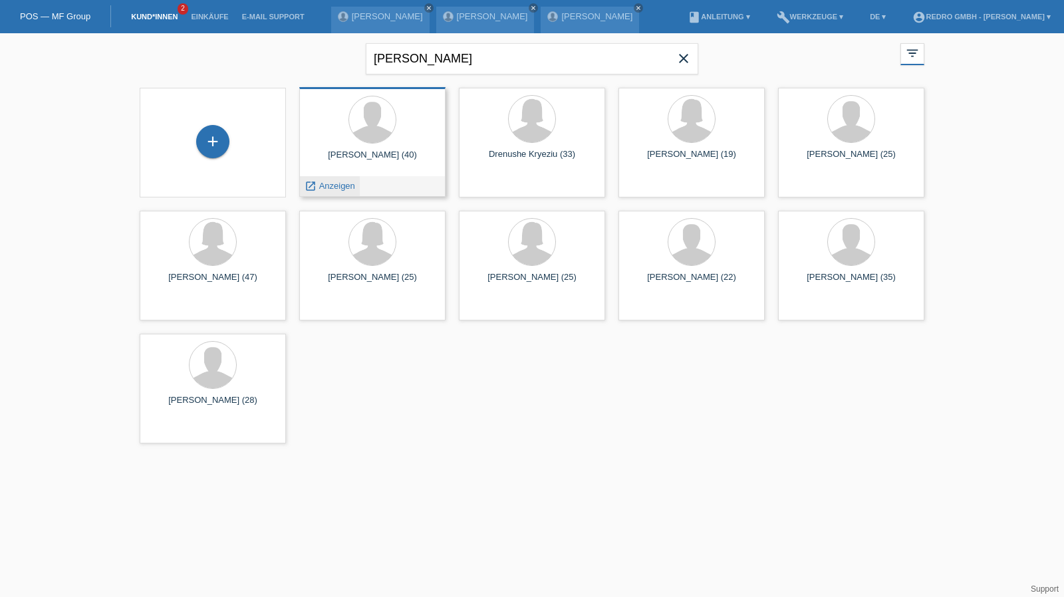
click at [344, 182] on span "Anzeigen" at bounding box center [337, 186] width 36 height 10
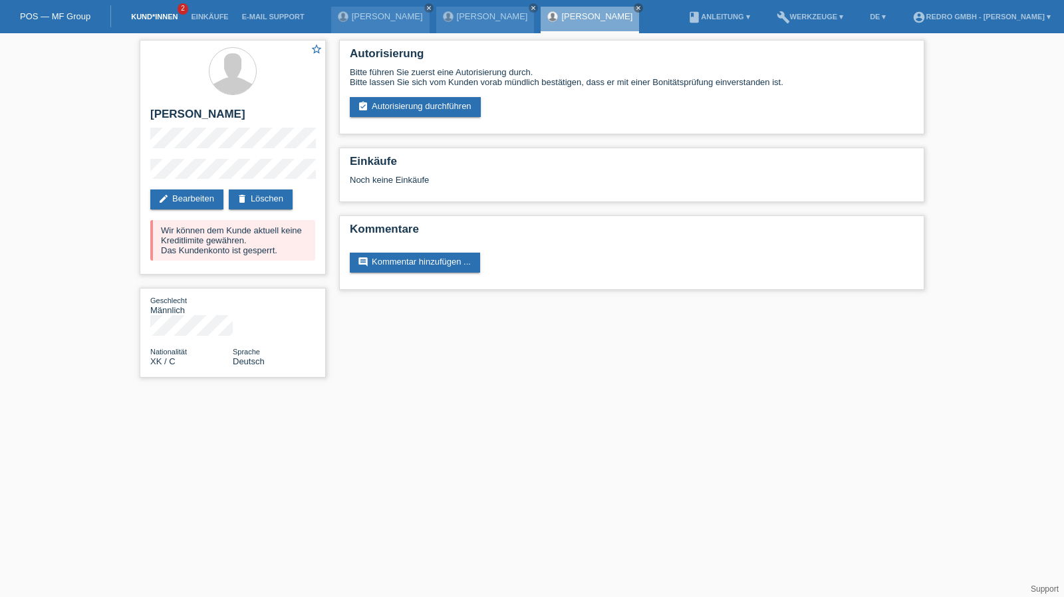
click at [150, 19] on link "Kund*innen" at bounding box center [154, 17] width 60 height 8
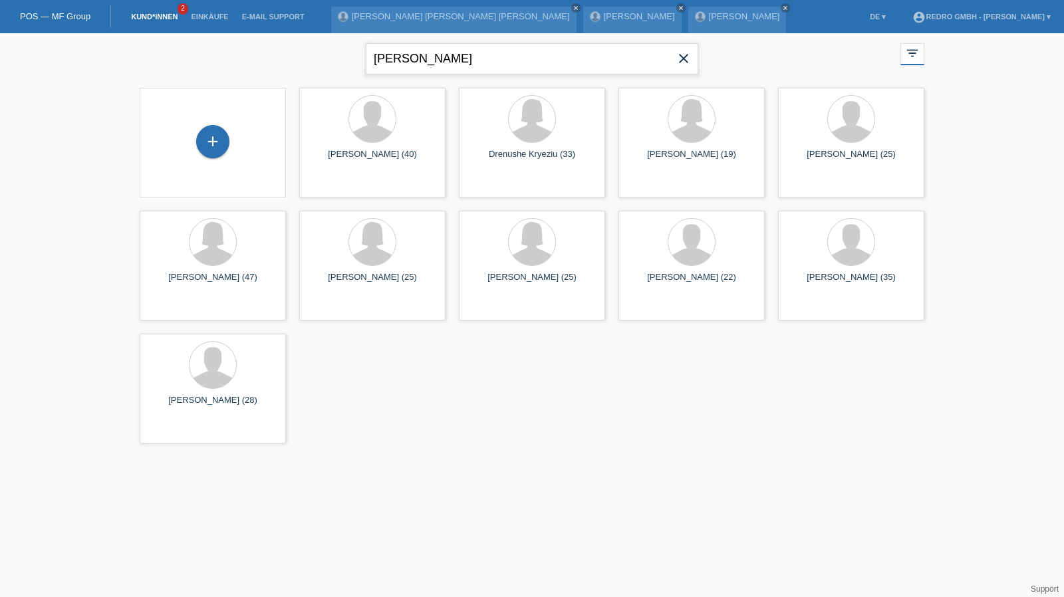
click at [438, 61] on input "[PERSON_NAME]" at bounding box center [532, 58] width 333 height 31
paste input "lessandro Leggieri"
type input "[PERSON_NAME]"
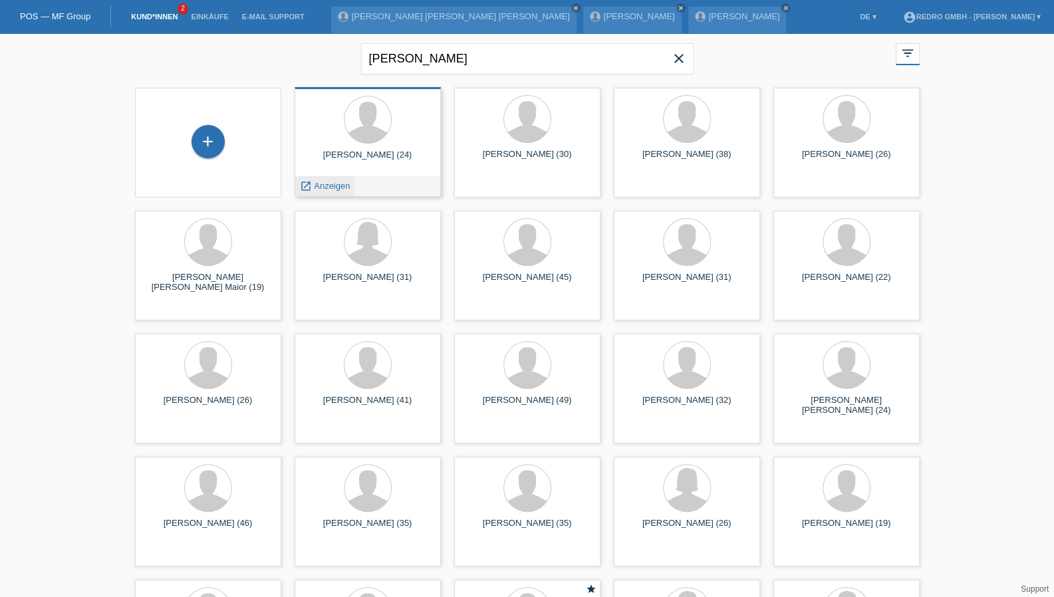
click at [349, 183] on span "Anzeigen" at bounding box center [332, 186] width 36 height 10
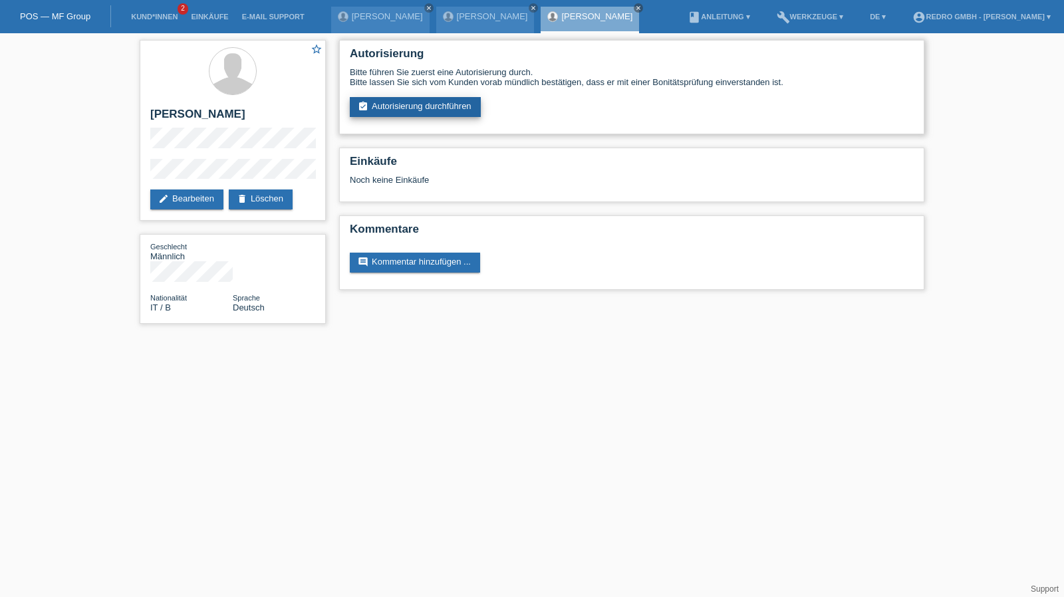
click at [432, 110] on link "assignment_turned_in Autorisierung durchführen" at bounding box center [415, 107] width 131 height 20
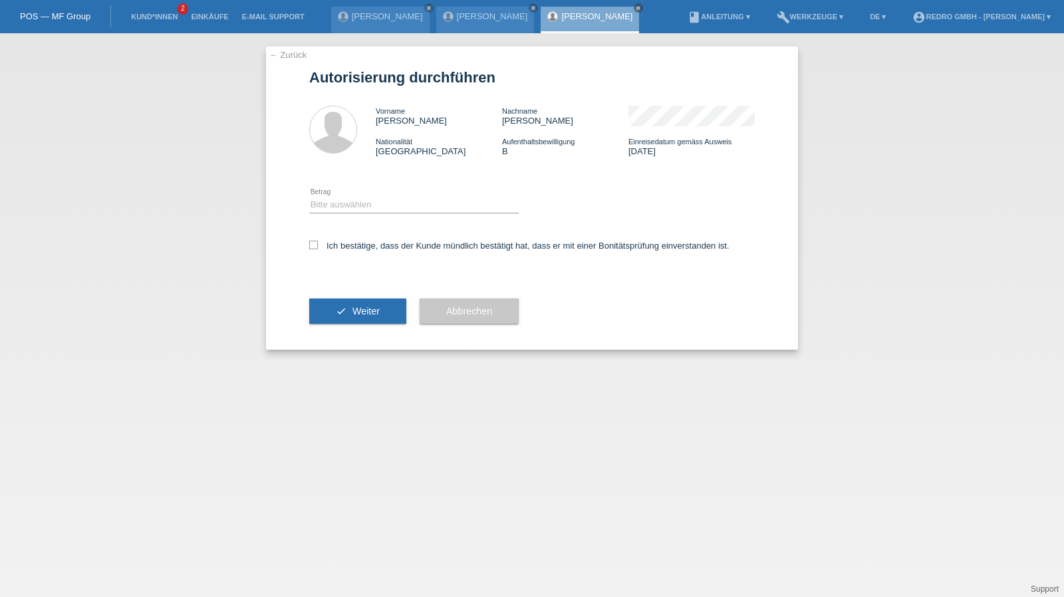
click at [371, 196] on div "Bitte auswählen CHF 1.00 - CHF 499.00 CHF 500.00 - CHF 1'999.00 CHF 2'000.00 - …" at bounding box center [414, 205] width 210 height 45
drag, startPoint x: 369, startPoint y: 203, endPoint x: 369, endPoint y: 213, distance: 10.0
click at [369, 203] on select "Bitte auswählen CHF 1.00 - CHF 499.00 CHF 500.00 - CHF 1'999.00 CHF 2'000.00 - …" at bounding box center [414, 205] width 210 height 16
select select "1"
click at [309, 197] on select "Bitte auswählen CHF 1.00 - CHF 499.00 CHF 500.00 - CHF 1'999.00 CHF 2'000.00 - …" at bounding box center [414, 205] width 210 height 16
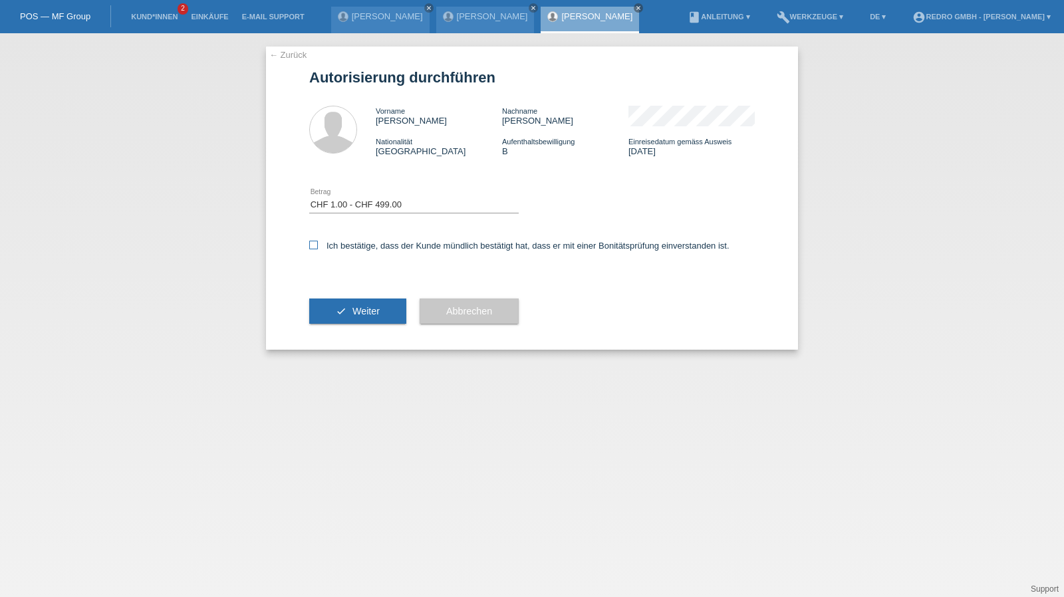
click at [353, 248] on label "Ich bestätige, dass der Kunde mündlich bestätigt hat, dass er mit einer Bonität…" at bounding box center [519, 246] width 420 height 10
click at [318, 248] on input "Ich bestätige, dass der Kunde mündlich bestätigt hat, dass er mit einer Bonität…" at bounding box center [313, 245] width 9 height 9
checkbox input "true"
click at [336, 308] on icon "check" at bounding box center [341, 311] width 11 height 11
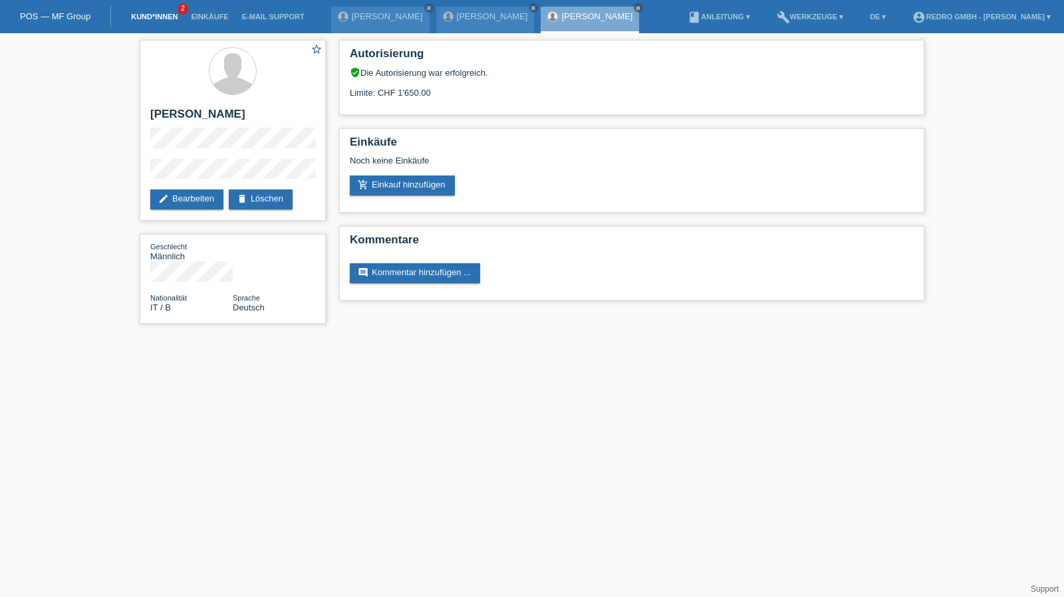
click at [150, 16] on link "Kund*innen" at bounding box center [154, 17] width 60 height 8
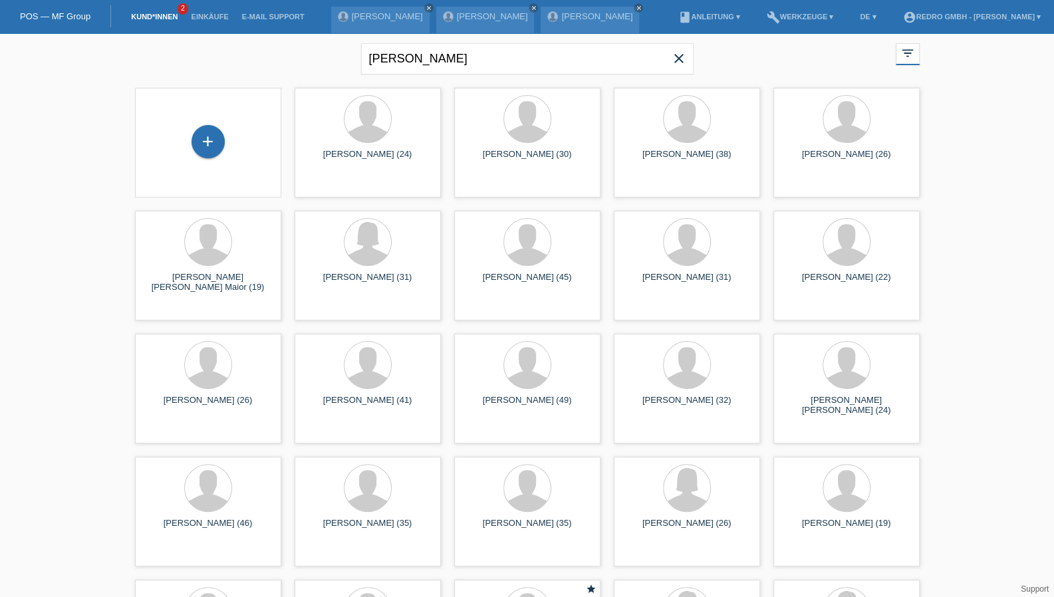
click at [420, 43] on div "Alessandro Leggieri close" at bounding box center [527, 57] width 333 height 48
click at [415, 53] on input "[PERSON_NAME]" at bounding box center [527, 58] width 333 height 31
paste input "[PERSON_NAME]"
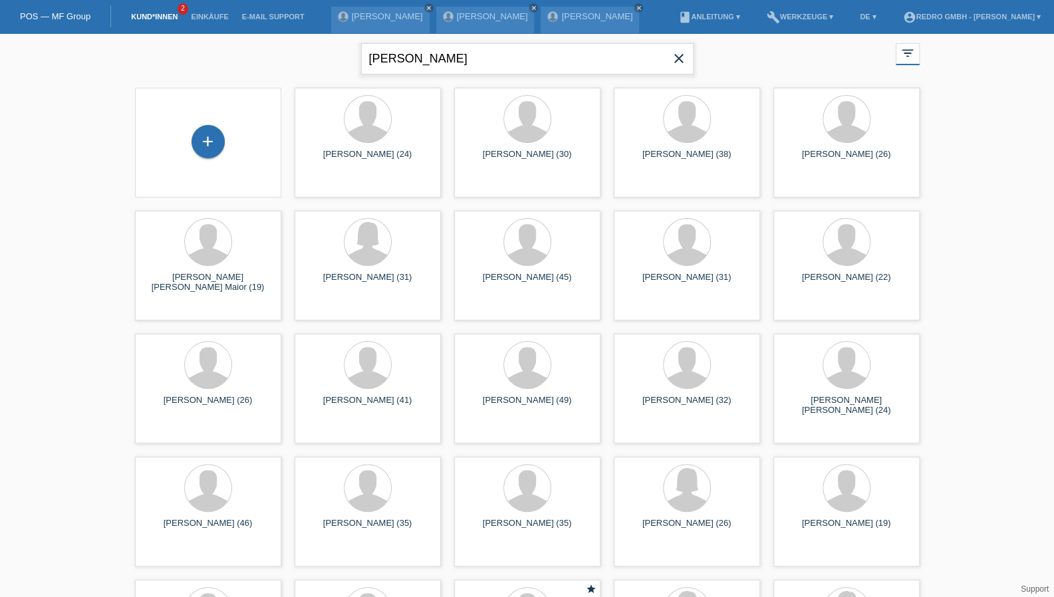
type input "[PERSON_NAME]"
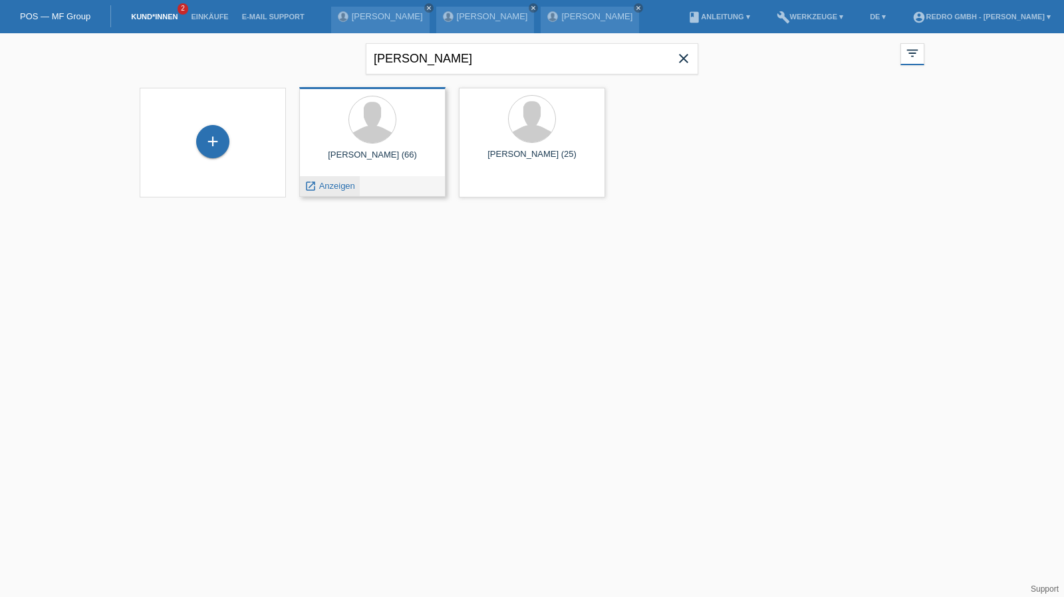
click at [348, 182] on span "Anzeigen" at bounding box center [337, 186] width 36 height 10
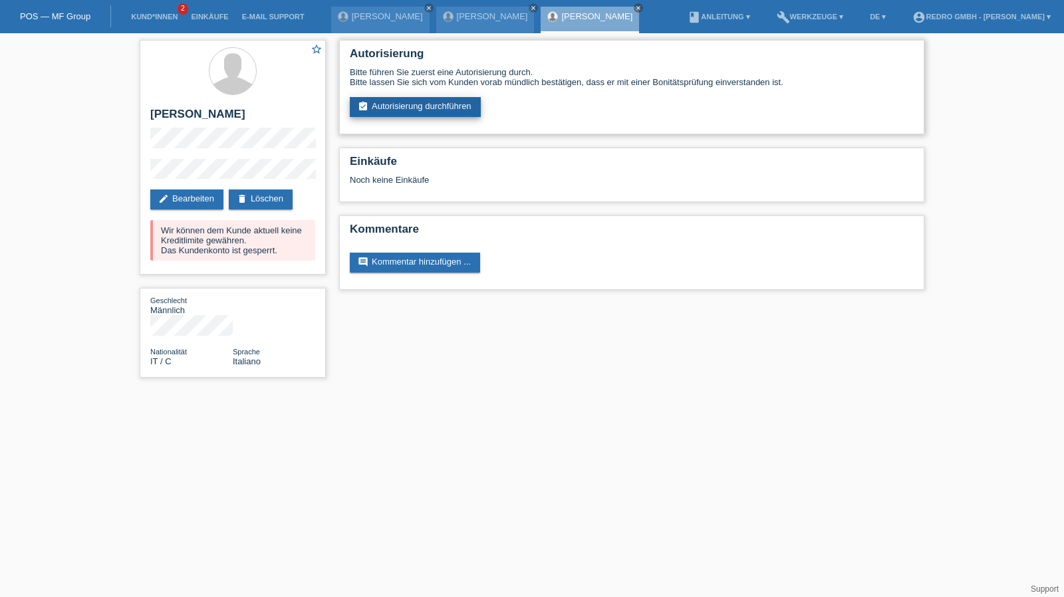
click at [388, 109] on link "assignment_turned_in Autorisierung durchführen" at bounding box center [415, 107] width 131 height 20
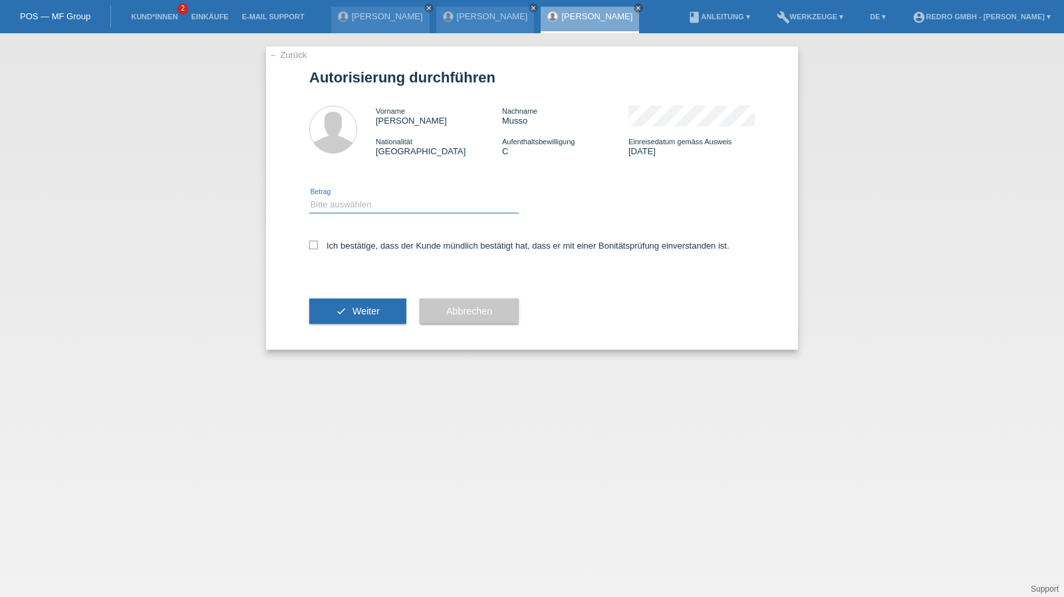
click at [371, 208] on select "Bitte auswählen CHF 1.00 - CHF 499.00 CHF 500.00 - CHF 1'999.00 CHF 2'000.00 - …" at bounding box center [414, 205] width 210 height 16
select select "1"
click at [309, 197] on select "Bitte auswählen CHF 1.00 - CHF 499.00 CHF 500.00 - CHF 1'999.00 CHF 2'000.00 - …" at bounding box center [414, 205] width 210 height 16
click at [343, 255] on div "Ich bestätige, dass der Kunde mündlich bestätigt hat, dass er mit einer Bonität…" at bounding box center [532, 250] width 446 height 45
click at [352, 247] on label "Ich bestätige, dass der Kunde mündlich bestätigt hat, dass er mit einer Bonität…" at bounding box center [519, 246] width 420 height 10
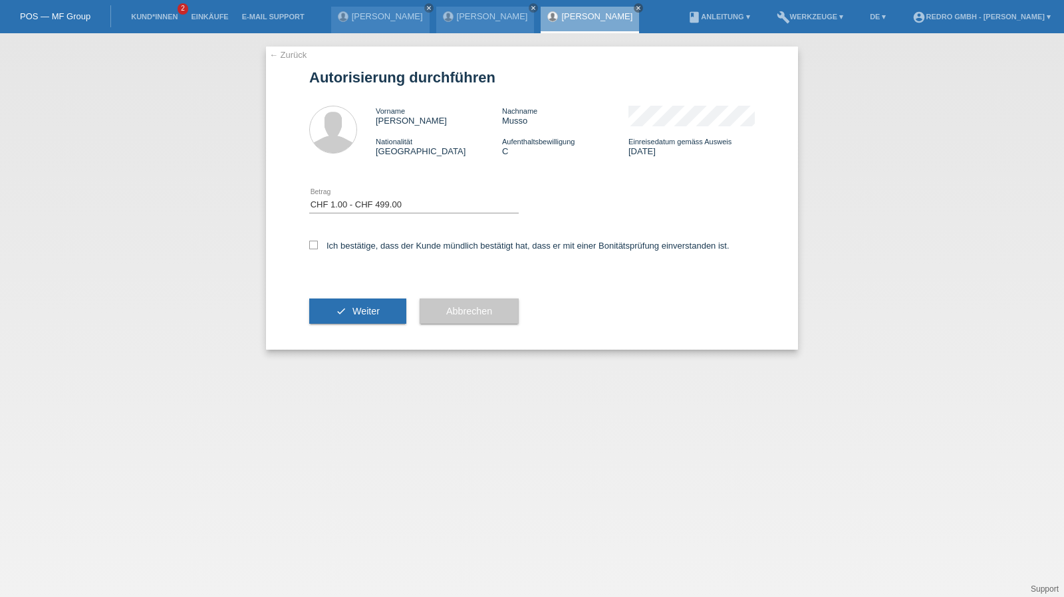
click at [318, 247] on input "Ich bestätige, dass der Kunde mündlich bestätigt hat, dass er mit einer Bonität…" at bounding box center [313, 245] width 9 height 9
checkbox input "true"
click at [354, 345] on div "check Weiter" at bounding box center [357, 311] width 97 height 77
click at [366, 308] on span "Weiter" at bounding box center [366, 311] width 27 height 11
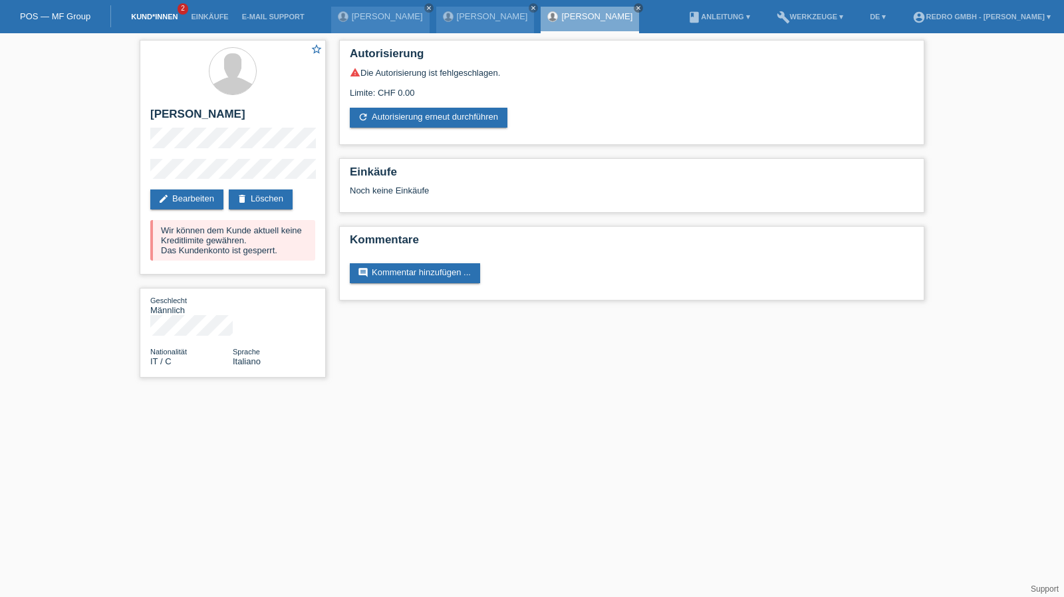
click at [139, 19] on link "Kund*innen" at bounding box center [154, 17] width 60 height 8
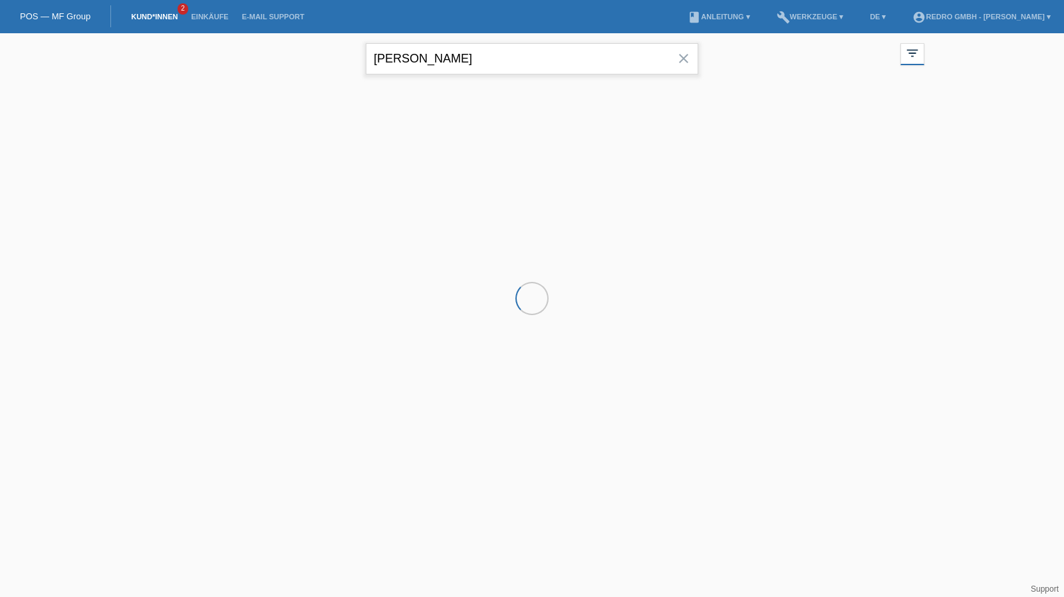
click at [499, 50] on input "Eraldo Musso" at bounding box center [532, 58] width 333 height 31
paste input "Samara Perez"
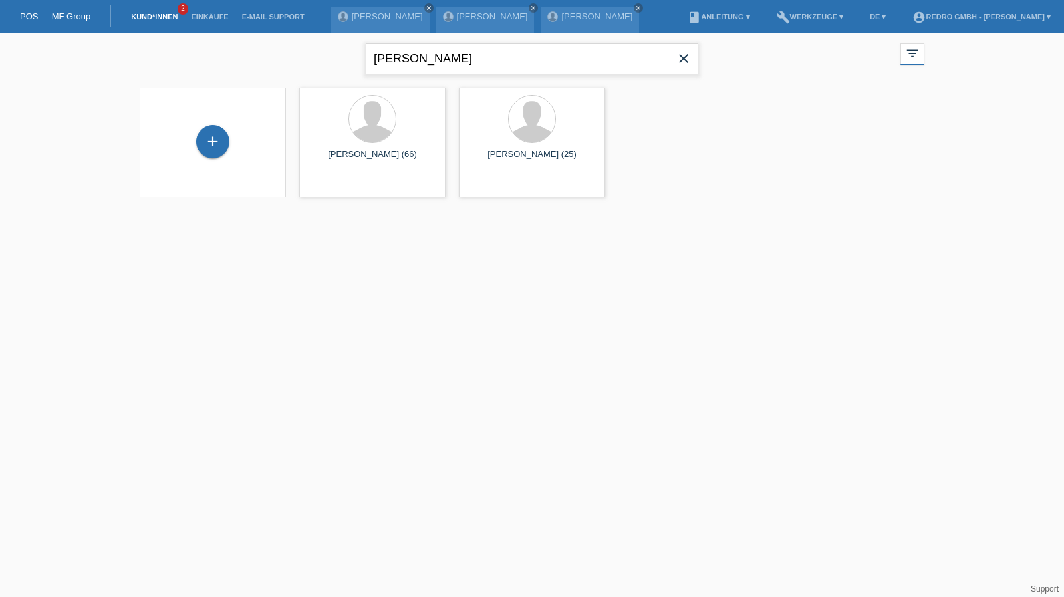
type input "Samara Perez"
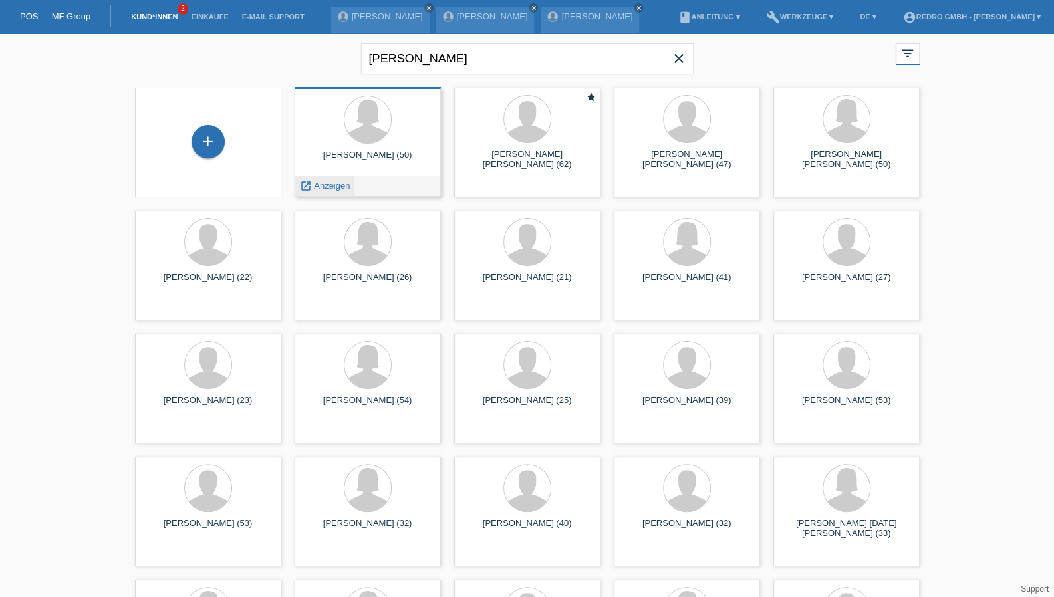
click at [341, 186] on span "Anzeigen" at bounding box center [332, 186] width 36 height 10
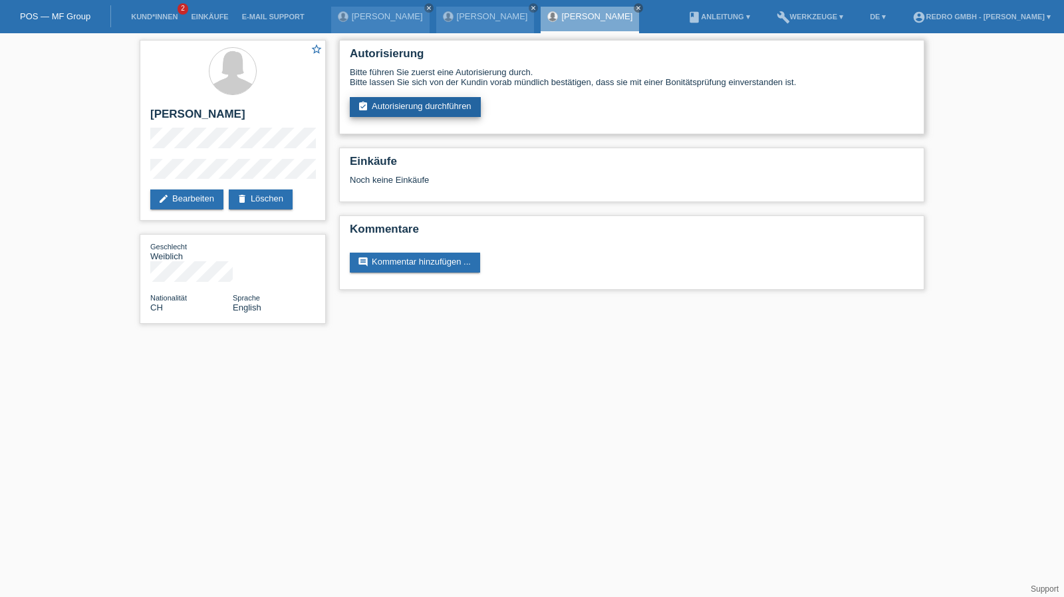
click at [416, 109] on link "assignment_turned_in Autorisierung durchführen" at bounding box center [415, 107] width 131 height 20
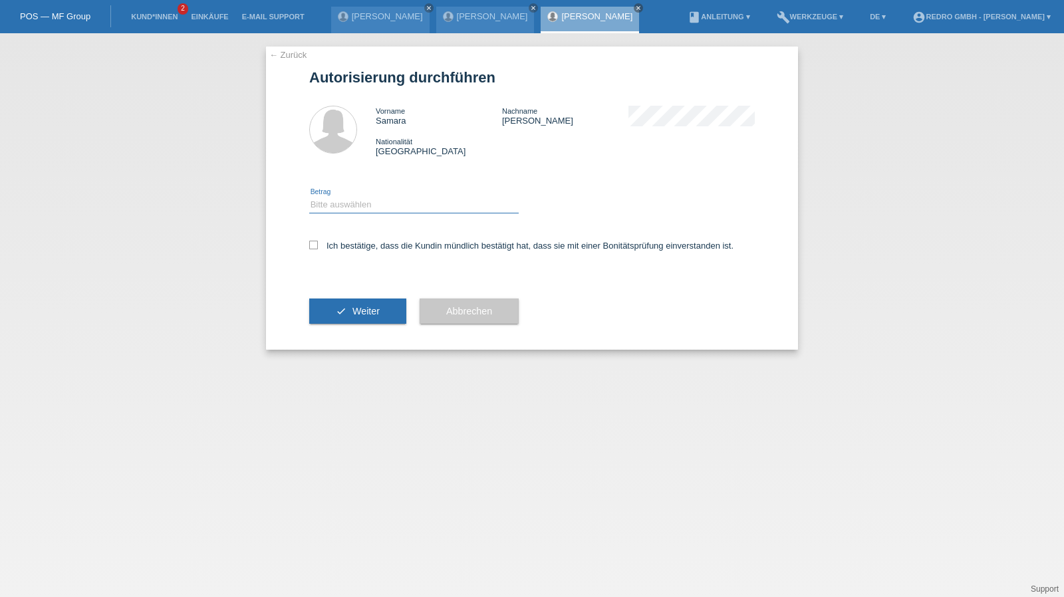
drag, startPoint x: 349, startPoint y: 200, endPoint x: 347, endPoint y: 212, distance: 11.4
click at [349, 200] on select "Bitte auswählen CHF 1.00 - CHF 499.00 CHF 500.00 - CHF 1'999.00 CHF 2'000.00 - …" at bounding box center [414, 205] width 210 height 16
select select "1"
click at [309, 197] on select "Bitte auswählen CHF 1.00 - CHF 499.00 CHF 500.00 - CHF 1'999.00 CHF 2'000.00 - …" at bounding box center [414, 205] width 210 height 16
click at [342, 244] on label "Ich bestätige, dass die Kundin mündlich bestätigt hat, dass sie mit einer Bonit…" at bounding box center [521, 246] width 424 height 10
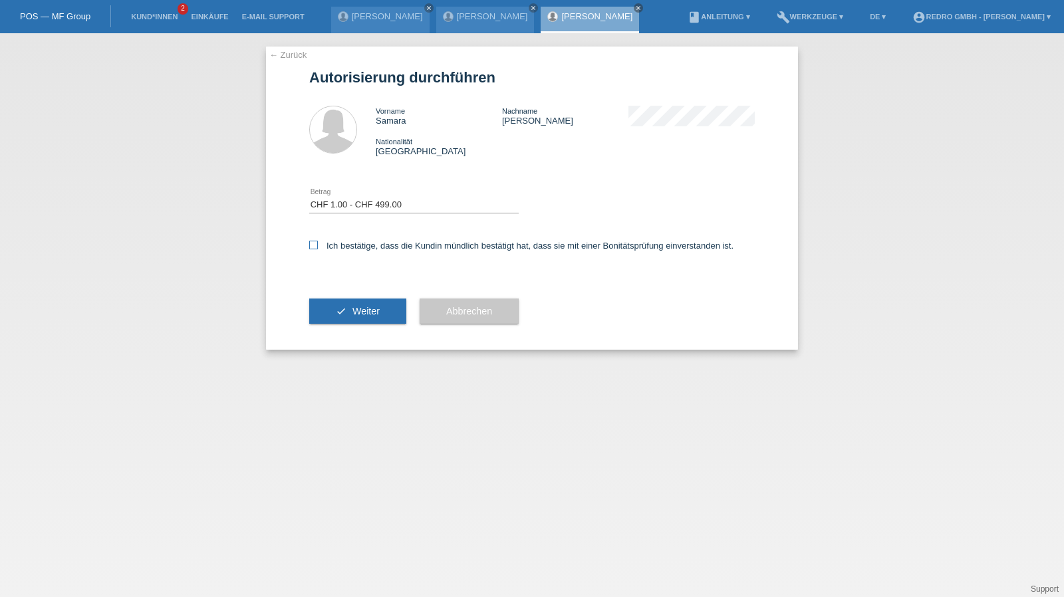
click at [318, 244] on input "Ich bestätige, dass die Kundin mündlich bestätigt hat, dass sie mit einer Bonit…" at bounding box center [313, 245] width 9 height 9
checkbox input "true"
click at [343, 301] on button "check Weiter" at bounding box center [357, 311] width 97 height 25
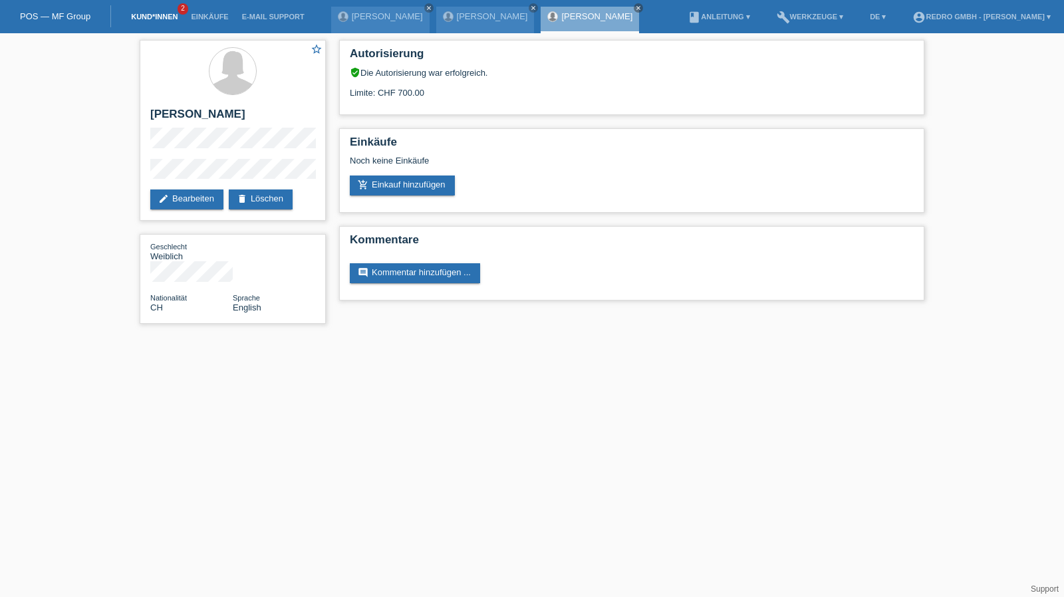
click at [161, 20] on link "Kund*innen" at bounding box center [154, 17] width 60 height 8
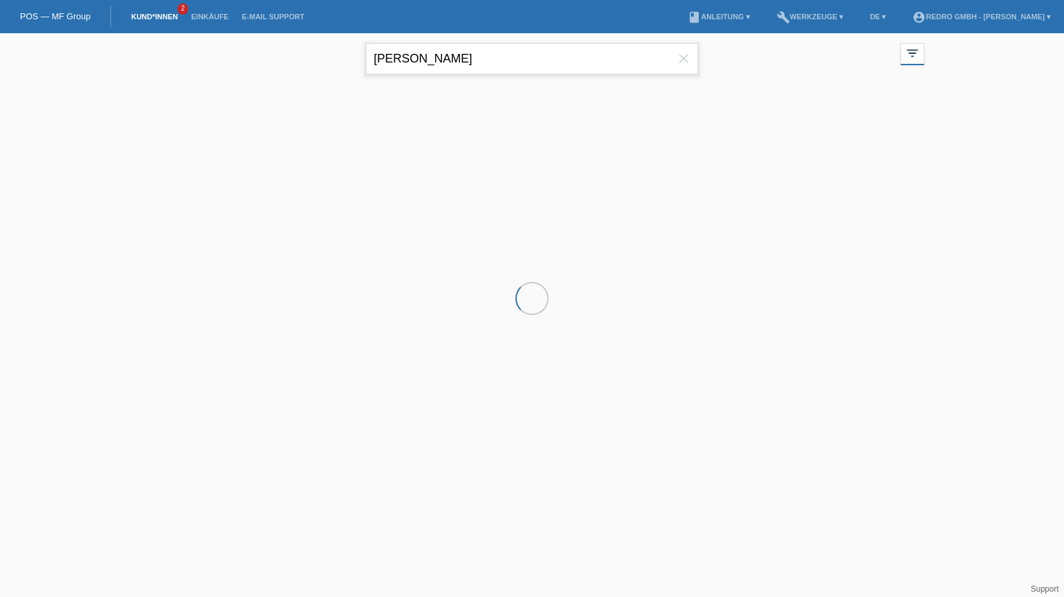
click at [505, 69] on input "[PERSON_NAME]" at bounding box center [532, 58] width 333 height 31
paste input "Fatjona Koka"
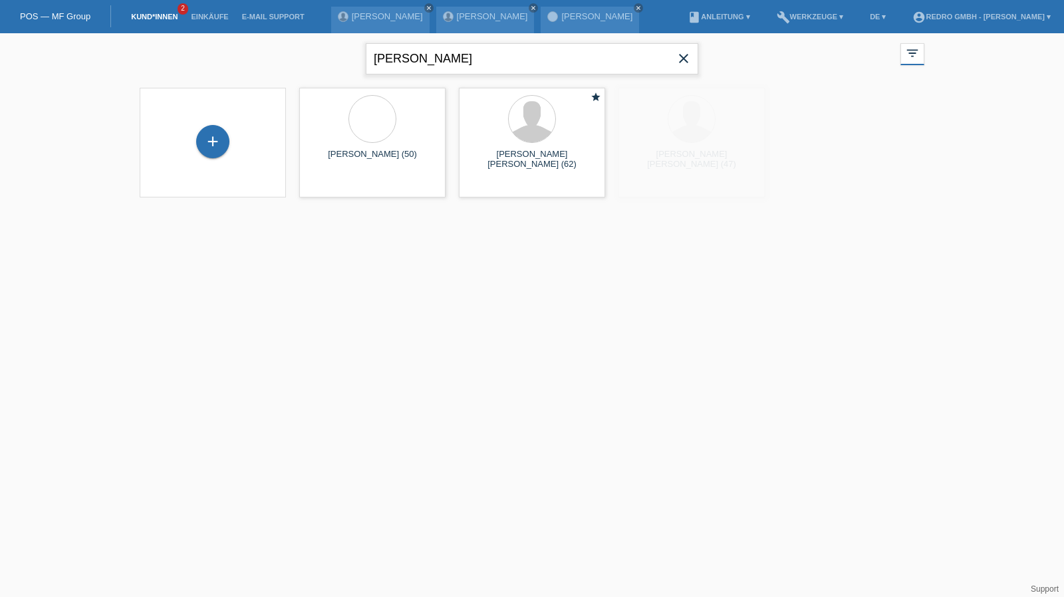
type input "Fatjona Koka"
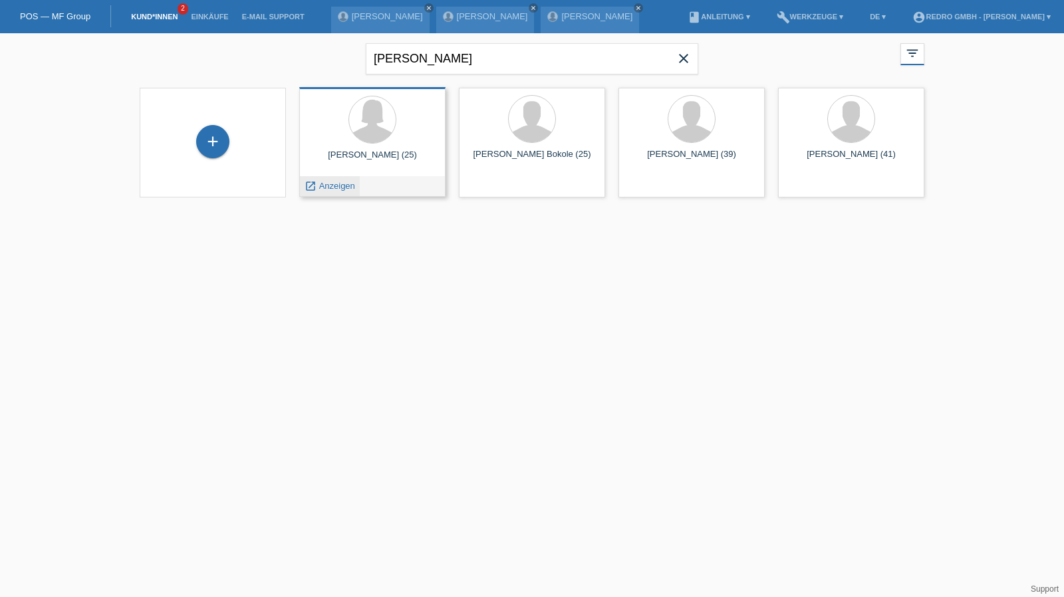
click at [337, 182] on span "Anzeigen" at bounding box center [337, 186] width 36 height 10
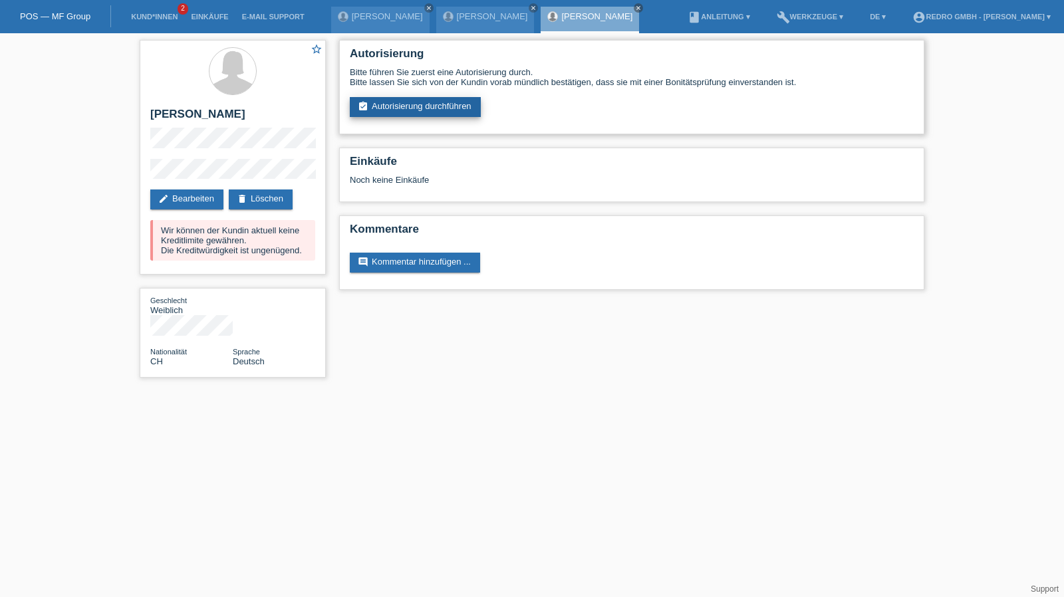
click at [455, 115] on link "assignment_turned_in Autorisierung durchführen" at bounding box center [415, 107] width 131 height 20
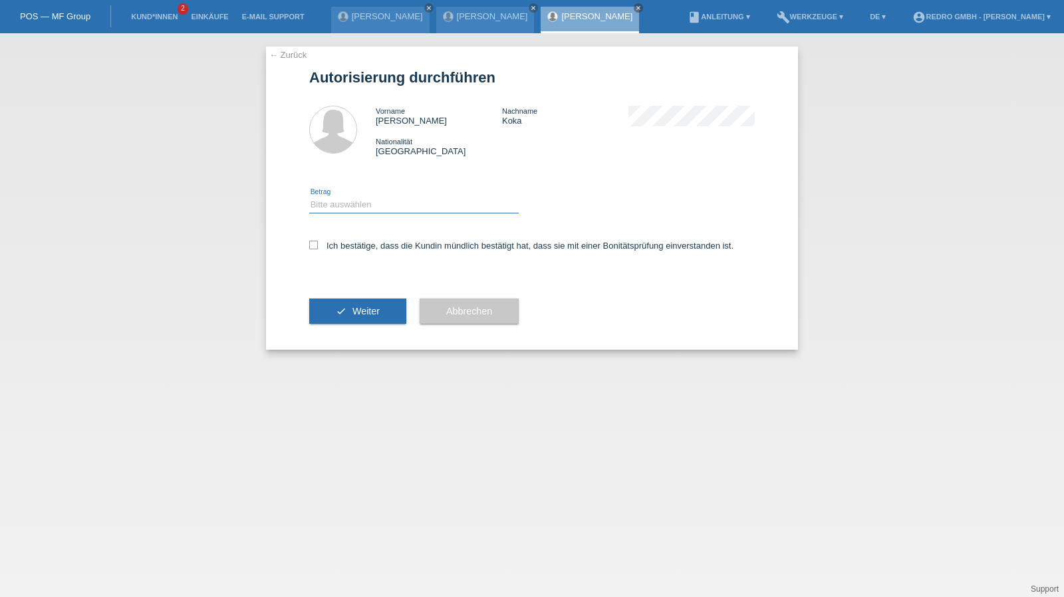
click at [369, 208] on select "Bitte auswählen CHF 1.00 - CHF 499.00 CHF 500.00 - CHF 1'999.00 CHF 2'000.00 - …" at bounding box center [414, 205] width 210 height 16
select select "1"
click at [309, 197] on select "Bitte auswählen CHF 1.00 - CHF 499.00 CHF 500.00 - CHF 1'999.00 CHF 2'000.00 - …" at bounding box center [414, 205] width 210 height 16
drag, startPoint x: 354, startPoint y: 248, endPoint x: 351, endPoint y: 263, distance: 14.9
click at [354, 248] on label "Ich bestätige, dass die Kundin mündlich bestätigt hat, dass sie mit einer Bonit…" at bounding box center [521, 246] width 424 height 10
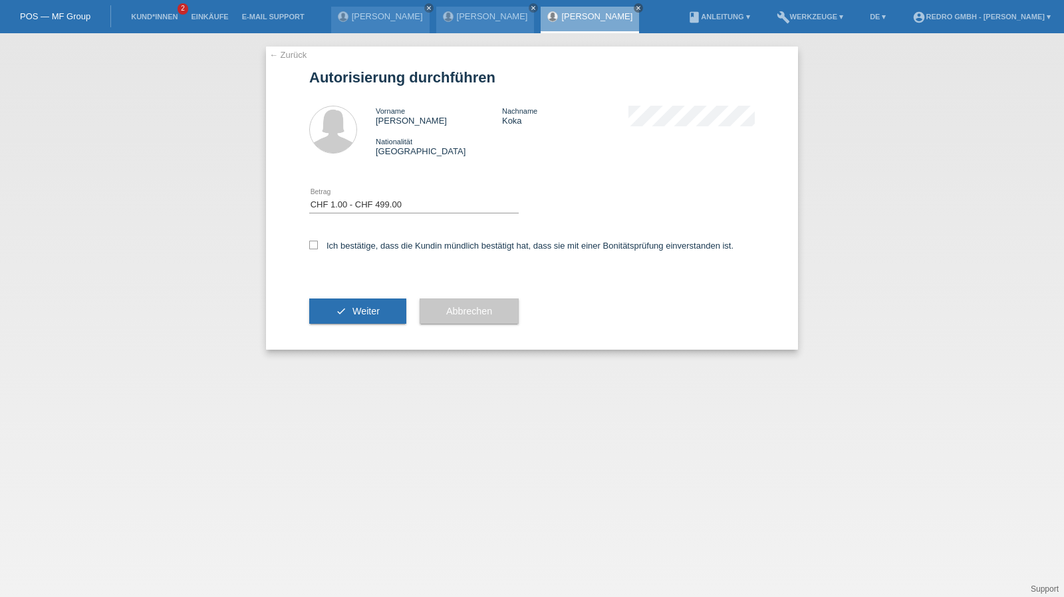
click at [318, 248] on input "Ich bestätige, dass die Kundin mündlich bestätigt hat, dass sie mit einer Bonit…" at bounding box center [313, 245] width 9 height 9
checkbox input "true"
click at [347, 298] on div "check Weiter" at bounding box center [357, 311] width 97 height 77
click at [346, 303] on button "check Weiter" at bounding box center [357, 311] width 97 height 25
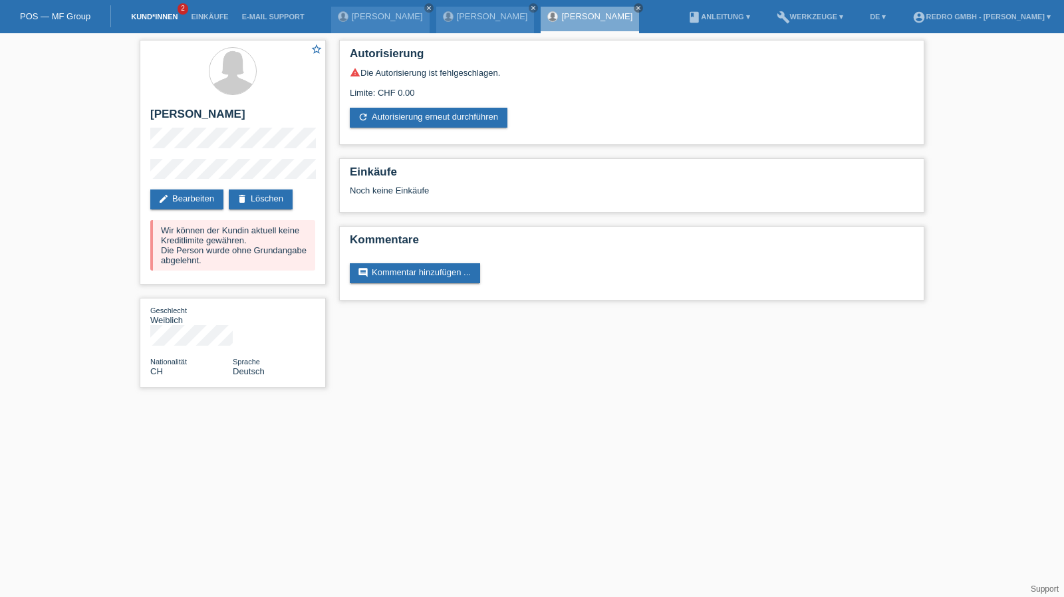
click at [157, 15] on link "Kund*innen" at bounding box center [154, 17] width 60 height 8
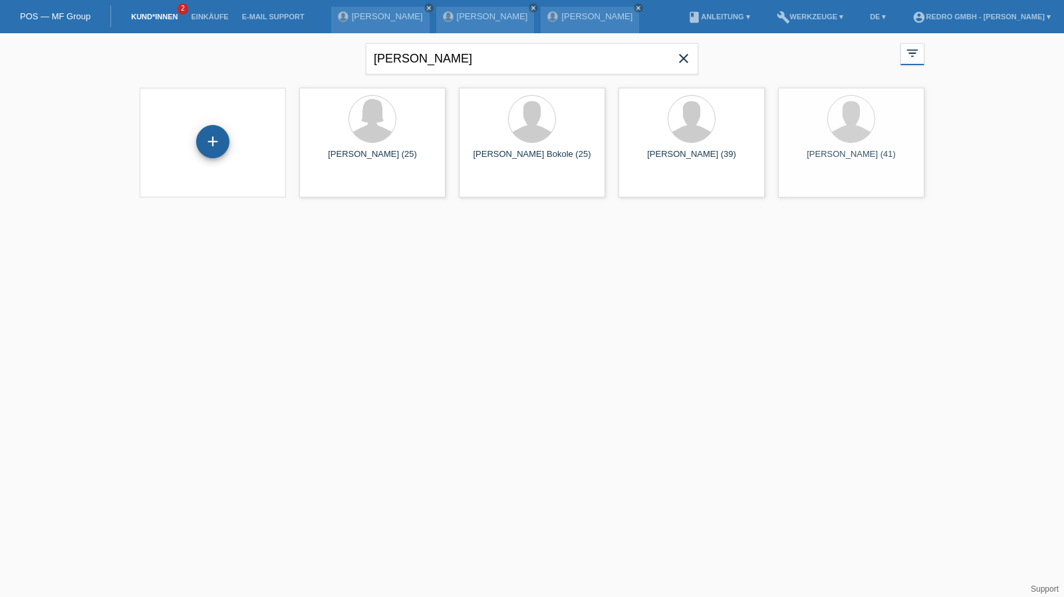
click at [212, 146] on div "+" at bounding box center [212, 141] width 33 height 33
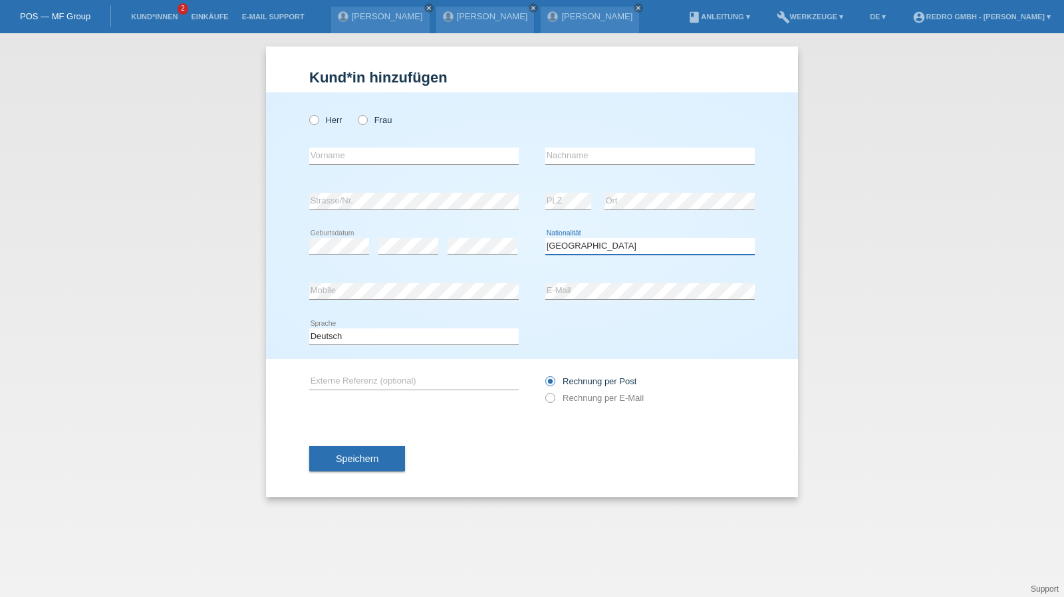
click at [577, 245] on select "Bitte auswählen... [GEOGRAPHIC_DATA] [GEOGRAPHIC_DATA] [GEOGRAPHIC_DATA] [GEOGR…" at bounding box center [650, 246] width 210 height 16
select select "HR"
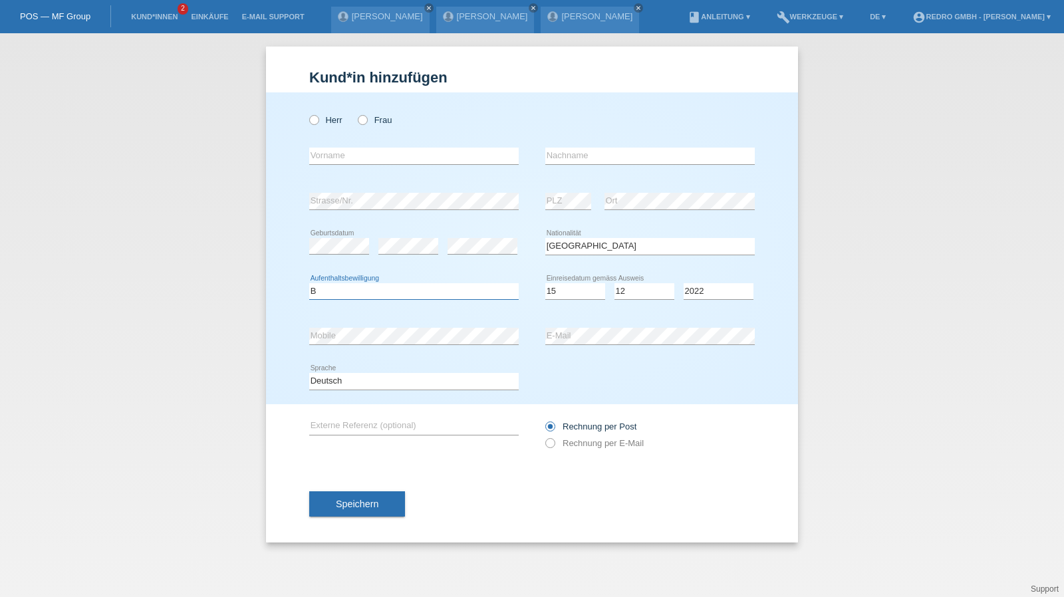
click at [378, 290] on select "Bitte auswählen... C B B - Flüchtlingsstatus Andere" at bounding box center [414, 291] width 210 height 16
select select "B"
select select "15"
select select "12"
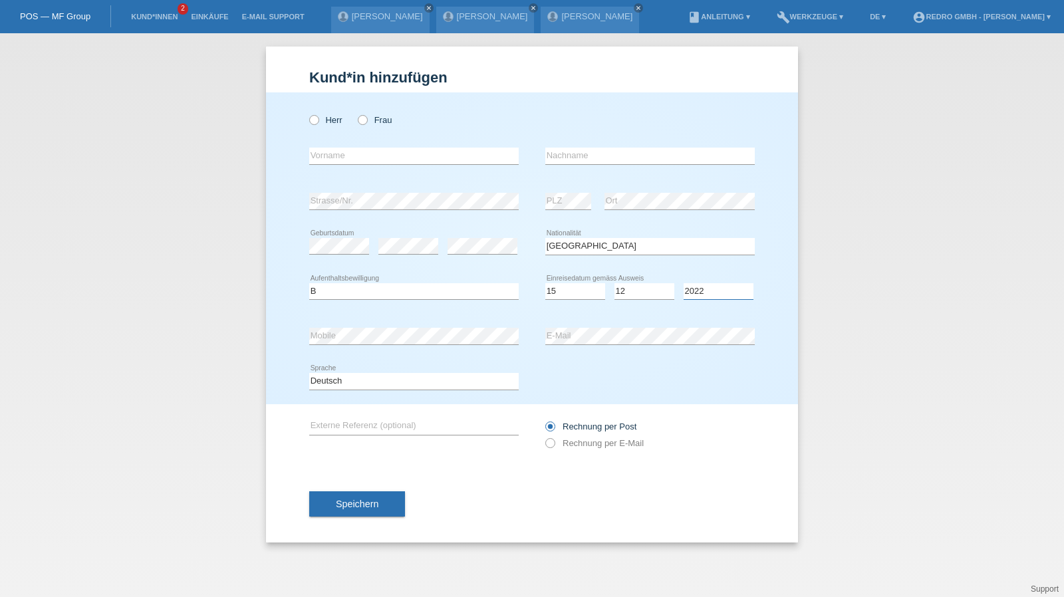
select select "2021"
click at [341, 514] on button "Speichern" at bounding box center [357, 504] width 96 height 25
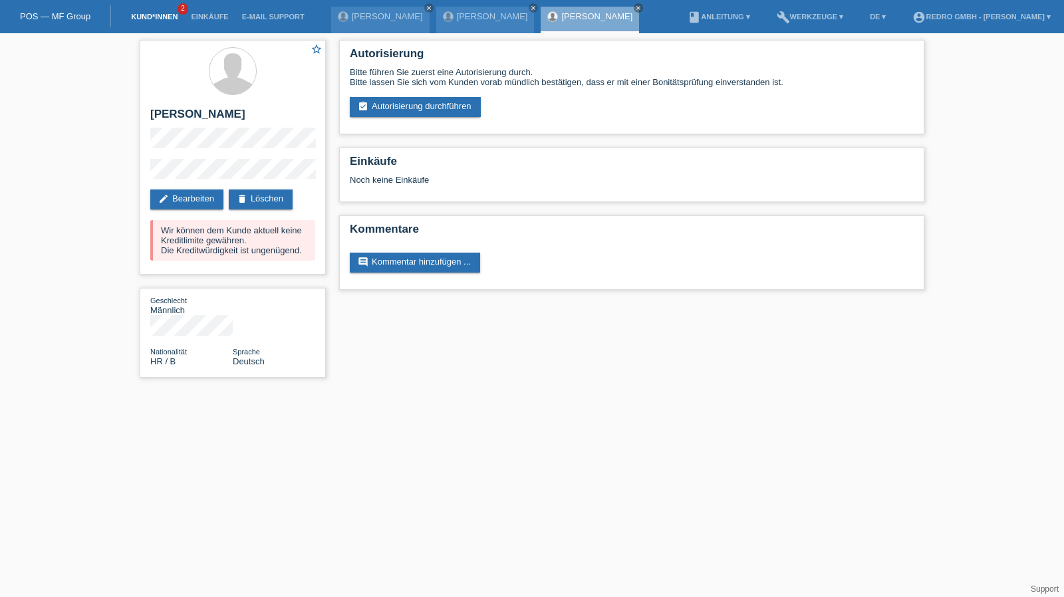
click at [154, 19] on link "Kund*innen" at bounding box center [154, 17] width 60 height 8
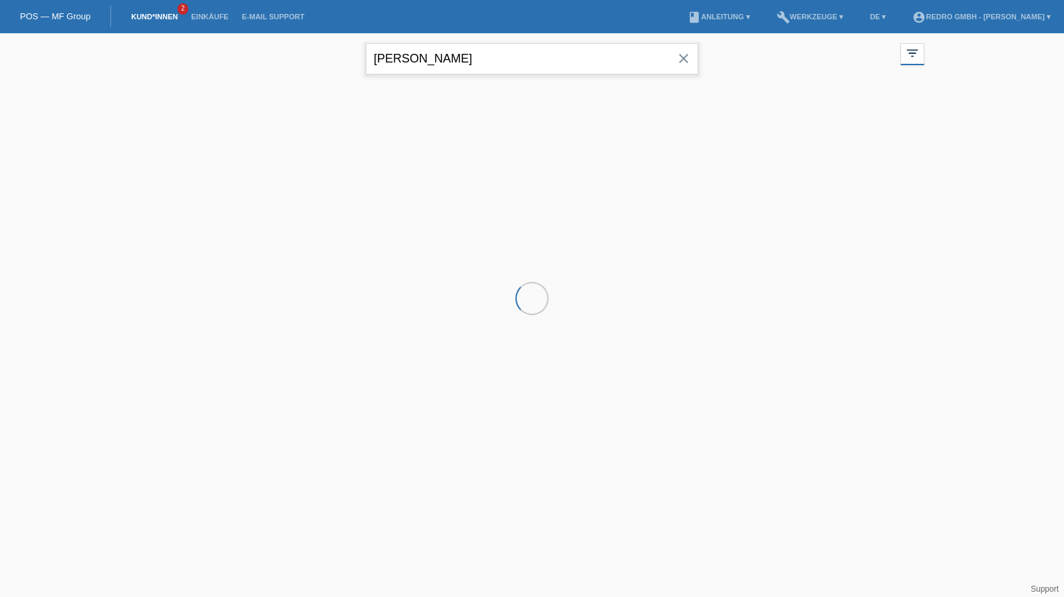
click at [428, 50] on input "[PERSON_NAME]" at bounding box center [532, 58] width 333 height 31
drag, startPoint x: 0, startPoint y: 0, endPoint x: 428, endPoint y: 50, distance: 430.6
click at [428, 50] on input "[PERSON_NAME]" at bounding box center [532, 58] width 333 height 31
paste input "malfera"
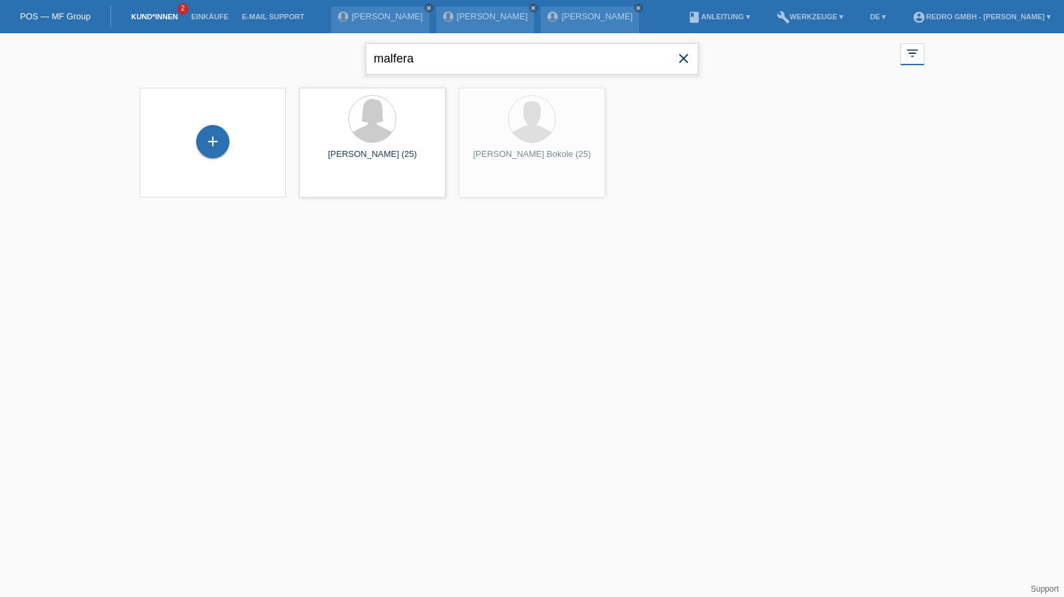
type input "malfera"
click at [329, 187] on span "Anzeigen" at bounding box center [337, 186] width 36 height 10
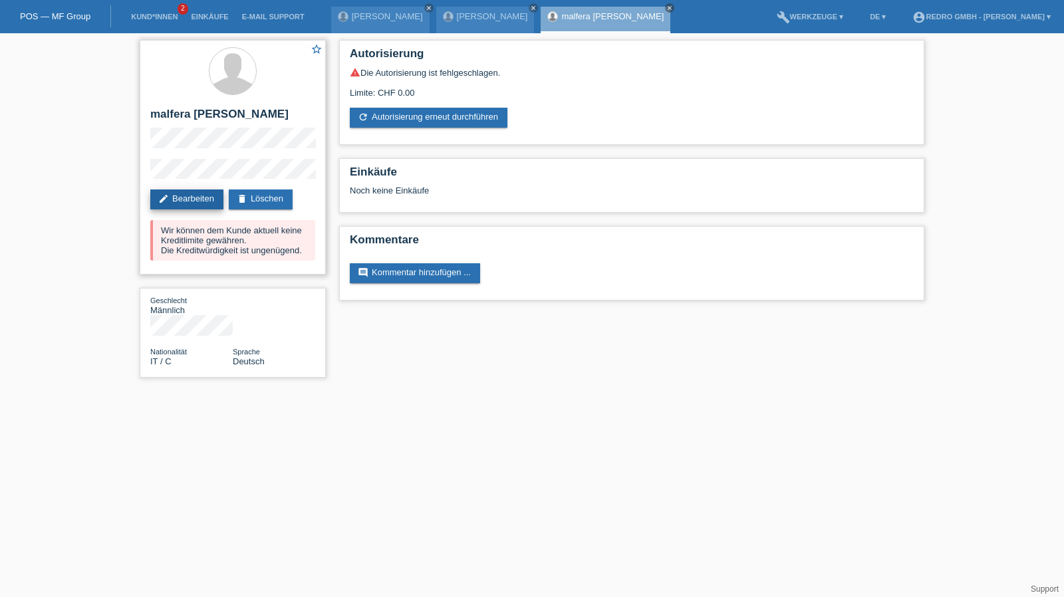
click at [168, 203] on icon "edit" at bounding box center [163, 199] width 11 height 11
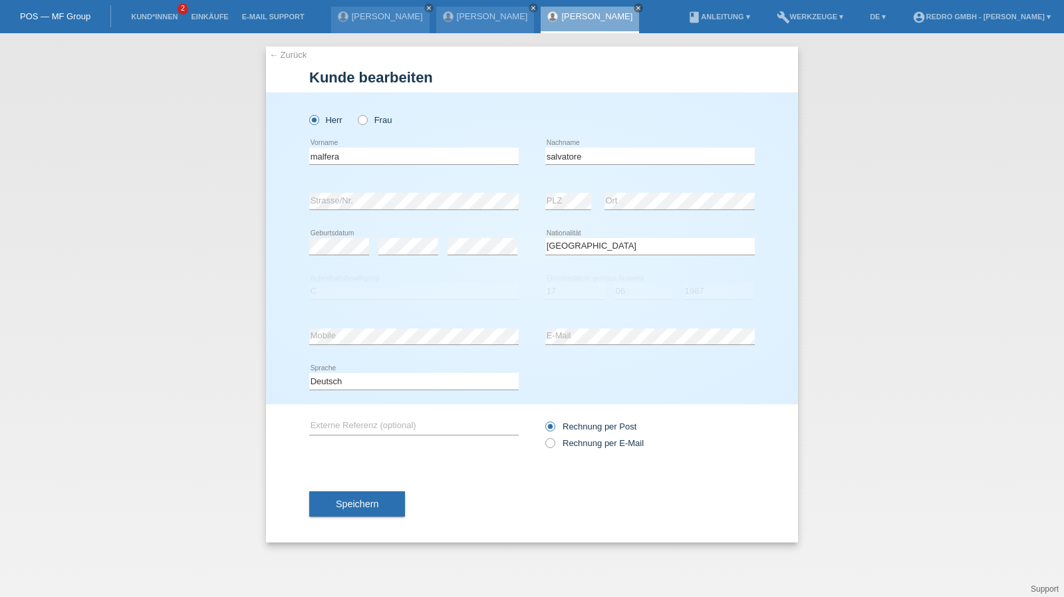
select select "IT"
select select "C"
select select "17"
select select "06"
select select "1987"
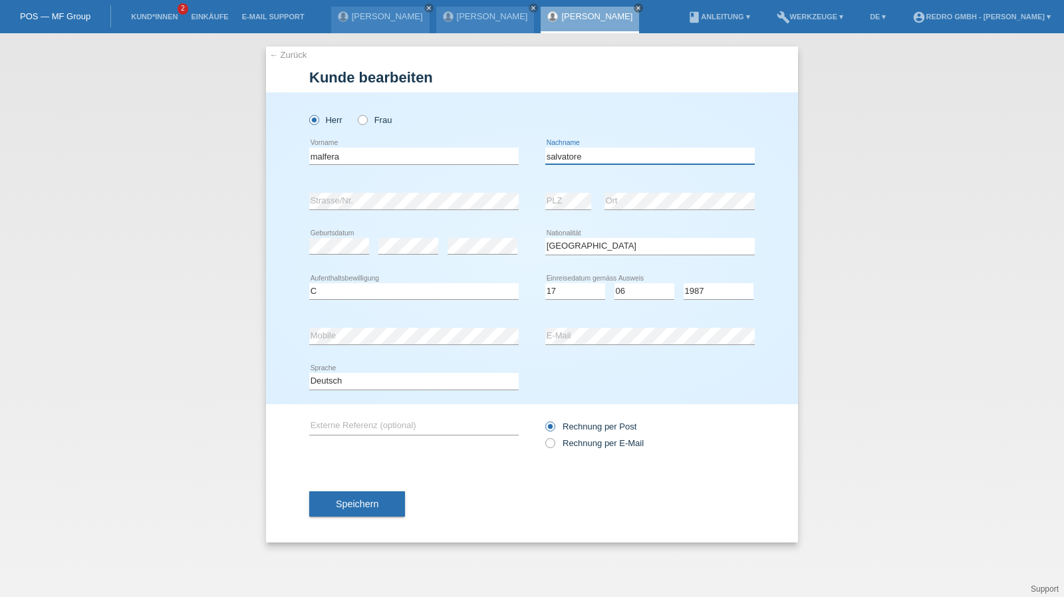
click at [624, 158] on input "salvatore" at bounding box center [650, 156] width 210 height 17
click at [385, 158] on input "malfera" at bounding box center [414, 156] width 210 height 17
type input "Salvatore"
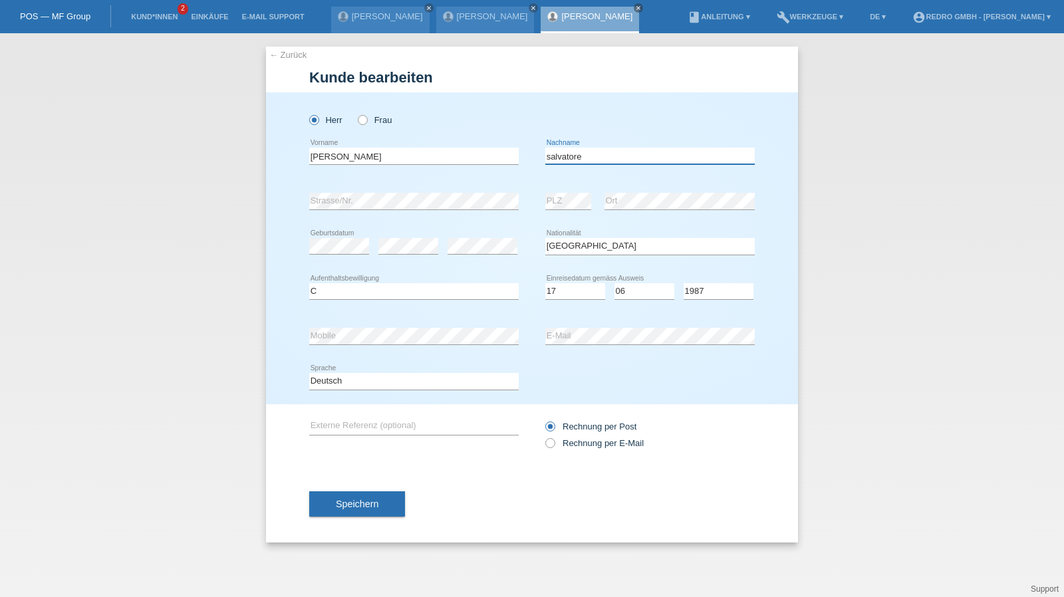
click at [621, 159] on input "salvatore" at bounding box center [650, 156] width 210 height 17
paste input "malfera"
type input "Malfera"
click at [349, 504] on span "Speichern" at bounding box center [357, 504] width 43 height 11
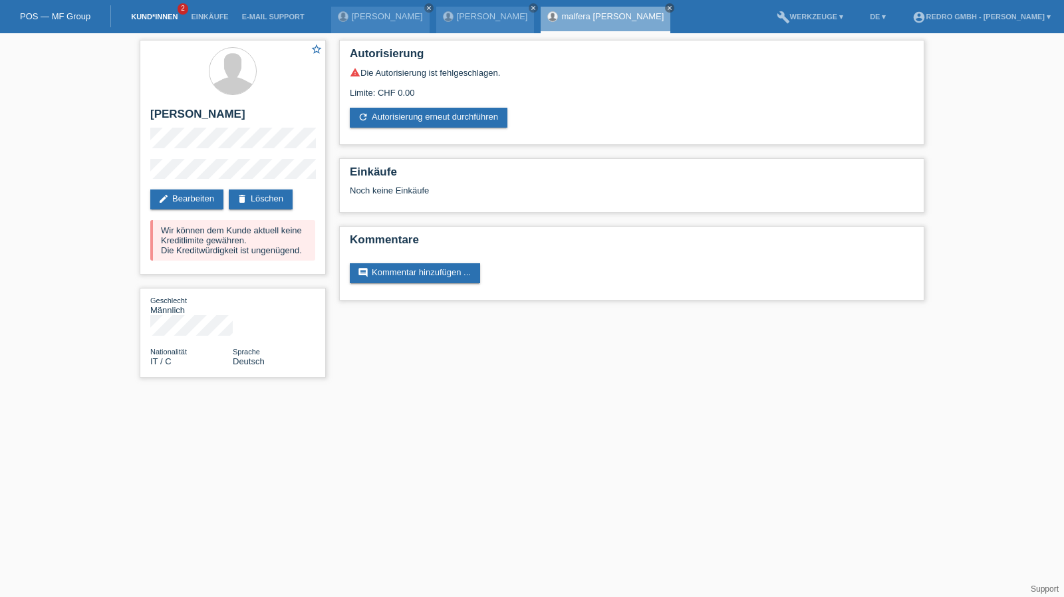
click at [148, 15] on link "Kund*innen" at bounding box center [154, 17] width 60 height 8
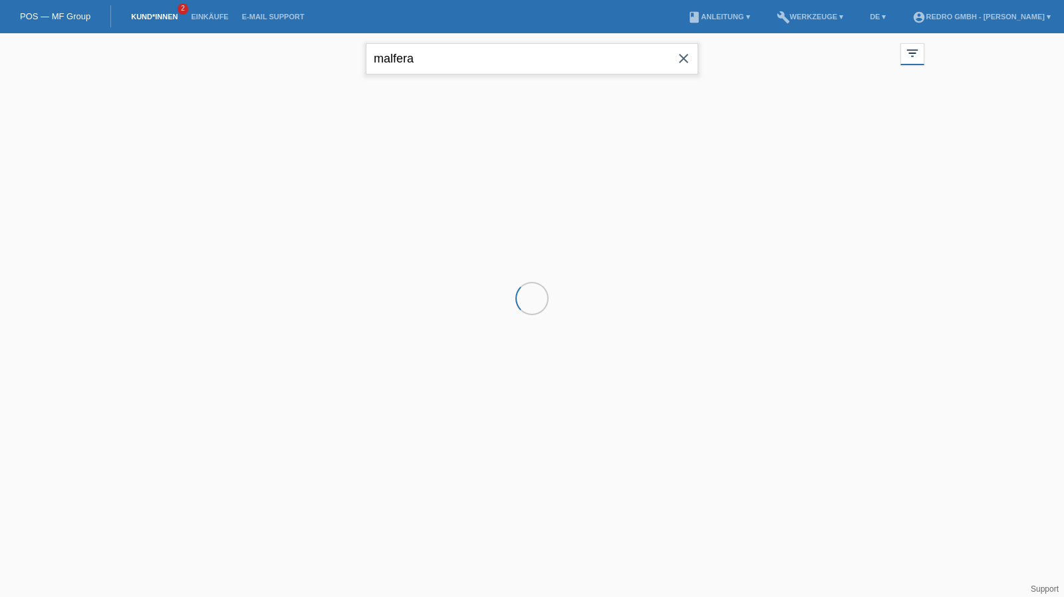
click at [485, 62] on input "malfera" at bounding box center [532, 58] width 333 height 31
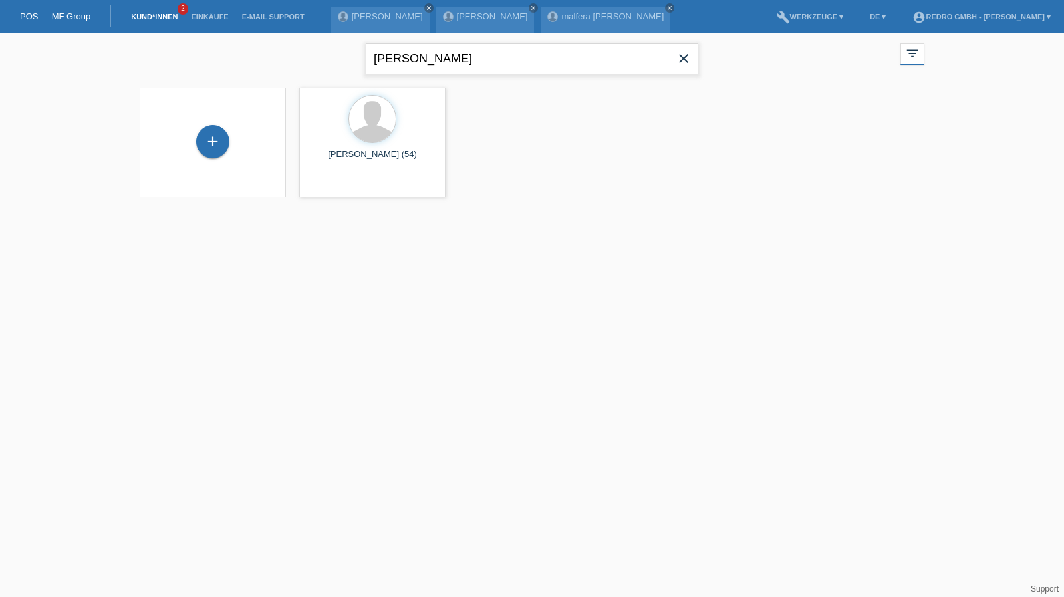
type input "kamil dursun"
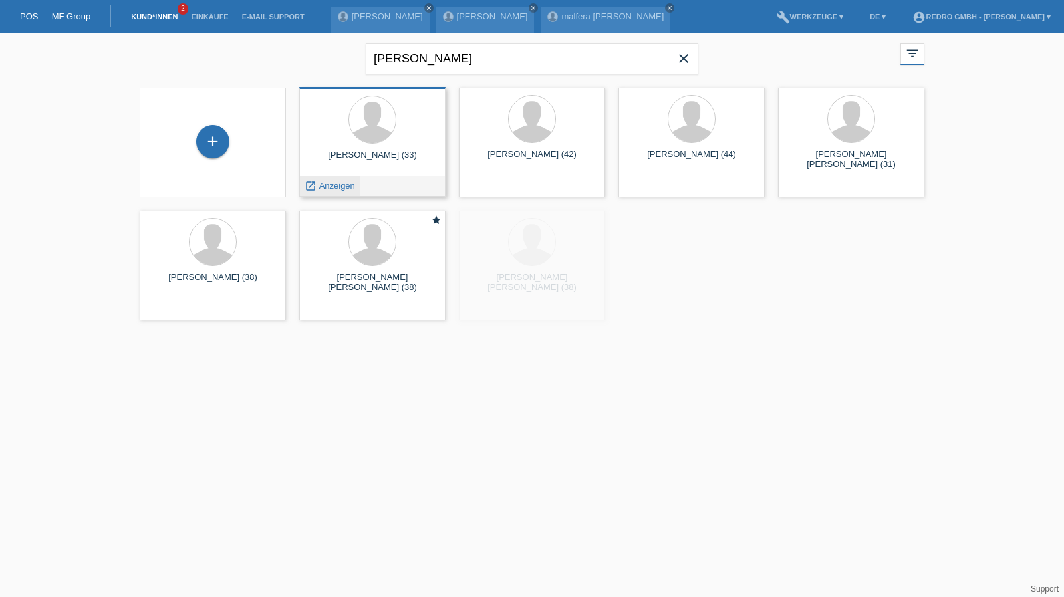
click at [327, 184] on span "Anzeigen" at bounding box center [337, 186] width 36 height 10
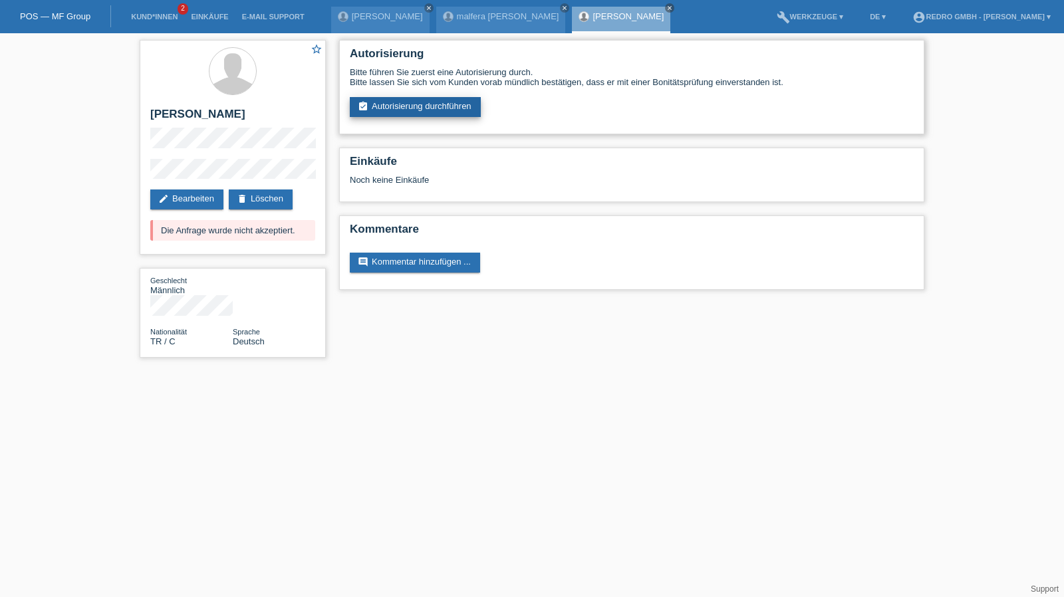
click at [420, 106] on link "assignment_turned_in Autorisierung durchführen" at bounding box center [415, 107] width 131 height 20
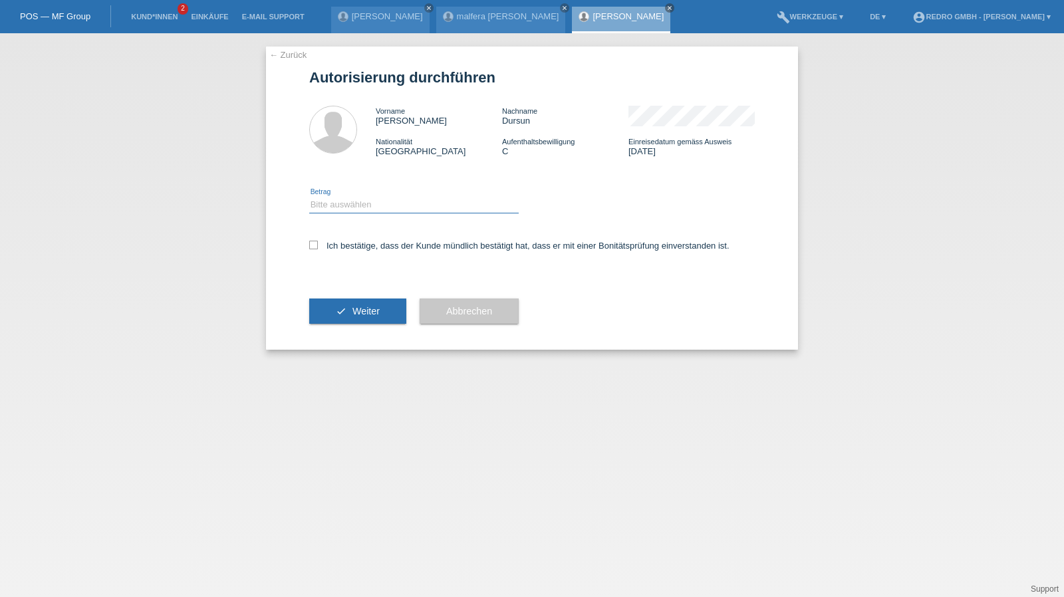
drag, startPoint x: 357, startPoint y: 201, endPoint x: 357, endPoint y: 212, distance: 11.3
click at [357, 201] on select "Bitte auswählen CHF 1.00 - CHF 499.00 CHF 500.00 - CHF 1'999.00 CHF 2'000.00 - …" at bounding box center [414, 205] width 210 height 16
select select "1"
click at [309, 197] on select "Bitte auswählen CHF 1.00 - CHF 499.00 CHF 500.00 - CHF 1'999.00 CHF 2'000.00 - …" at bounding box center [414, 205] width 210 height 16
click at [354, 244] on label "Ich bestätige, dass der Kunde mündlich bestätigt hat, dass er mit einer Bonität…" at bounding box center [519, 246] width 420 height 10
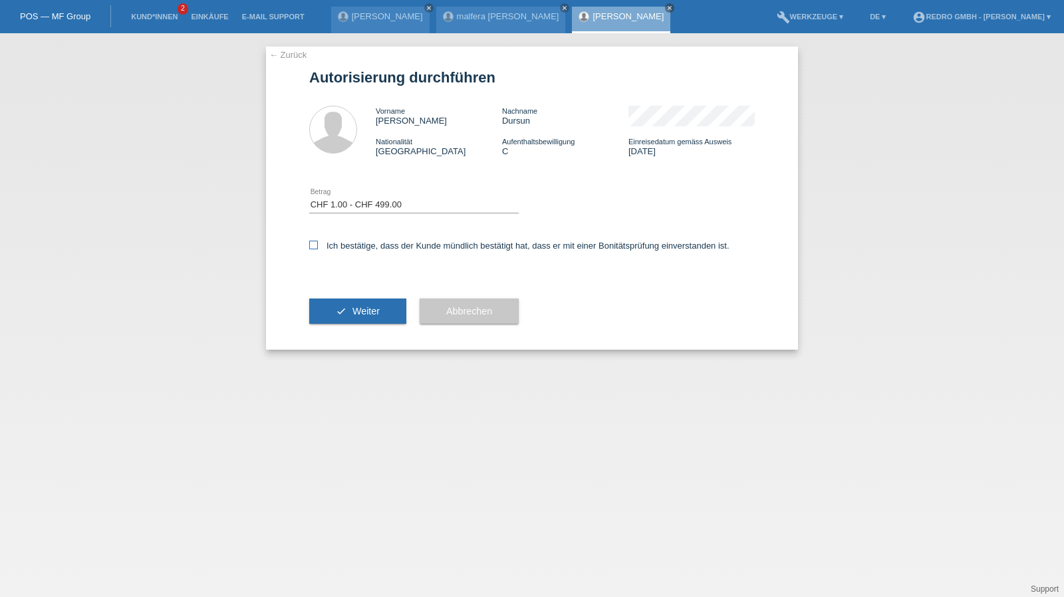
click at [318, 244] on input "Ich bestätige, dass der Kunde mündlich bestätigt hat, dass er mit einer Bonität…" at bounding box center [313, 245] width 9 height 9
checkbox input "true"
click at [346, 305] on button "check Weiter" at bounding box center [357, 311] width 97 height 25
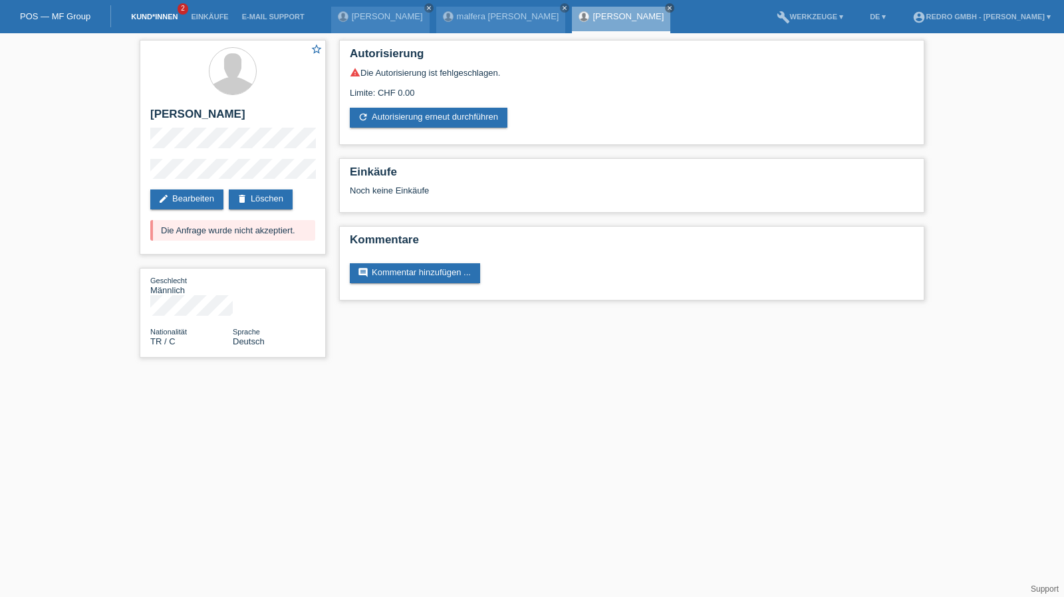
click at [140, 19] on link "Kund*innen" at bounding box center [154, 17] width 60 height 8
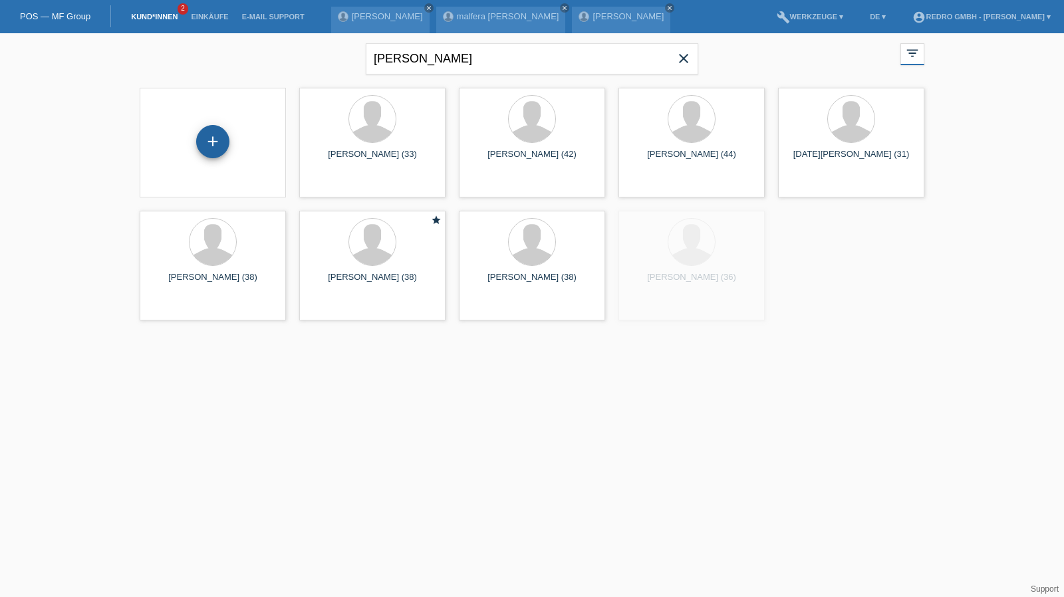
click at [216, 130] on div "+" at bounding box center [212, 141] width 33 height 33
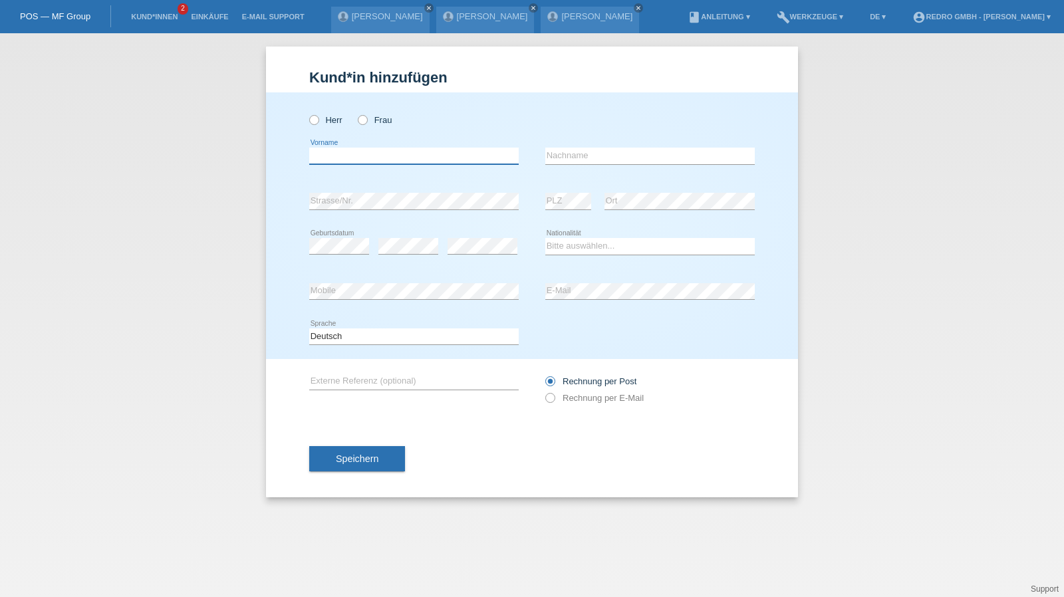
click at [359, 150] on input "text" at bounding box center [414, 156] width 210 height 17
type input "Ilin"
type input "[PERSON_NAME]"
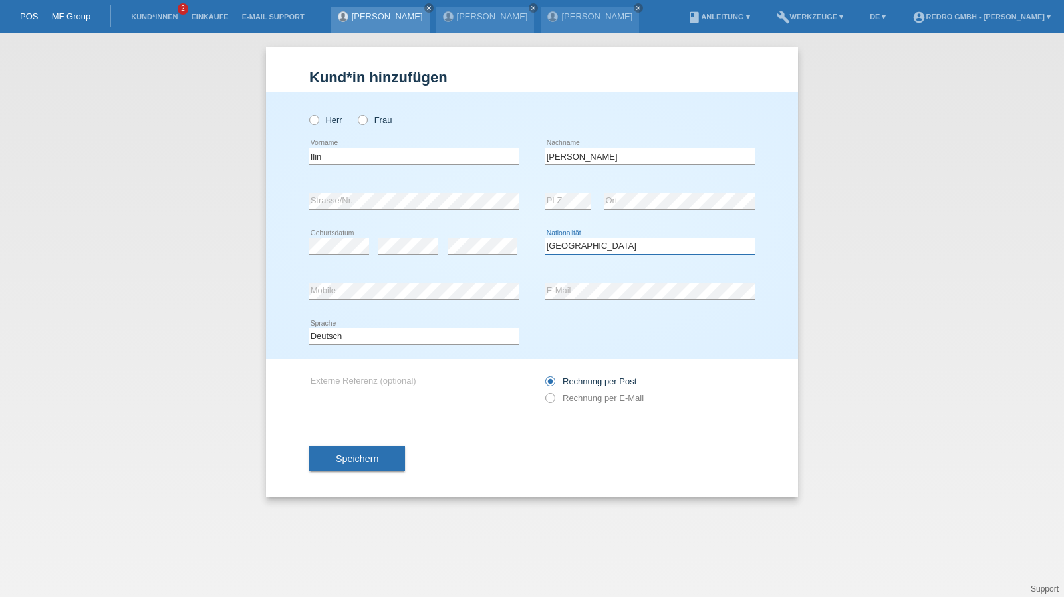
select select "DE"
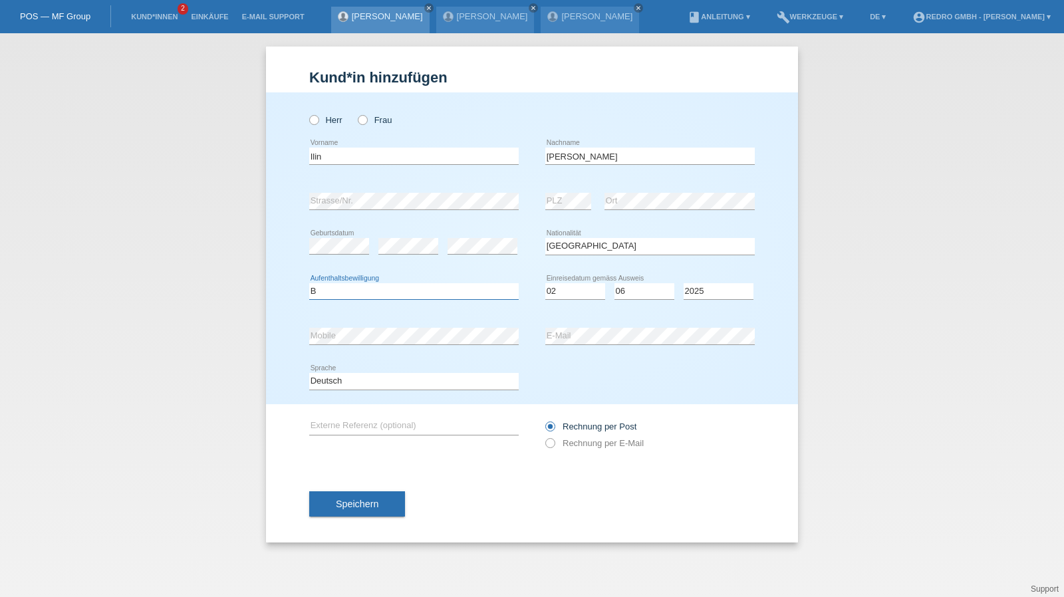
select select "B"
select select "28"
select select "02"
select select "2022"
click at [363, 161] on input "Ilin" at bounding box center [414, 156] width 210 height 17
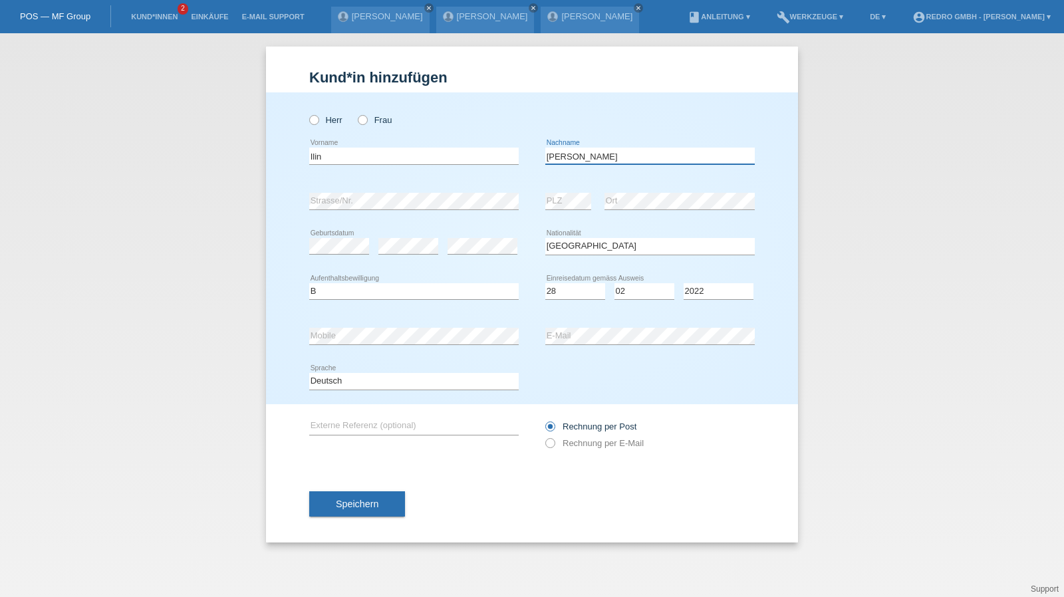
click at [638, 153] on input "[PERSON_NAME]" at bounding box center [650, 156] width 210 height 17
select select "BG"
click at [379, 502] on button "Speichern" at bounding box center [357, 504] width 96 height 25
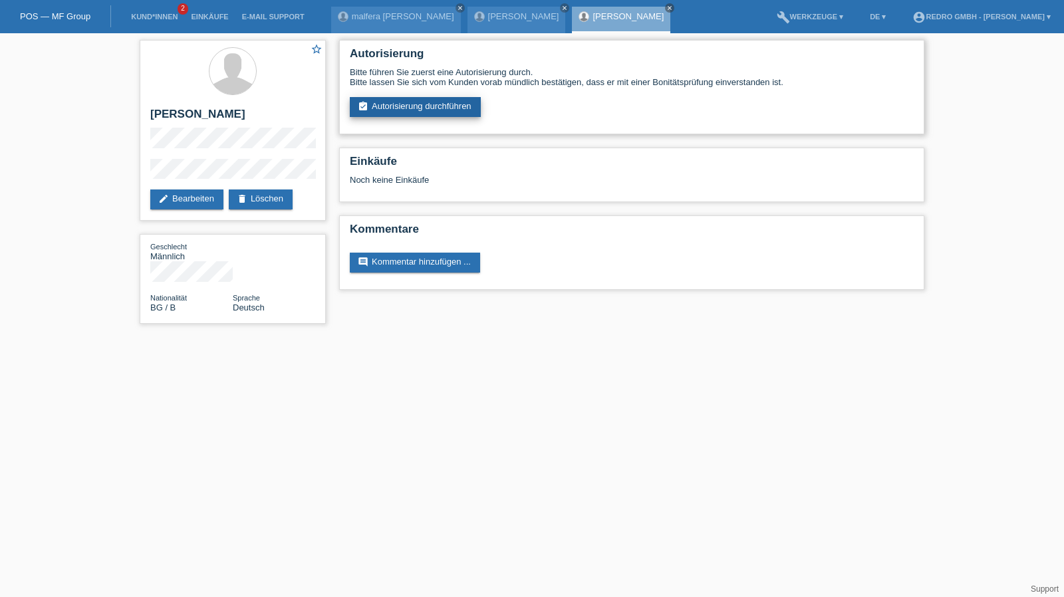
click at [415, 107] on link "assignment_turned_in Autorisierung durchführen" at bounding box center [415, 107] width 131 height 20
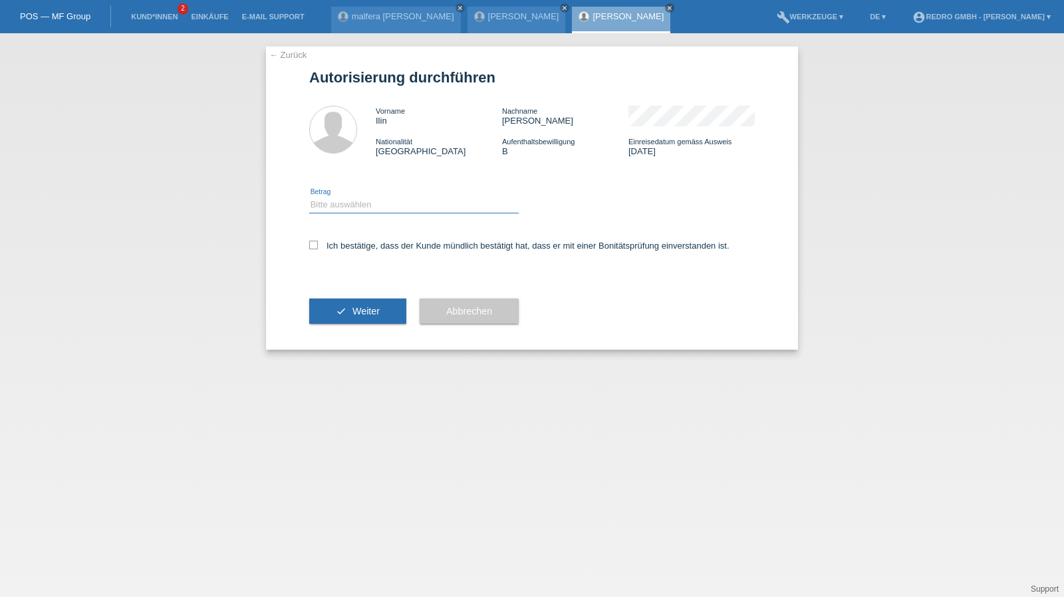
click at [380, 204] on select "Bitte auswählen CHF 1.00 - CHF 499.00 CHF 500.00 - CHF 1'999.00 CHF 2'000.00 - …" at bounding box center [414, 205] width 210 height 16
select select "1"
click at [309, 197] on select "Bitte auswählen CHF 1.00 - CHF 499.00 CHF 500.00 - CHF 1'999.00 CHF 2'000.00 - …" at bounding box center [414, 205] width 210 height 16
click at [353, 248] on label "Ich bestätige, dass der Kunde mündlich bestätigt hat, dass er mit einer Bonität…" at bounding box center [519, 246] width 420 height 10
click at [318, 248] on input "Ich bestätige, dass der Kunde mündlich bestätigt hat, dass er mit einer Bonität…" at bounding box center [313, 245] width 9 height 9
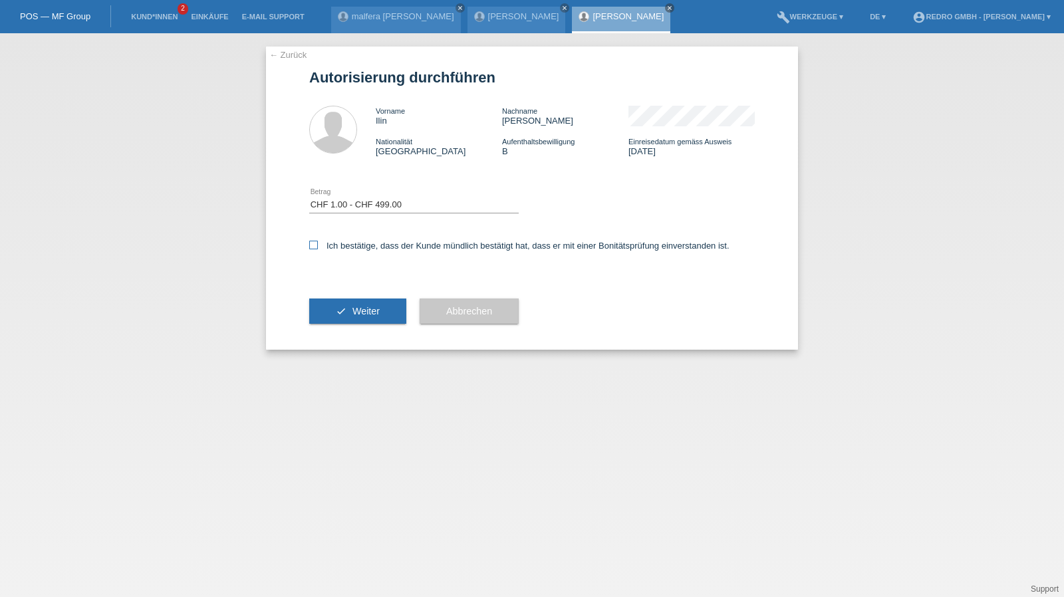
checkbox input "true"
click at [347, 316] on button "check Weiter" at bounding box center [357, 311] width 97 height 25
